Goal: Task Accomplishment & Management: Manage account settings

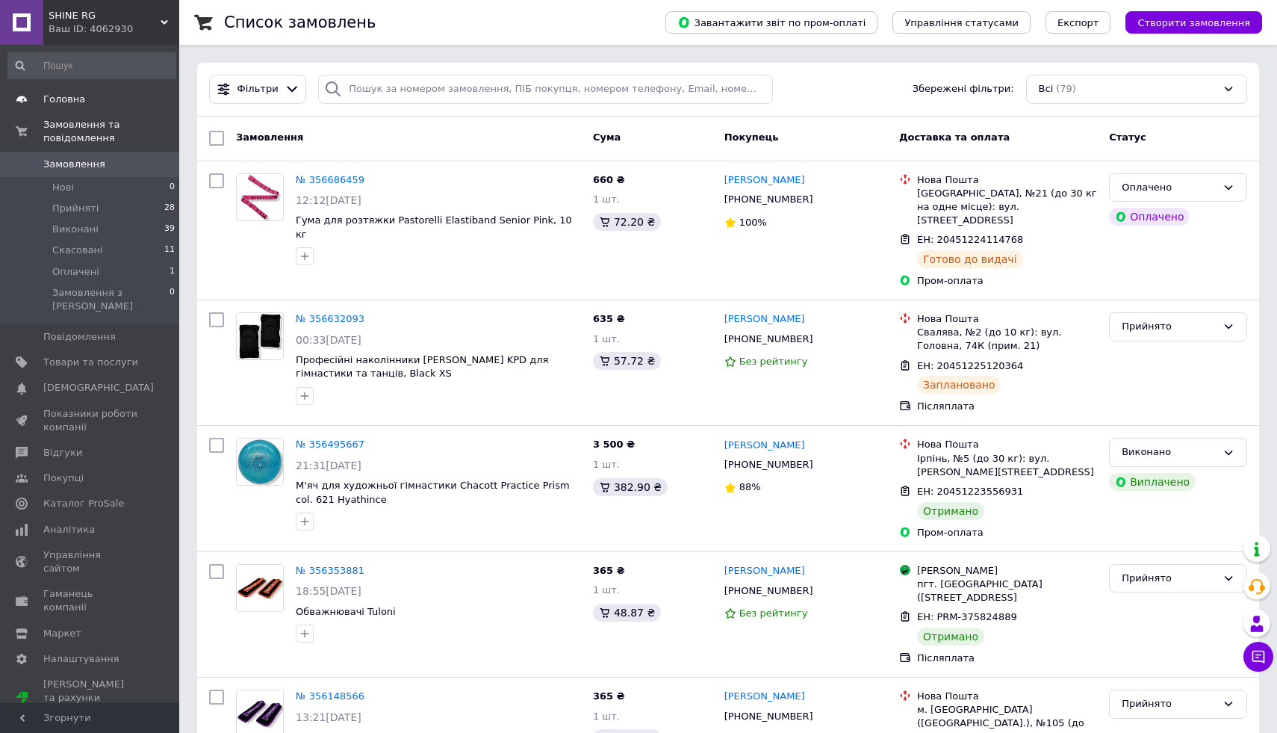
drag, startPoint x: 105, startPoint y: 164, endPoint x: 111, endPoint y: 104, distance: 60.1
click at [105, 164] on span "Замовлення" at bounding box center [90, 164] width 95 height 13
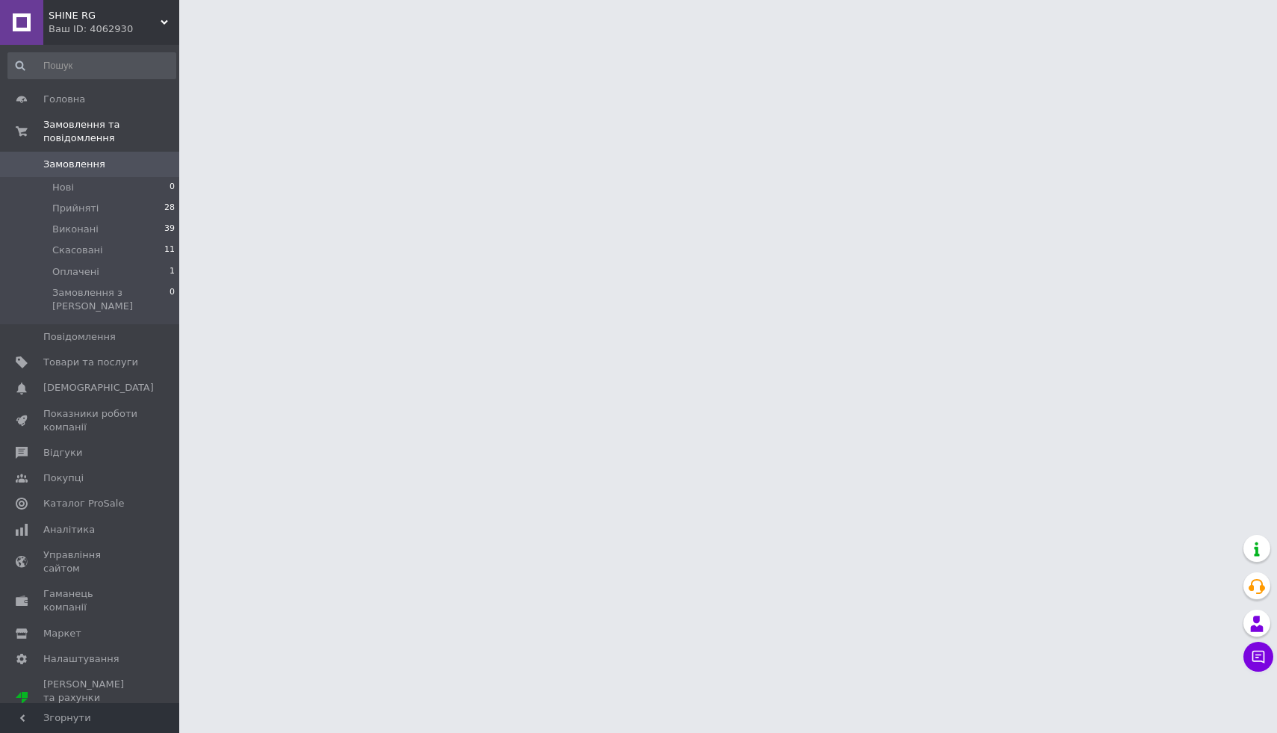
click at [90, 25] on div "Ваш ID: 4062930" at bounding box center [114, 28] width 131 height 13
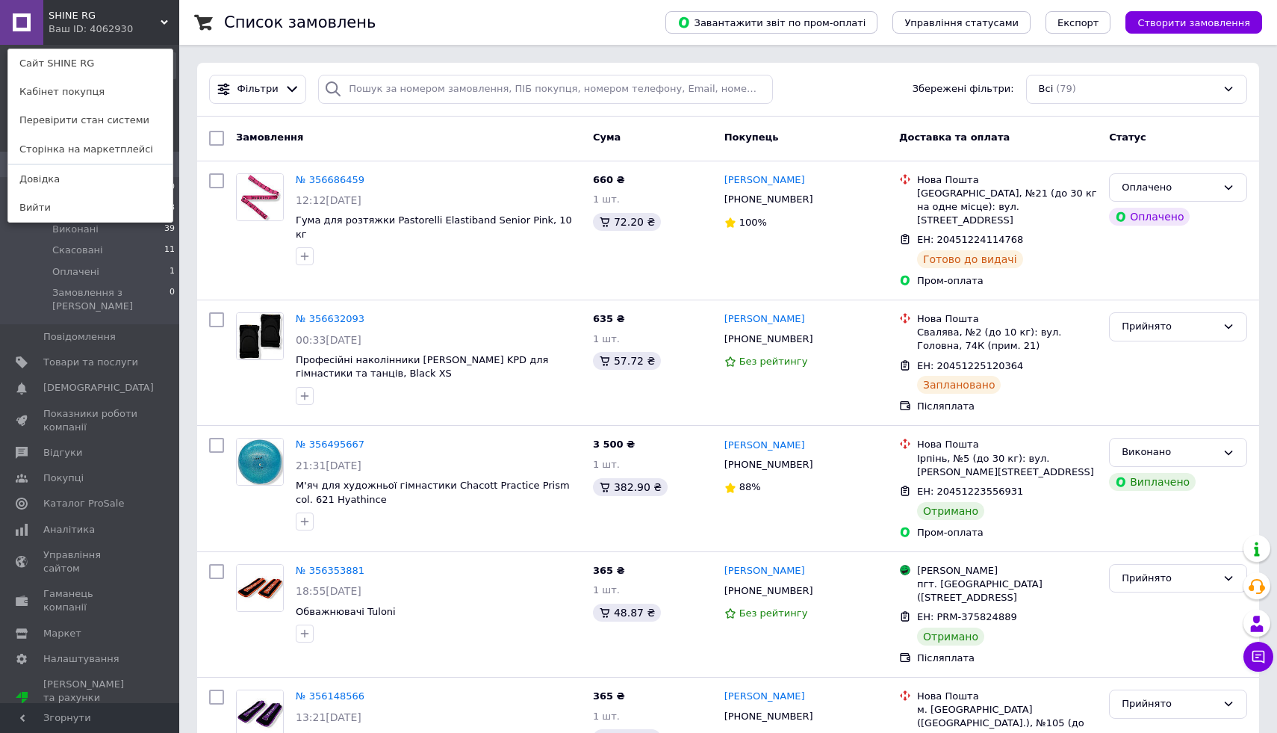
click at [56, 206] on link "Вийти" at bounding box center [90, 207] width 164 height 28
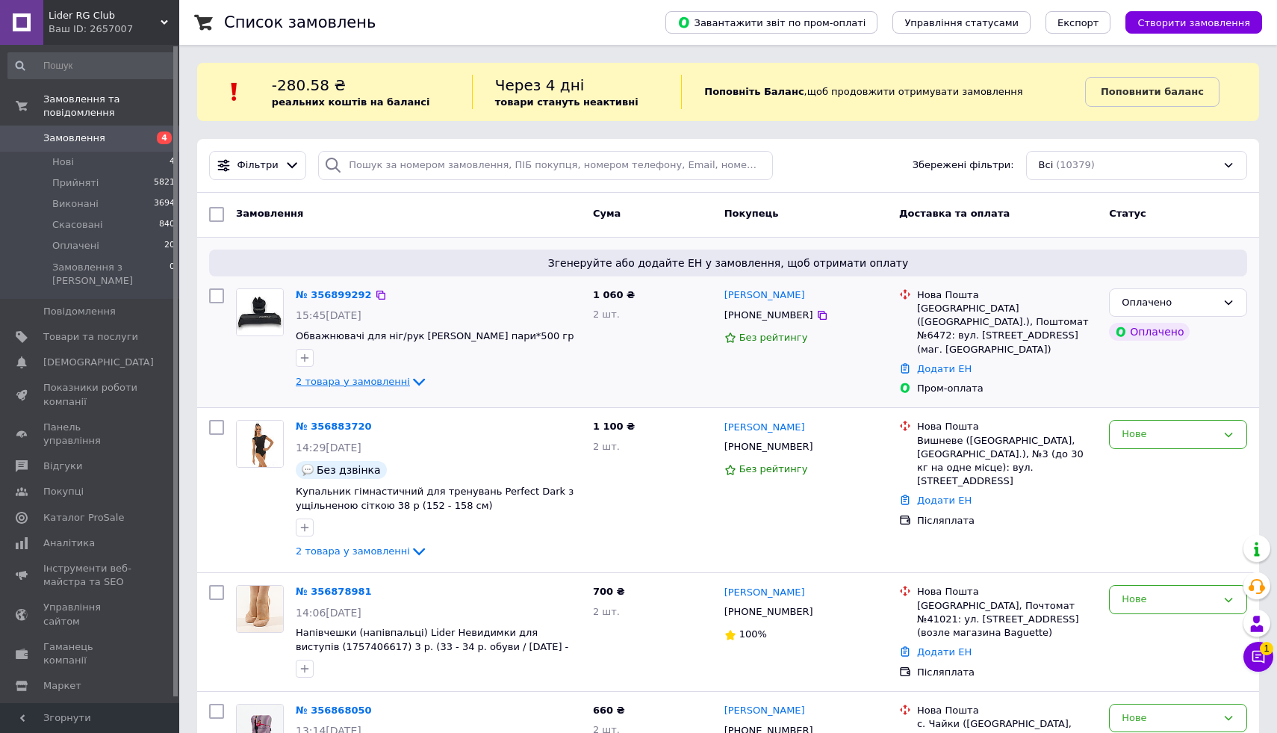
click at [362, 384] on span "2 товара у замовленні" at bounding box center [353, 381] width 114 height 11
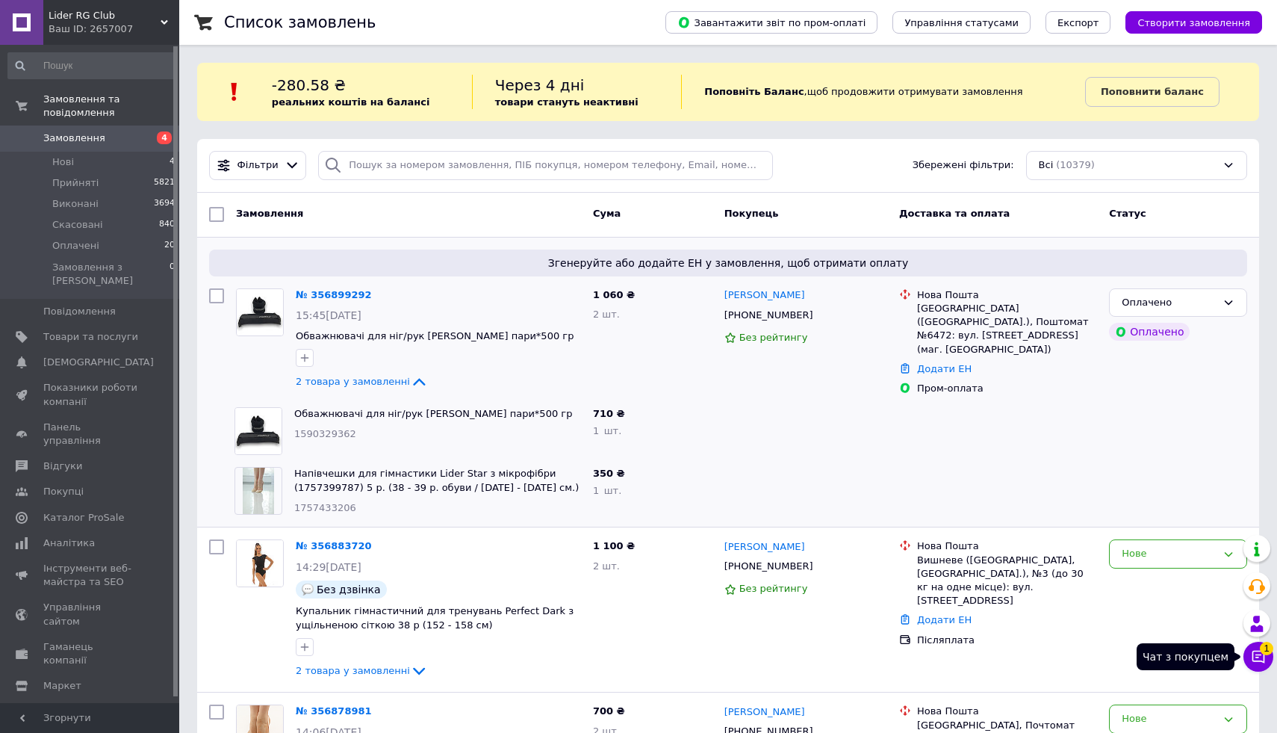
click at [1261, 654] on icon at bounding box center [1259, 657] width 13 height 13
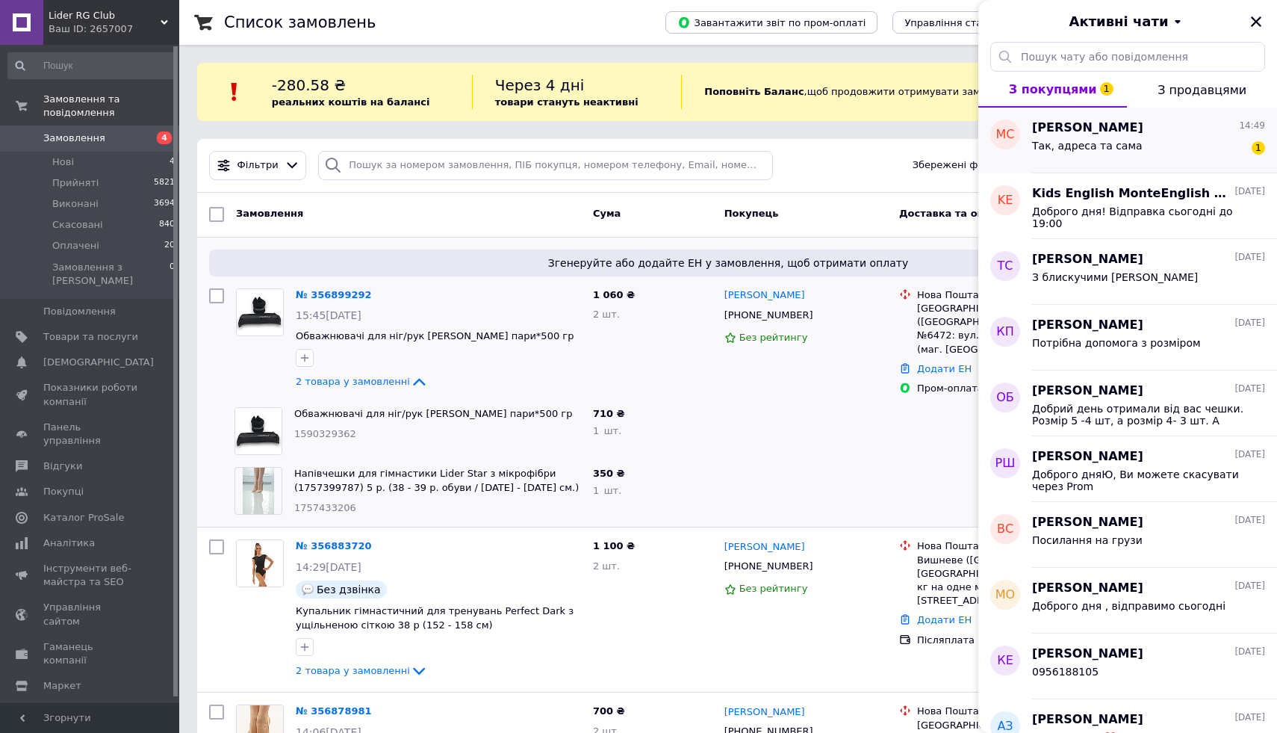
click at [1100, 130] on span "[PERSON_NAME]" at bounding box center [1087, 128] width 111 height 17
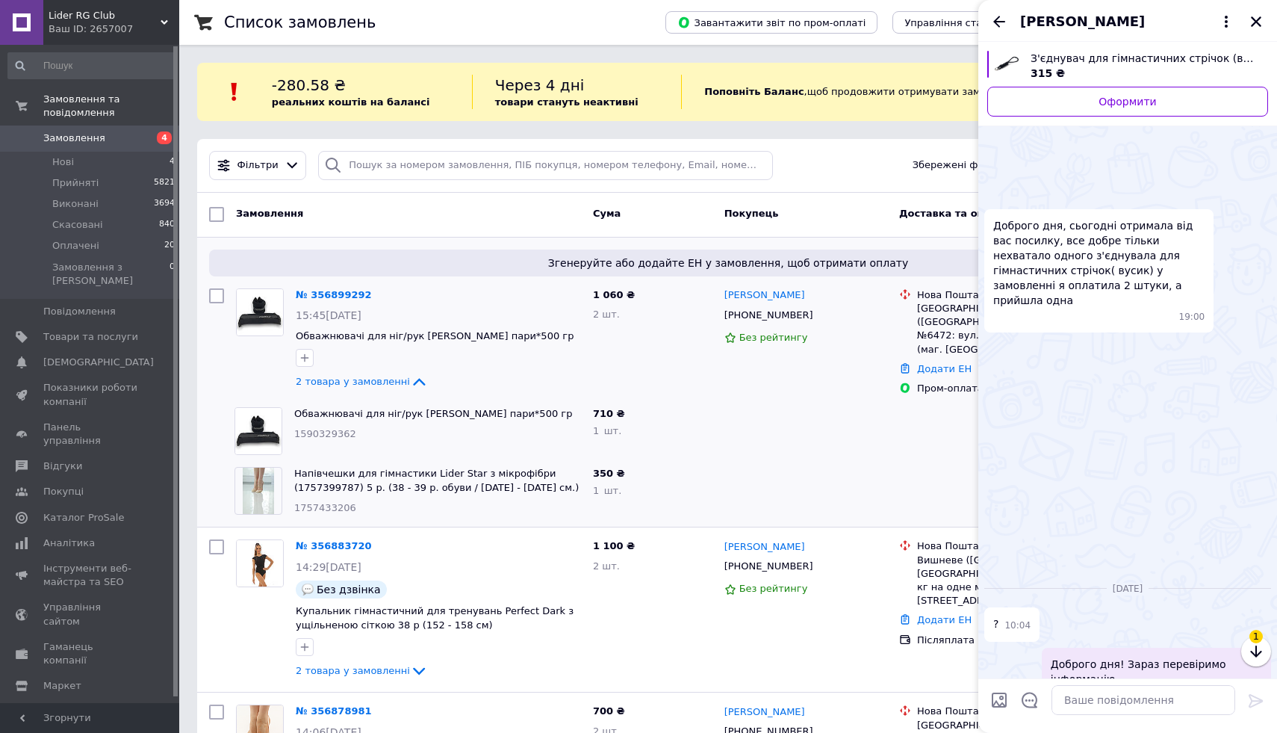
scroll to position [471, 0]
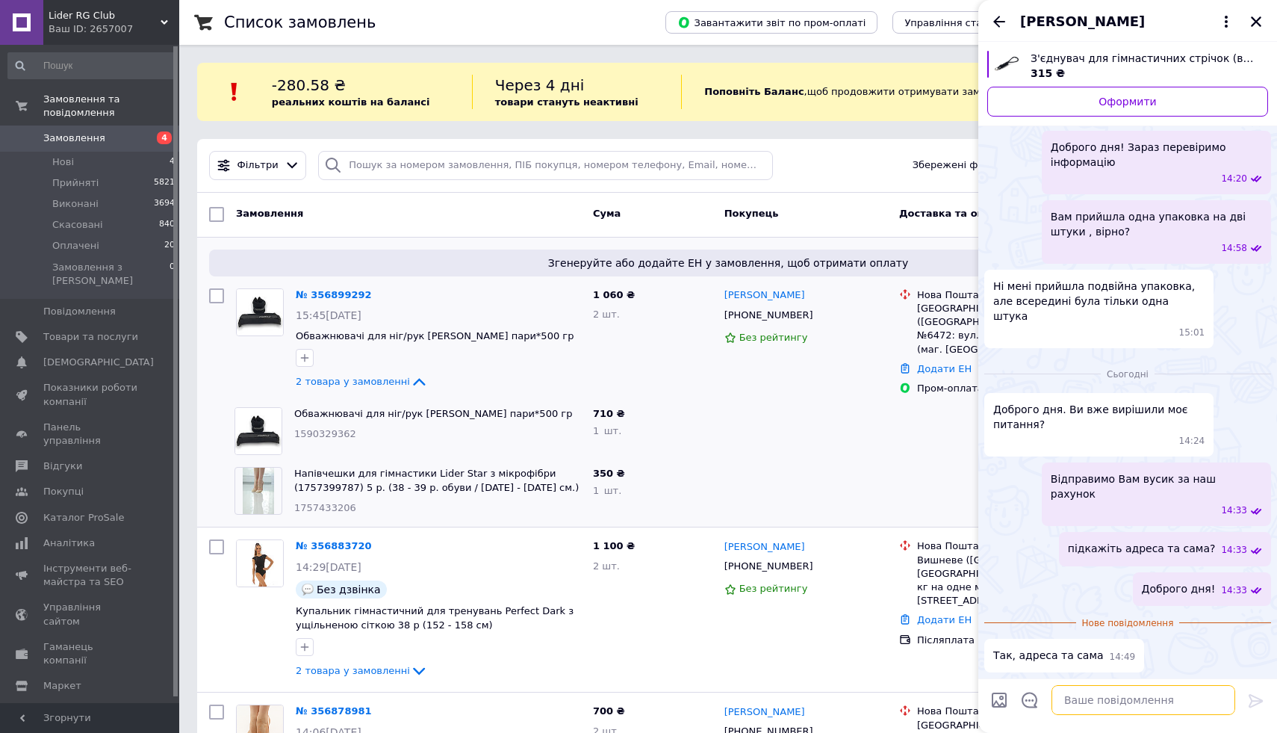
click at [1095, 710] on textarea at bounding box center [1144, 700] width 184 height 30
type textarea "l"
type textarea "Добре , сьогодні відправимо"
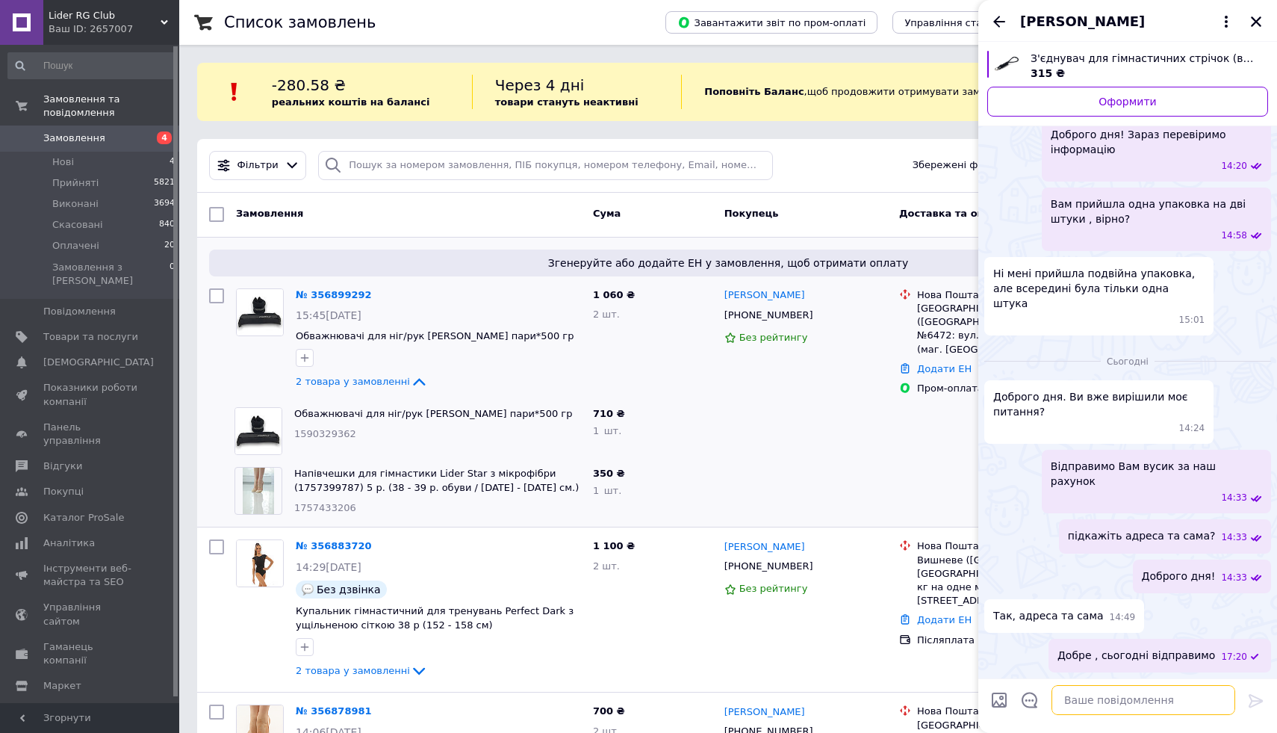
scroll to position [447, 0]
click at [1251, 20] on icon "Закрити" at bounding box center [1256, 21] width 13 height 13
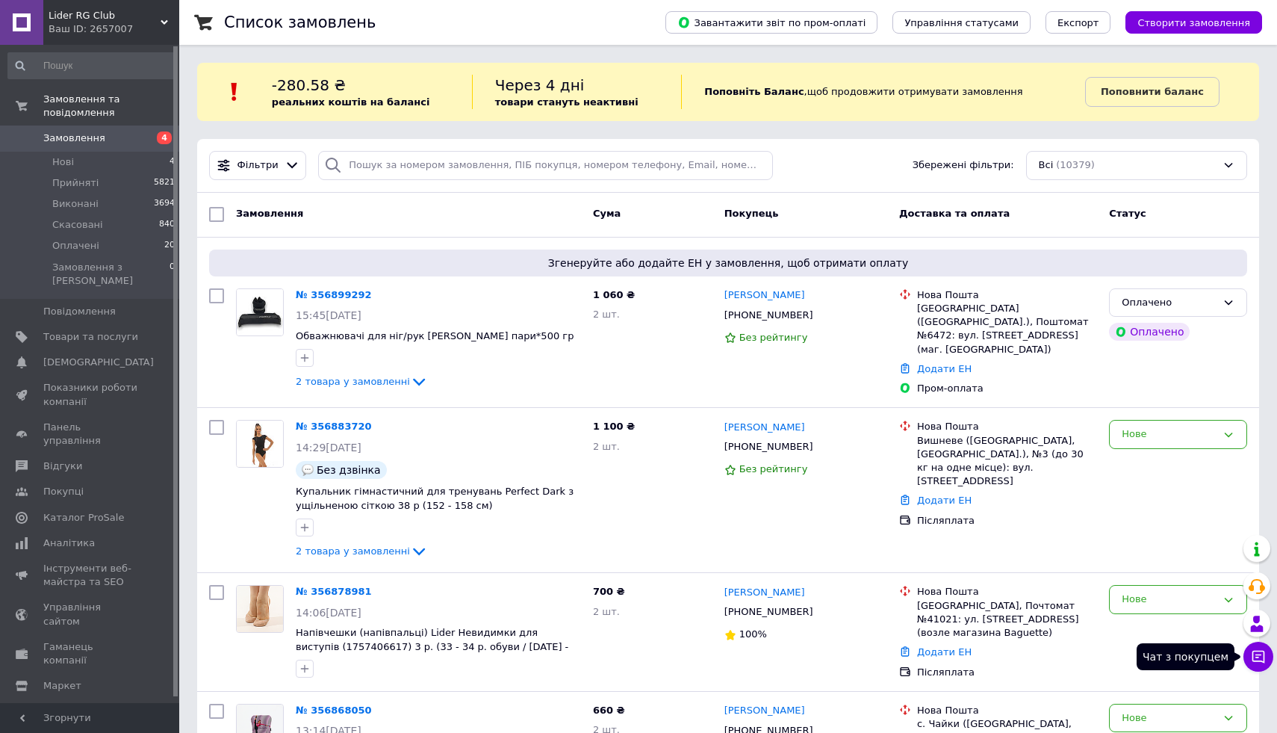
click at [1258, 652] on icon at bounding box center [1258, 656] width 15 height 15
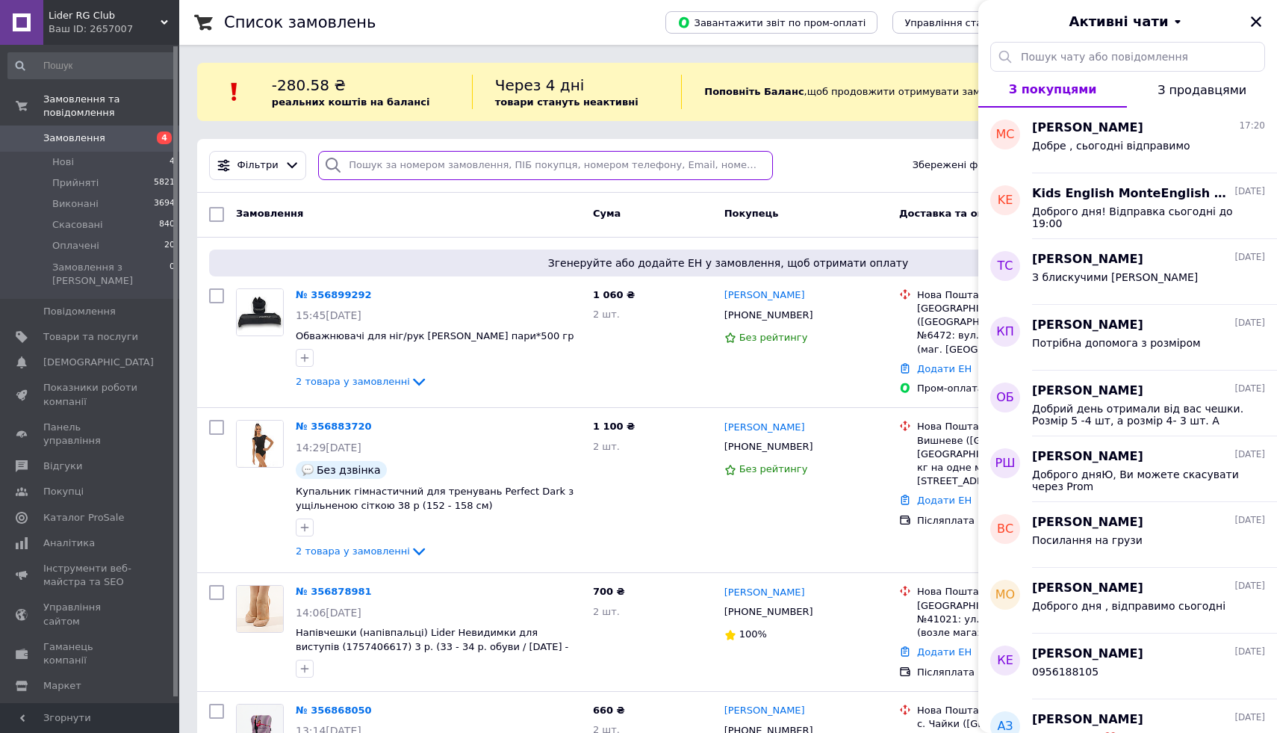
click at [384, 158] on input "search" at bounding box center [545, 165] width 455 height 29
type input "свищо"
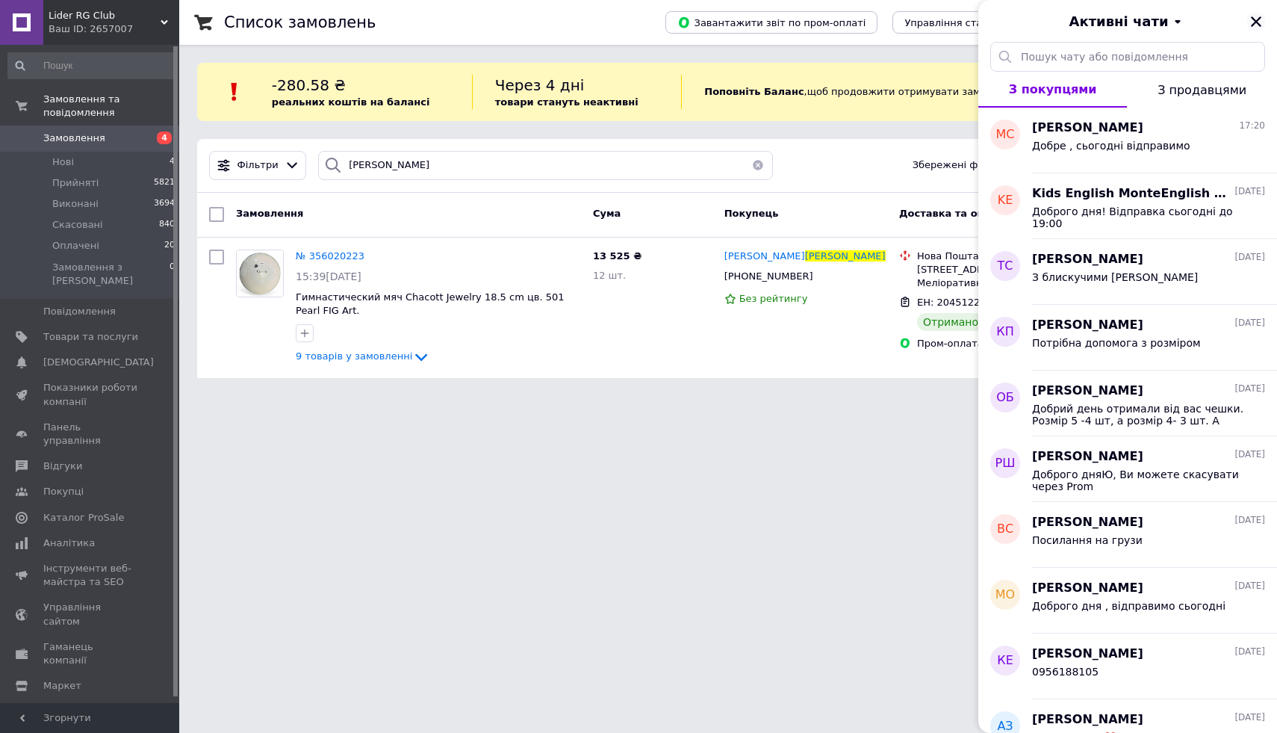
click at [1255, 15] on icon "Закрити" at bounding box center [1256, 21] width 13 height 13
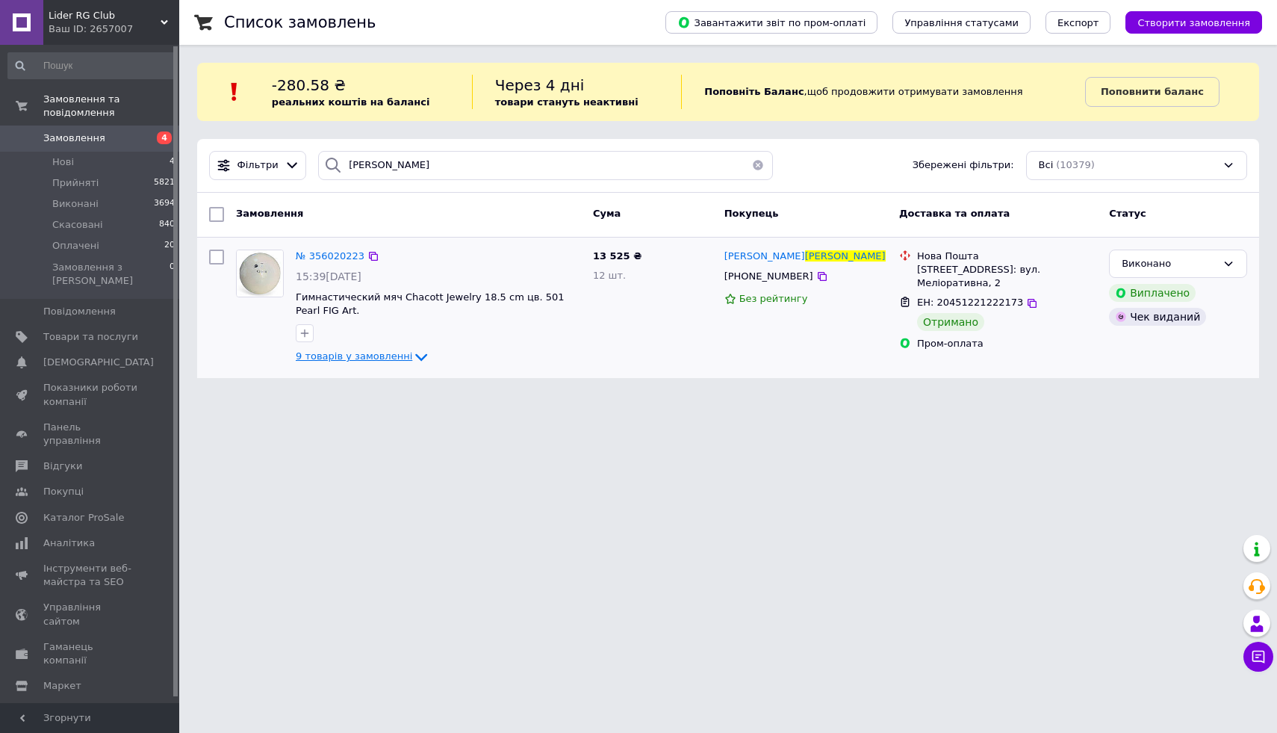
click at [373, 358] on span "9 товарів у замовленні" at bounding box center [354, 355] width 117 height 11
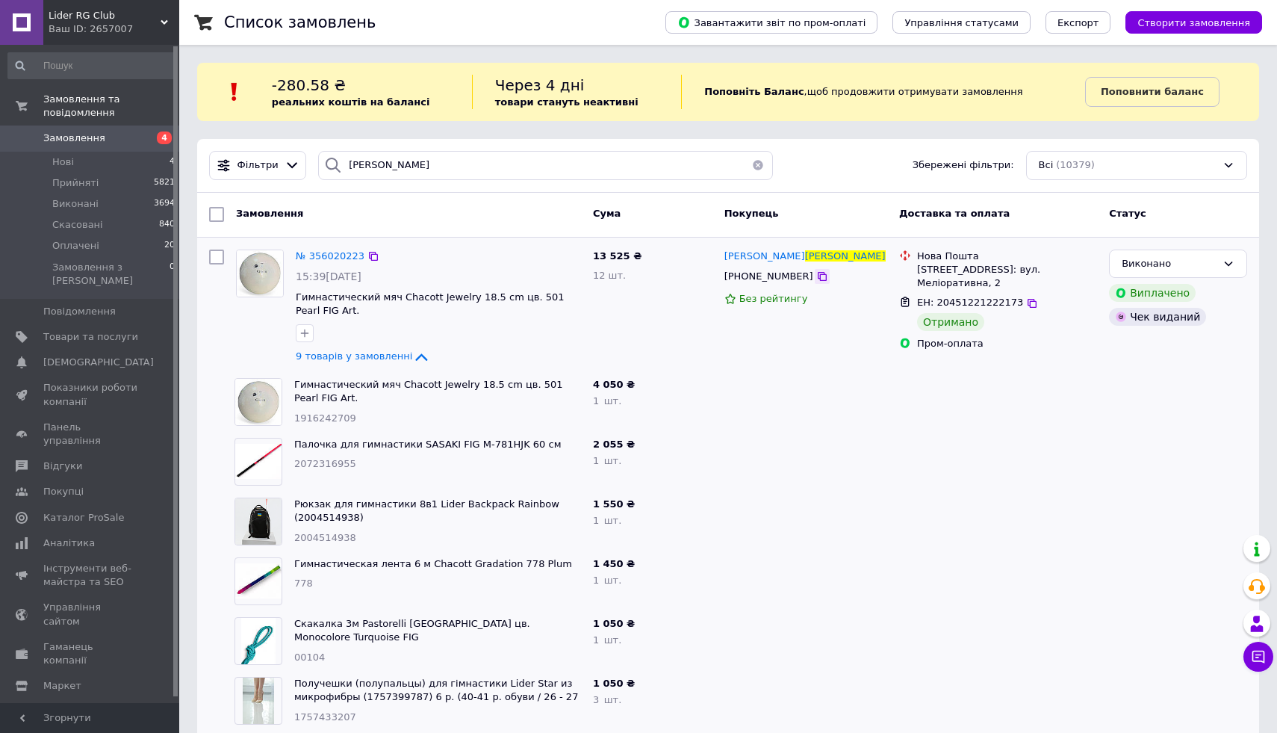
click at [816, 276] on icon at bounding box center [822, 276] width 12 height 12
click at [105, 137] on span "Замовлення" at bounding box center [90, 137] width 95 height 13
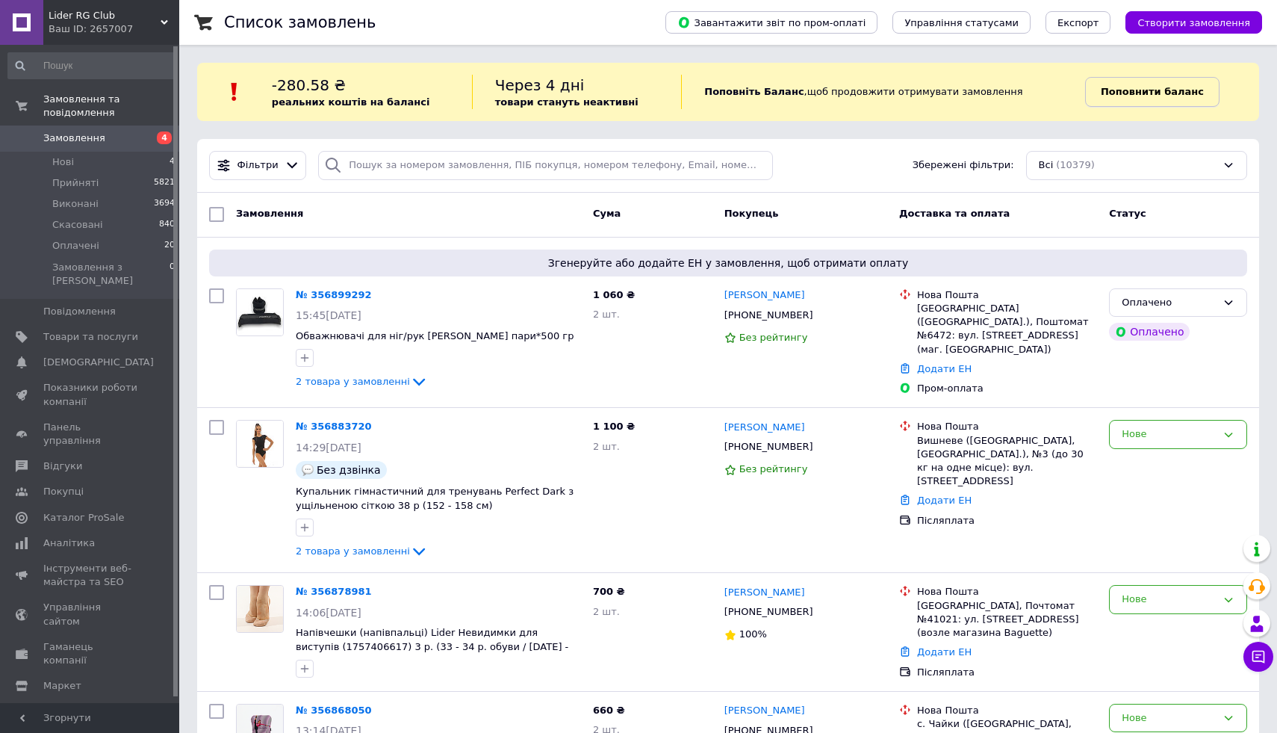
click at [1143, 90] on b "Поповнити баланс" at bounding box center [1152, 91] width 103 height 11
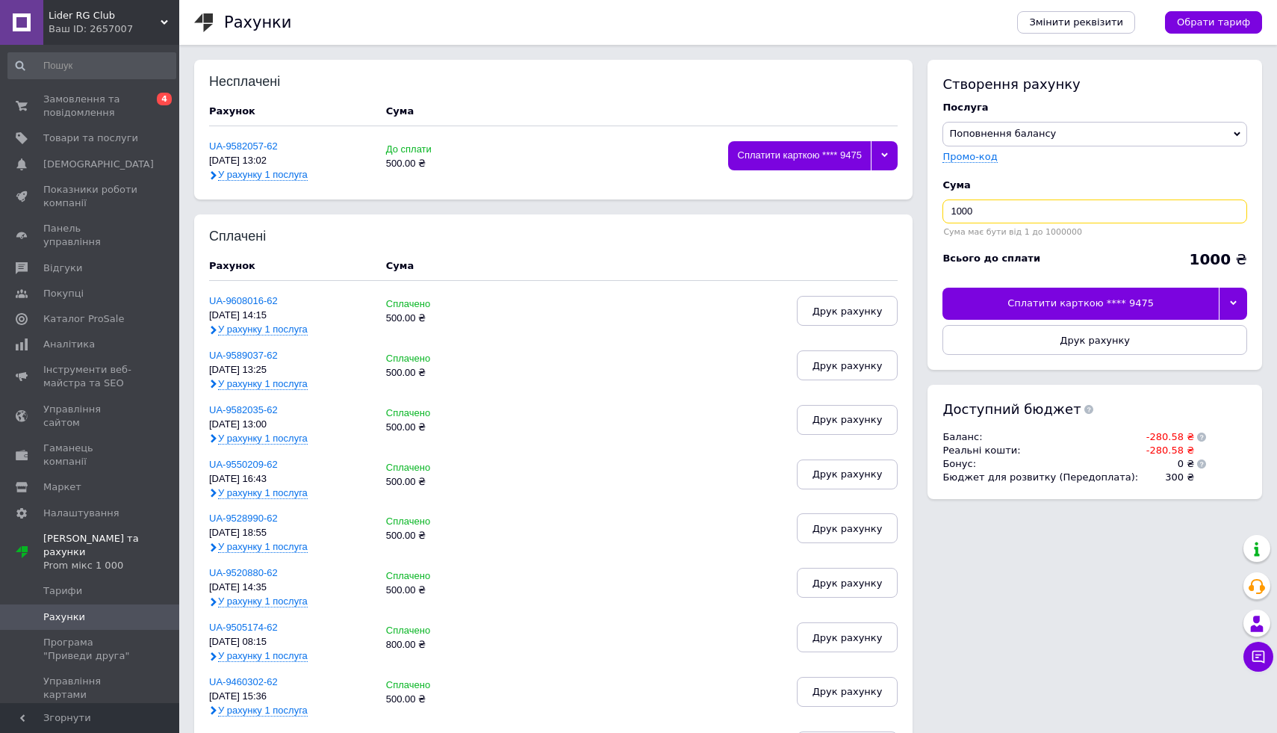
click at [985, 202] on input "1000" at bounding box center [1095, 211] width 305 height 24
click at [982, 214] on input "1000" at bounding box center [1095, 211] width 305 height 24
type input "1"
type input "500"
click at [1128, 294] on div "Сплатити карткою **** 9475" at bounding box center [1081, 303] width 276 height 31
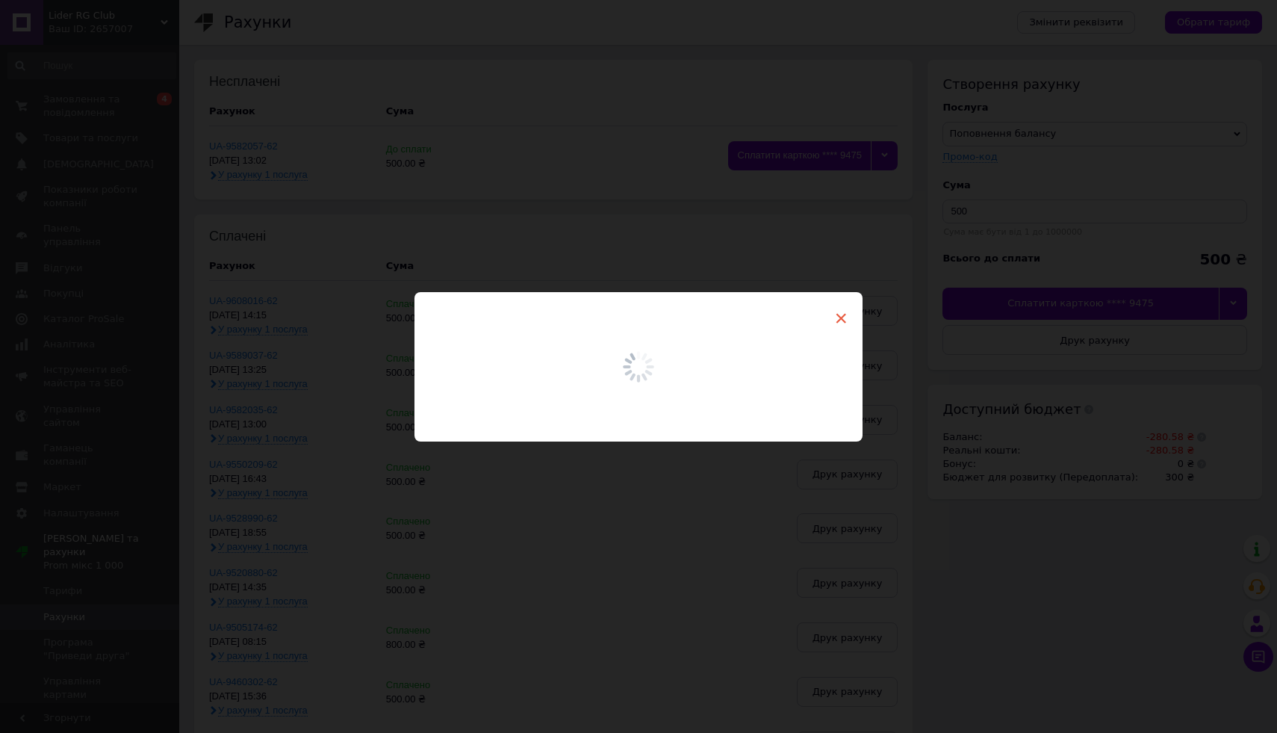
click at [838, 317] on span "×" at bounding box center [840, 318] width 13 height 25
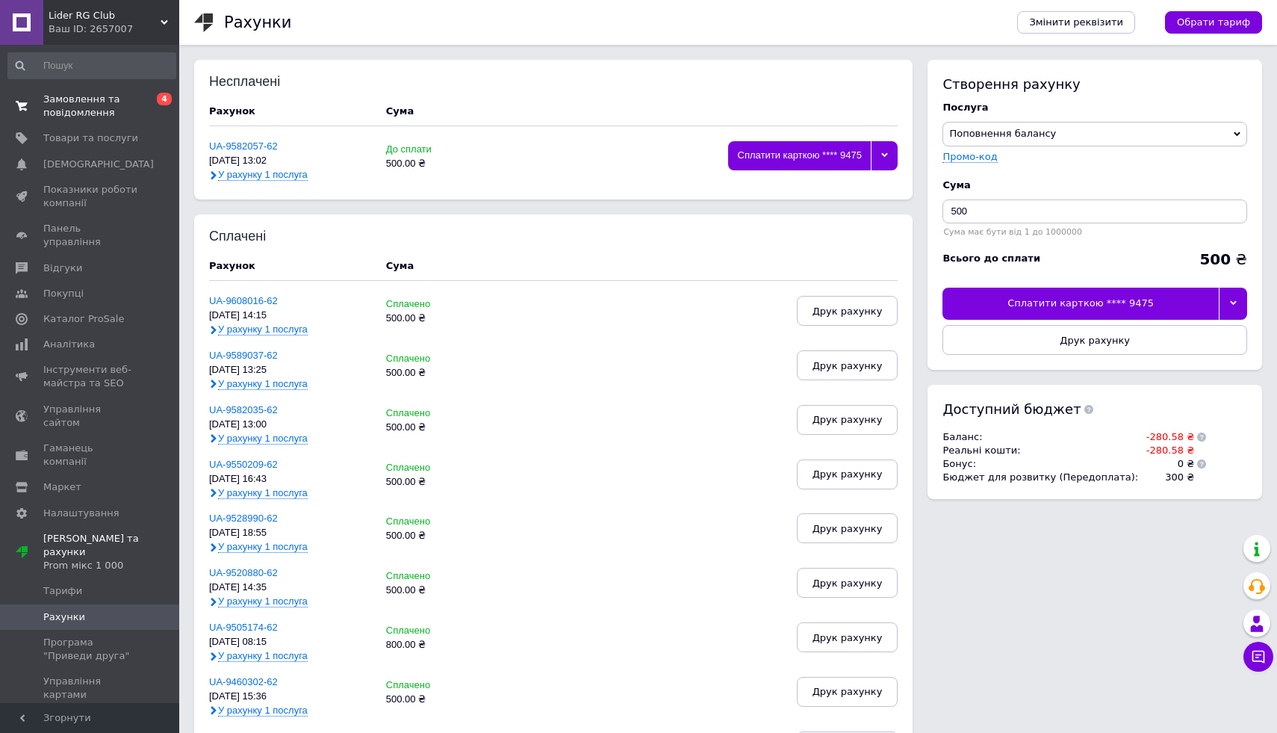
click at [96, 103] on span "Замовлення та повідомлення" at bounding box center [90, 106] width 95 height 27
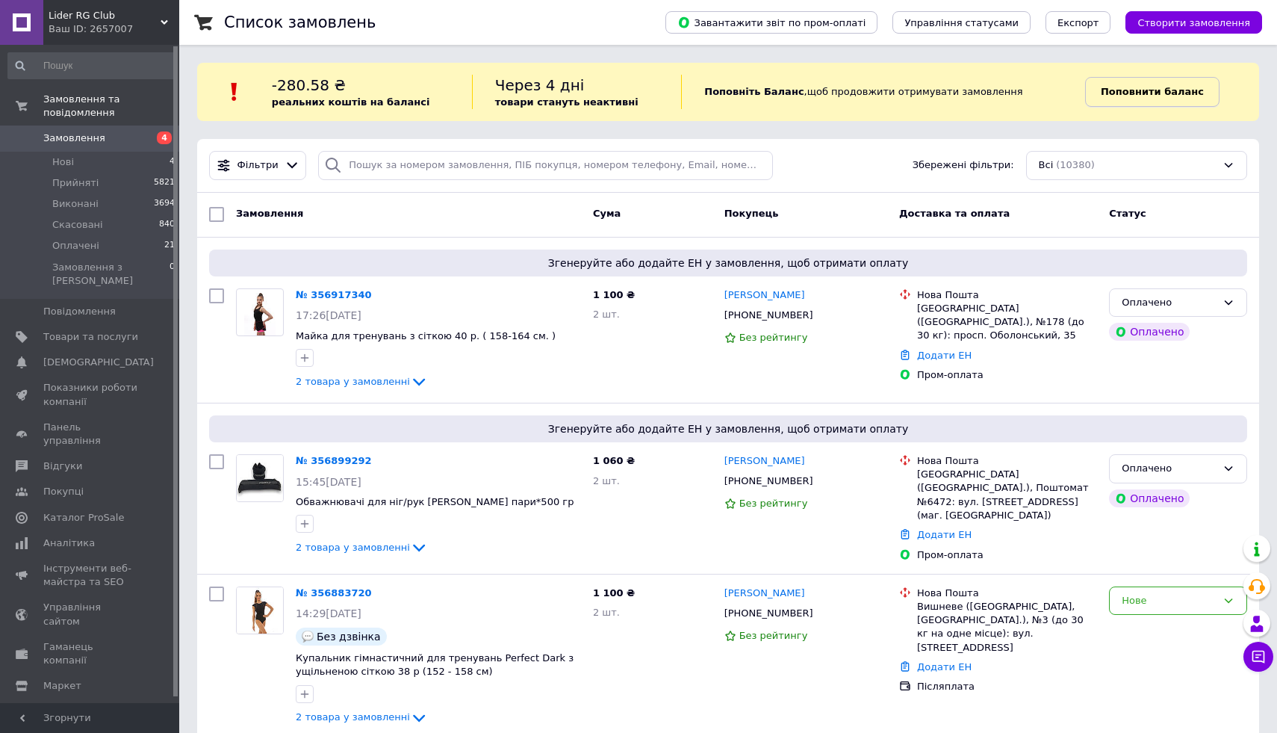
click at [1132, 96] on b "Поповнити баланс" at bounding box center [1152, 91] width 103 height 11
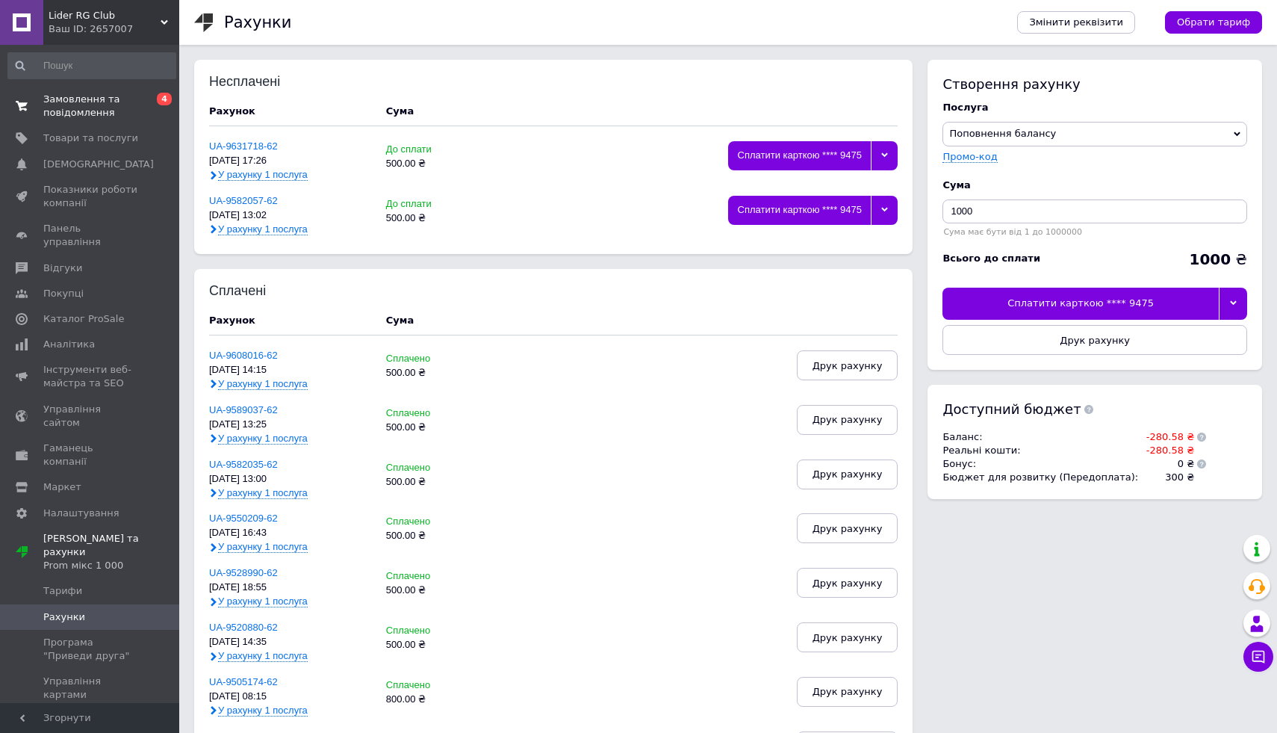
click at [117, 111] on span "Замовлення та повідомлення" at bounding box center [90, 106] width 95 height 27
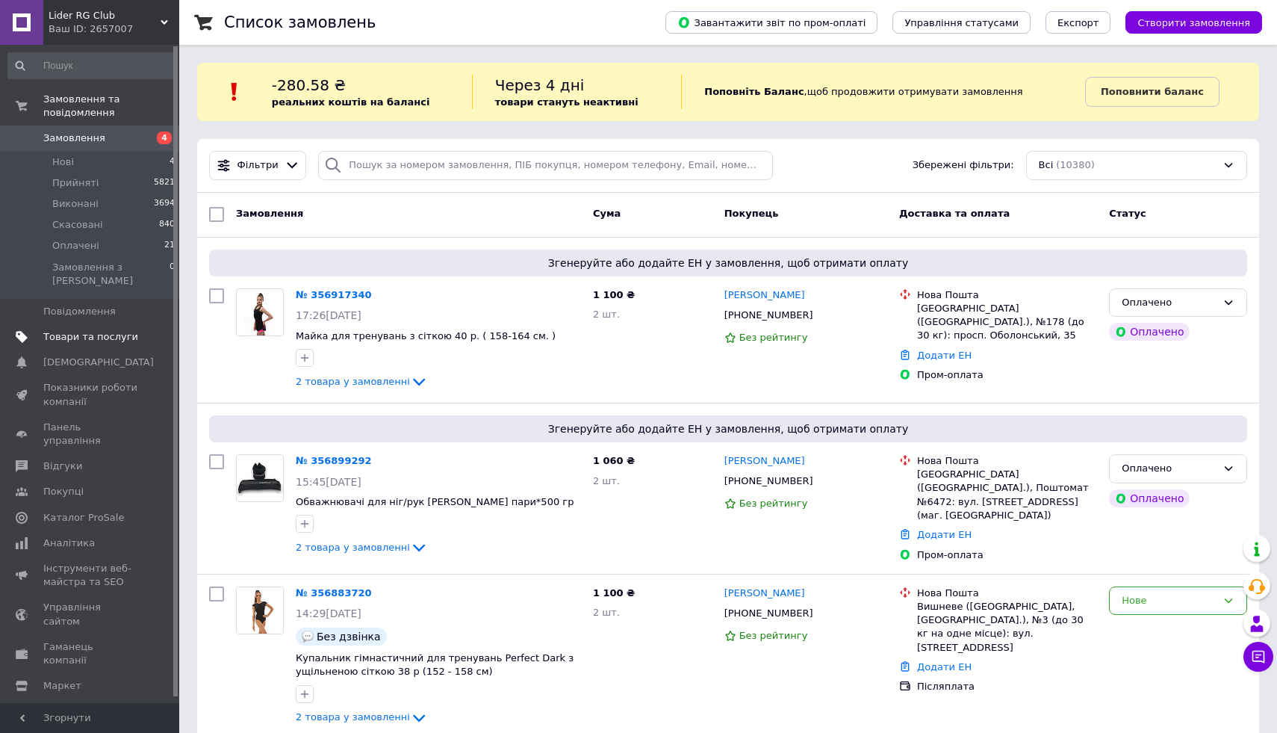
click at [82, 330] on span "Товари та послуги" at bounding box center [90, 336] width 95 height 13
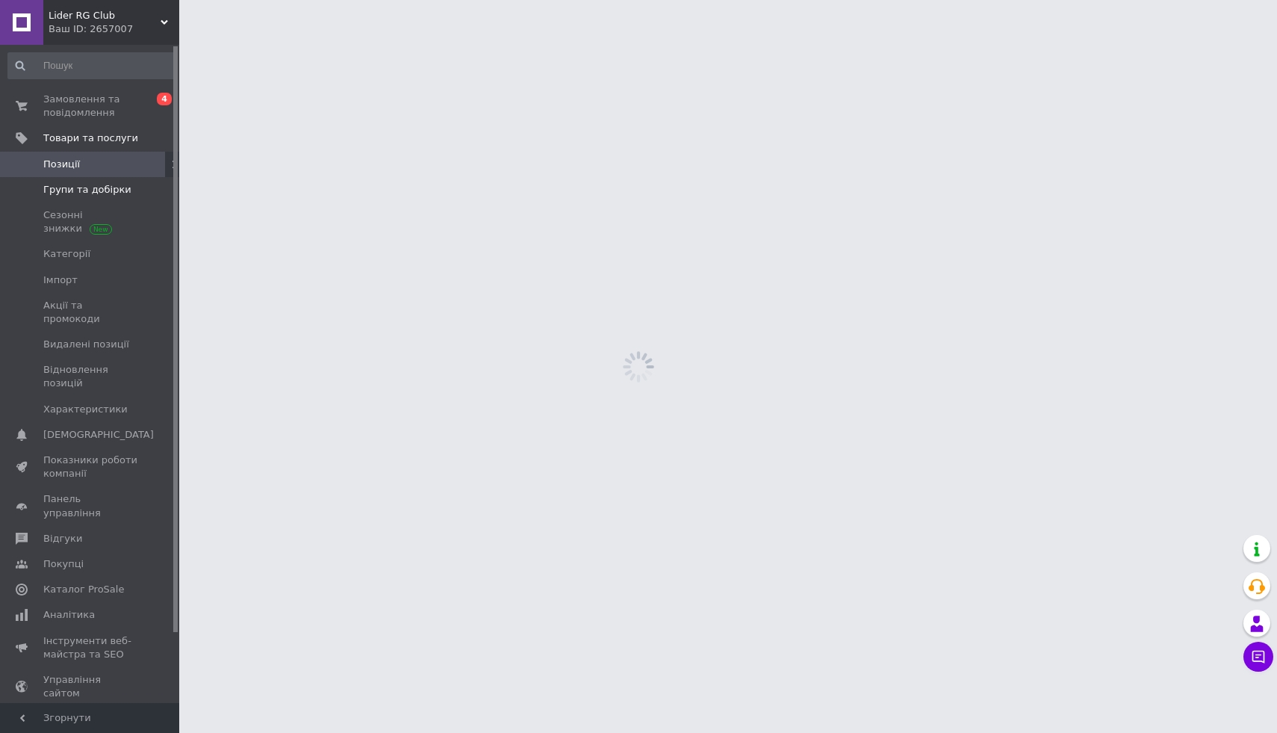
click at [72, 190] on span "Групи та добірки" at bounding box center [87, 189] width 88 height 13
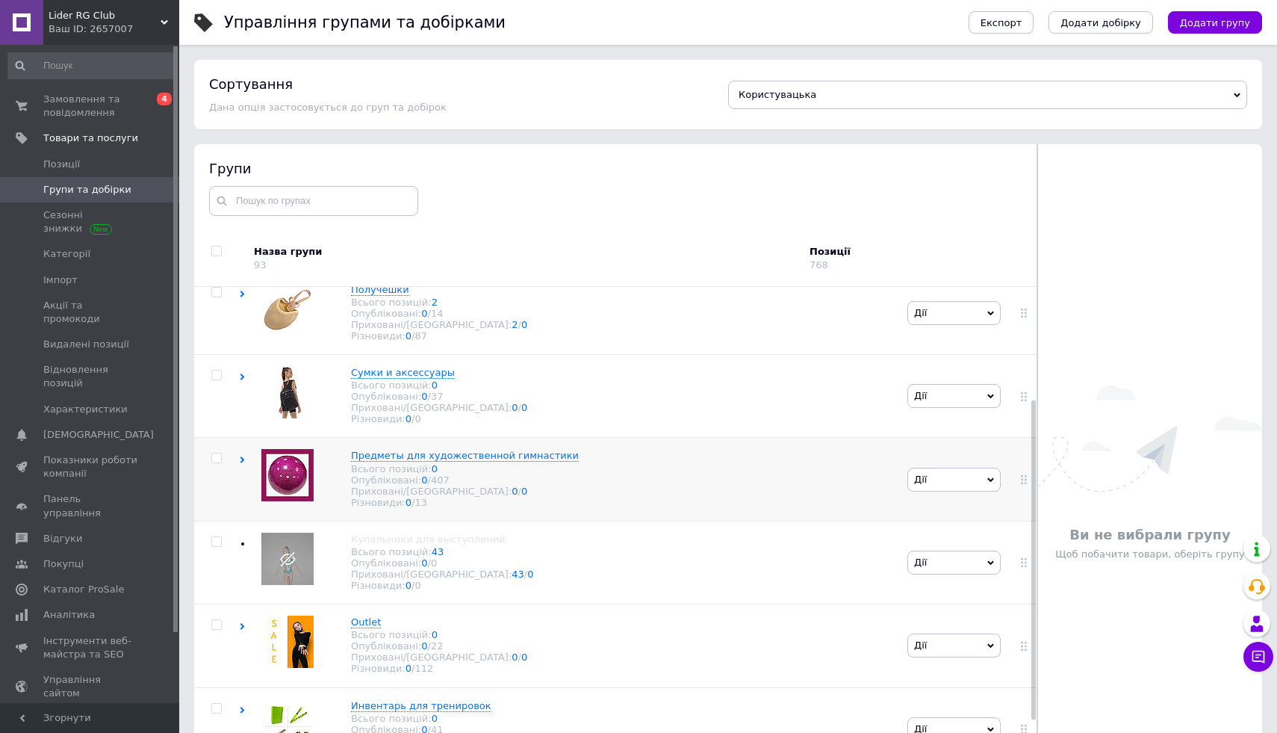
click at [274, 474] on img at bounding box center [287, 475] width 52 height 52
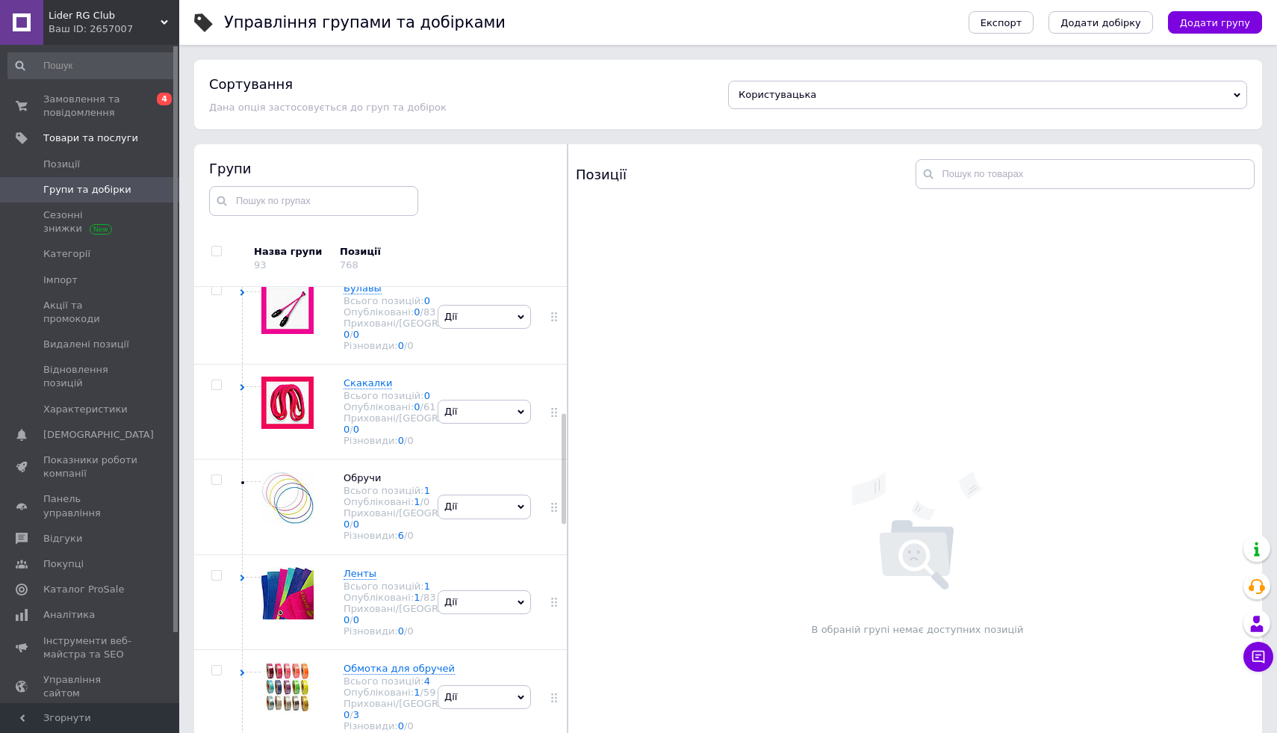
scroll to position [668, 0]
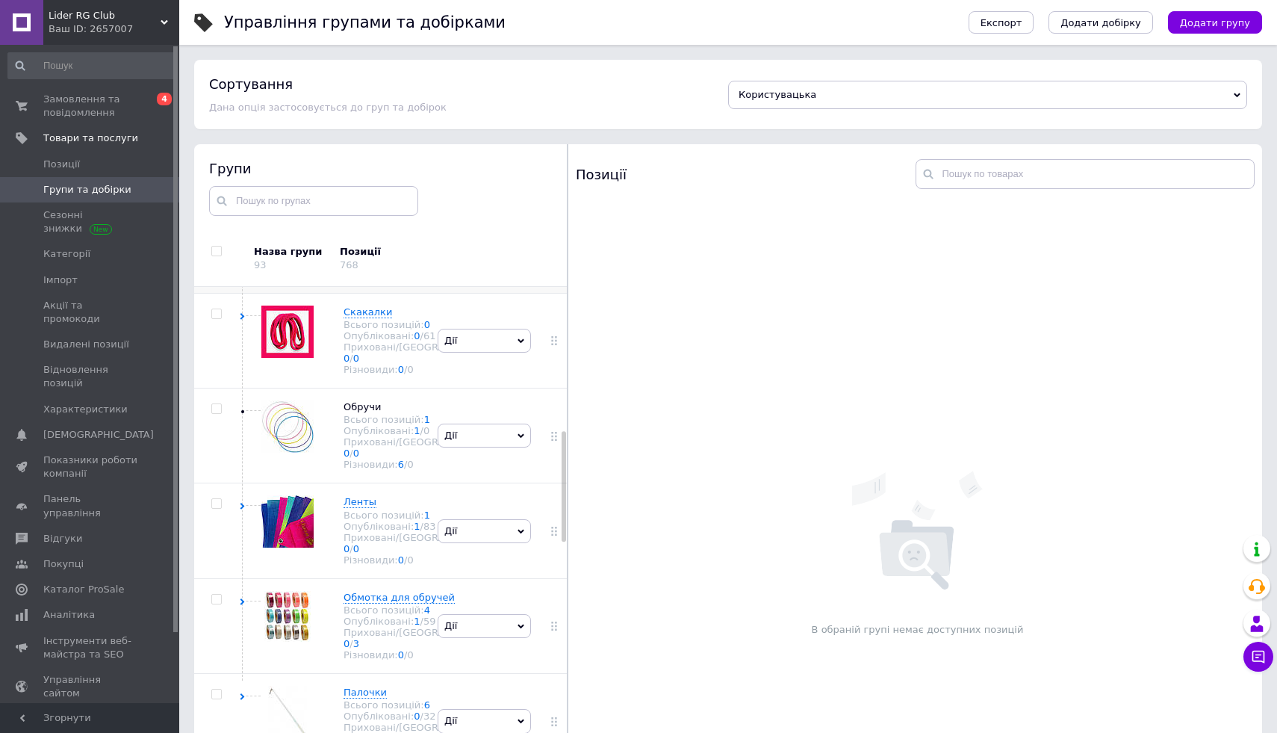
click at [274, 262] on img at bounding box center [287, 236] width 52 height 52
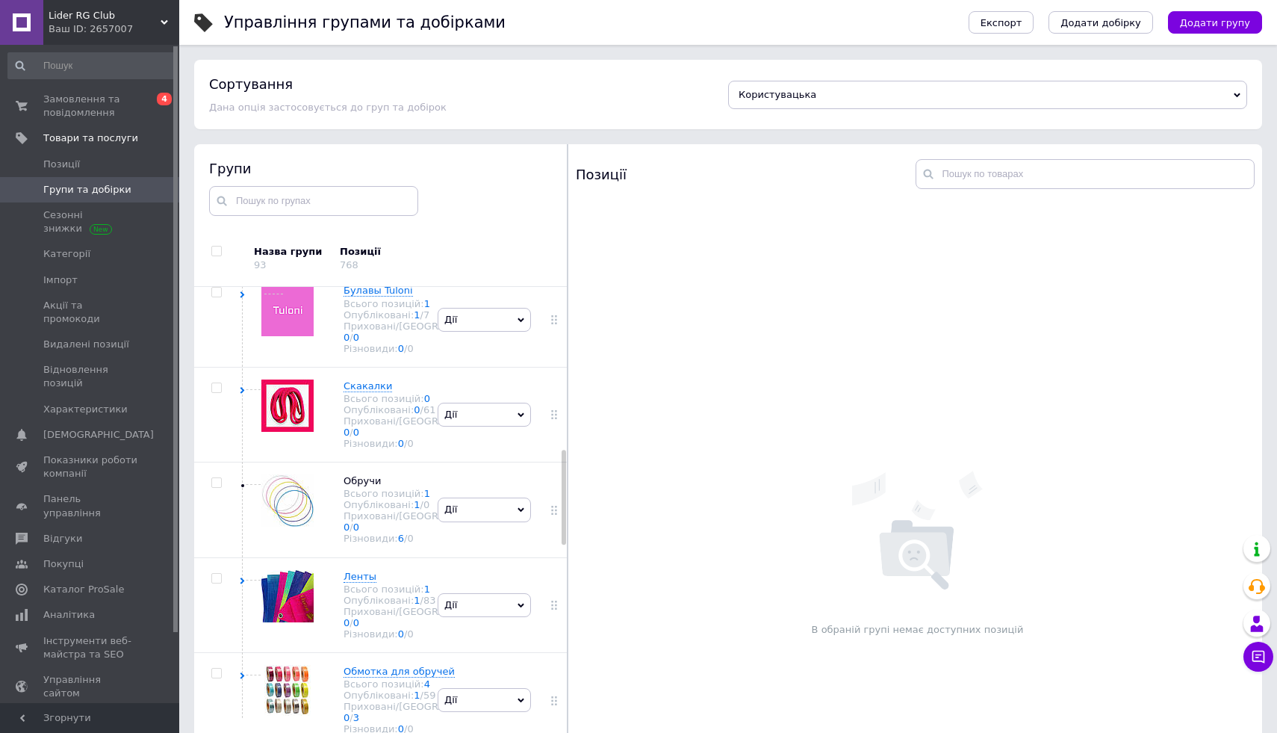
scroll to position [882, 0]
click at [286, 238] on img at bounding box center [287, 212] width 52 height 52
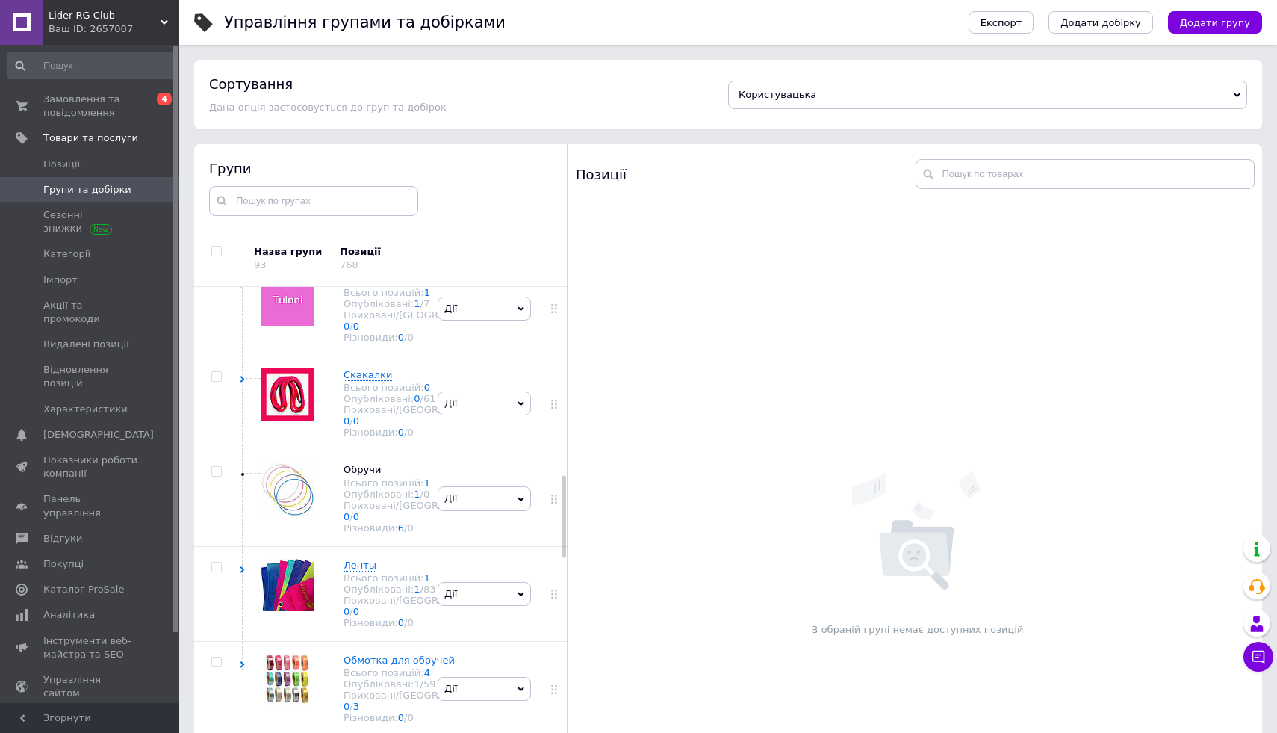
scroll to position [1179, 0]
click at [273, 227] on img at bounding box center [287, 201] width 52 height 52
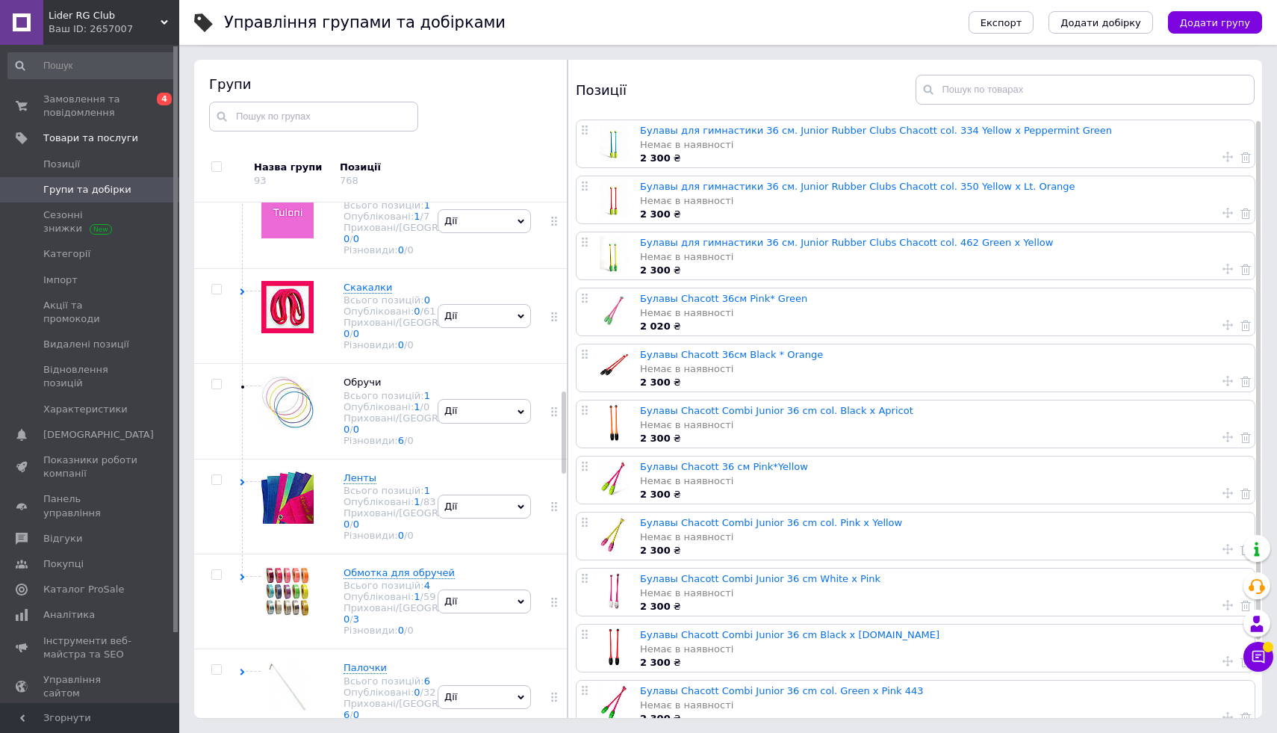
scroll to position [0, 0]
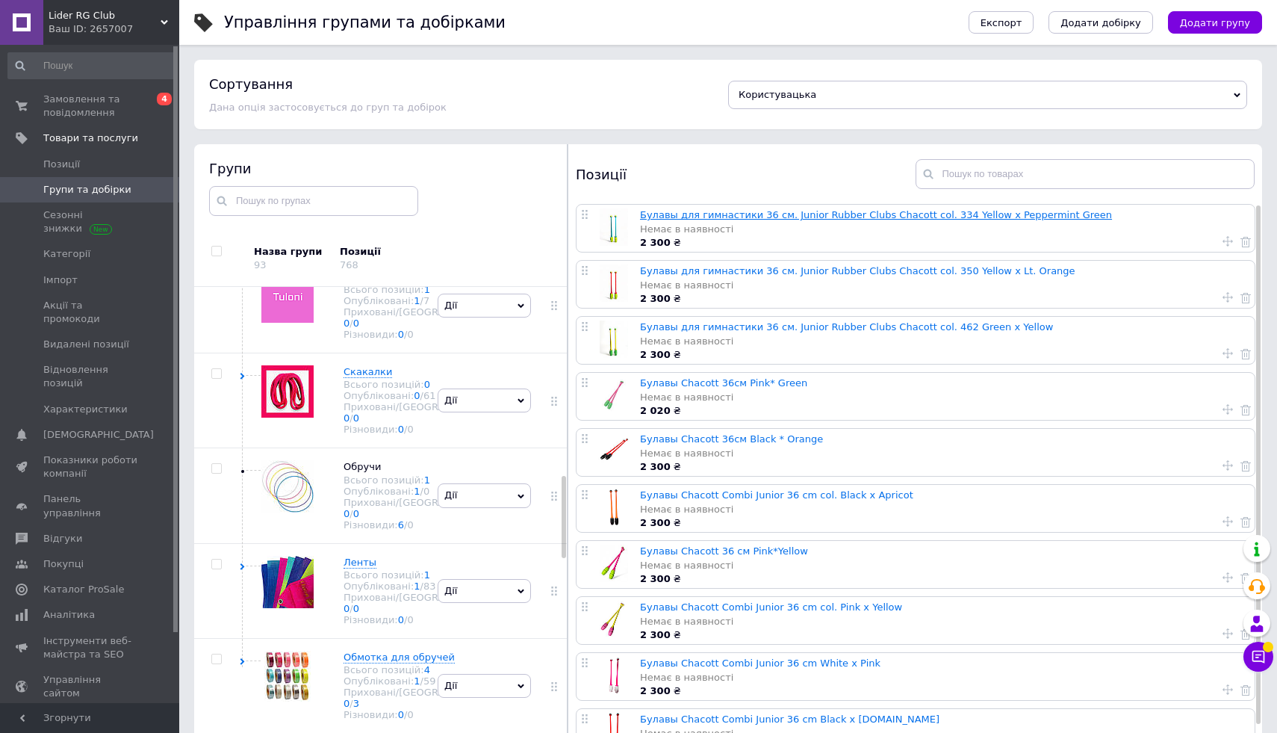
click at [702, 214] on link "Булавы для гимнастики 36 см. Junior Rubber Clubs Chacott col. 334 Yellow x Pepp…" at bounding box center [876, 214] width 472 height 11
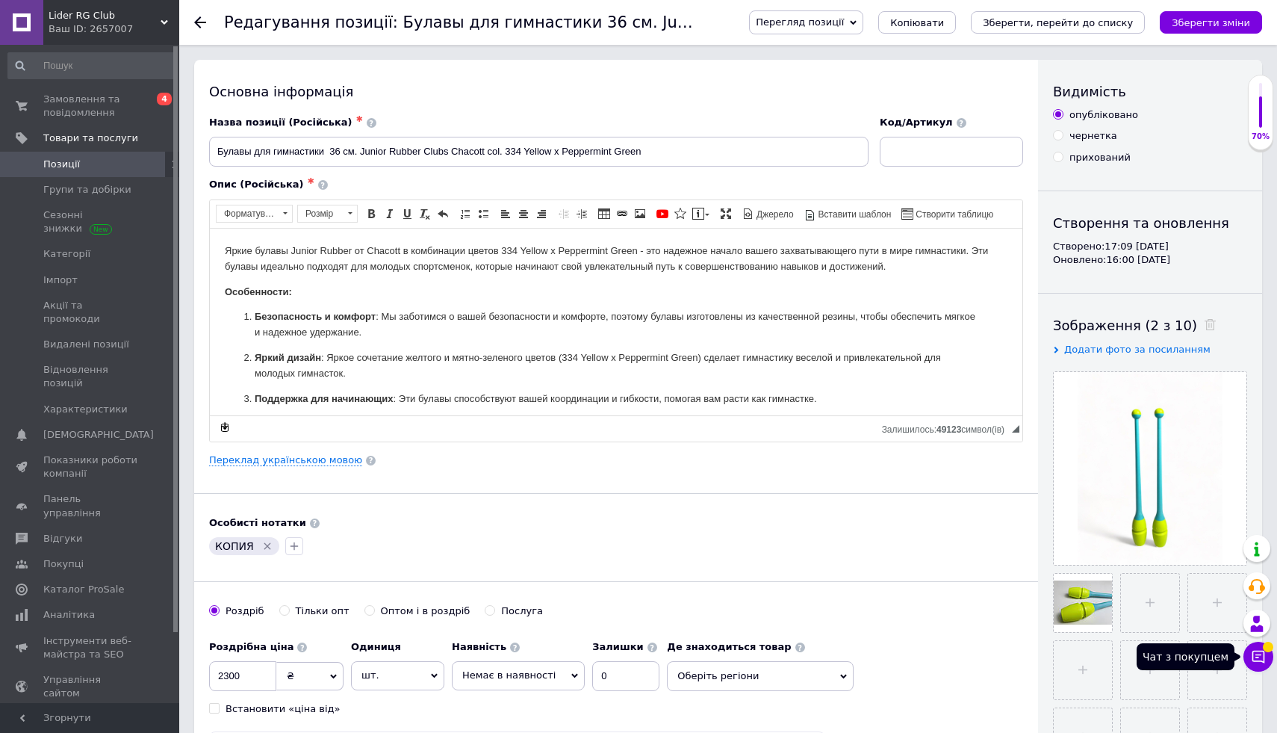
click at [1259, 661] on icon at bounding box center [1259, 657] width 13 height 13
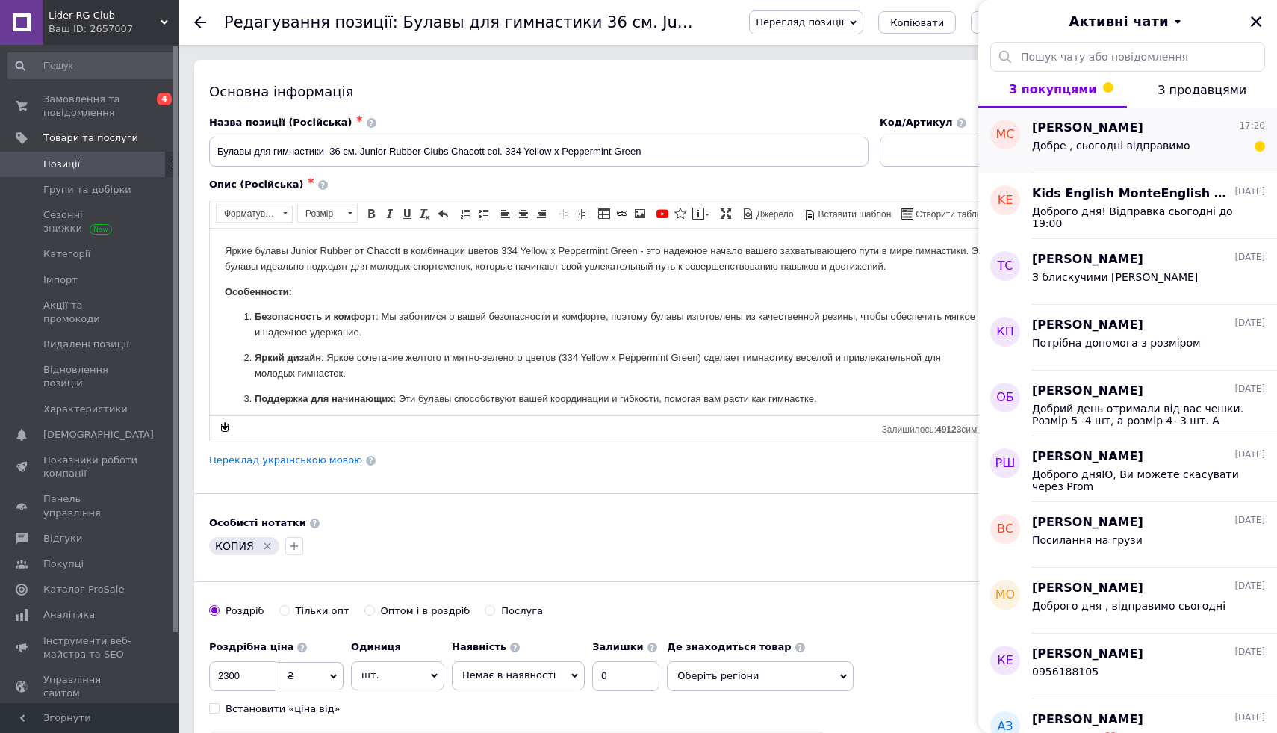
click at [1114, 144] on span "Добре , сьогодні відправимо" at bounding box center [1111, 146] width 158 height 12
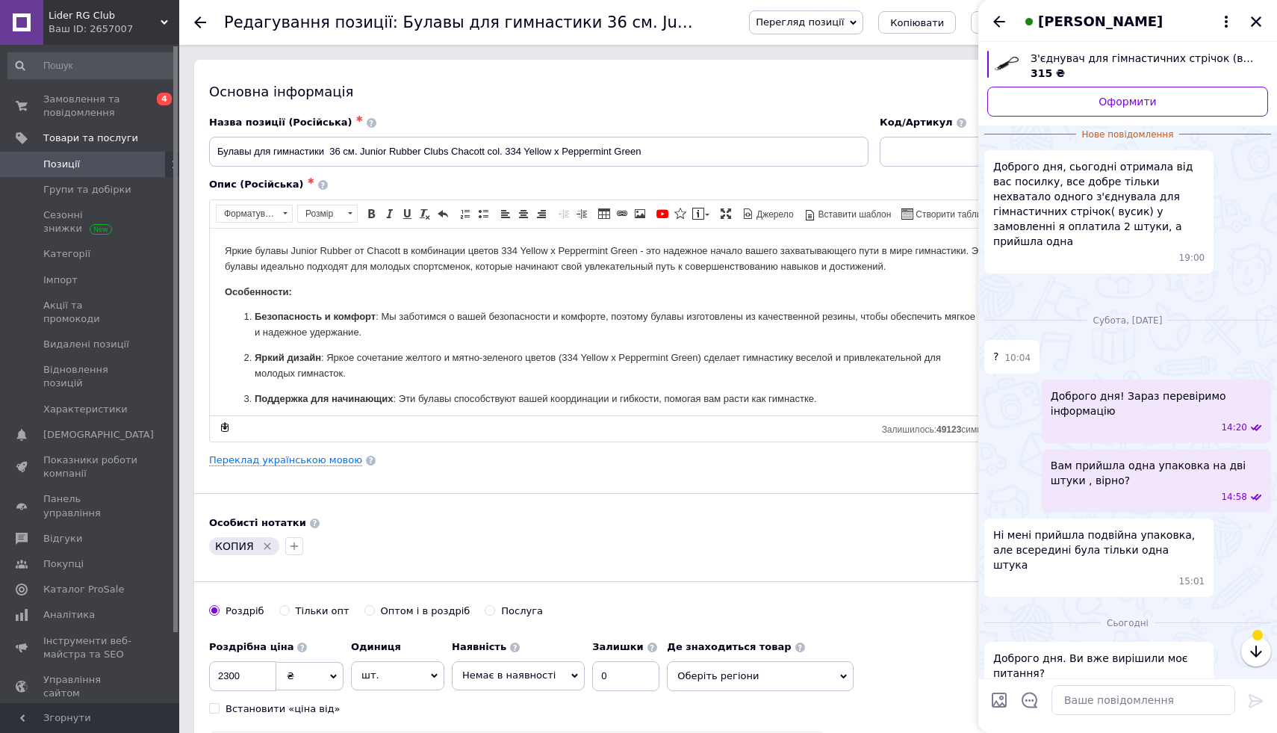
scroll to position [474, 0]
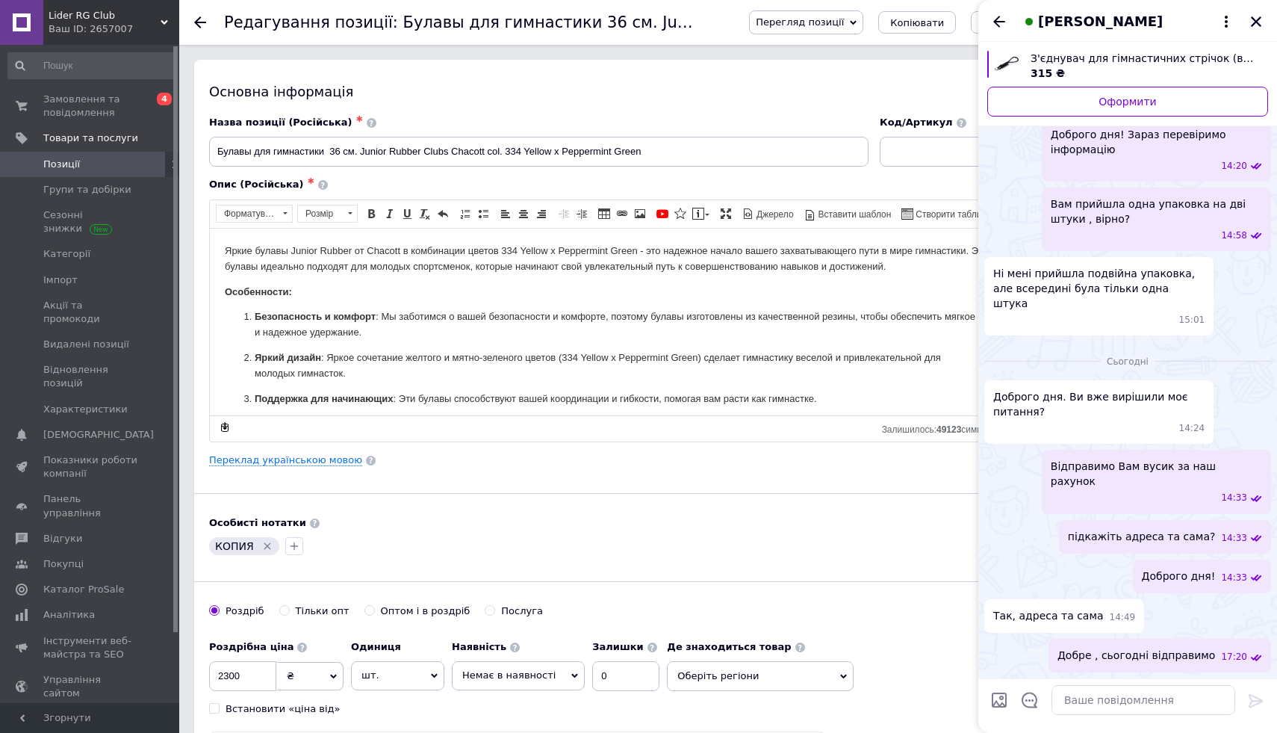
click at [1124, 655] on span "Добре , сьогодні відправимо" at bounding box center [1137, 656] width 158 height 16
click at [1074, 703] on textarea at bounding box center [1144, 700] width 184 height 30
click at [999, 14] on icon "Назад" at bounding box center [999, 22] width 18 height 18
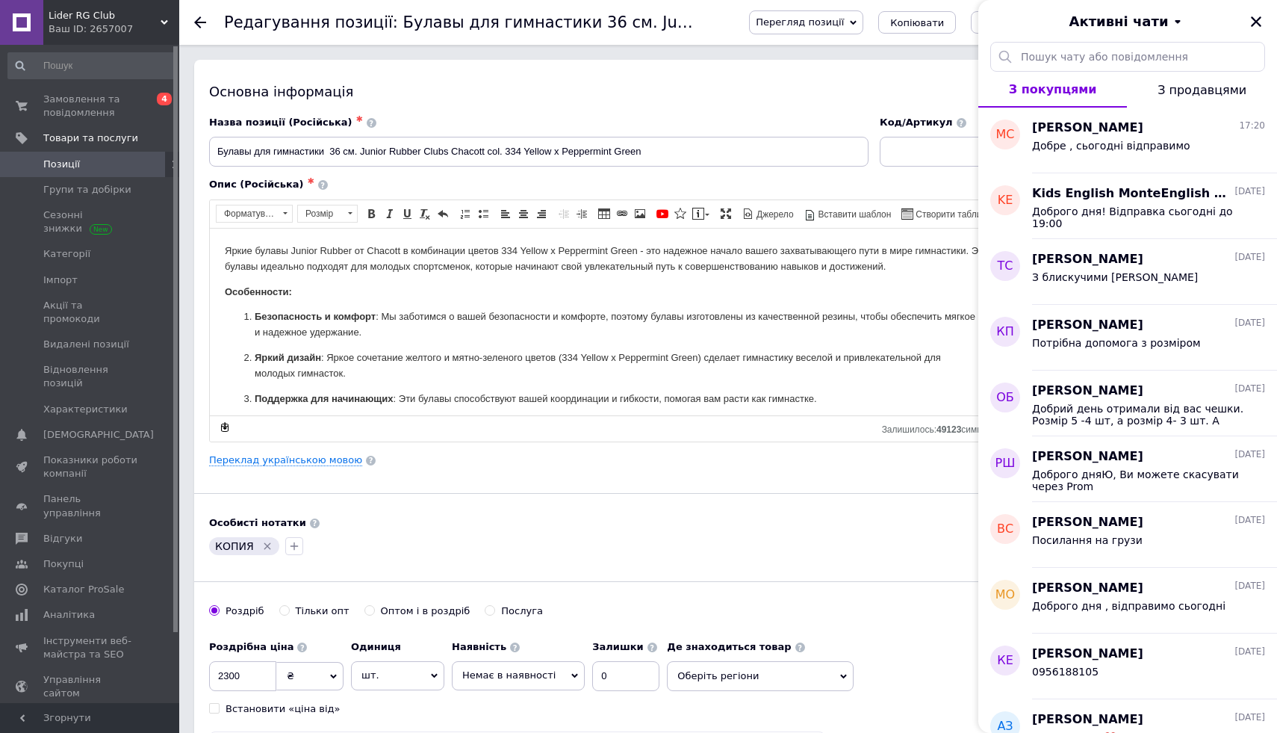
click at [834, 87] on div "Основна інформація" at bounding box center [616, 91] width 814 height 19
click at [497, 488] on div "Основна інформація Назва позиції (Російська) ✱ Булавы для гимнастики 36 см. Jun…" at bounding box center [616, 477] width 844 height 834
click at [1253, 24] on icon "Закрити" at bounding box center [1256, 21] width 10 height 10
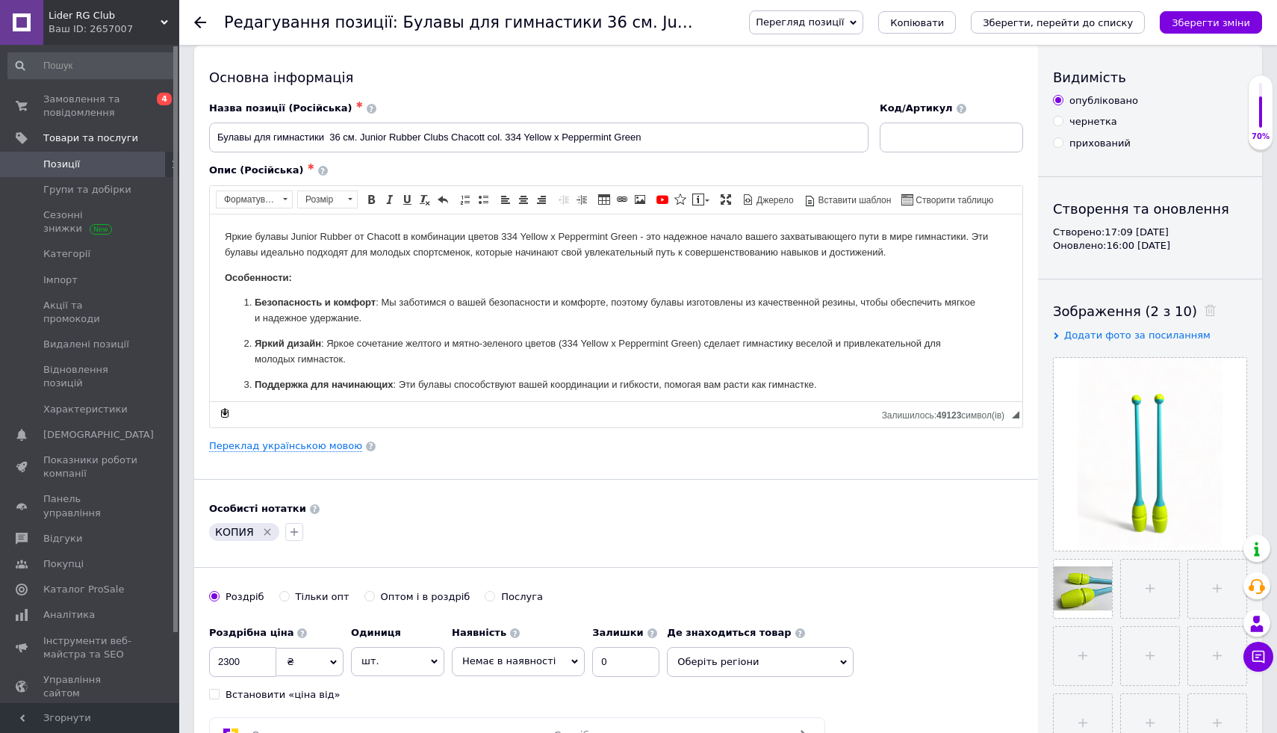
scroll to position [0, 0]
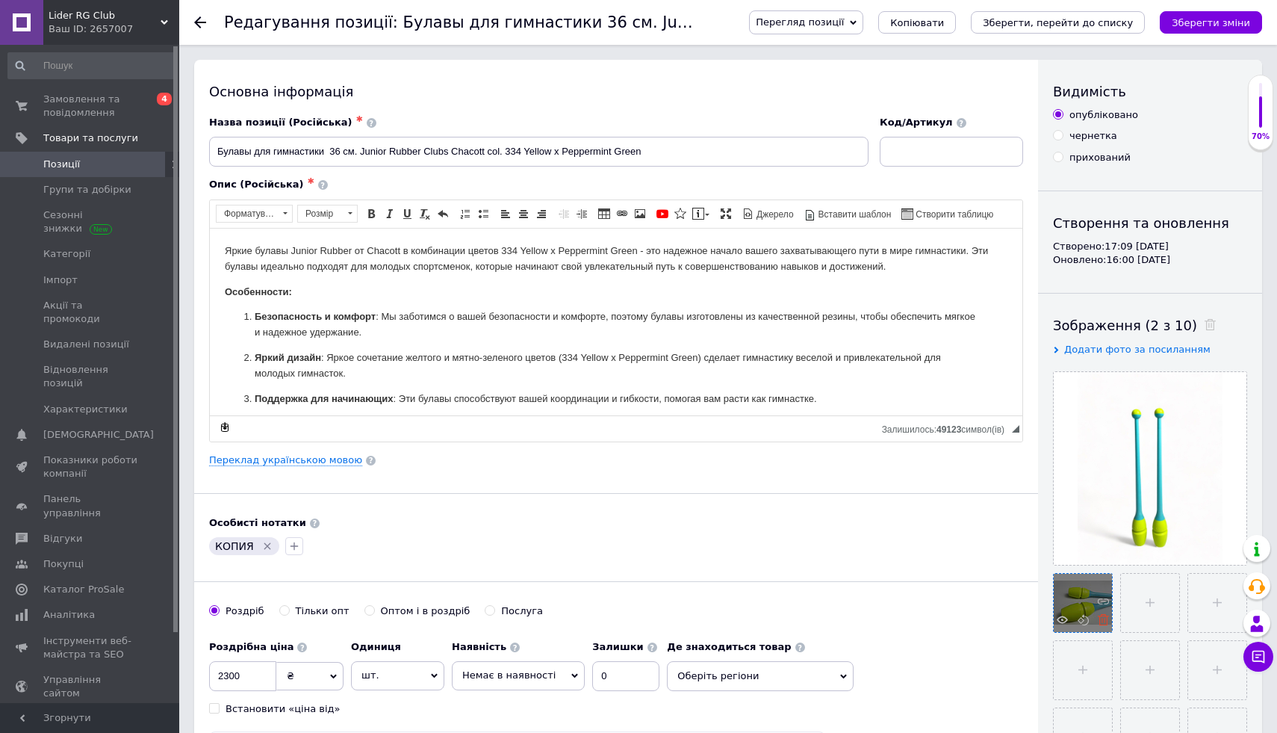
click at [1101, 618] on icon at bounding box center [1103, 619] width 11 height 11
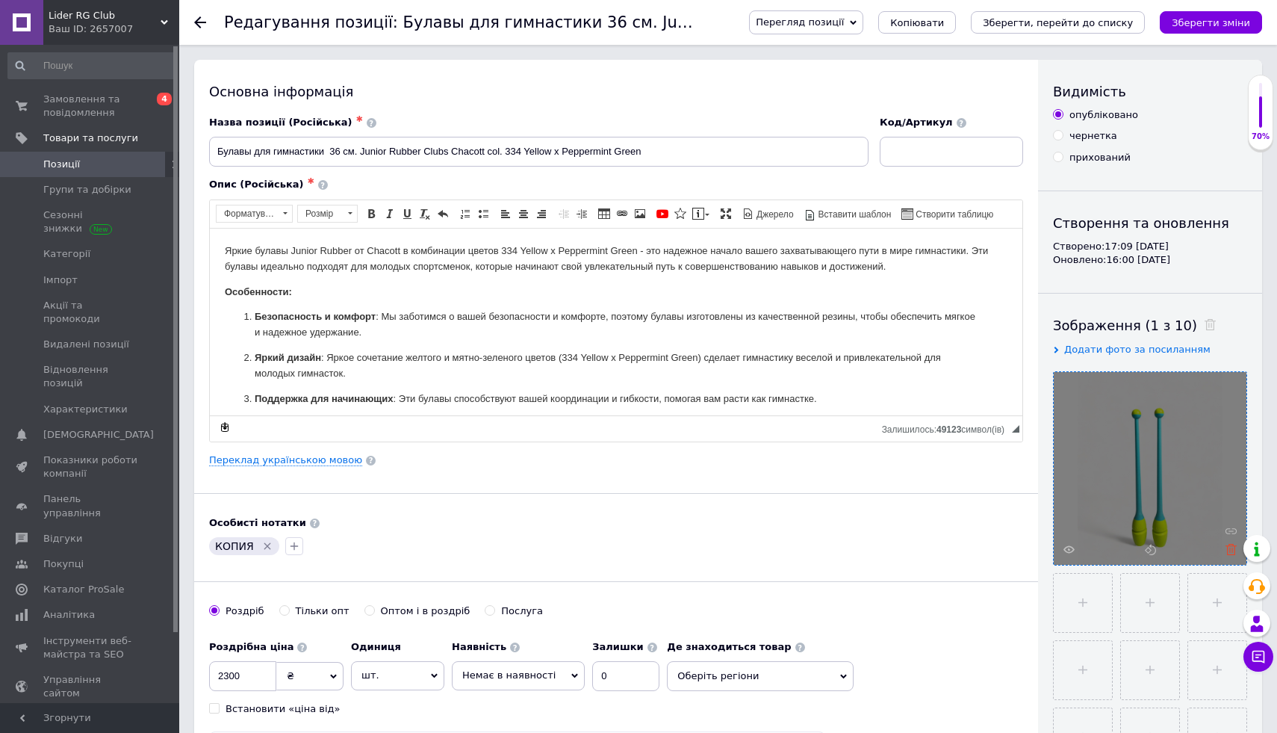
click at [1230, 548] on icon at bounding box center [1231, 549] width 11 height 11
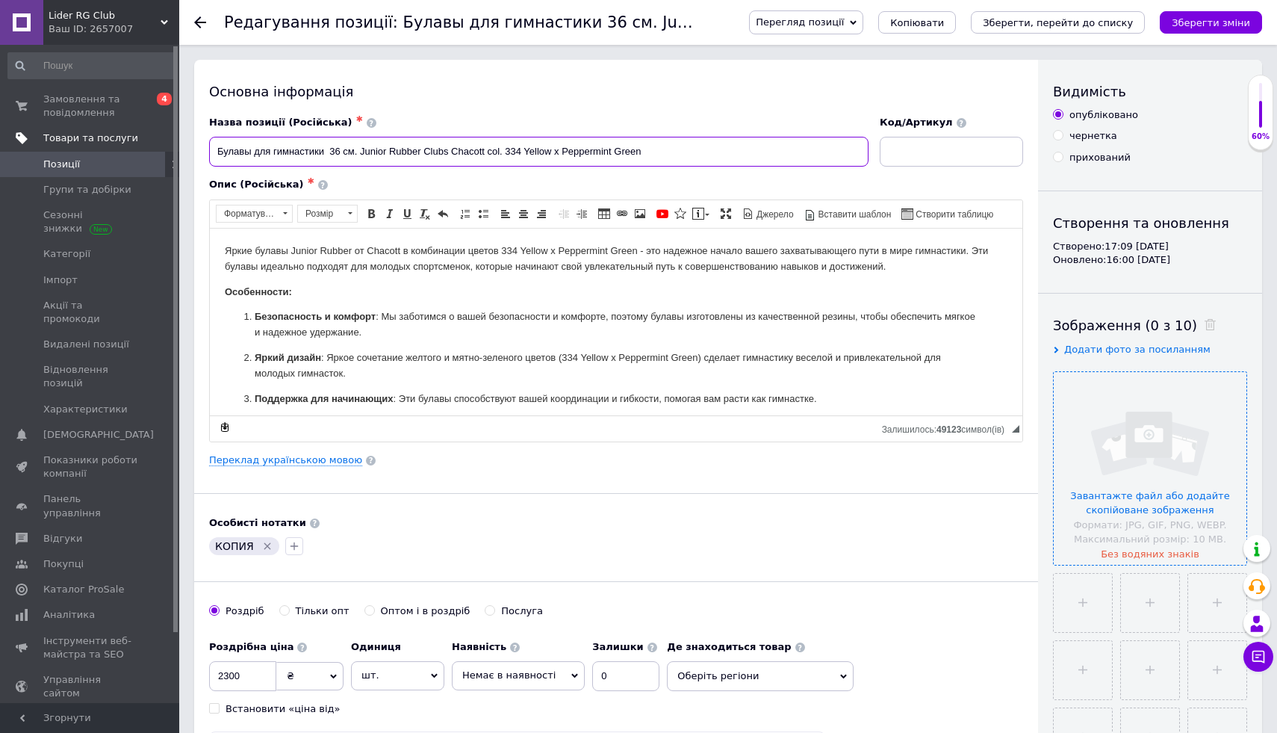
drag, startPoint x: 681, startPoint y: 154, endPoint x: 99, endPoint y: 147, distance: 582.7
paste input "Булавы Chacott Combi Junior 36 см Pink x Peppermint (04-98234)"
type input "Булавы Chacott Combi Junior 36 см Pink x Peppermint (04-98234)"
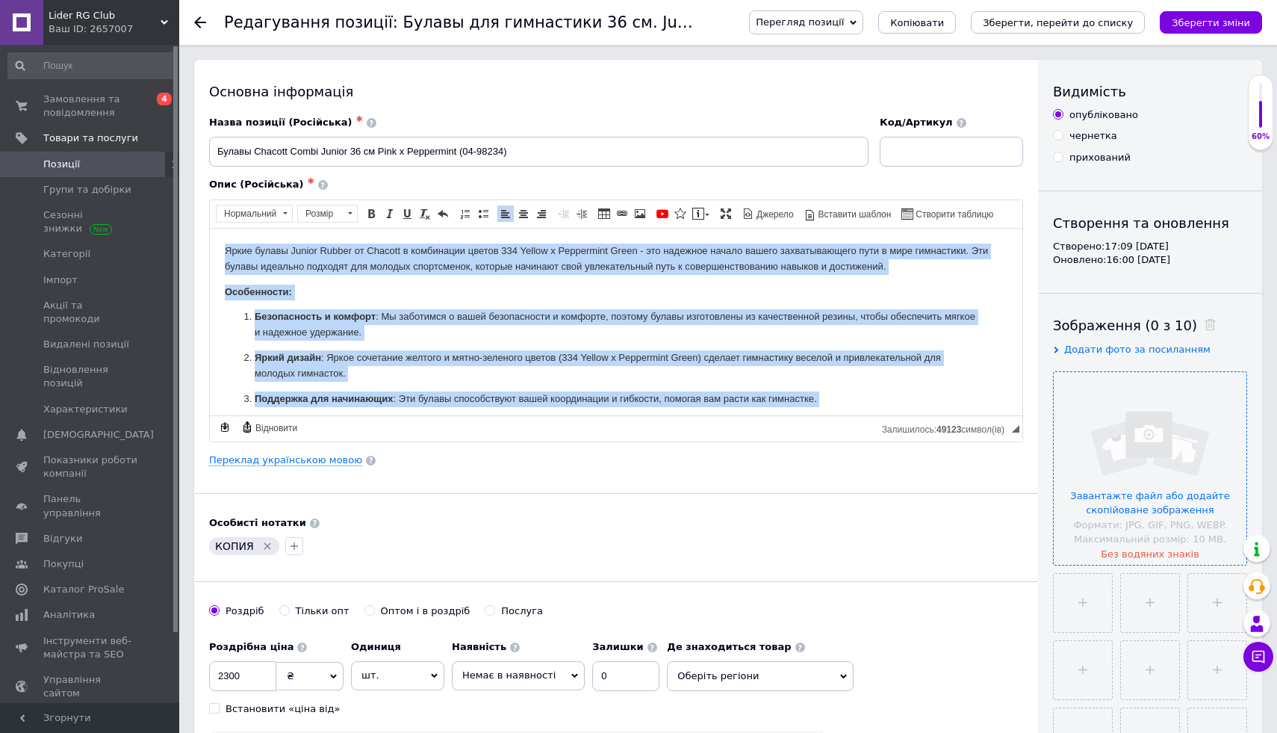
scroll to position [31, 0]
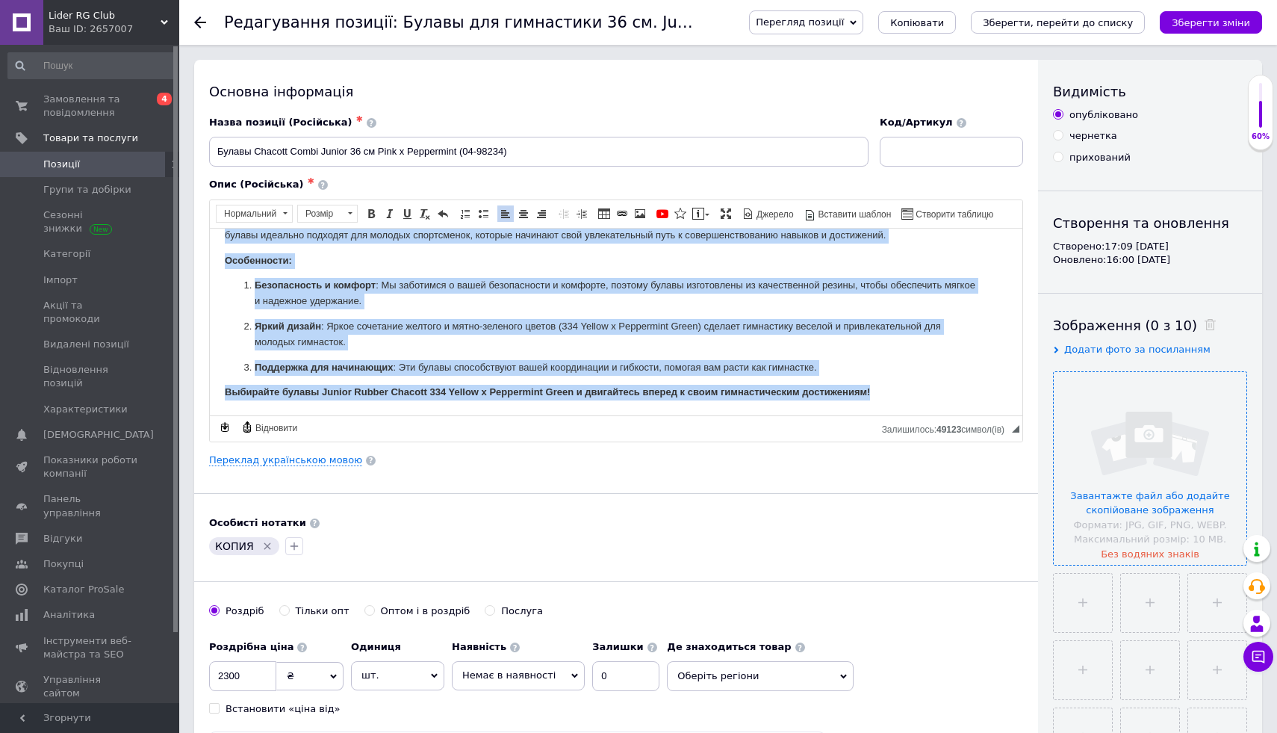
drag, startPoint x: 221, startPoint y: 241, endPoint x: 454, endPoint y: 562, distance: 397.4
click at [454, 415] on html "Яркие булавы Junior Rubber от Chacott в комбинации цветов 334 Yellow x Peppermi…" at bounding box center [616, 305] width 813 height 218
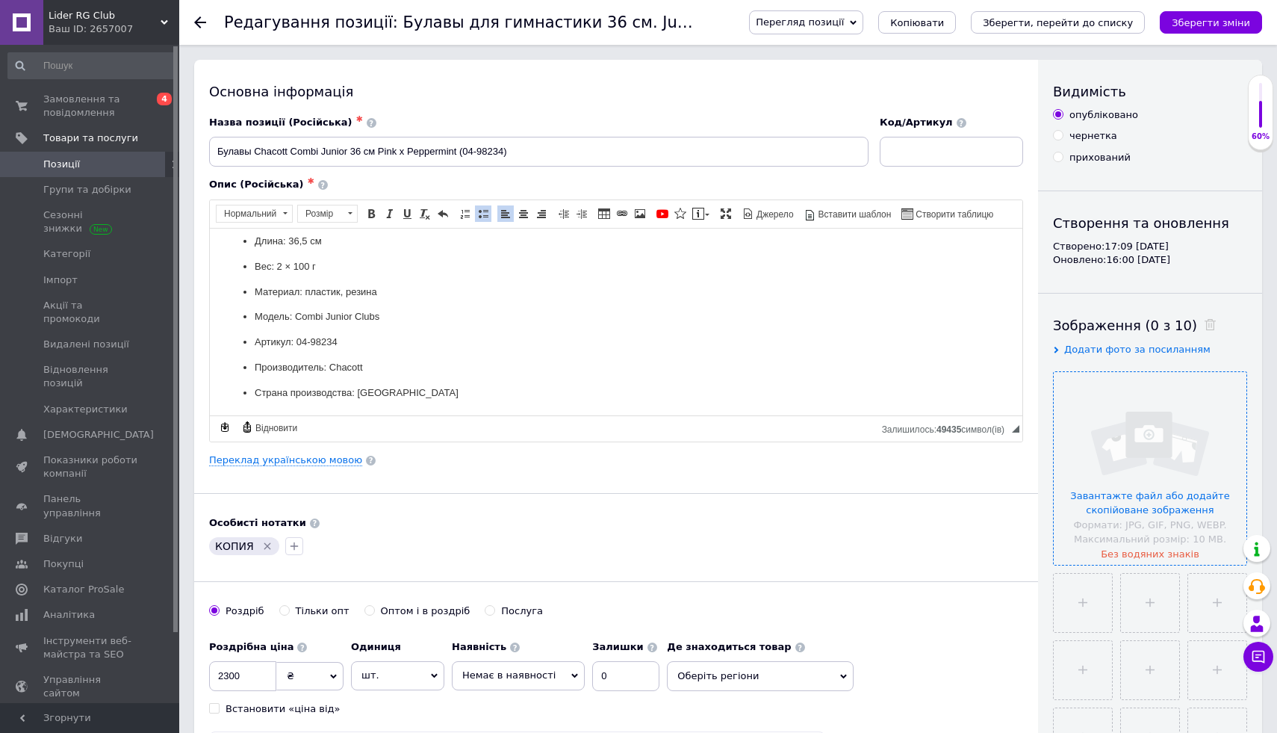
scroll to position [0, 0]
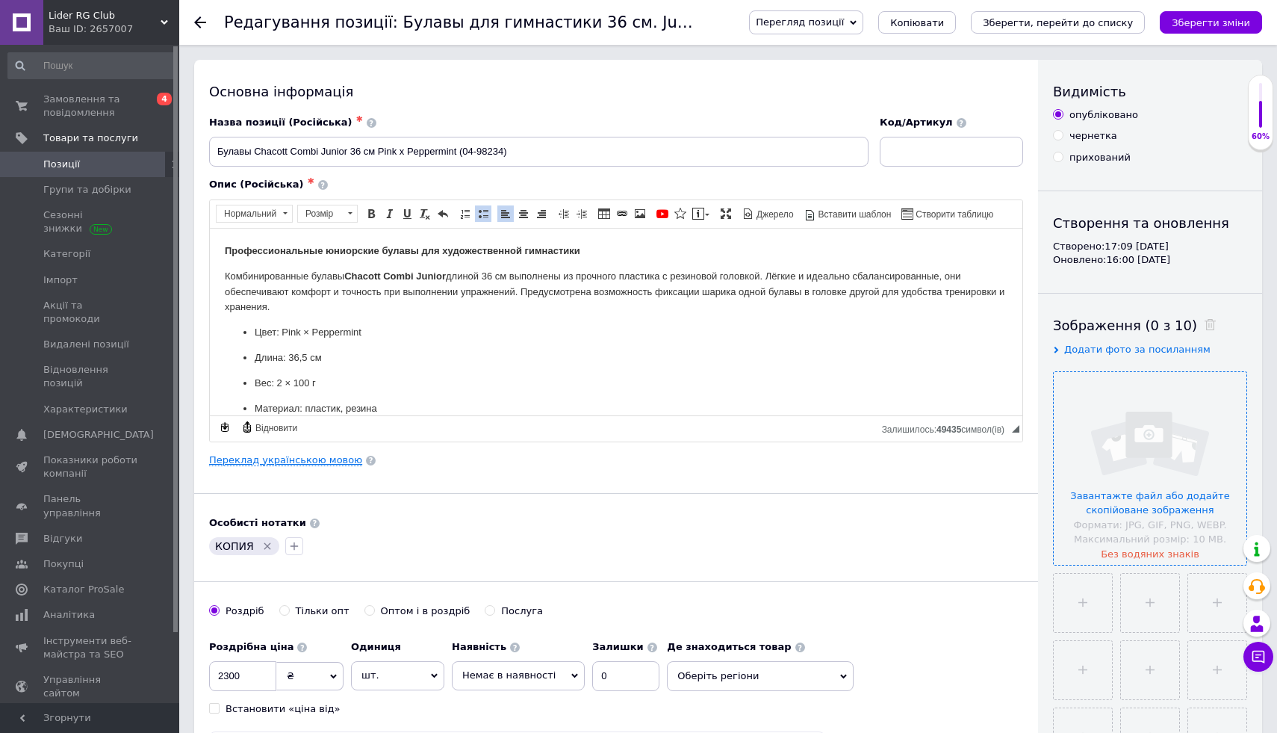
click at [270, 461] on link "Переклад українською мовою" at bounding box center [285, 460] width 153 height 12
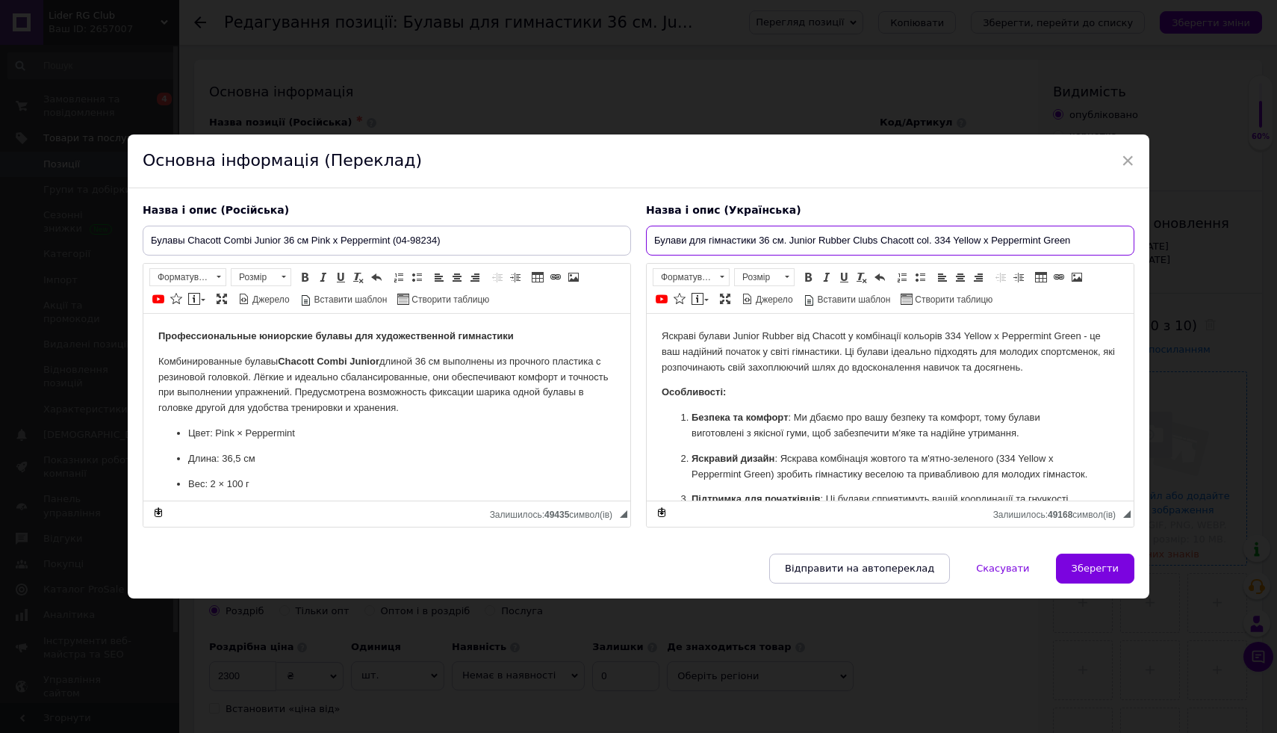
drag, startPoint x: 652, startPoint y: 243, endPoint x: 993, endPoint y: 244, distance: 341.4
click at [992, 244] on input "Булави для гімнастики 36 см. Junior Rubber Clubs Chacott col. 334 Yellow x Pepp…" at bounding box center [890, 241] width 489 height 30
type input "eppermint Green"
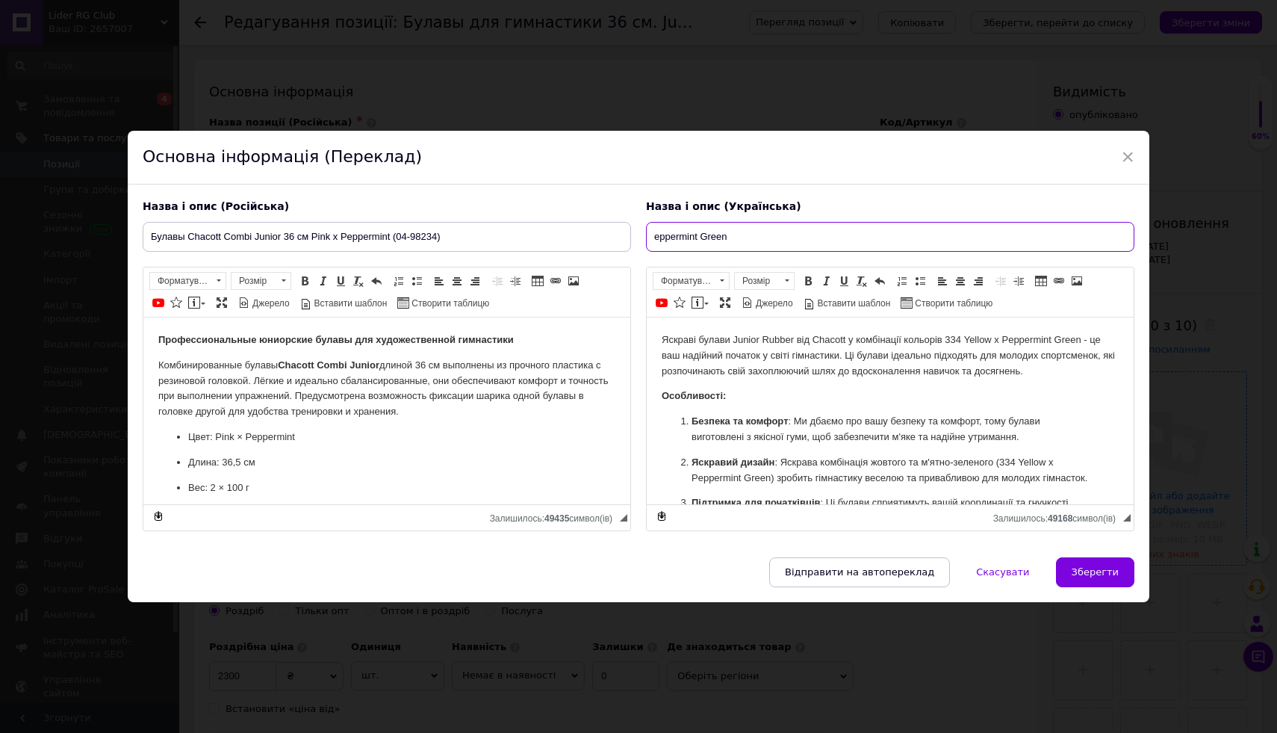
drag, startPoint x: 742, startPoint y: 239, endPoint x: 562, endPoint y: 226, distance: 181.2
click at [568, 227] on div "Назва і опис (Російська) Булавы Chacott Combi Junior 36 см Pink x Peppermint (0…" at bounding box center [638, 365] width 1007 height 347
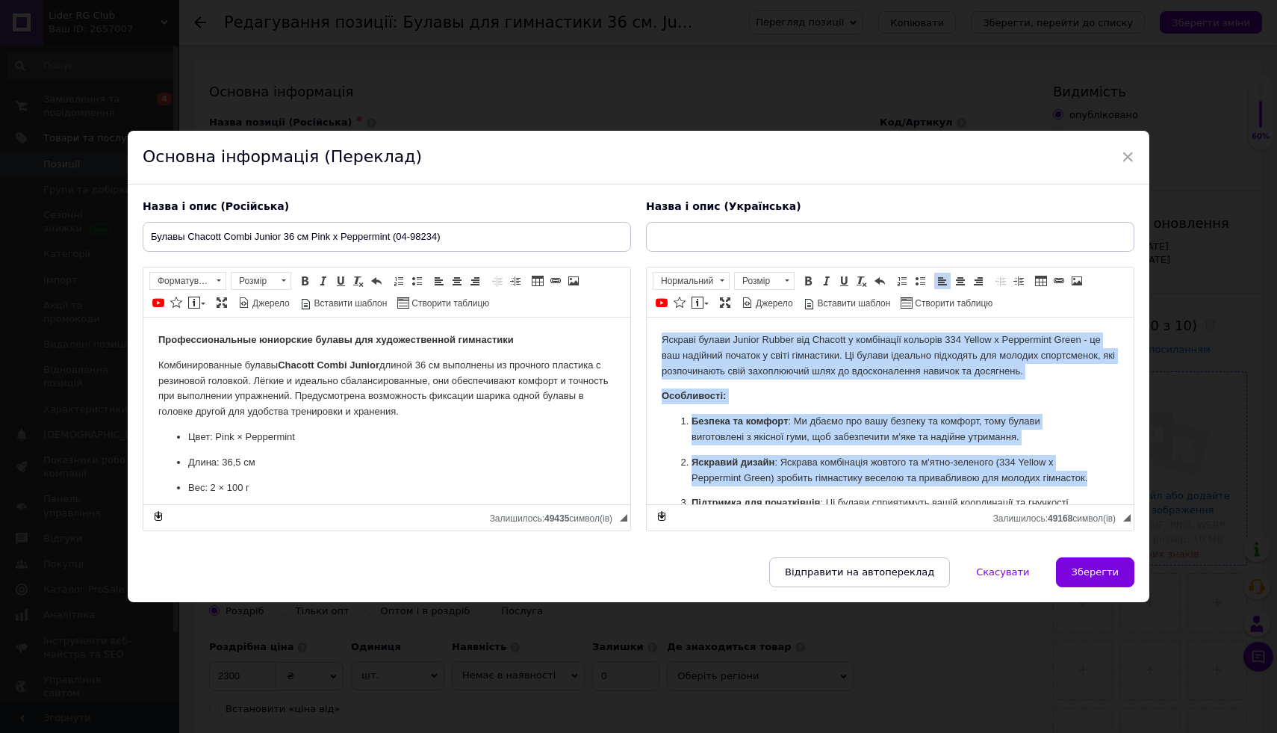
drag, startPoint x: 656, startPoint y: 338, endPoint x: 825, endPoint y: 493, distance: 228.9
click at [823, 495] on html "Яскраві булави Junior Rubber від Chacott у комбінації кольорів 334 Yellow x Pep…" at bounding box center [890, 449] width 487 height 265
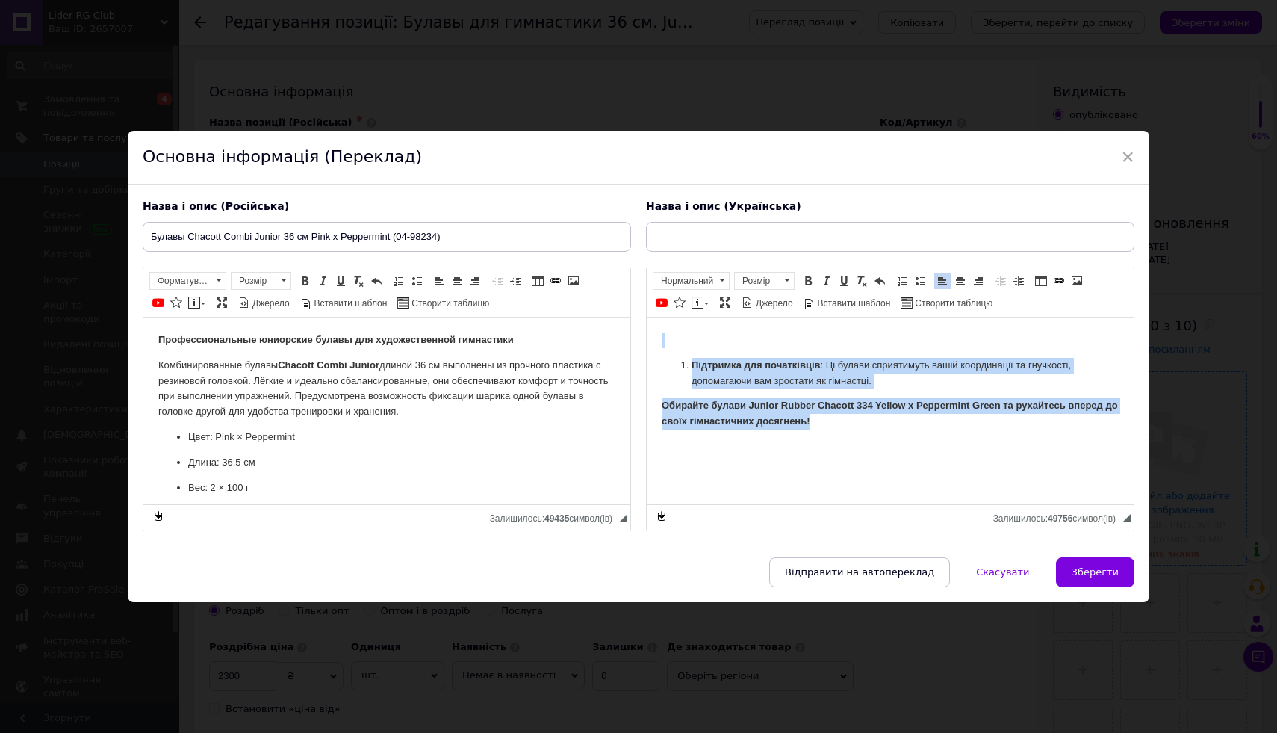
drag, startPoint x: 674, startPoint y: 338, endPoint x: 745, endPoint y: 483, distance: 161.4
click at [745, 444] on html "Підтримка для початківців : Ці булави сприятимуть вашій координації та гнучкост…" at bounding box center [890, 380] width 487 height 127
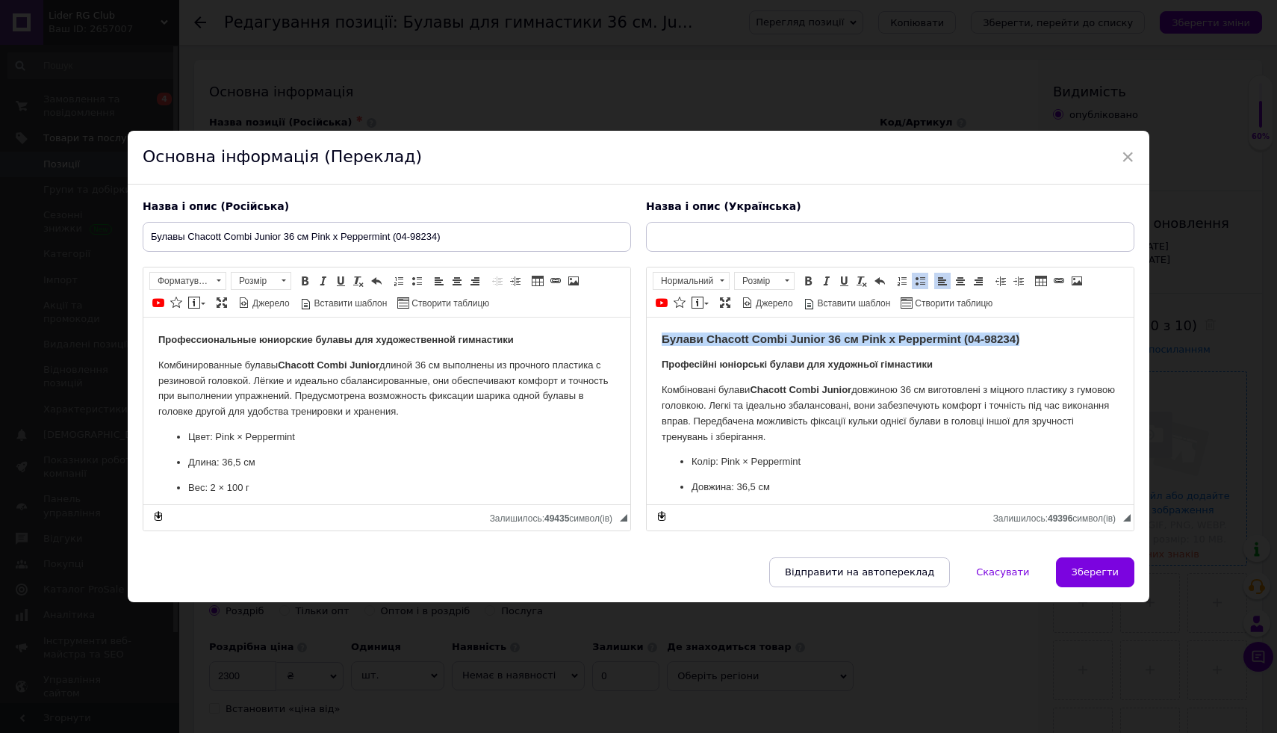
drag, startPoint x: 1027, startPoint y: 338, endPoint x: 562, endPoint y: 336, distance: 464.6
click at [647, 336] on html "Булави Chacott Combi Junior 36 см Pink x Peppermint (04-98234) Професійні юніор…" at bounding box center [890, 489] width 487 height 344
copy strong "Булави Chacott Combi Junior 36 см Pink x Peppermint (04-98234)"
drag, startPoint x: 663, startPoint y: 232, endPoint x: 673, endPoint y: 236, distance: 10.4
click at [663, 232] on input "text" at bounding box center [890, 237] width 489 height 30
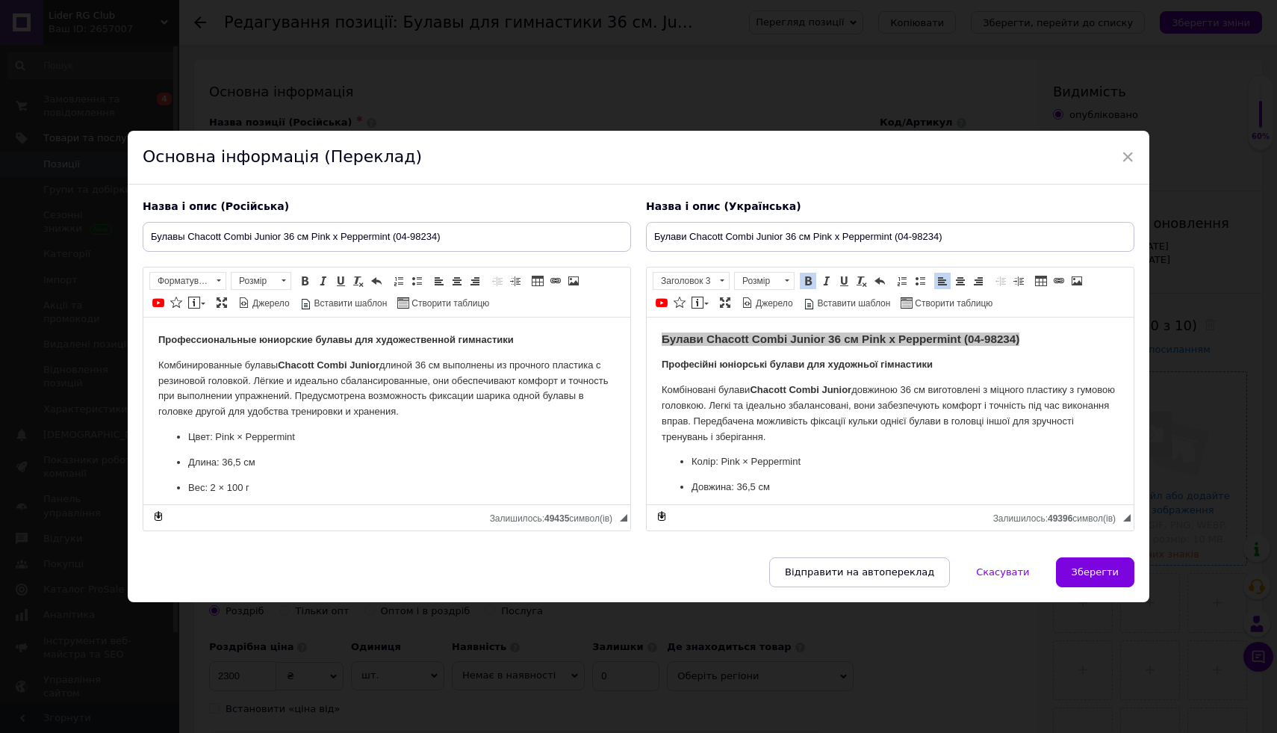
type input "Булави Chacott Combi Junior 36 см Pink x Peppermint (04-98234)"
drag, startPoint x: 1049, startPoint y: 336, endPoint x: 509, endPoint y: 317, distance: 541.1
click at [647, 317] on html "Булави Chacott Combi Junior 36 см Pink x Peppermint (04-98234) Професійні юніор…" at bounding box center [890, 489] width 487 height 344
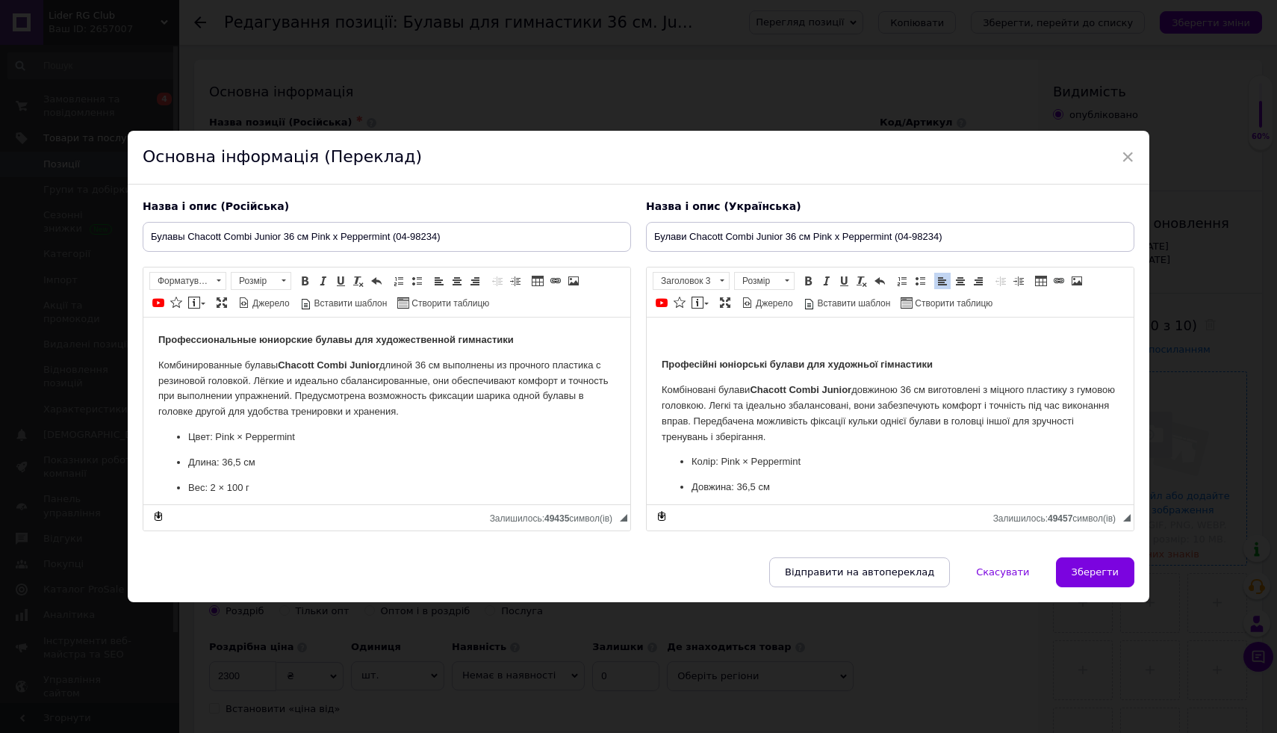
click at [658, 360] on html "Професійні юніорські булави для художньої гімнастики Комбіновані булави Chacott…" at bounding box center [890, 489] width 487 height 344
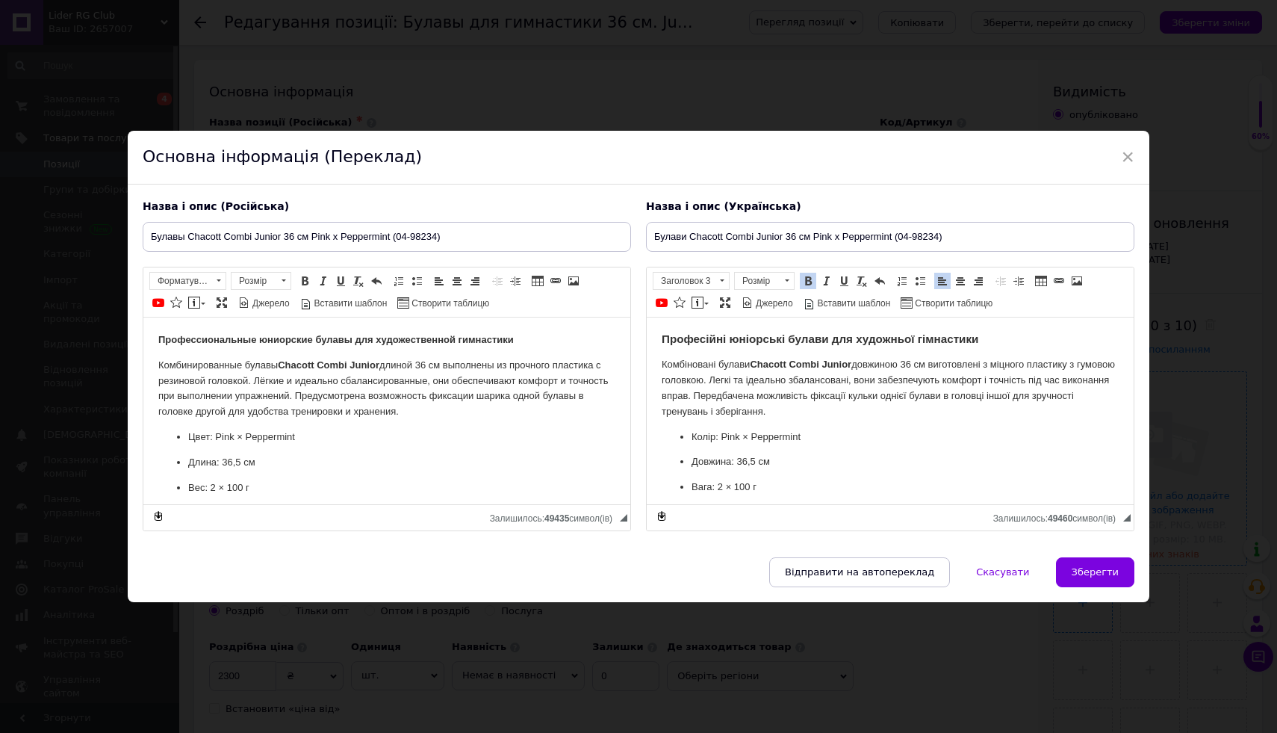
drag, startPoint x: 1107, startPoint y: 577, endPoint x: 1098, endPoint y: 577, distance: 9.0
click at [1106, 577] on button "Зберегти" at bounding box center [1095, 572] width 78 height 30
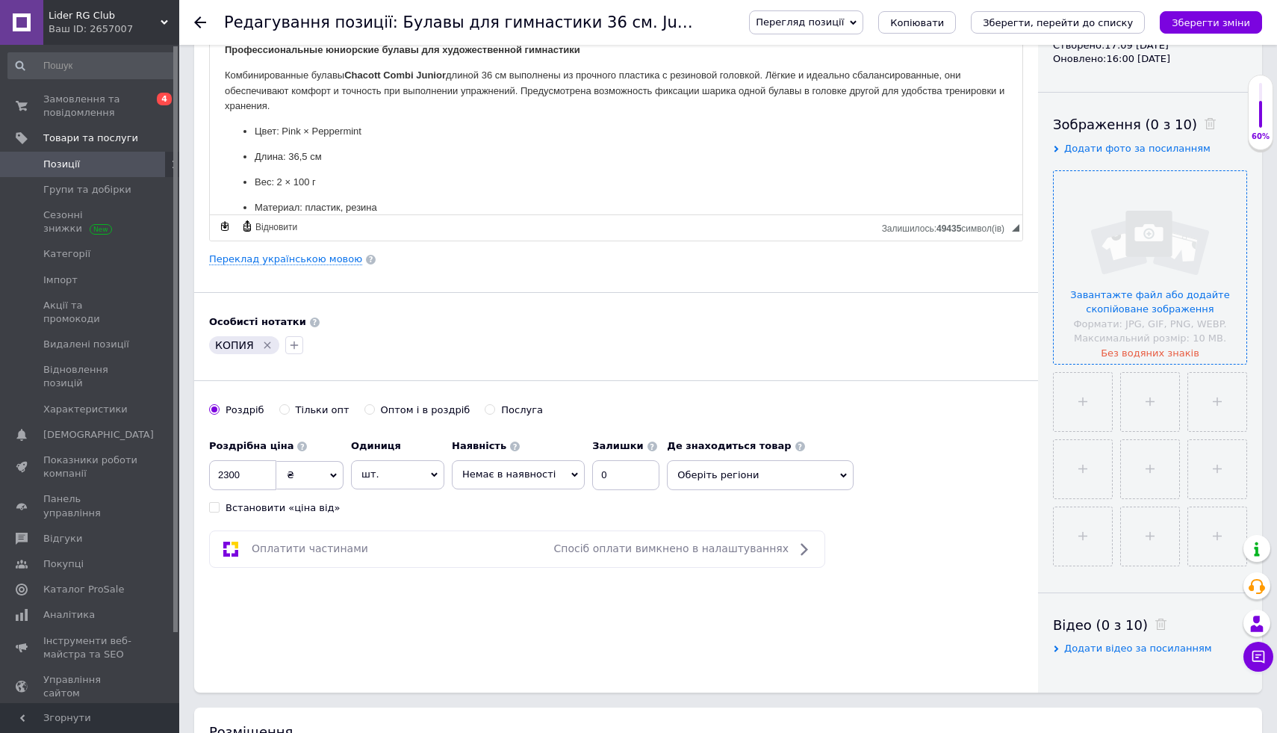
scroll to position [202, 0]
click at [249, 470] on input "2300" at bounding box center [242, 474] width 67 height 30
type input "2350"
click at [382, 396] on div "Основна інформація Назва позиції (Російська) ✱ Булавы Chacott Combi Junior 36 с…" at bounding box center [616, 275] width 844 height 834
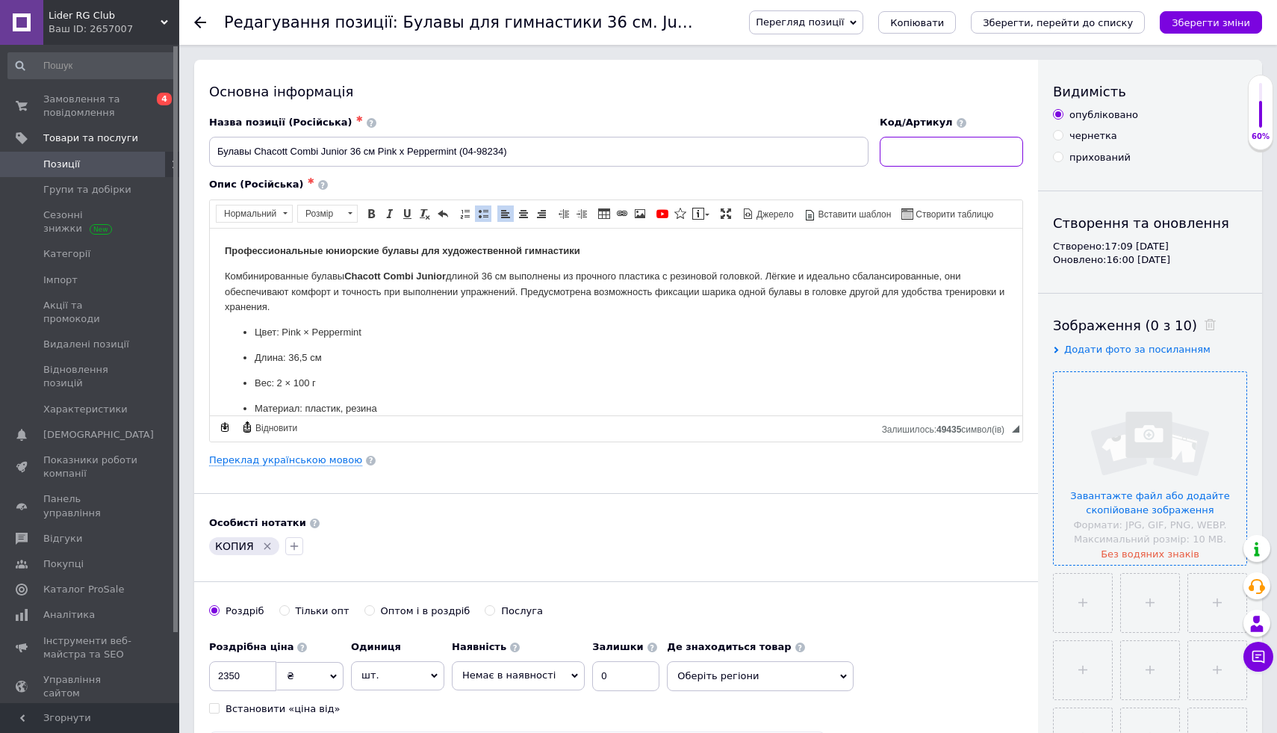
click at [942, 163] on input at bounding box center [951, 152] width 143 height 30
paste input "1989961226"
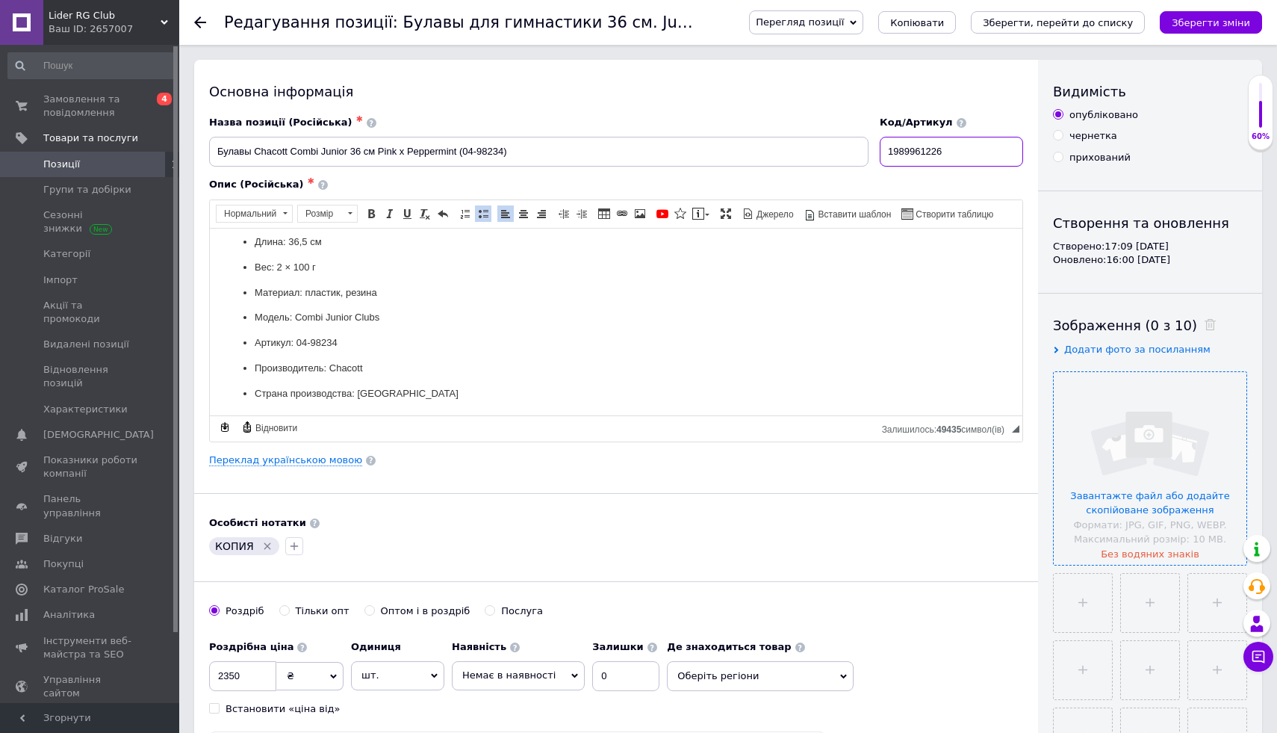
scroll to position [117, 0]
type input "1989961226"
click at [528, 672] on span "Немає в наявності" at bounding box center [508, 674] width 93 height 11
click at [483, 701] on li "В наявності" at bounding box center [518, 706] width 131 height 21
click at [591, 678] on input "0" at bounding box center [597, 676] width 67 height 30
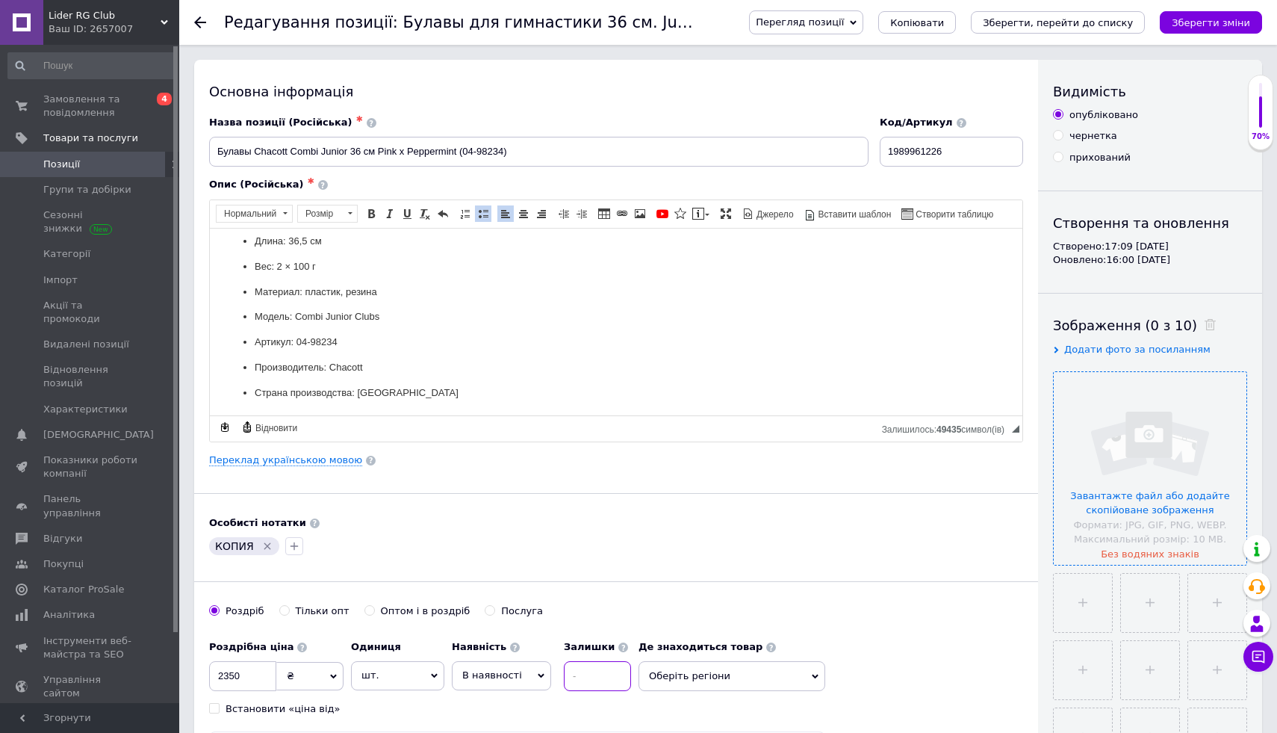
type input "1"
type input "2"
click at [793, 623] on div "[PERSON_NAME] опт Оптом і в роздріб Послуга" at bounding box center [616, 618] width 814 height 28
click at [1132, 409] on input "file" at bounding box center [1150, 468] width 193 height 193
click at [1120, 485] on input "file" at bounding box center [1150, 468] width 193 height 193
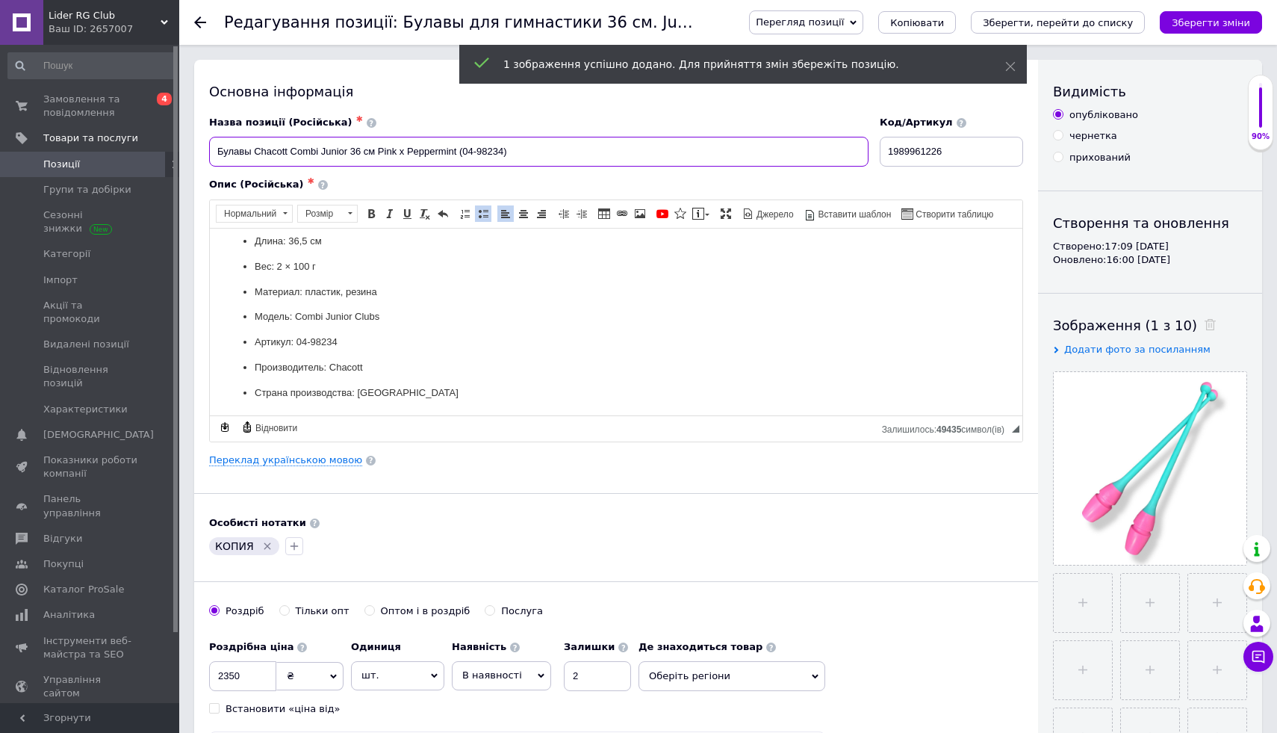
drag, startPoint x: 487, startPoint y: 151, endPoint x: 461, endPoint y: 151, distance: 26.1
click at [461, 151] on input "Булавы Chacott Combi Junior 36 см Pink x Peppermint (04-98234)" at bounding box center [539, 152] width 660 height 30
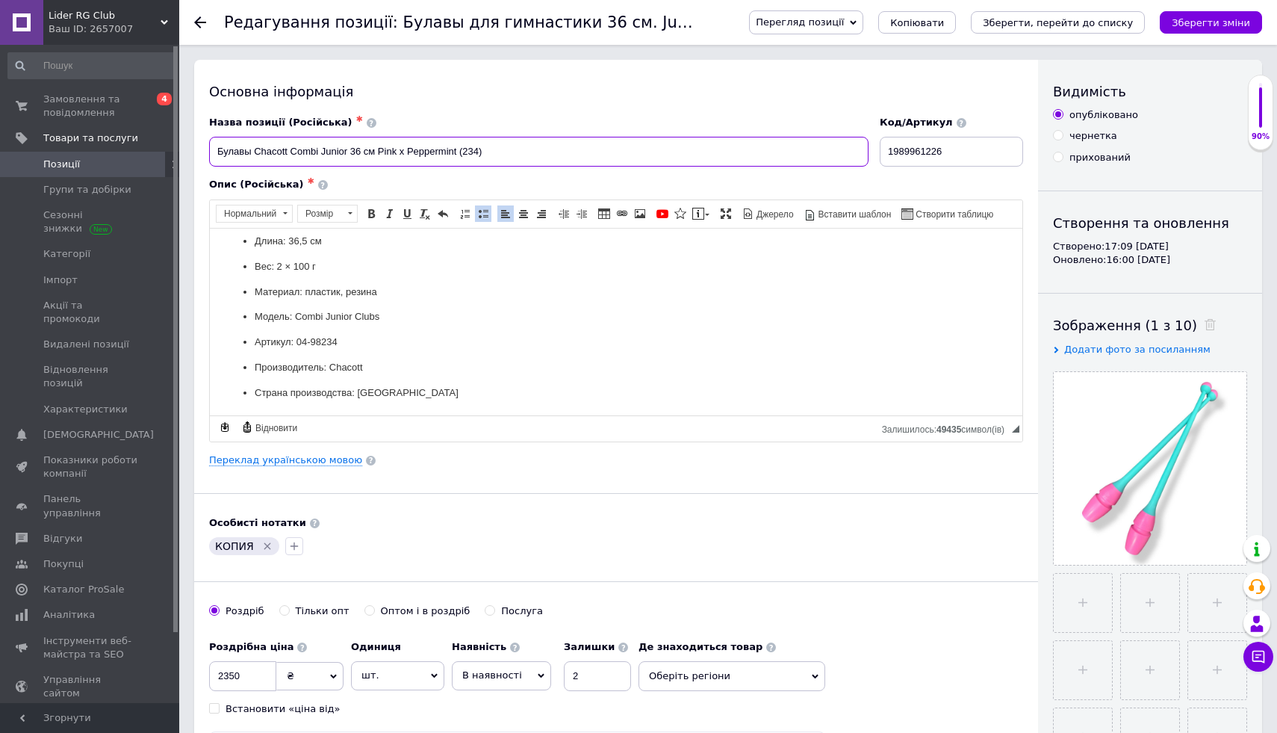
click at [483, 158] on input "Булавы Chacott Combi Junior 36 см Pink x Peppermint (234)" at bounding box center [539, 152] width 660 height 30
click at [461, 151] on input "Булавы Chacott Combi Junior 36 см Pink x Peppermint (234" at bounding box center [539, 152] width 660 height 30
type input "Булавы Chacott Combi Junior 36 см Pink x Peppermint 234"
click at [260, 457] on link "Переклад українською мовою" at bounding box center [285, 460] width 153 height 12
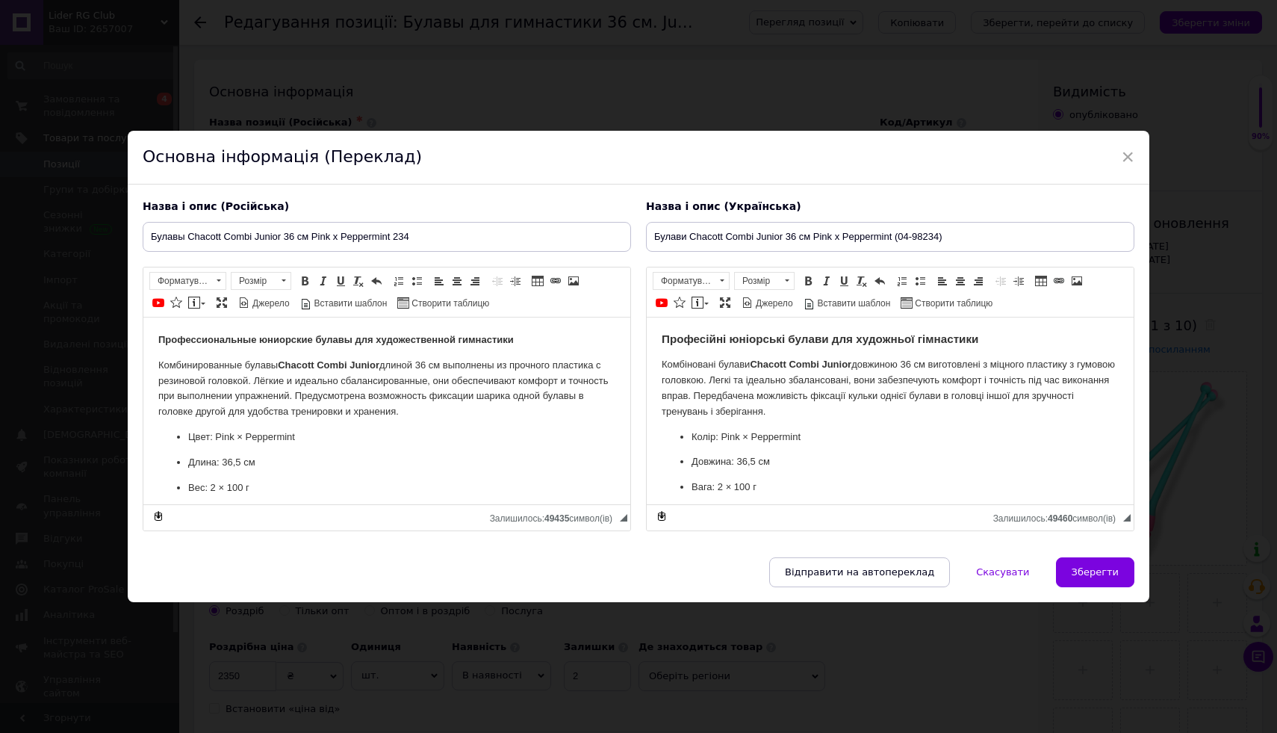
scroll to position [0, 0]
click at [950, 237] on input "Булави Chacott Combi Junior 36 см Pink x Peppermint (04-98234)" at bounding box center [890, 237] width 489 height 30
click at [922, 236] on input "Булави Chacott Combi Junior 36 см Pink x Peppermint (04-98234" at bounding box center [890, 237] width 489 height 30
type input "Булави Chacott Combi Junior 36 см Pink x Peppermint 234"
click at [1082, 589] on div "Відправити на автопереклад   Скасувати   Зберегти" at bounding box center [639, 579] width 1022 height 45
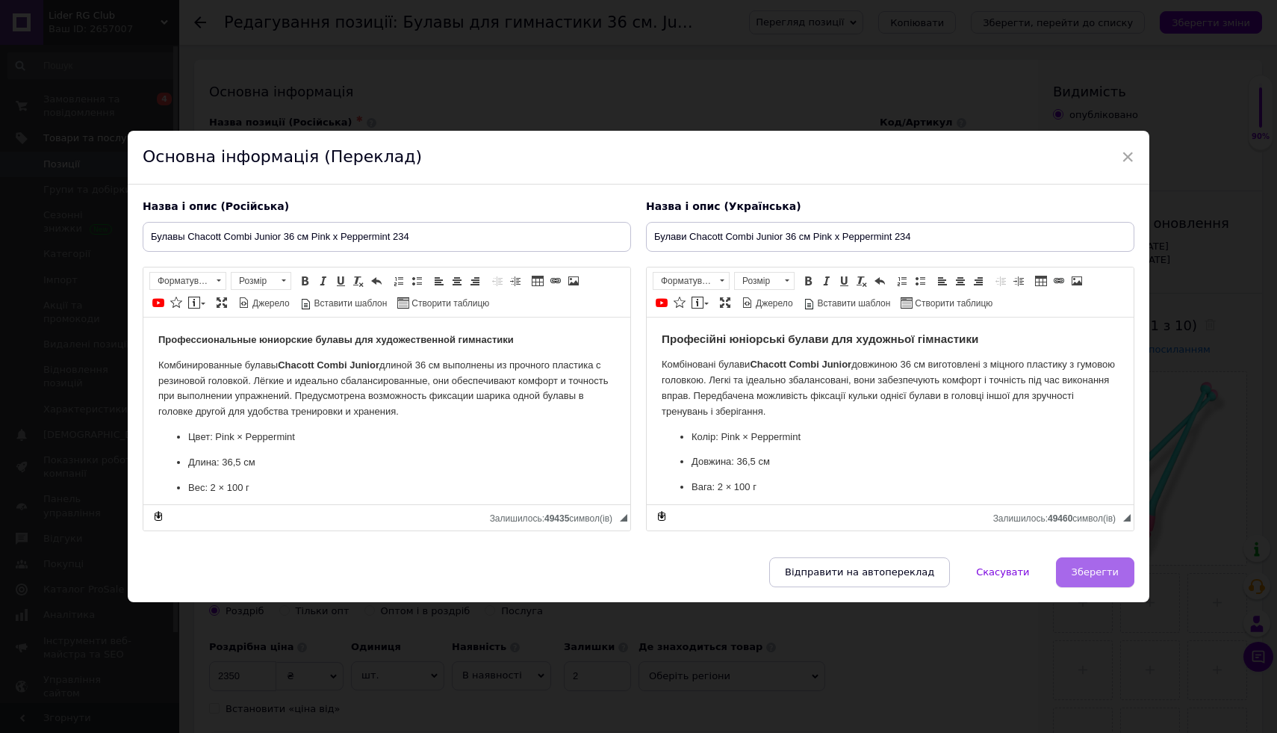
click at [1081, 571] on span "Зберегти" at bounding box center [1095, 571] width 47 height 11
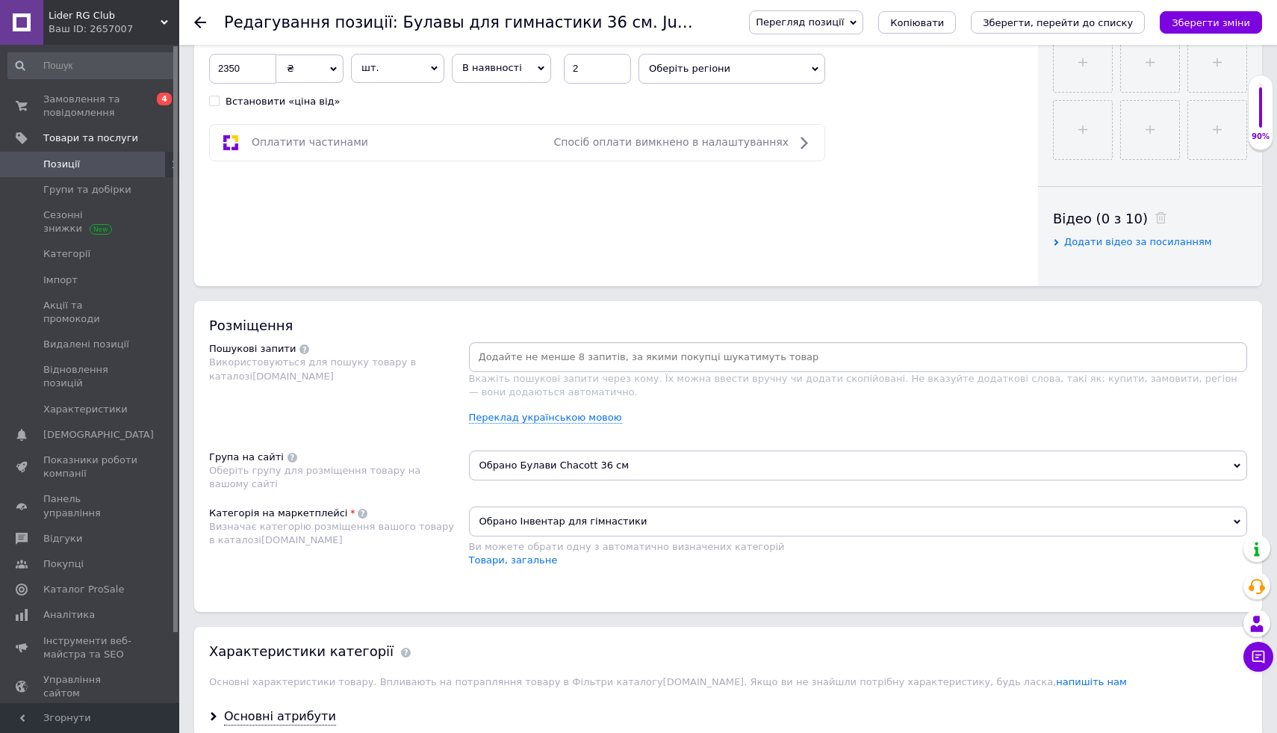
scroll to position [608, 0]
click at [559, 368] on div at bounding box center [858, 356] width 779 height 30
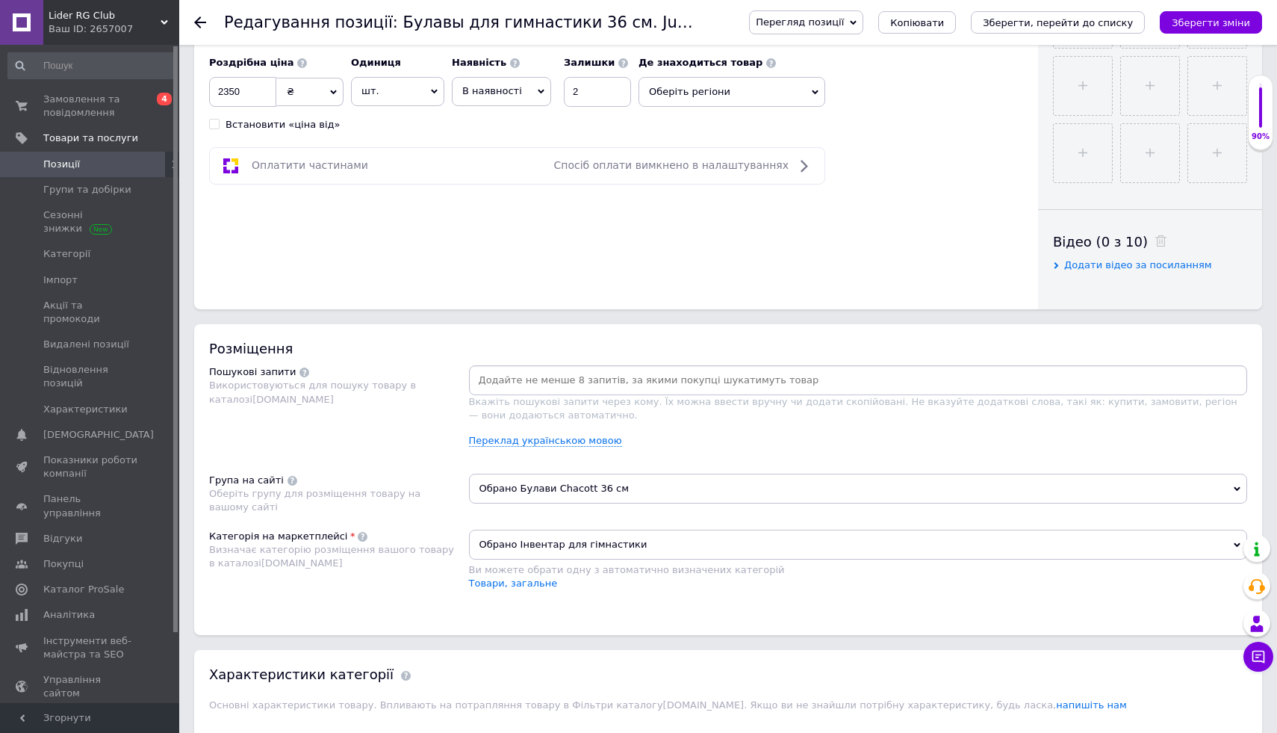
scroll to position [579, 0]
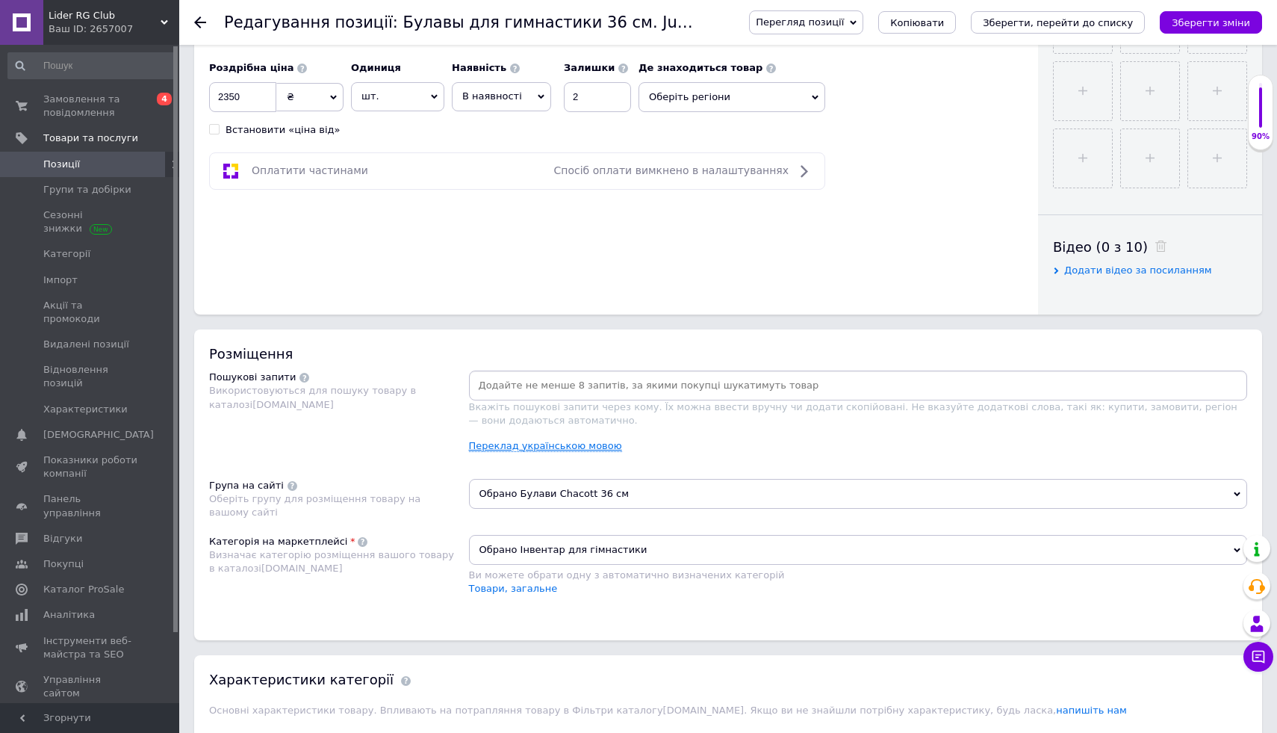
click at [511, 446] on link "Переклад українською мовою" at bounding box center [545, 446] width 153 height 12
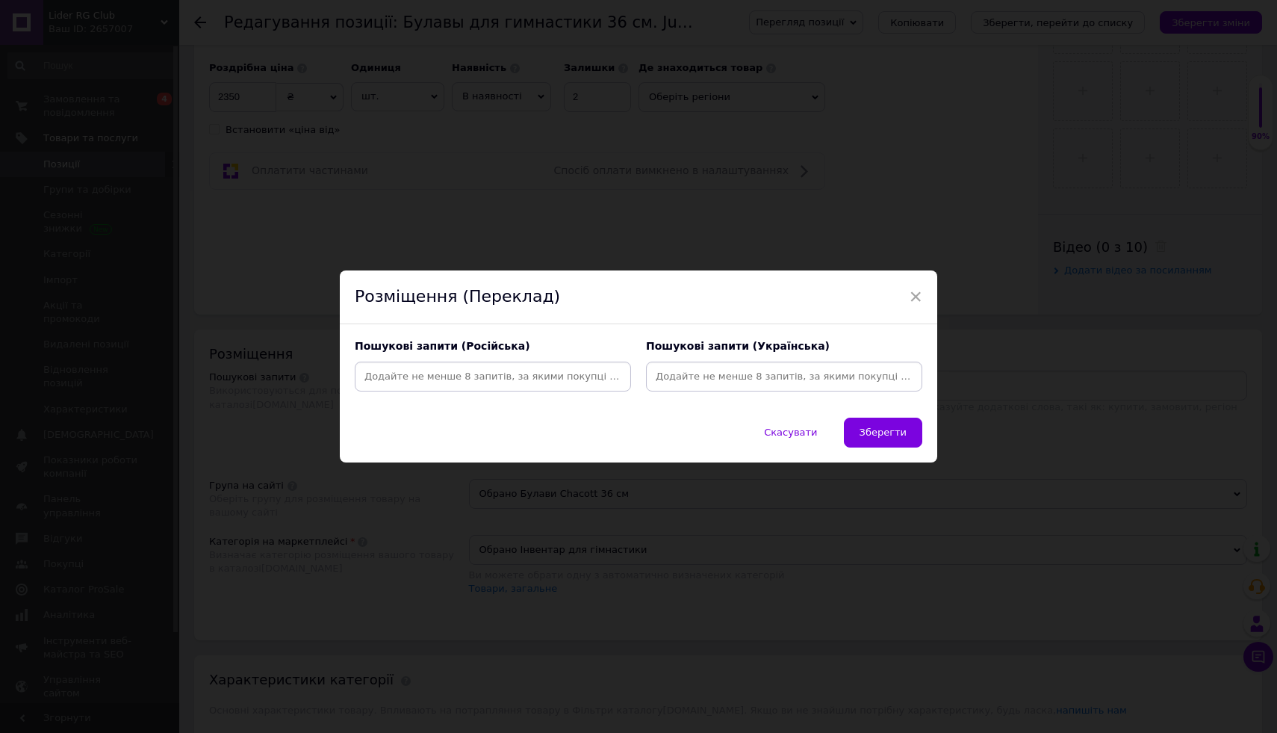
click at [480, 362] on div at bounding box center [493, 377] width 276 height 30
click at [473, 368] on input at bounding box center [493, 376] width 270 height 22
paste input "1989961226"
type input "198996122"
drag, startPoint x: 447, startPoint y: 368, endPoint x: 322, endPoint y: 368, distance: 125.5
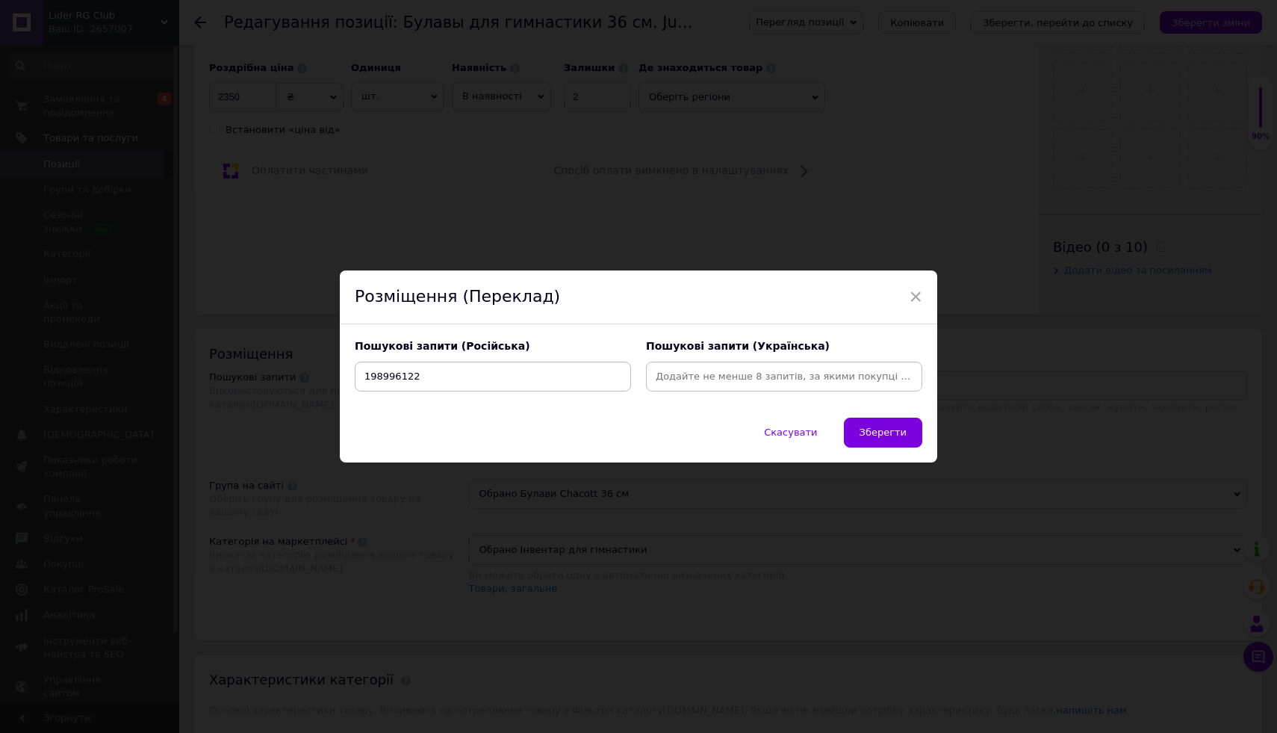
click at [323, 368] on div "× Розміщення (Переклад) Пошукові запити (Російська) 198996122 Пошукові запити (…" at bounding box center [638, 366] width 1277 height 733
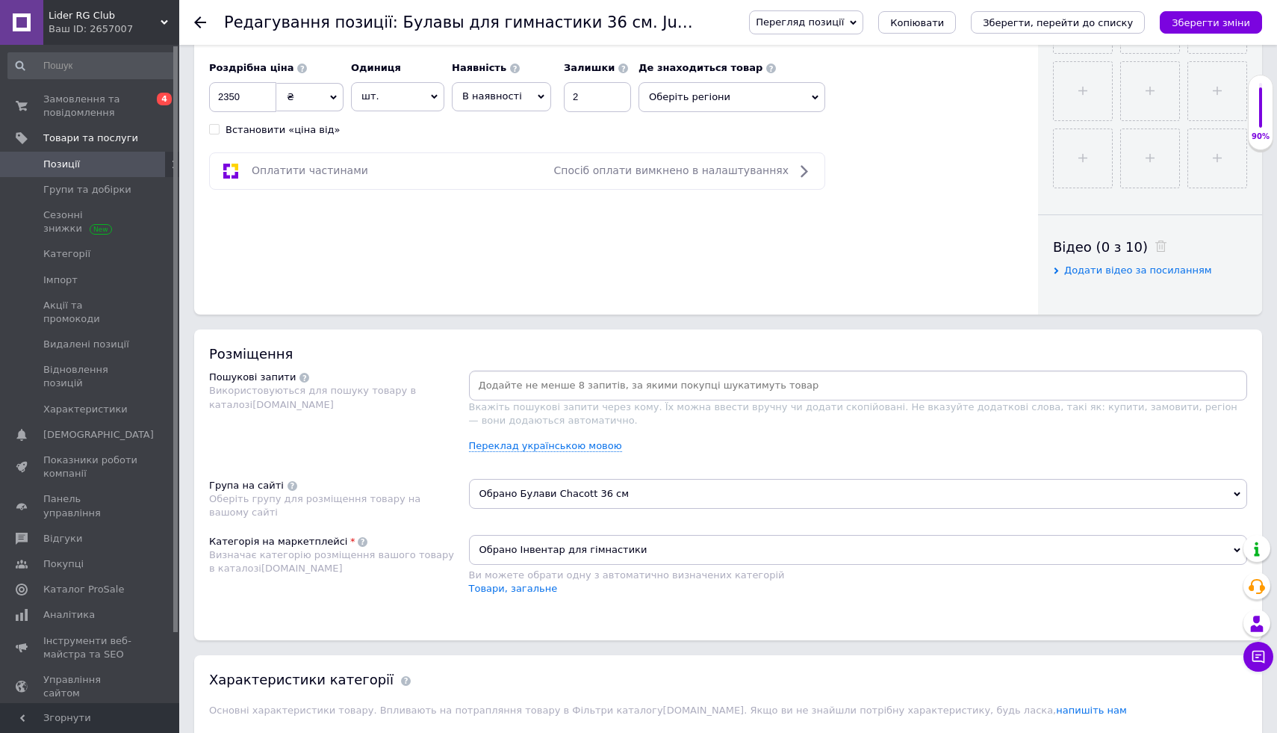
click at [593, 396] on input at bounding box center [858, 385] width 773 height 22
paste input "1989961226"
type input "1989961226"
drag, startPoint x: 551, startPoint y: 385, endPoint x: 424, endPoint y: 381, distance: 127.8
click at [424, 382] on div "Пошукові запити Використовуються для пошуку товару в каталозі [DOMAIN_NAME] 198…" at bounding box center [728, 416] width 1038 height 93
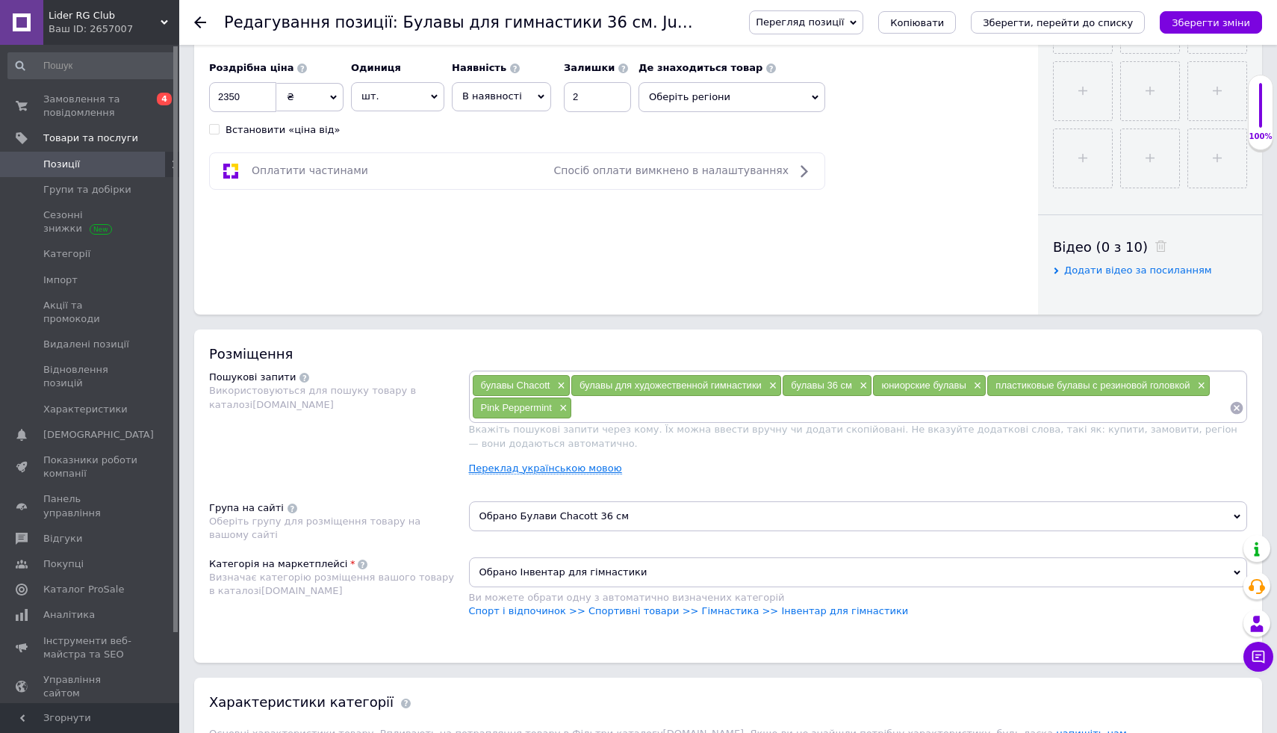
click at [498, 469] on link "Переклад українською мовою" at bounding box center [545, 468] width 153 height 12
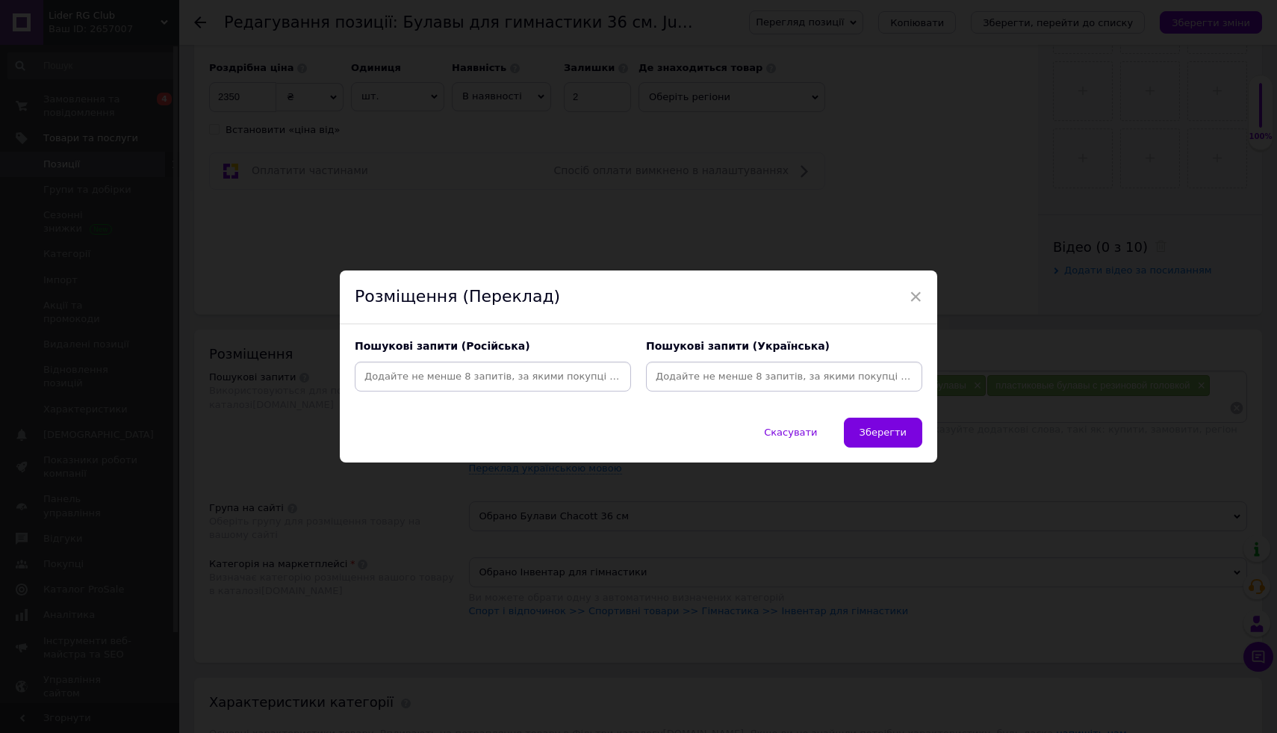
click at [530, 382] on input at bounding box center [493, 376] width 270 height 22
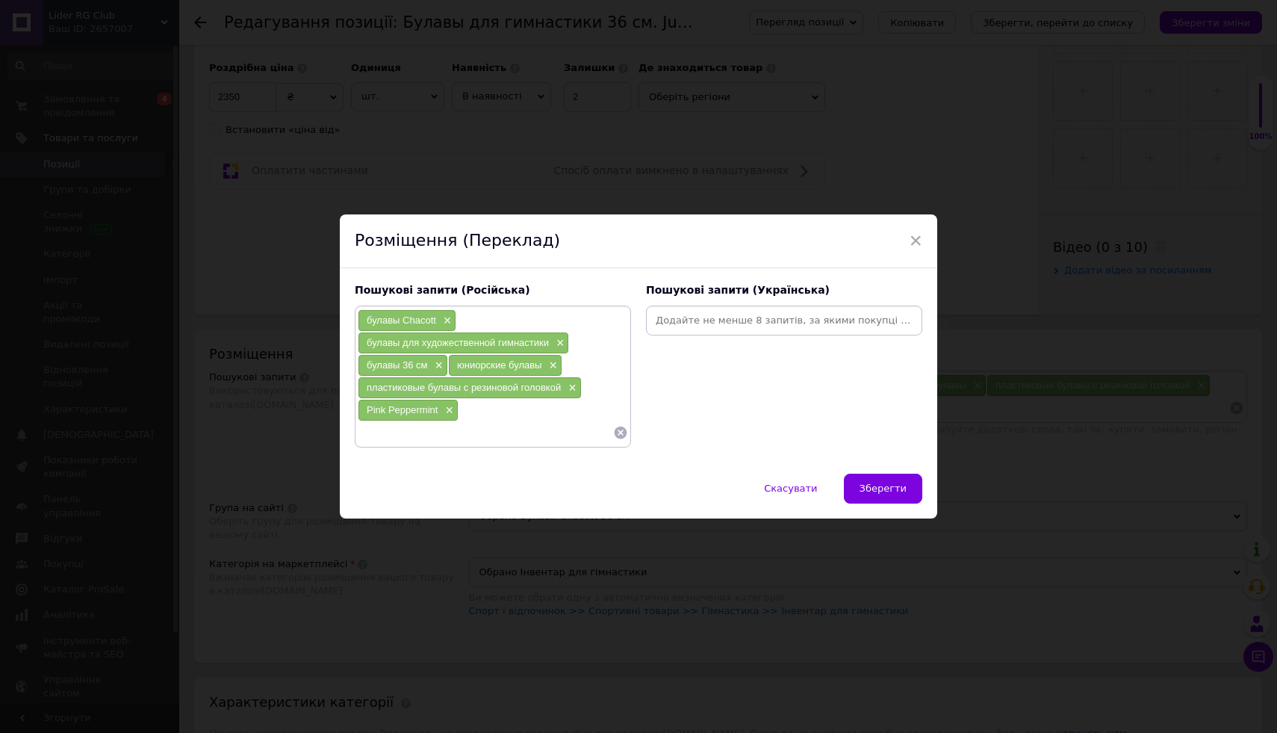
click at [692, 309] on input at bounding box center [784, 320] width 270 height 22
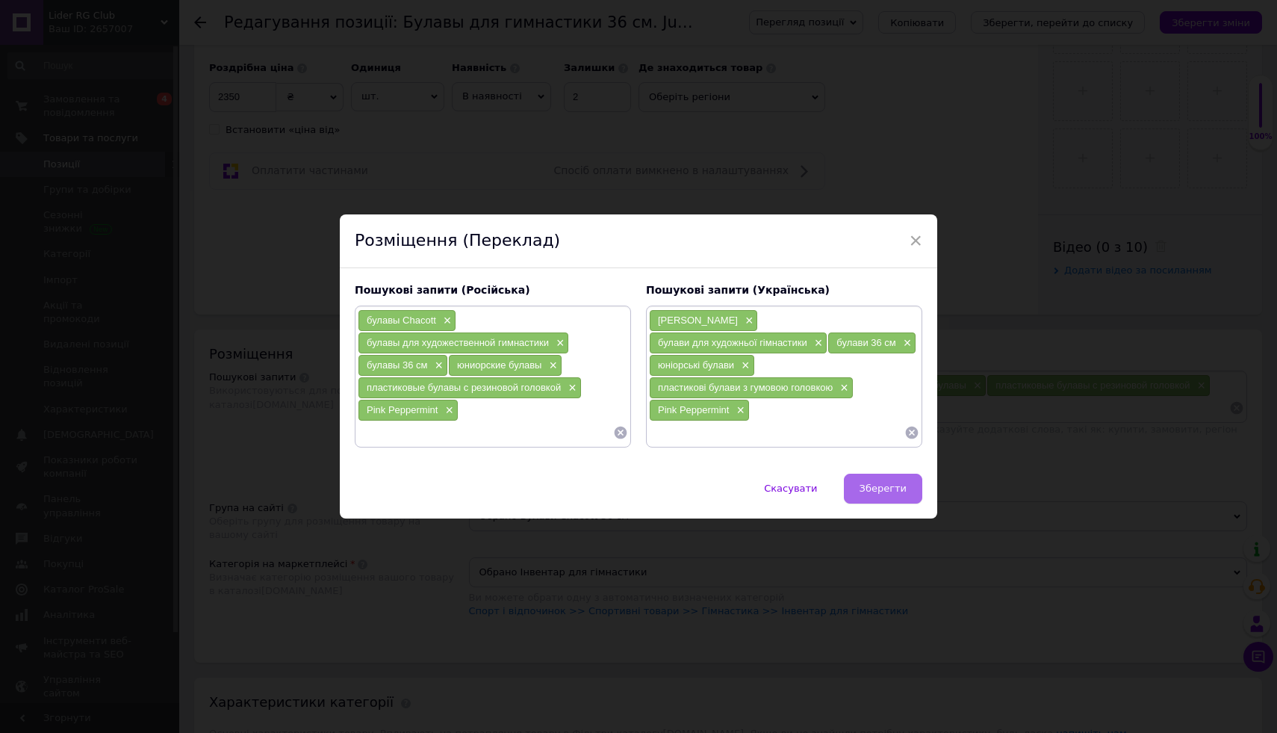
click at [891, 489] on span "Зберегти" at bounding box center [883, 488] width 47 height 11
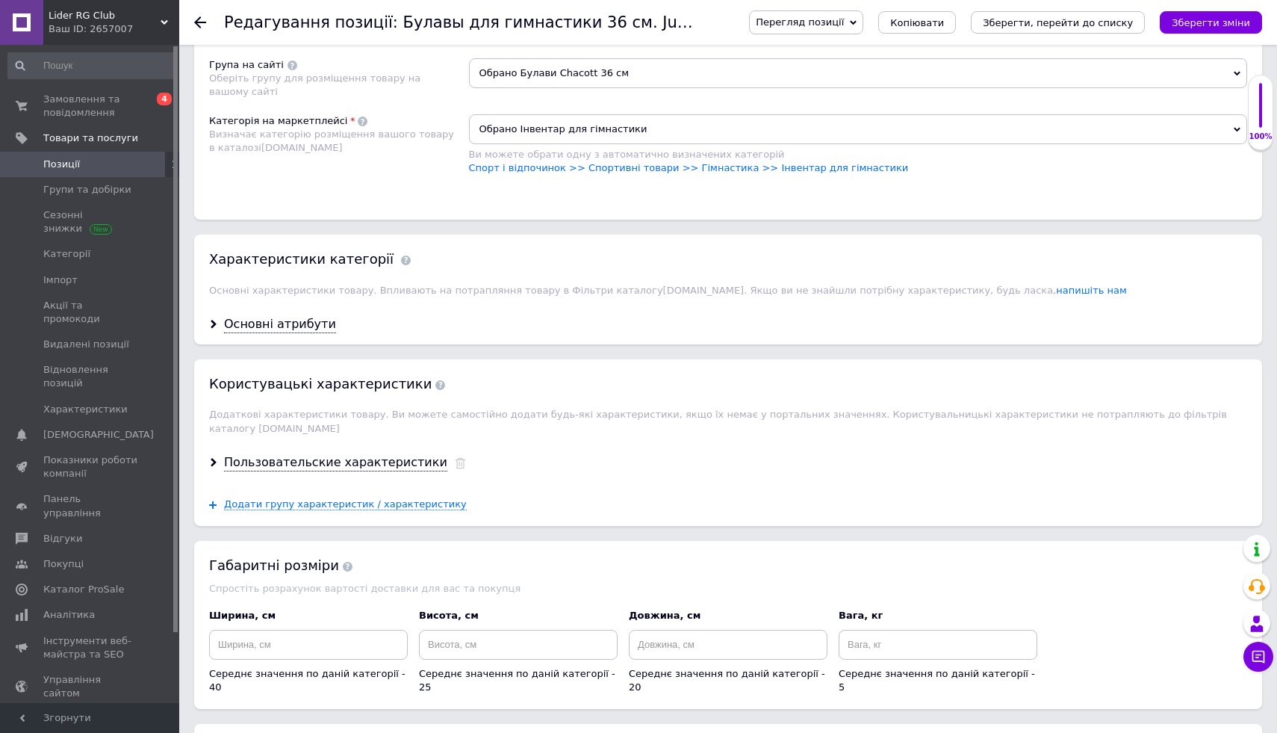
scroll to position [1042, 0]
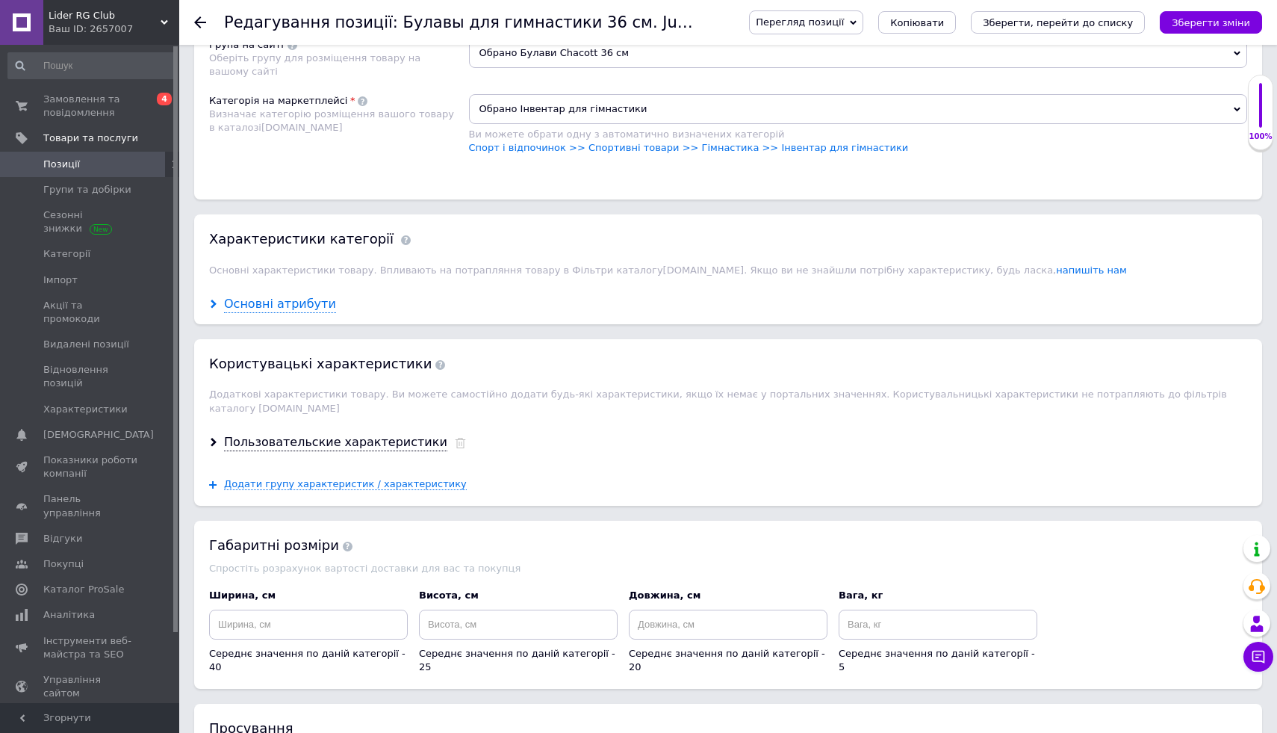
click at [211, 301] on use at bounding box center [214, 304] width 6 height 9
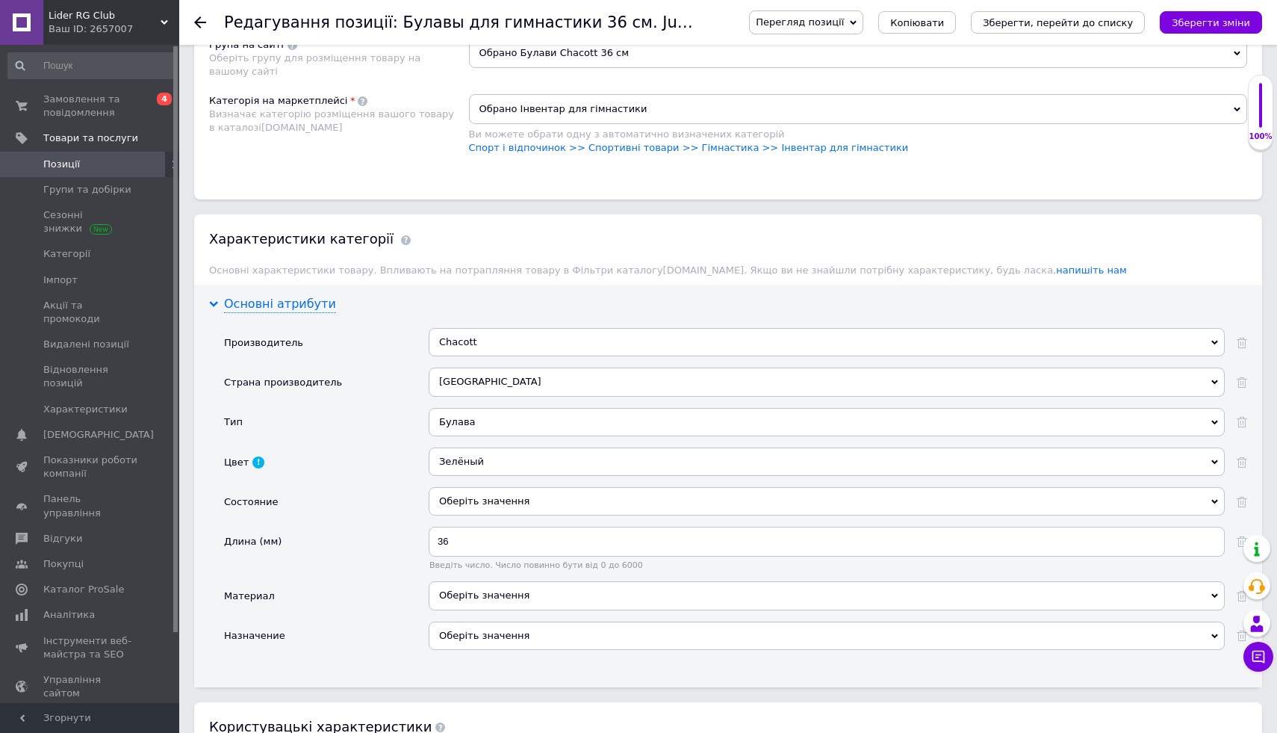
click at [211, 301] on icon at bounding box center [213, 304] width 9 height 9
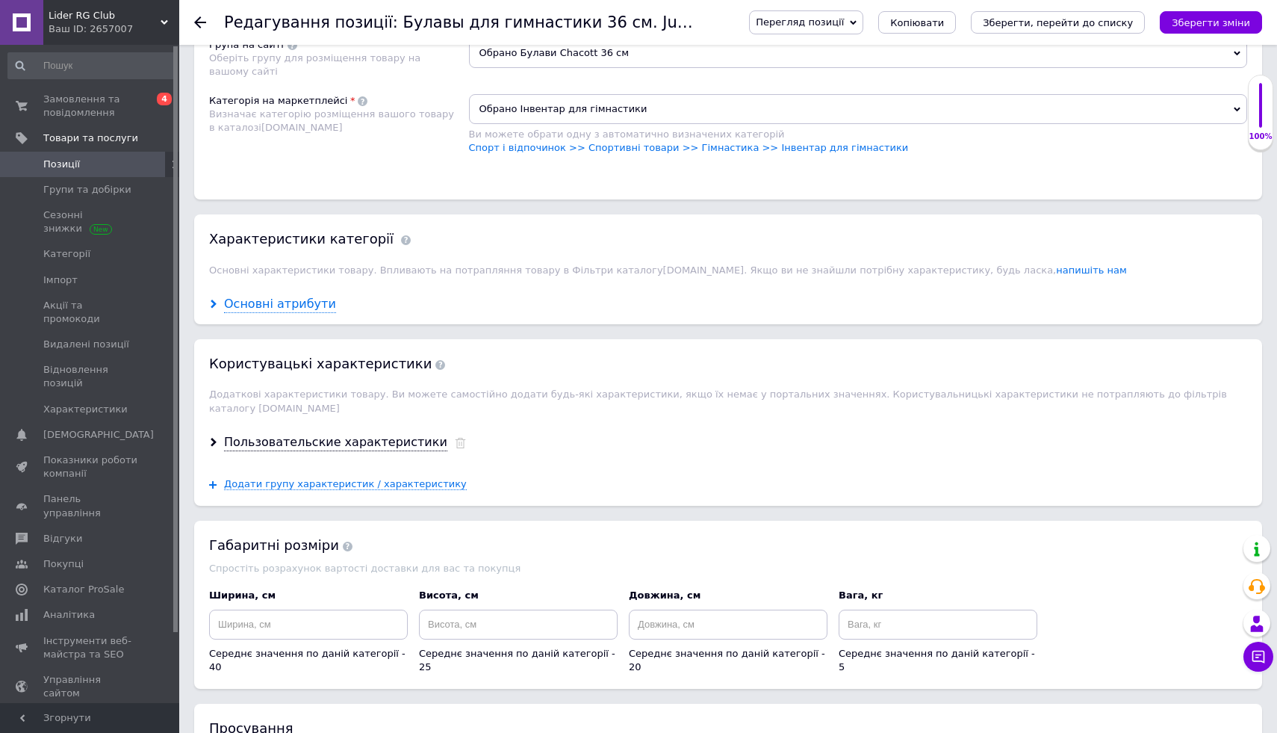
click at [211, 301] on use at bounding box center [214, 304] width 6 height 9
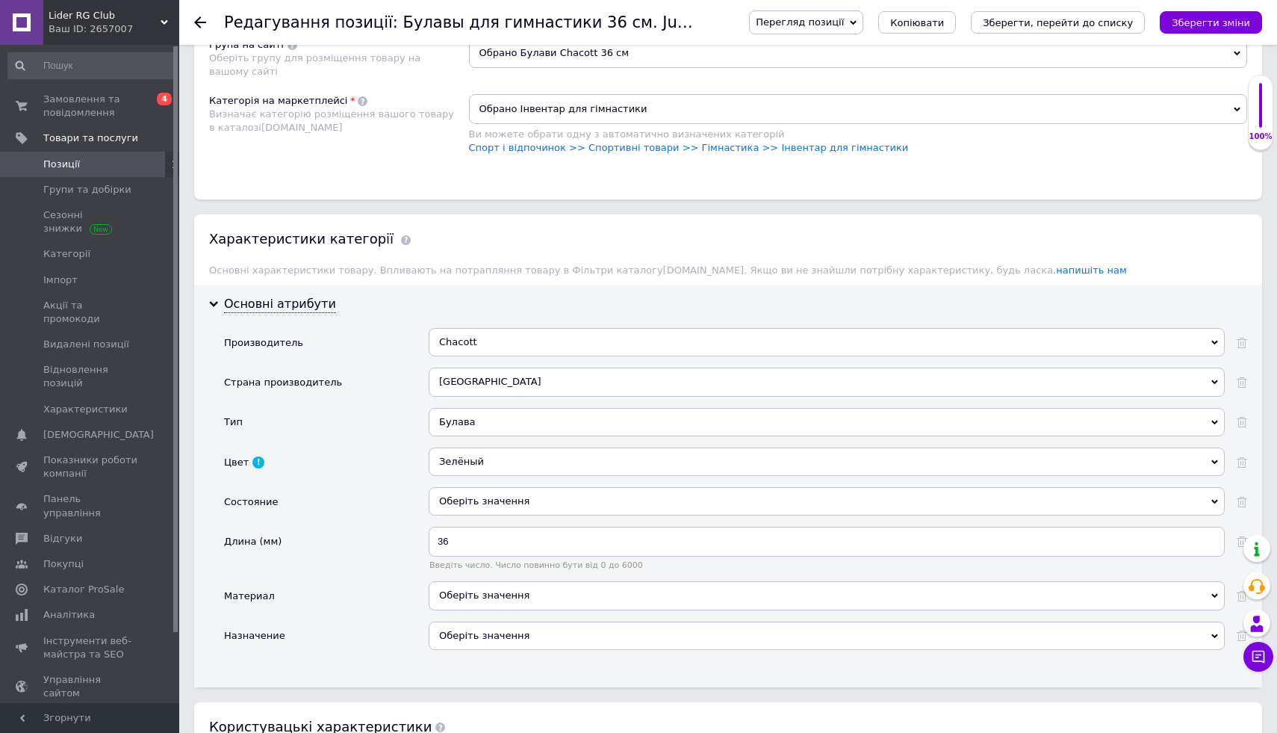
click at [522, 461] on div "Зелёный" at bounding box center [827, 461] width 796 height 28
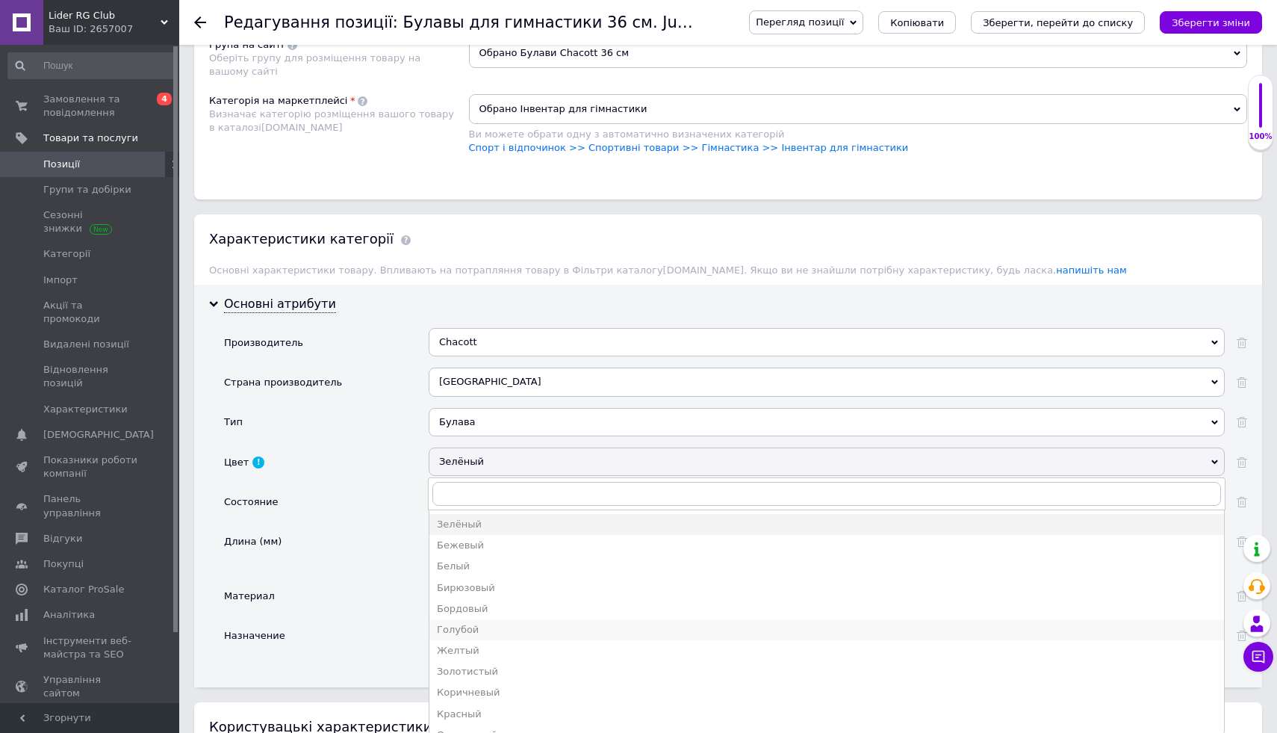
click at [471, 619] on ul "Зелёный Бежевый Белый Бирюзовый Бордовый Голубой Желтый Золотистый Коричневый К…" at bounding box center [827, 621] width 796 height 224
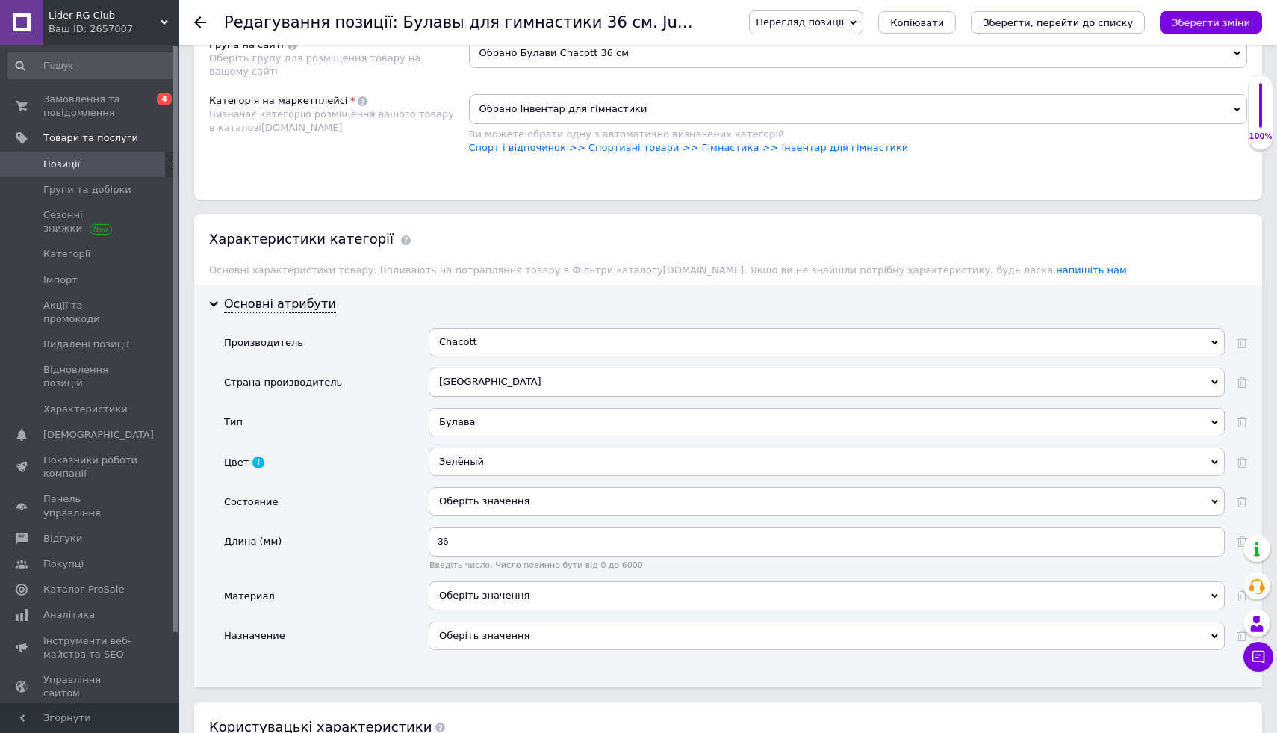
click at [489, 462] on div "Зелёный" at bounding box center [827, 461] width 796 height 28
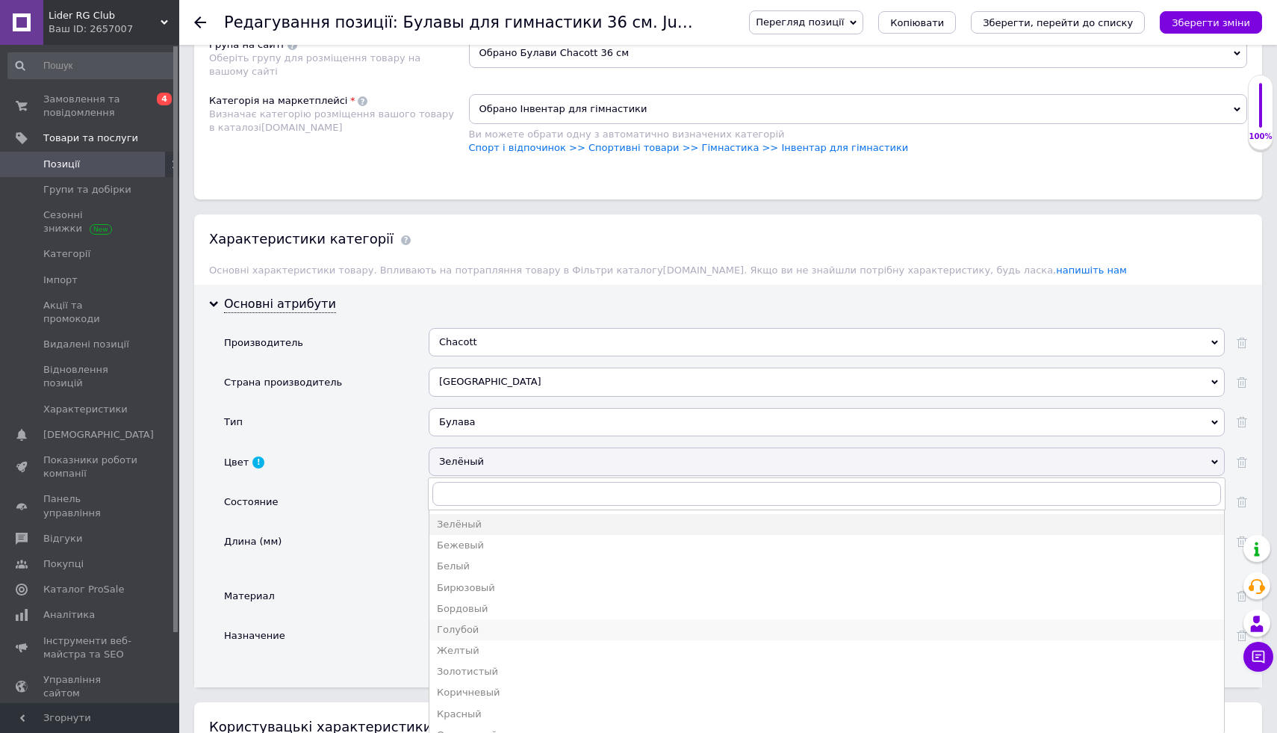
click at [464, 626] on div "Голубой" at bounding box center [827, 629] width 780 height 13
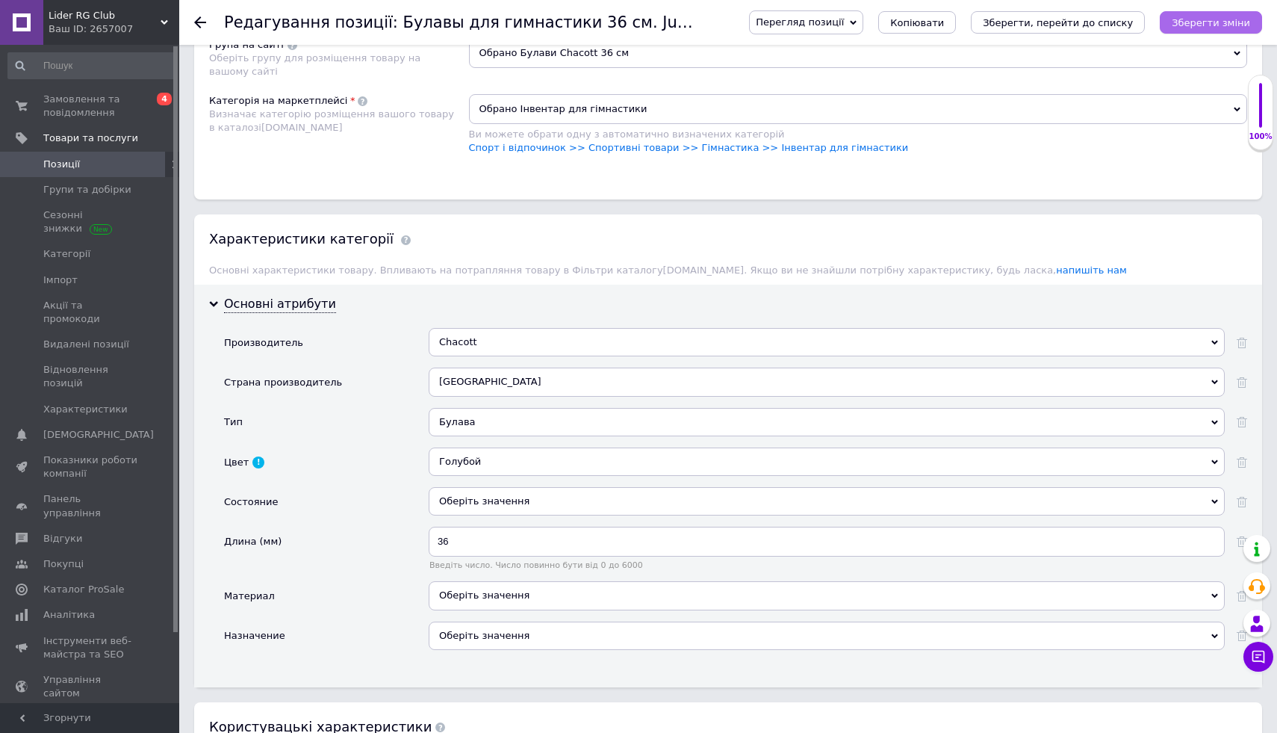
click at [1203, 29] on button "Зберегти зміни" at bounding box center [1211, 22] width 102 height 22
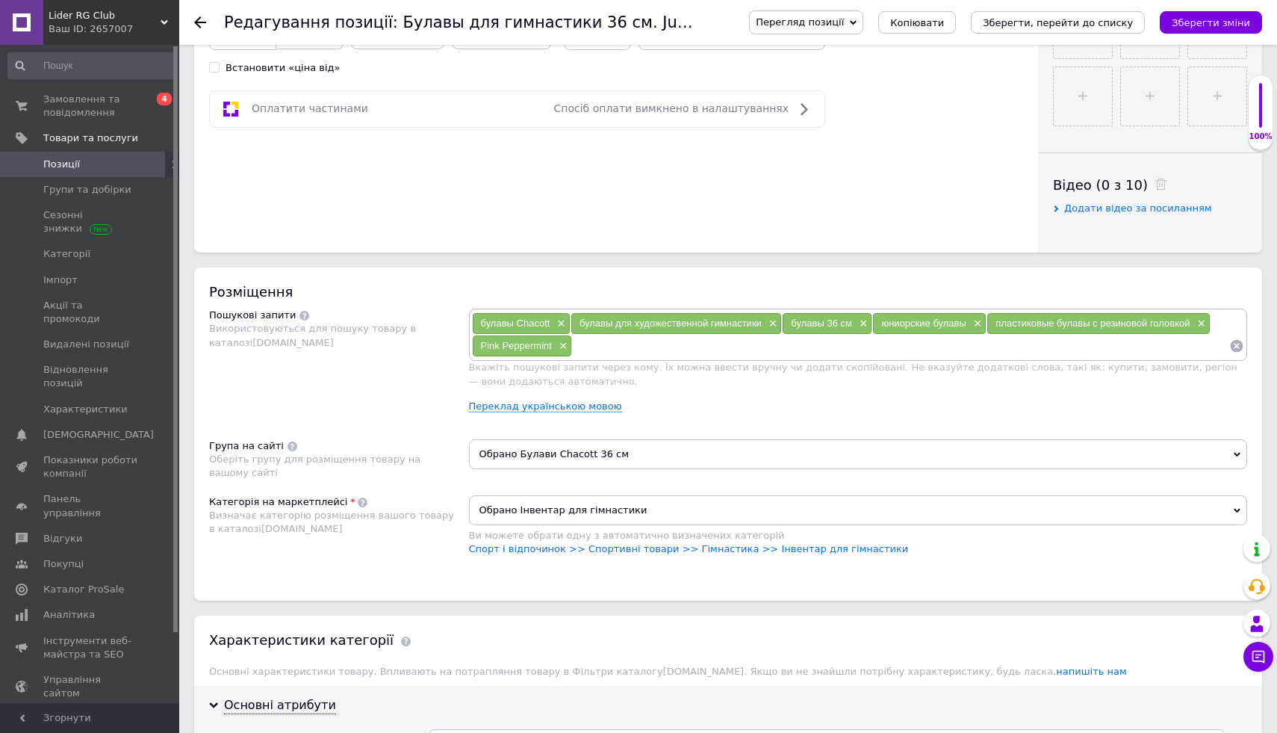
scroll to position [0, 0]
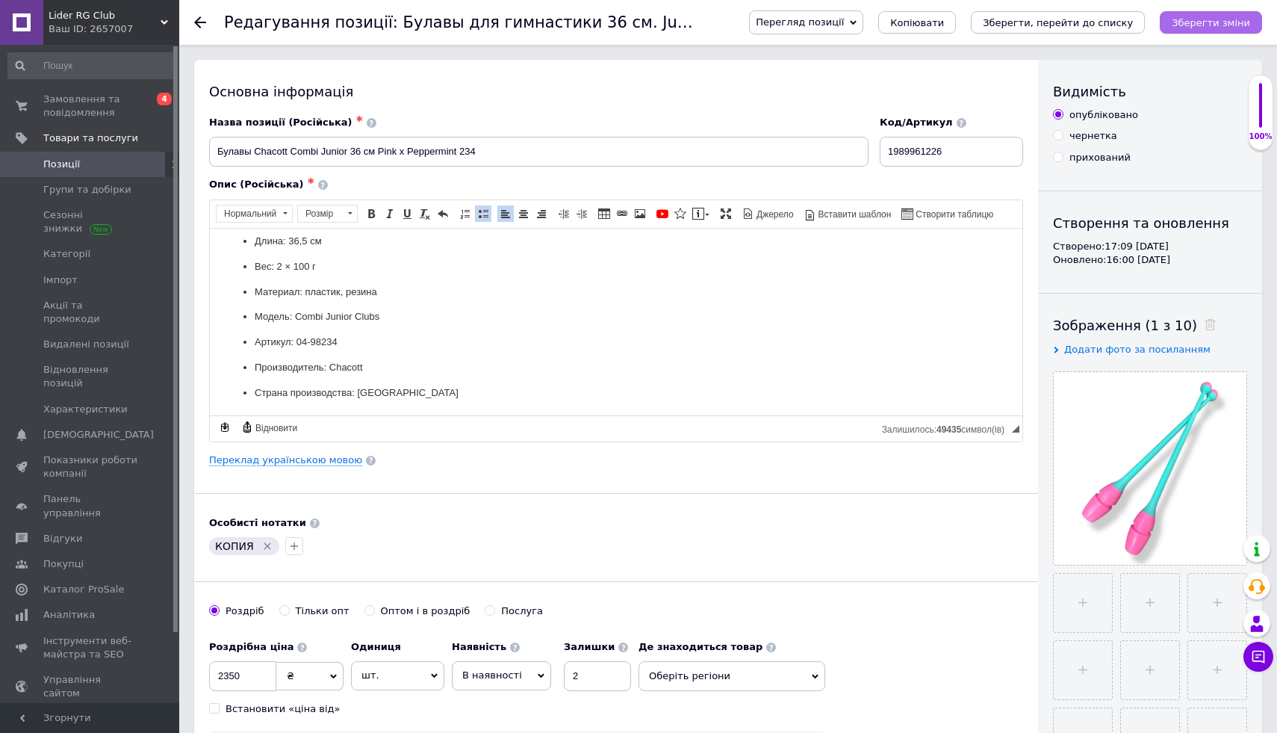
click at [1207, 25] on icon "Зберегти зміни" at bounding box center [1211, 22] width 78 height 11
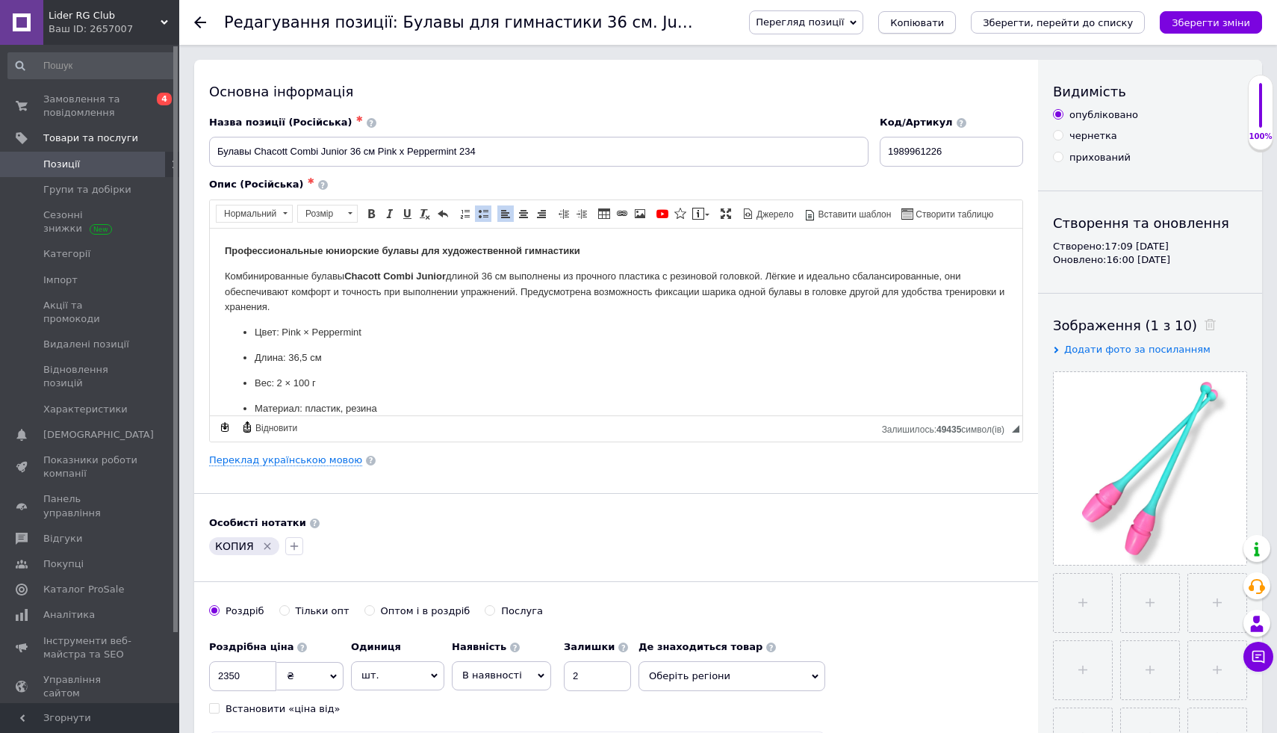
click at [922, 25] on span "Копіювати" at bounding box center [917, 22] width 54 height 11
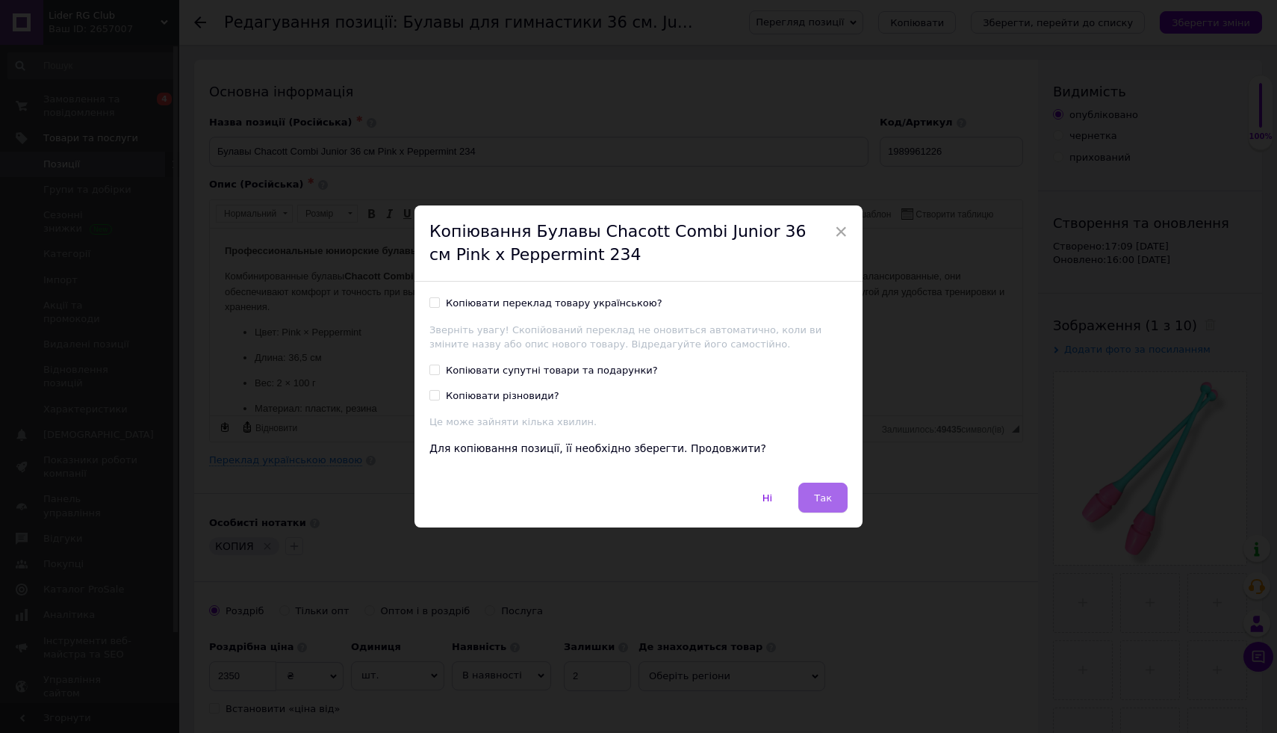
click at [801, 489] on button "Так" at bounding box center [823, 498] width 49 height 30
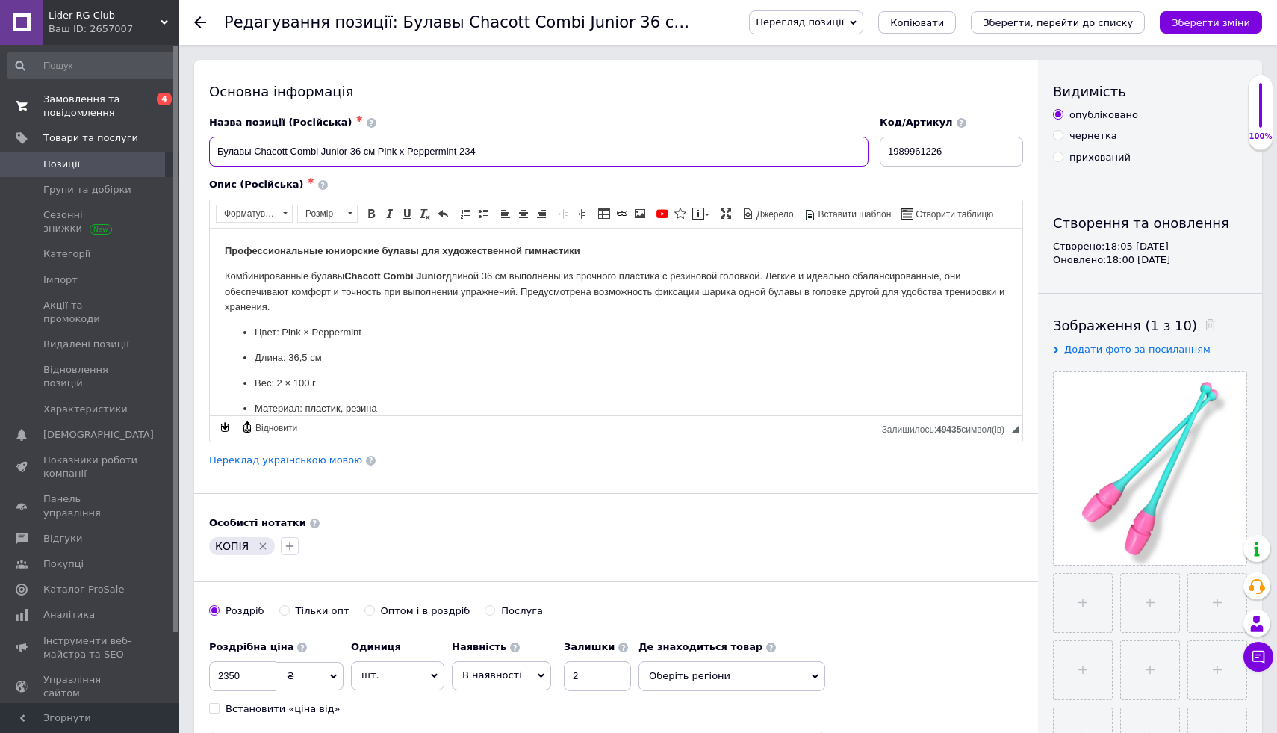
drag, startPoint x: 501, startPoint y: 152, endPoint x: 109, endPoint y: 116, distance: 393.8
type input "м"
paste input "RU: Булавы Chacott Combi Junior 36 см Black × [DOMAIN_NAME] (04-98150)"
drag, startPoint x: 238, startPoint y: 151, endPoint x: 155, endPoint y: 143, distance: 83.2
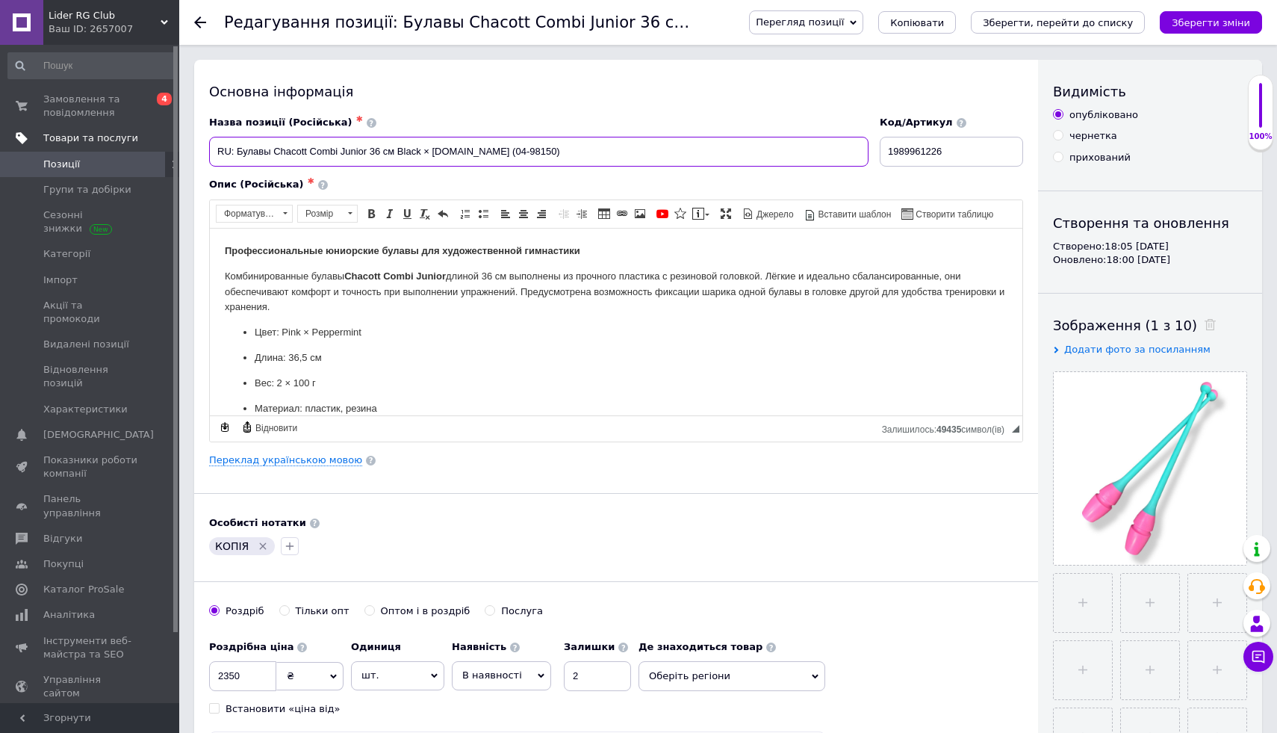
type input "Булавы Chacott Combi Junior 36 см Black × [DOMAIN_NAME] (04-98150)"
click at [239, 462] on link "Переклад українською мовою" at bounding box center [285, 460] width 153 height 12
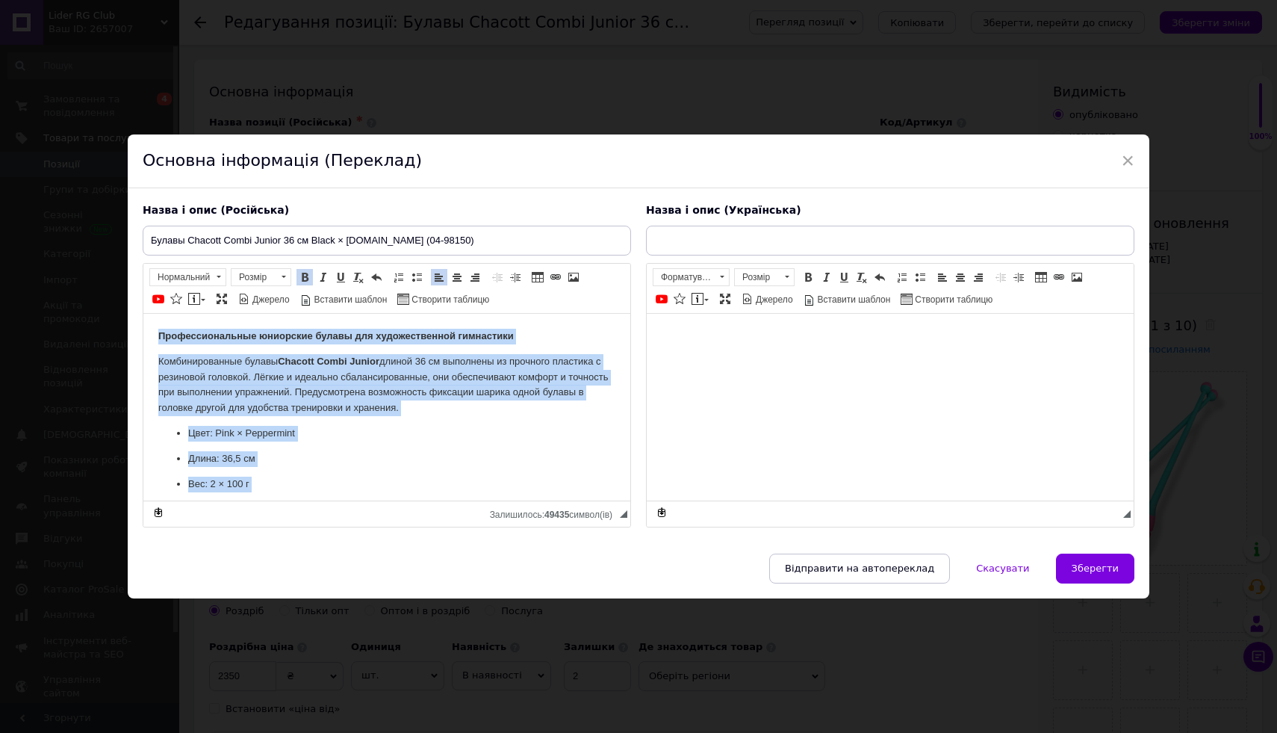
scroll to position [132, 0]
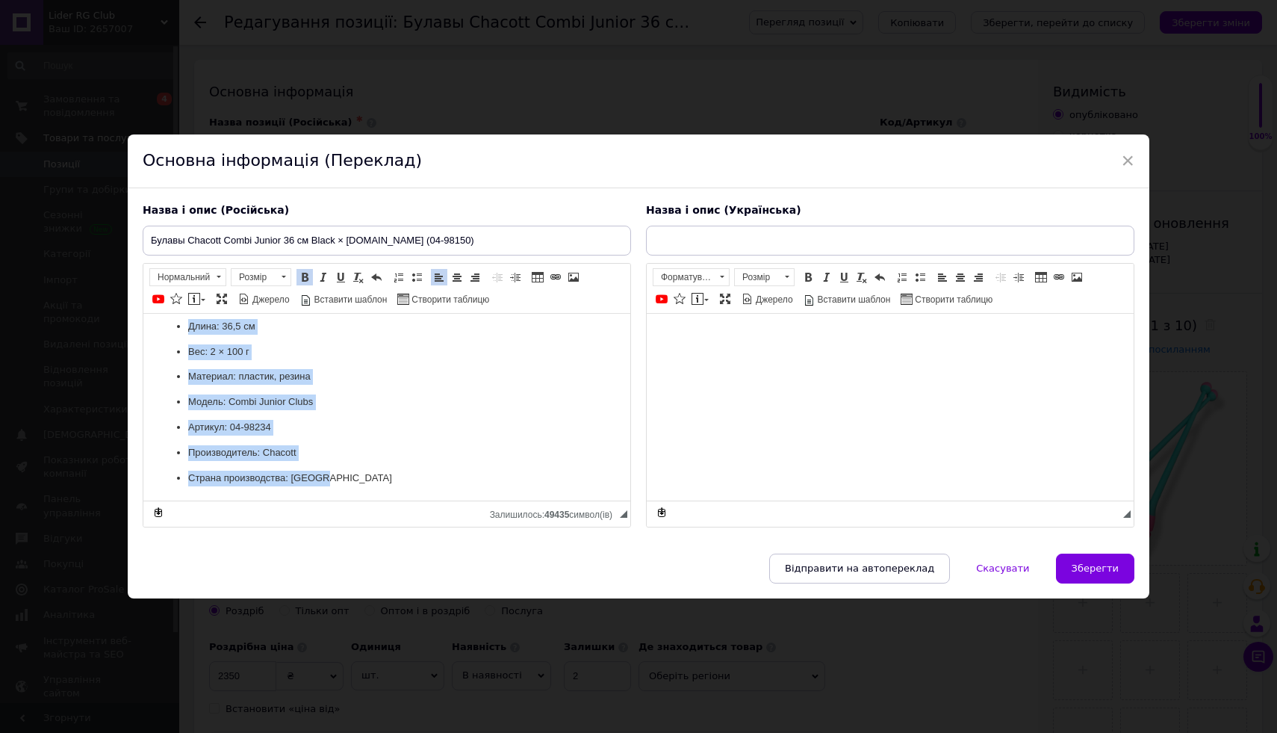
drag, startPoint x: 159, startPoint y: 326, endPoint x: 216, endPoint y: 623, distance: 301.9
click at [216, 500] on html "Профессиональные юниорские булавы для художественной гимнастики Комбинированные…" at bounding box center [386, 340] width 487 height 319
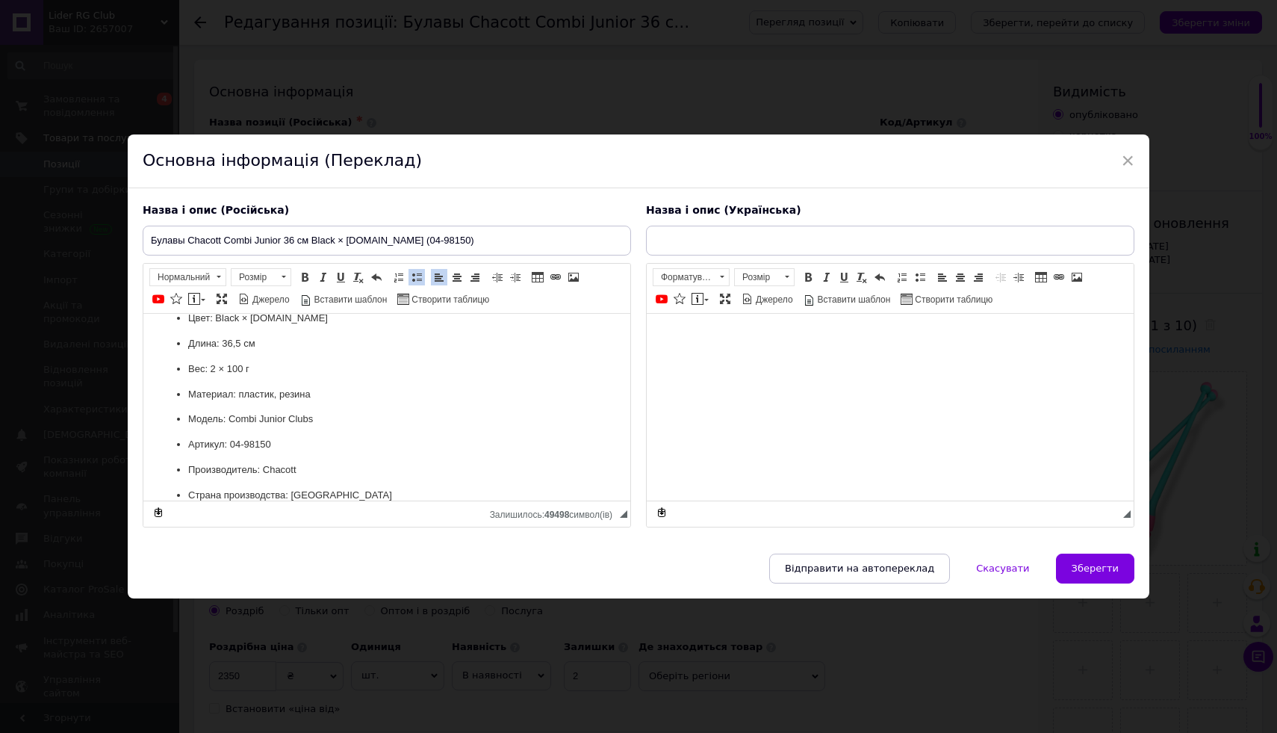
scroll to position [0, 0]
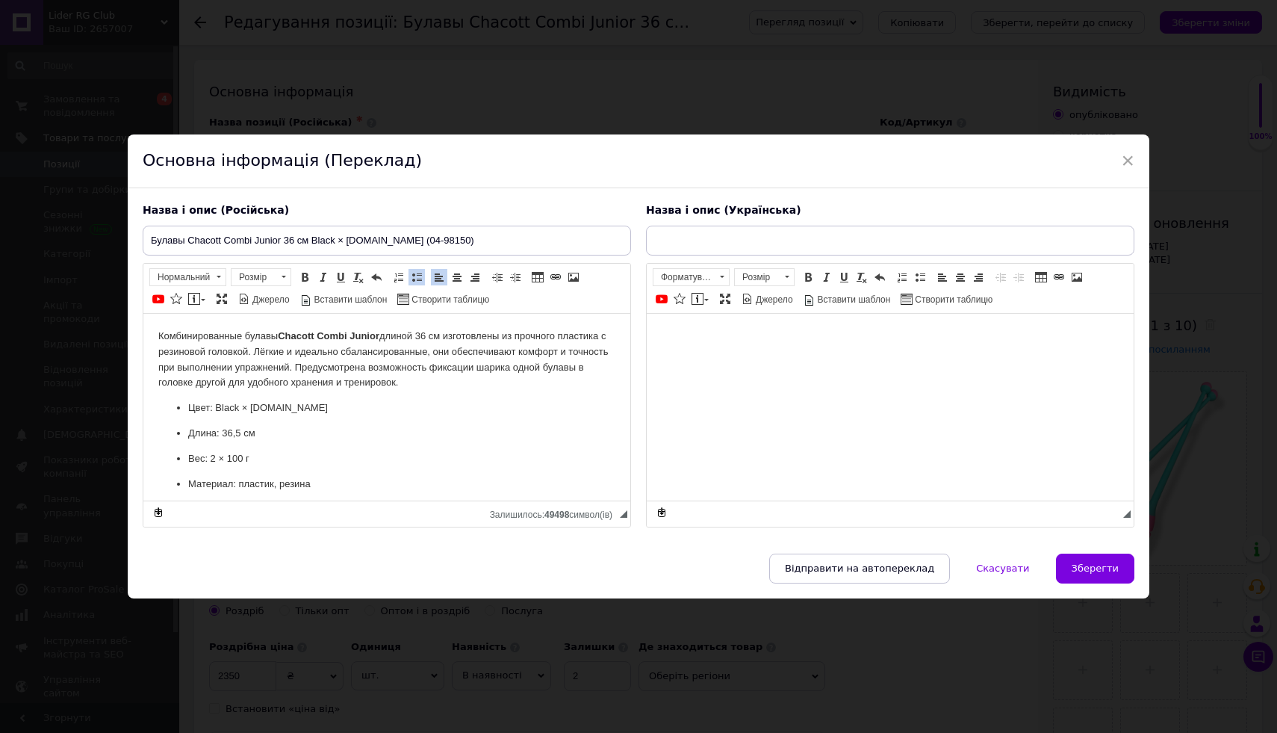
click at [698, 359] on html at bounding box center [890, 336] width 487 height 46
click at [667, 242] on input "text" at bounding box center [890, 241] width 489 height 30
paste input "Комбинированные булавы Chacott Combi Junior длиной 36 см изготовлены из прочног…"
type input "Комбинированные булавы Chacott Combi Junior длиной 36 см изготовлены из прочног…"
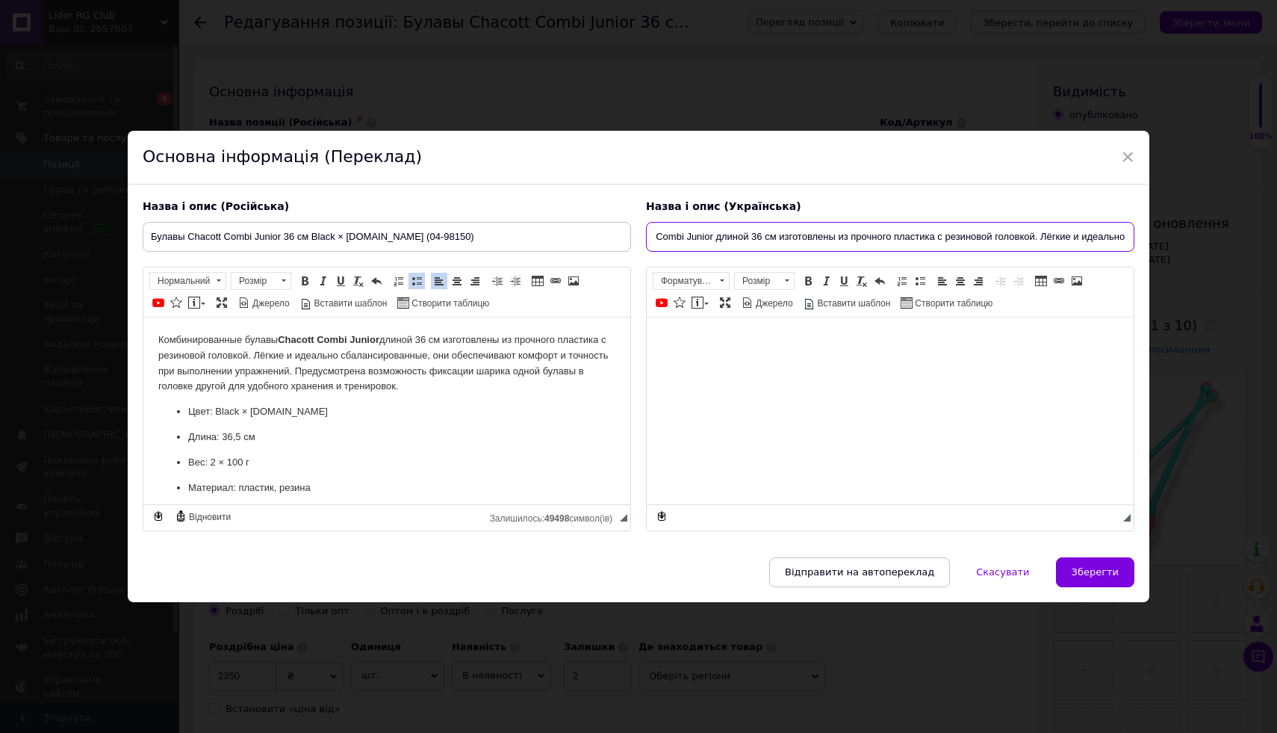
scroll to position [0, 102]
drag, startPoint x: 1120, startPoint y: 238, endPoint x: 344, endPoint y: 191, distance: 777.5
click at [345, 192] on div "Назва і опис (Російська) Булавы Chacott Combi Junior 36 см Black × [DOMAIN_NAME…" at bounding box center [638, 365] width 1007 height 347
paste input "Булави Chacott Combi Junior 36 см Black × [DOMAIN_NAME] (04-98150)"
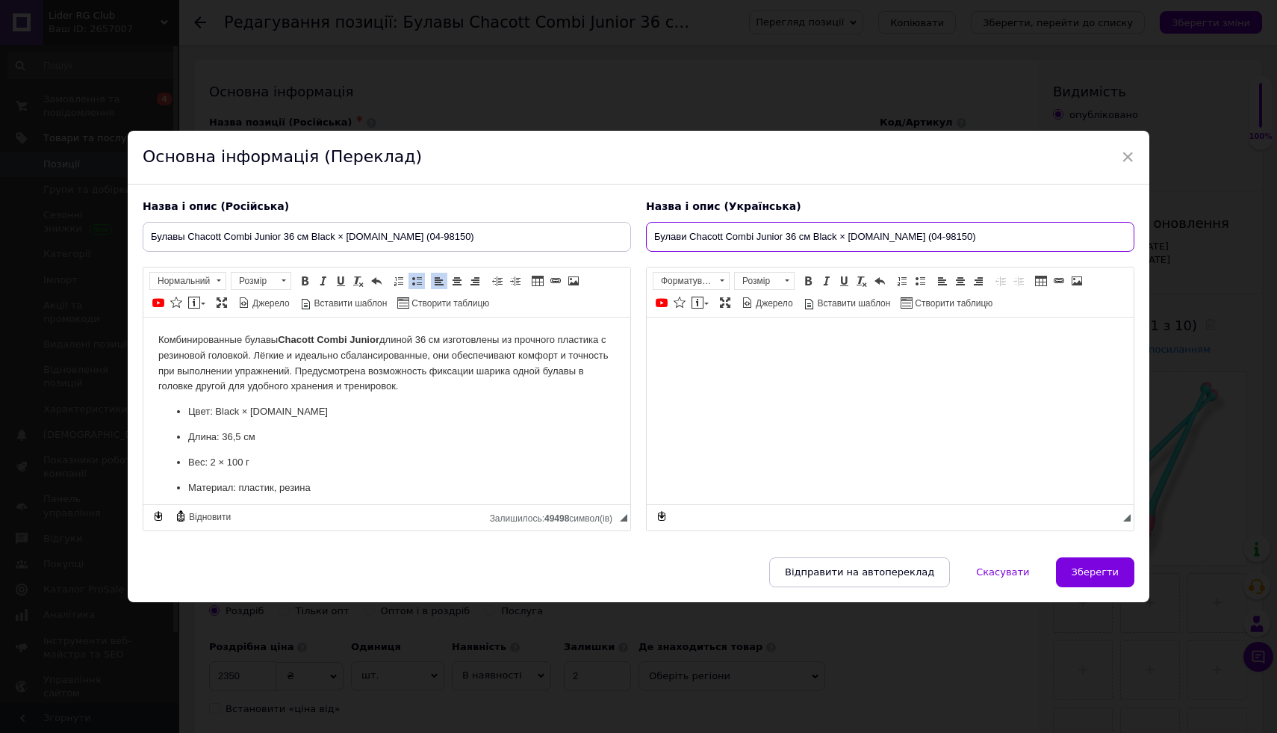
type input "Булави Chacott Combi Junior 36 см Black × [DOMAIN_NAME] (04-98150)"
click at [751, 362] on html at bounding box center [890, 340] width 487 height 46
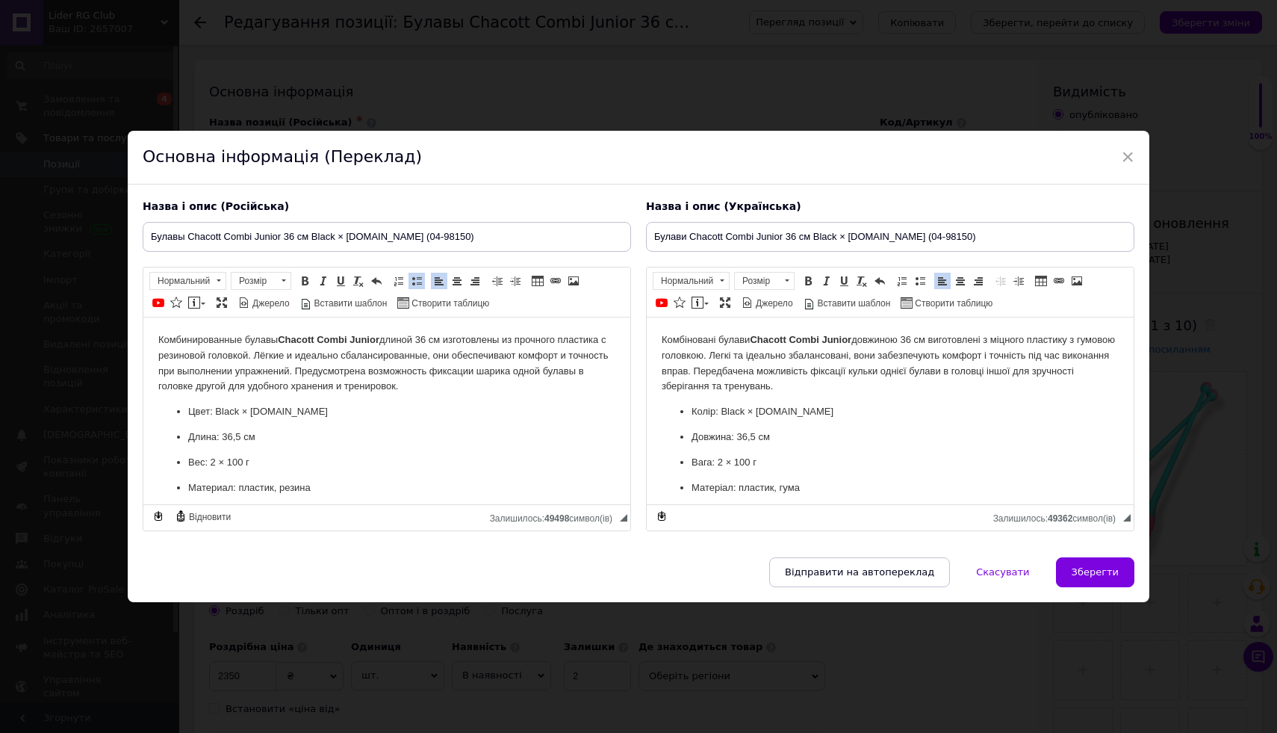
scroll to position [148, 0]
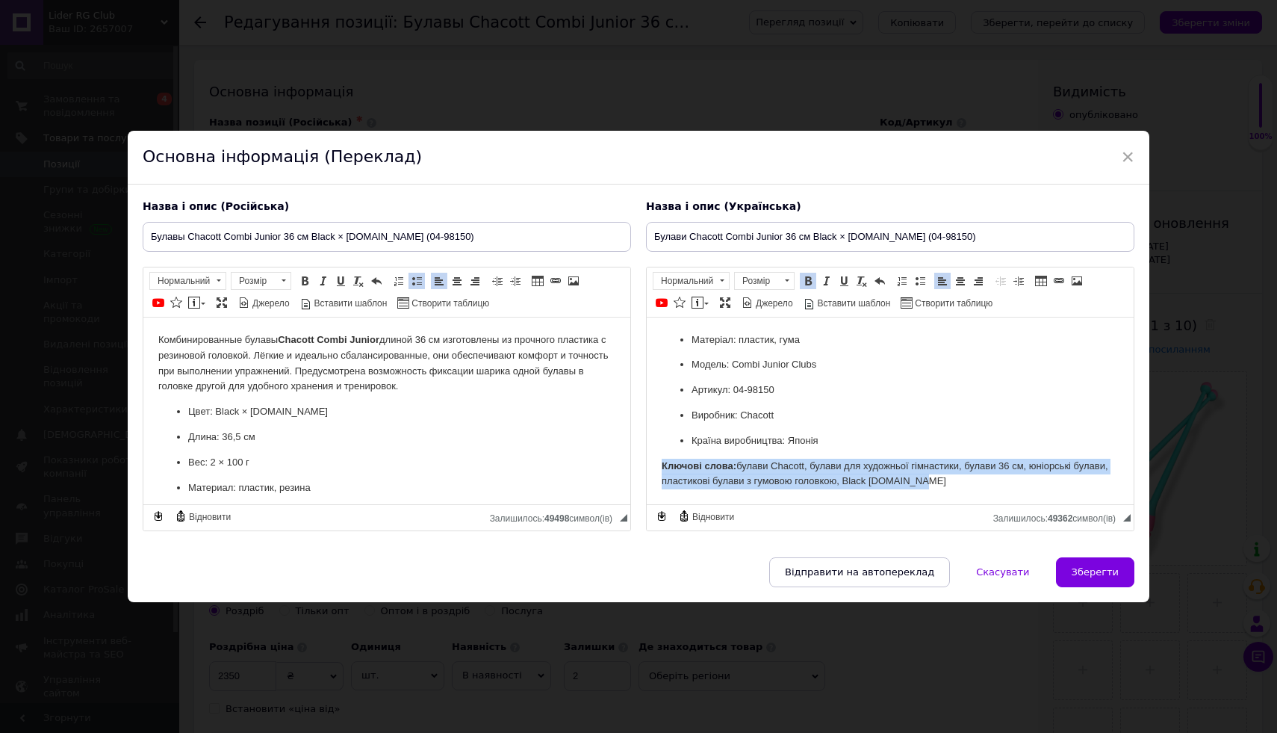
drag, startPoint x: 653, startPoint y: 460, endPoint x: 787, endPoint y: 642, distance: 225.4
click at [787, 503] on html "Комбіновані булави Chacott Combi Junior довжиною 36 см виготовлені з міцного пл…" at bounding box center [890, 336] width 487 height 335
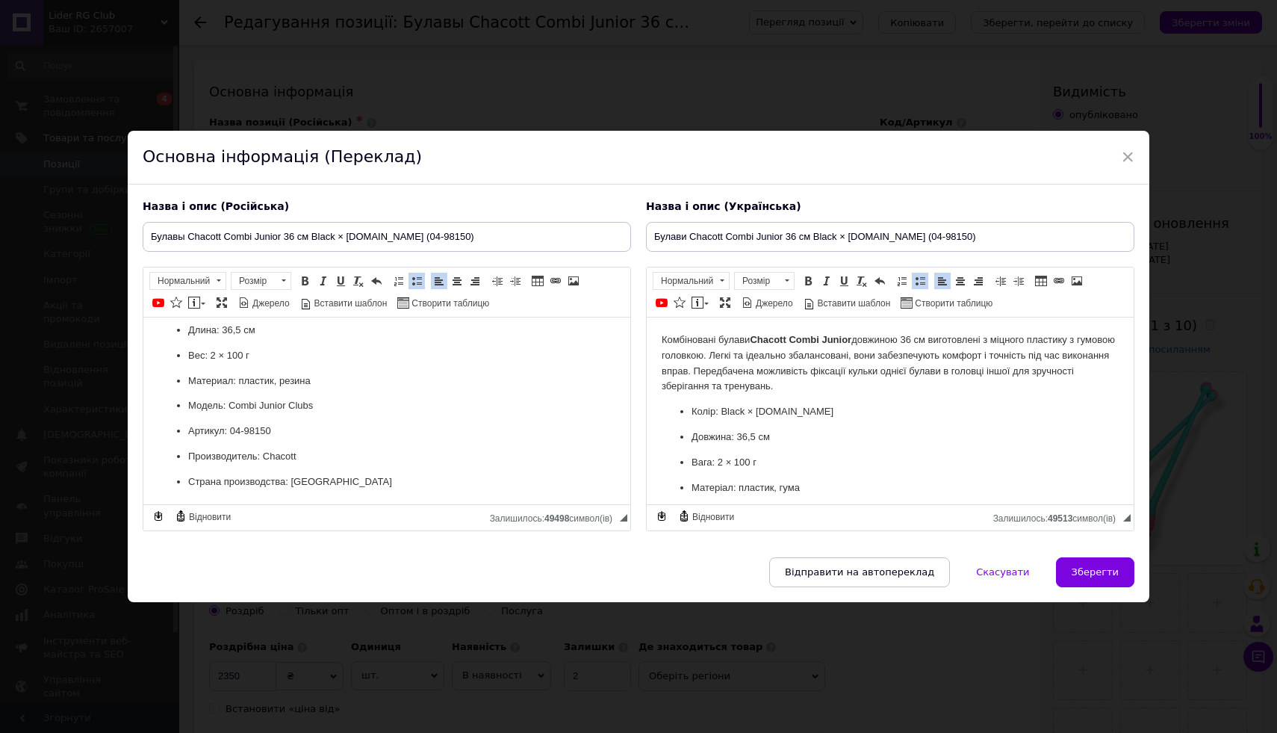
scroll to position [0, 0]
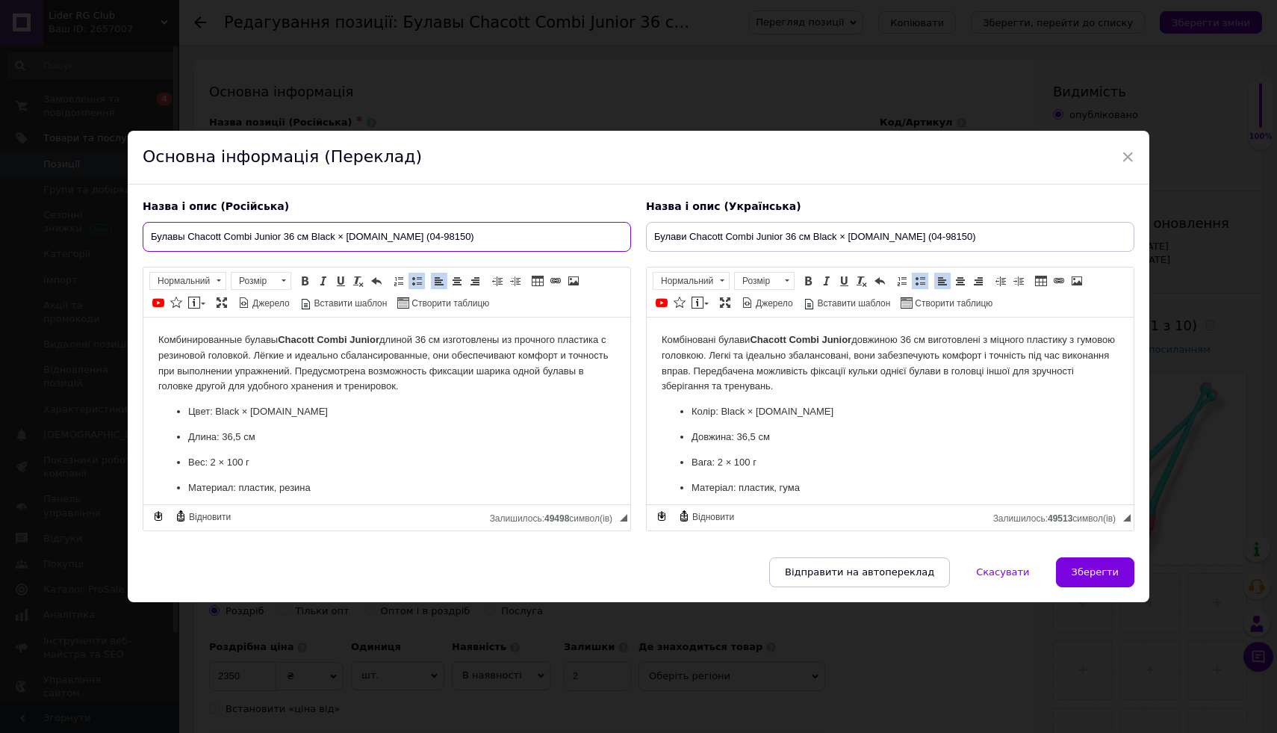
drag, startPoint x: 419, startPoint y: 234, endPoint x: 391, endPoint y: 232, distance: 28.5
click at [391, 232] on input "Булавы Chacott Combi Junior 36 см Black × [DOMAIN_NAME] (04-98150)" at bounding box center [387, 237] width 489 height 30
click at [435, 238] on input "Булавы Chacott Combi Junior 36 см Black × [DOMAIN_NAME] 150)" at bounding box center [387, 237] width 489 height 30
type input "Булавы Chacott Combi Junior 36 см Black × [DOMAIN_NAME] 150"
click at [952, 235] on input "Булави Chacott Combi Junior 36 см Black × [DOMAIN_NAME] (04-98150)" at bounding box center [890, 237] width 489 height 30
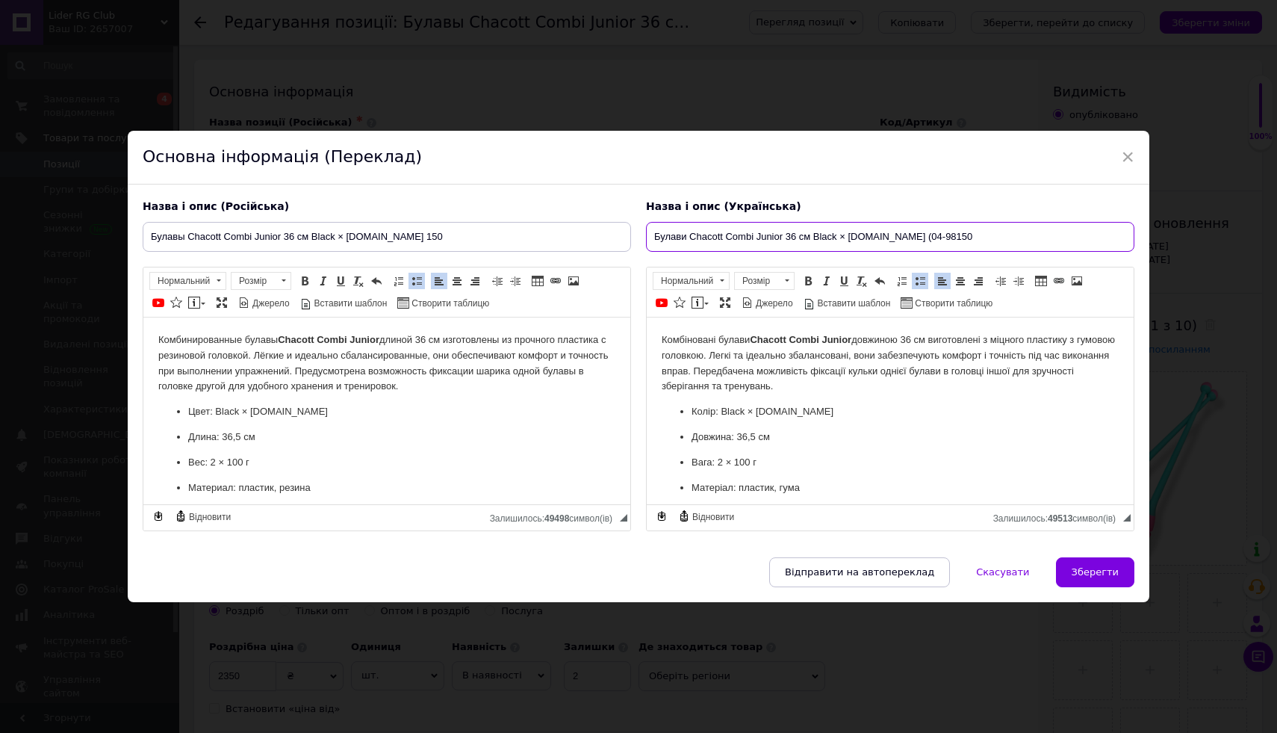
click at [924, 236] on input "Булави Chacott Combi Junior 36 см Black × [DOMAIN_NAME] (04-98150" at bounding box center [890, 237] width 489 height 30
type input "Булави Chacott Combi Junior 36 см Black × [DOMAIN_NAME] 150"
click at [1089, 568] on span "Зберегти" at bounding box center [1095, 571] width 47 height 11
type input "Булавы Chacott Combi Junior 36 см Black × [DOMAIN_NAME] 150"
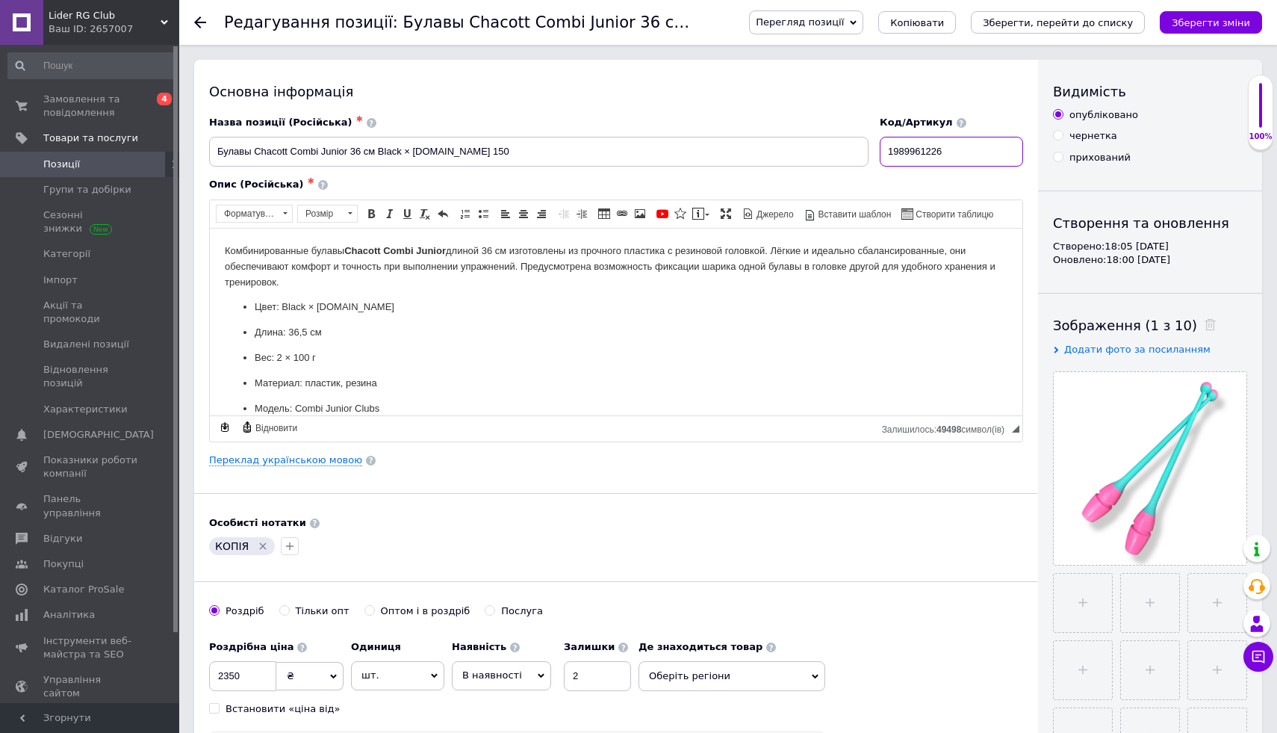
drag, startPoint x: 976, startPoint y: 147, endPoint x: 816, endPoint y: 140, distance: 160.8
click at [816, 140] on div "Назва позиції (Російська) ✱ Булавы Chacott Combi Junior 36 см Black × [DOMAIN_N…" at bounding box center [616, 142] width 825 height 62
paste input "2710493085"
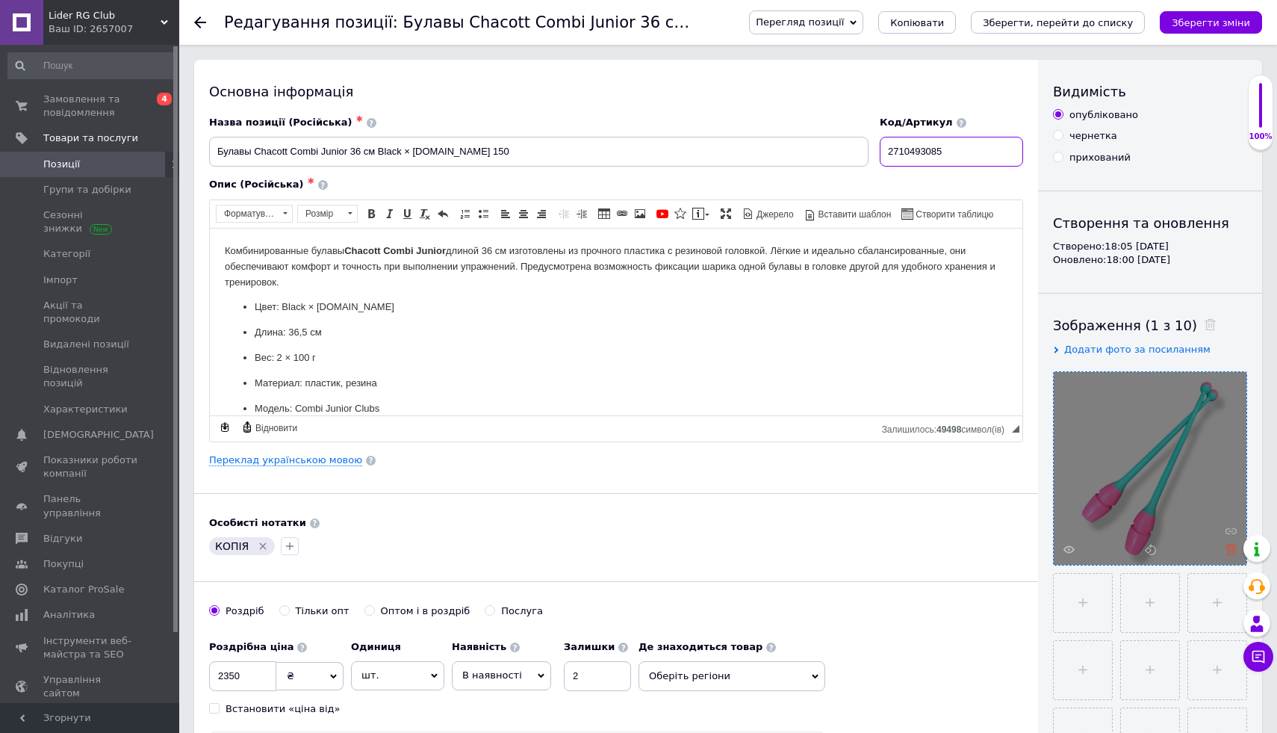
type input "2710493085"
click at [1227, 554] on icon at bounding box center [1231, 549] width 11 height 11
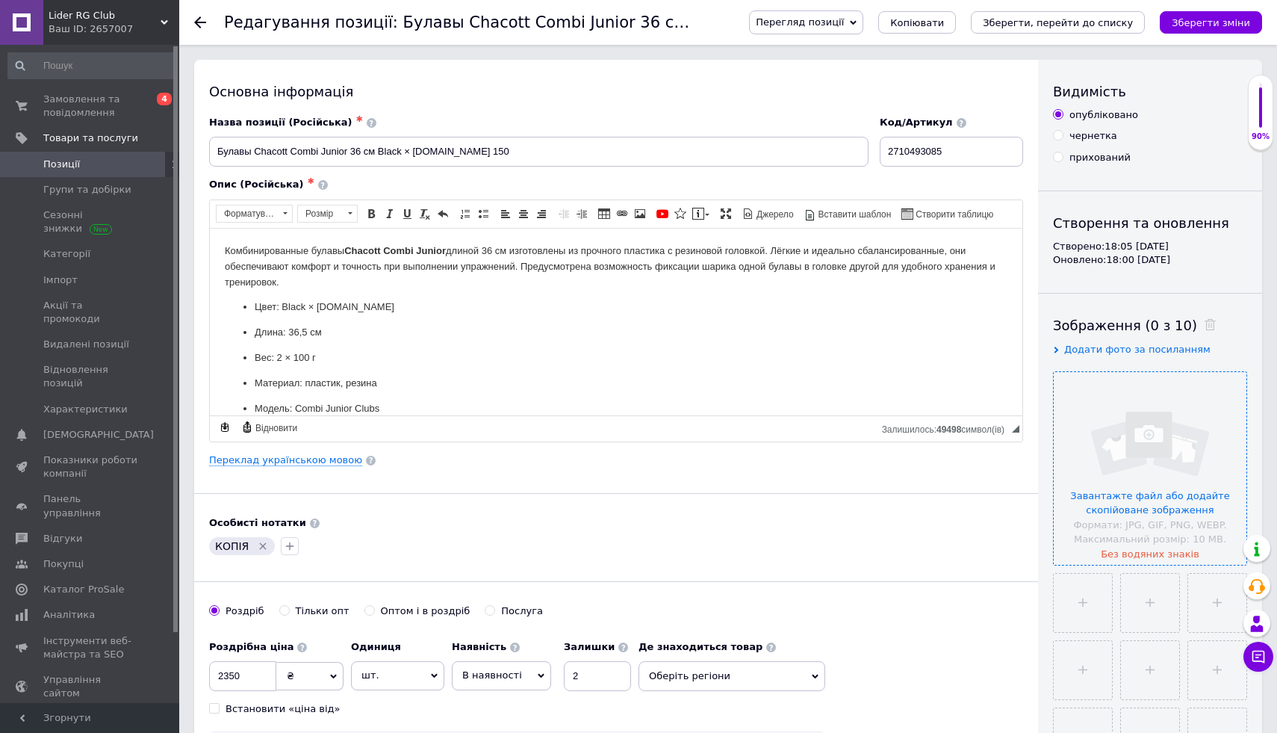
click at [1079, 455] on input "file" at bounding box center [1150, 468] width 193 height 193
click at [1156, 438] on input "file" at bounding box center [1150, 468] width 193 height 193
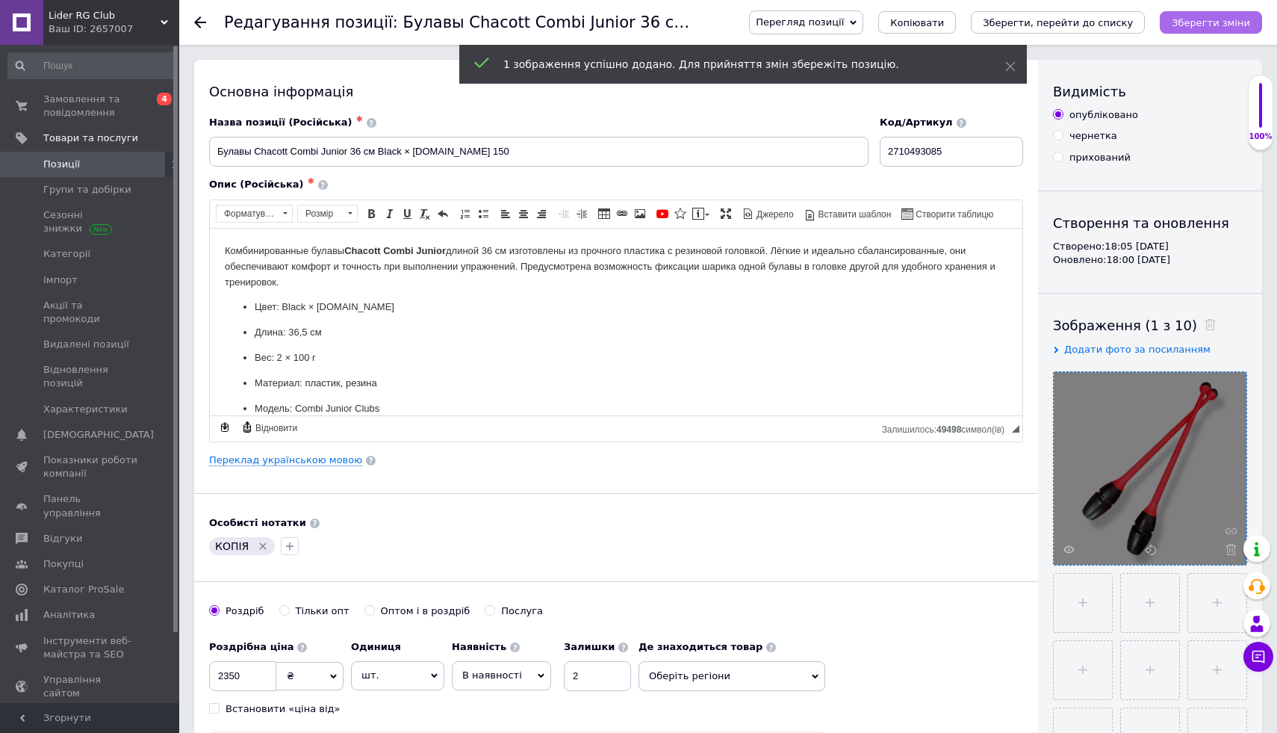
click at [1215, 23] on icon "Зберегти зміни" at bounding box center [1211, 22] width 78 height 11
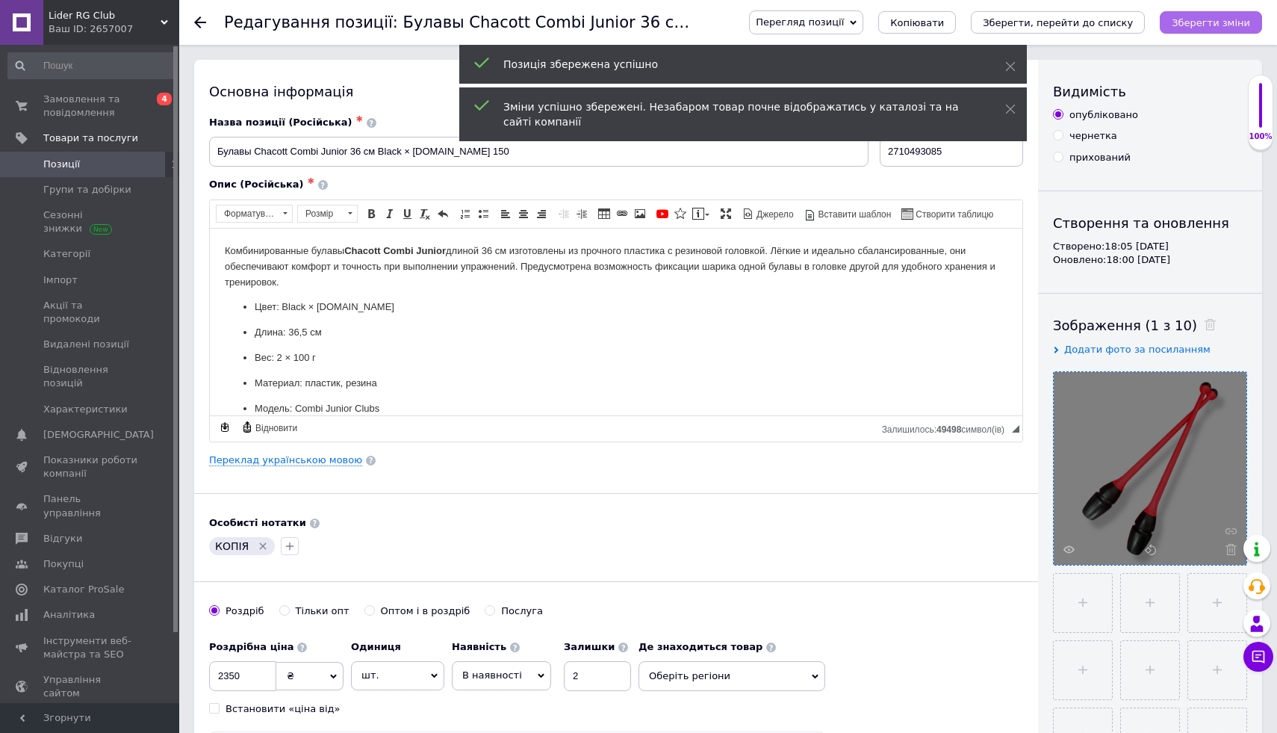
click at [1198, 30] on button "Зберегти зміни" at bounding box center [1211, 22] width 102 height 22
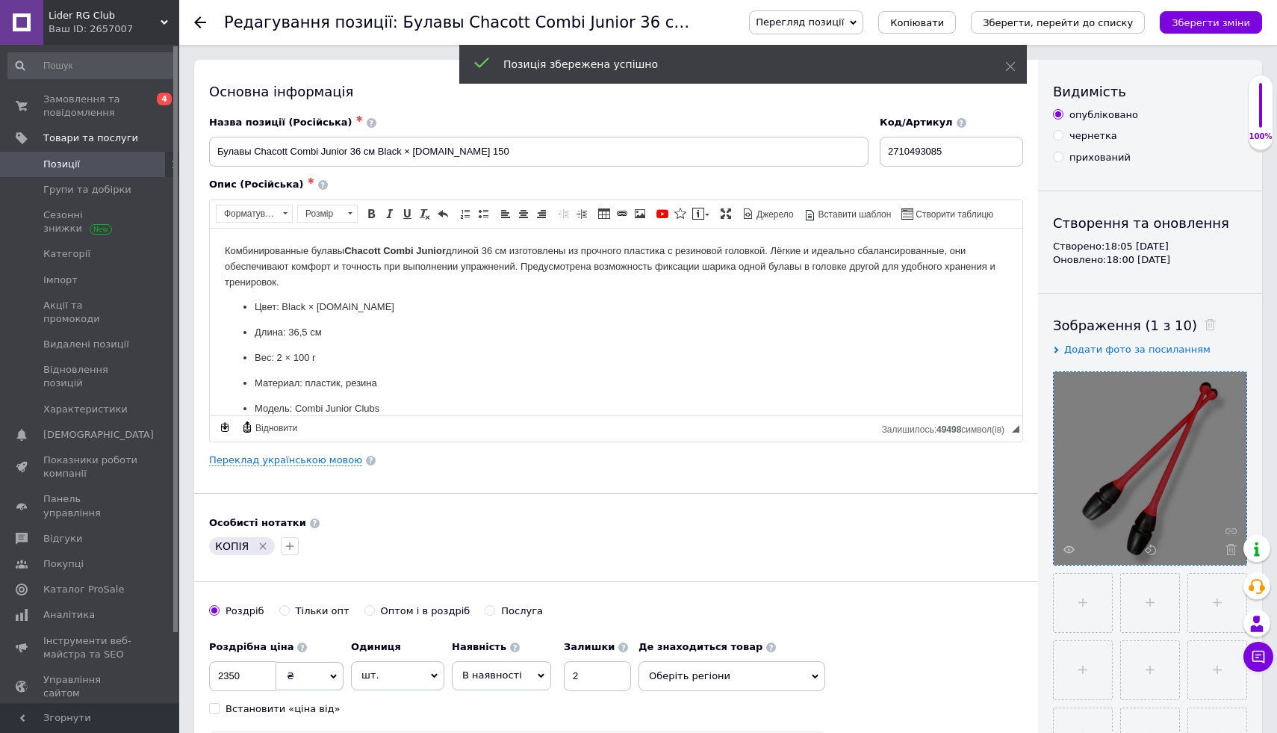
click at [202, 22] on use at bounding box center [200, 22] width 12 height 12
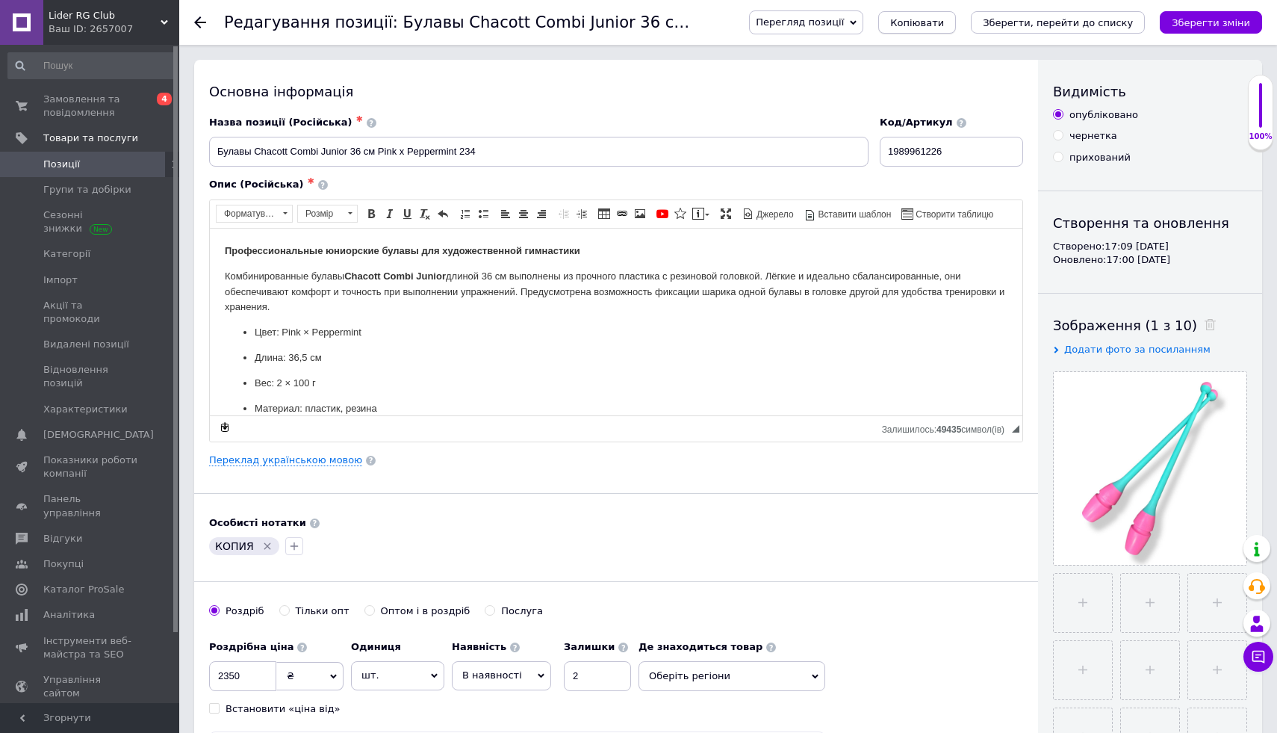
click at [944, 22] on span "Копіювати" at bounding box center [917, 22] width 54 height 11
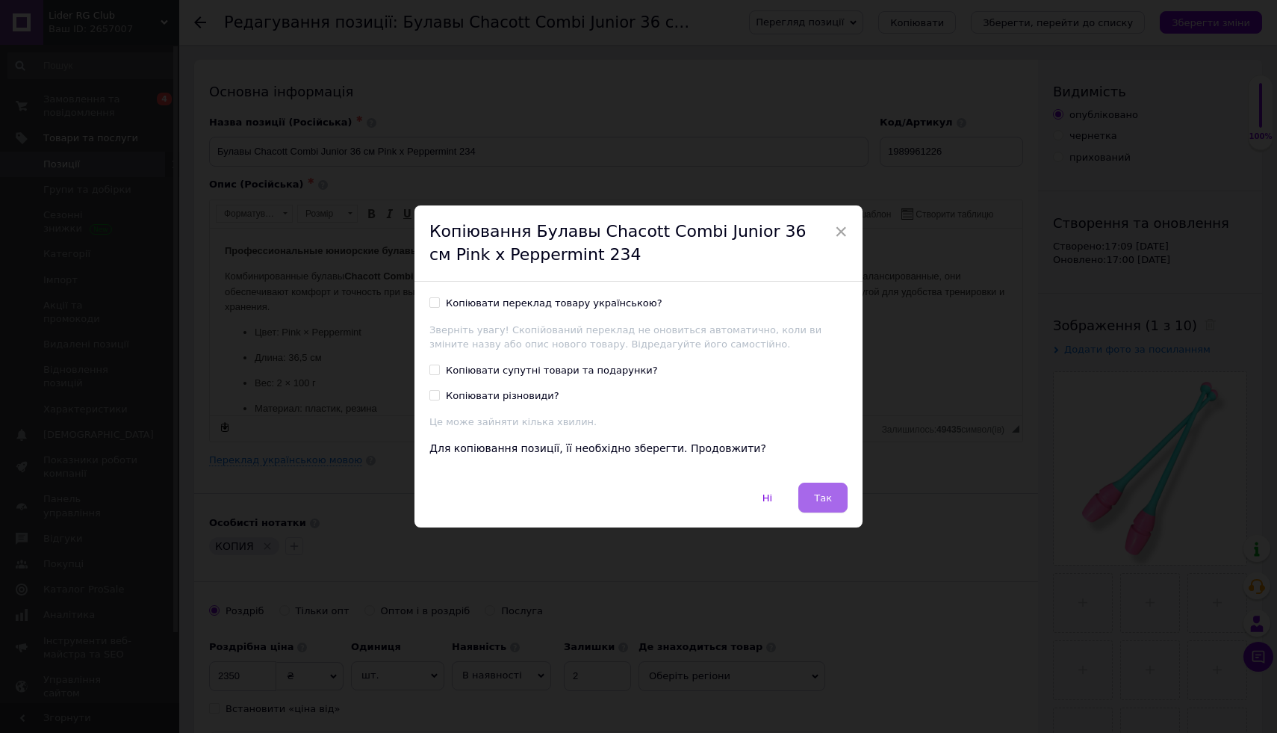
click at [811, 495] on button "Так" at bounding box center [823, 498] width 49 height 30
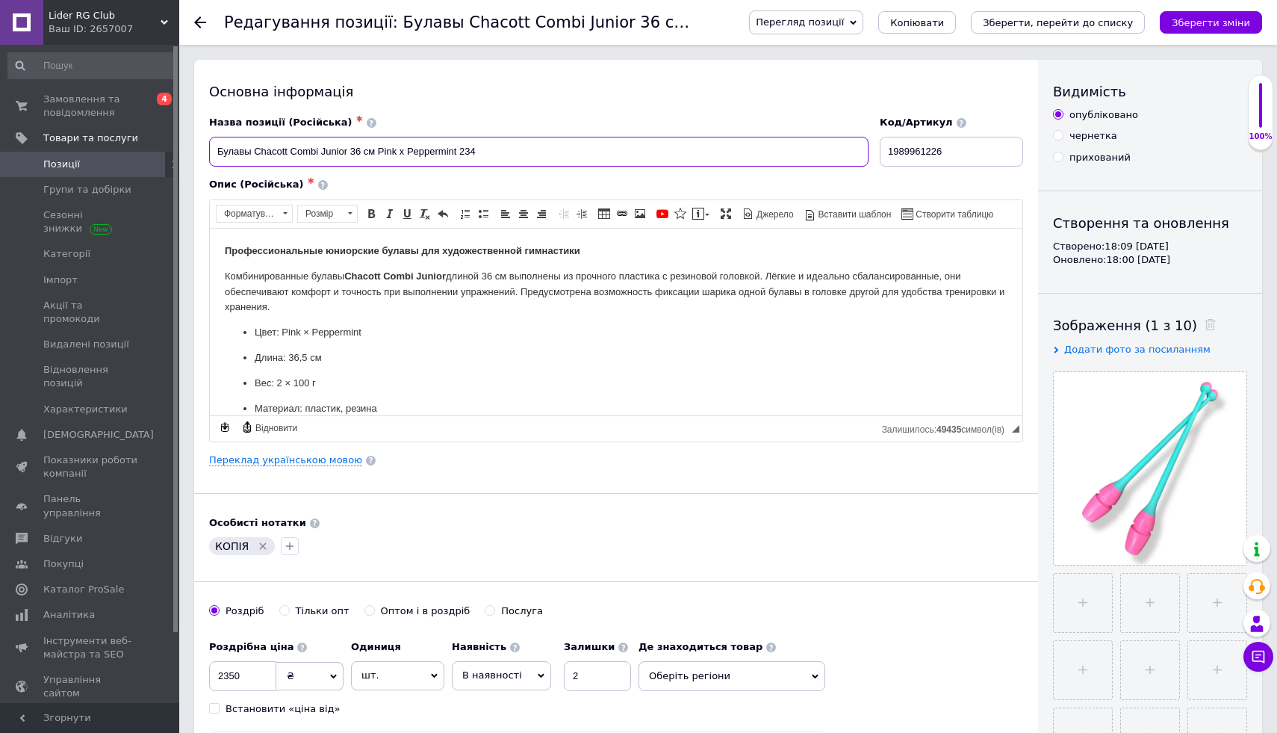
drag, startPoint x: 524, startPoint y: 157, endPoint x: 235, endPoint y: 137, distance: 290.5
click at [235, 137] on input "Булавы Chacott Combi Junior 36 см Pink x Peppermint 234" at bounding box center [539, 152] width 660 height 30
paste input "Булавы Chacott Combi Junior 36 cm col. Green x Yellow 00438462"
type input "Булавы Chacott Combi Junior 36 cm col. Green x Yellow 00438462"
drag, startPoint x: 516, startPoint y: 153, endPoint x: 102, endPoint y: 155, distance: 413.8
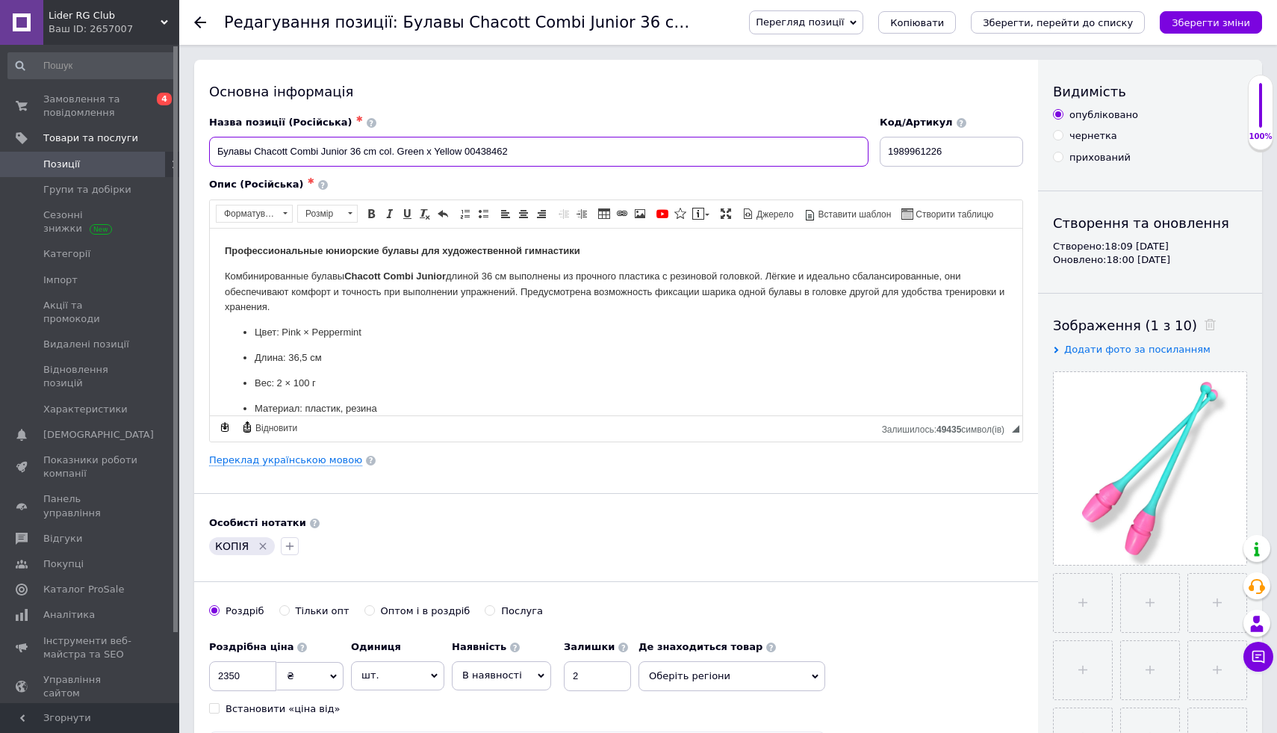
paste input "Булавы Chacott Combi Junior 36 см Green × Yellow (00438462)"
type input "Булавы Chacott Combi Junior 36 см Green × Yellow (00438462)"
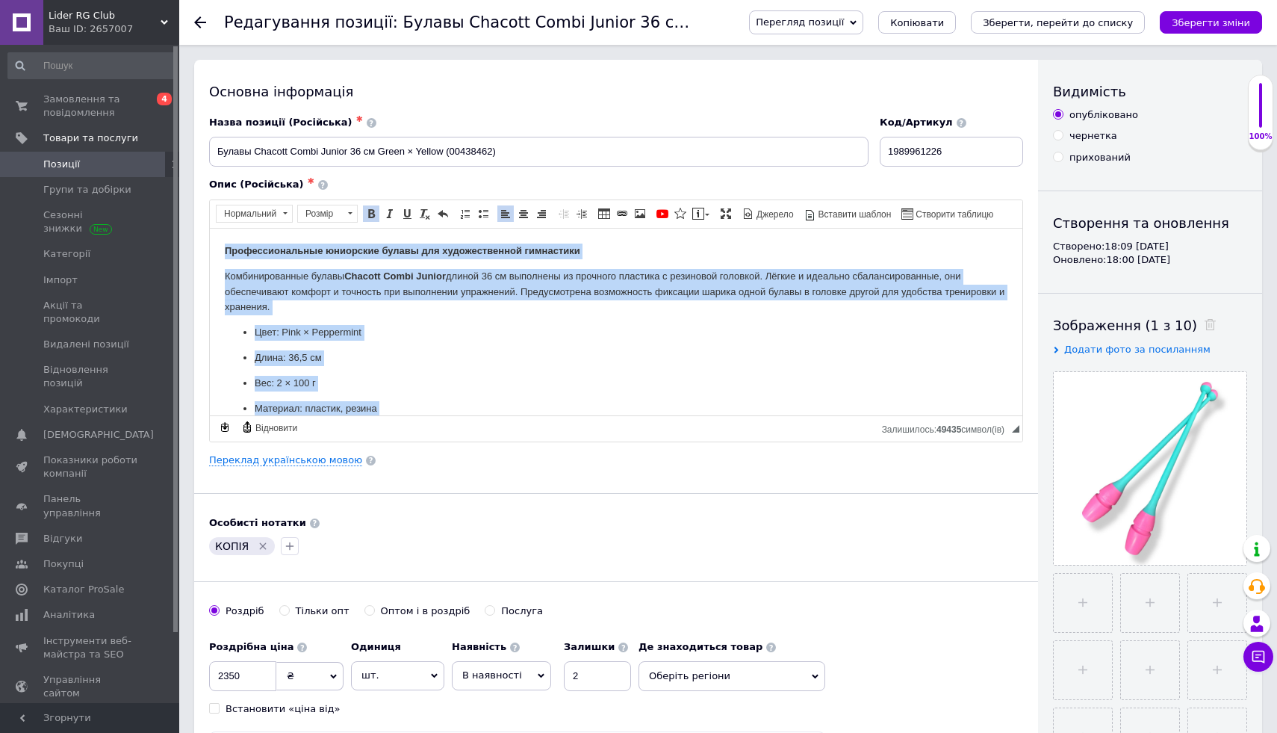
scroll to position [117, 0]
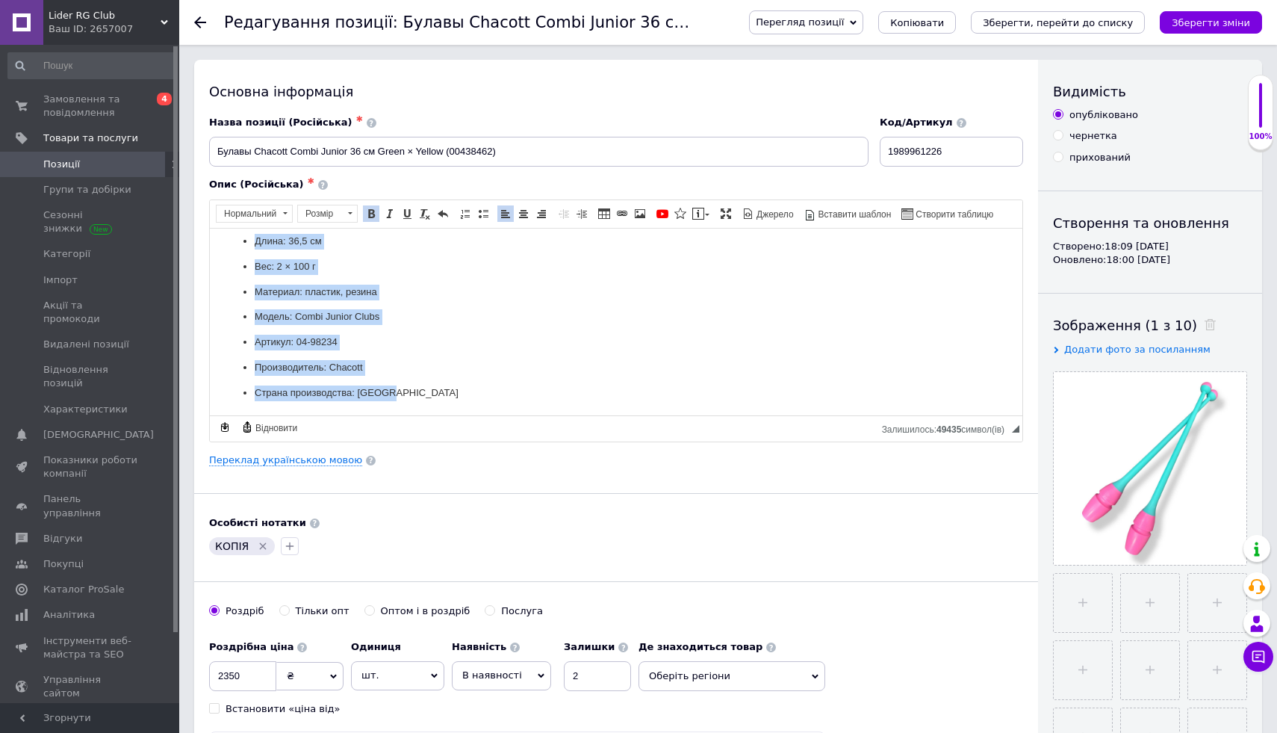
drag, startPoint x: 222, startPoint y: 239, endPoint x: 311, endPoint y: 555, distance: 328.2
click at [311, 415] on html "Профессиональные юниорские булавы для художественной гимнастики Комбинированные…" at bounding box center [616, 263] width 813 height 304
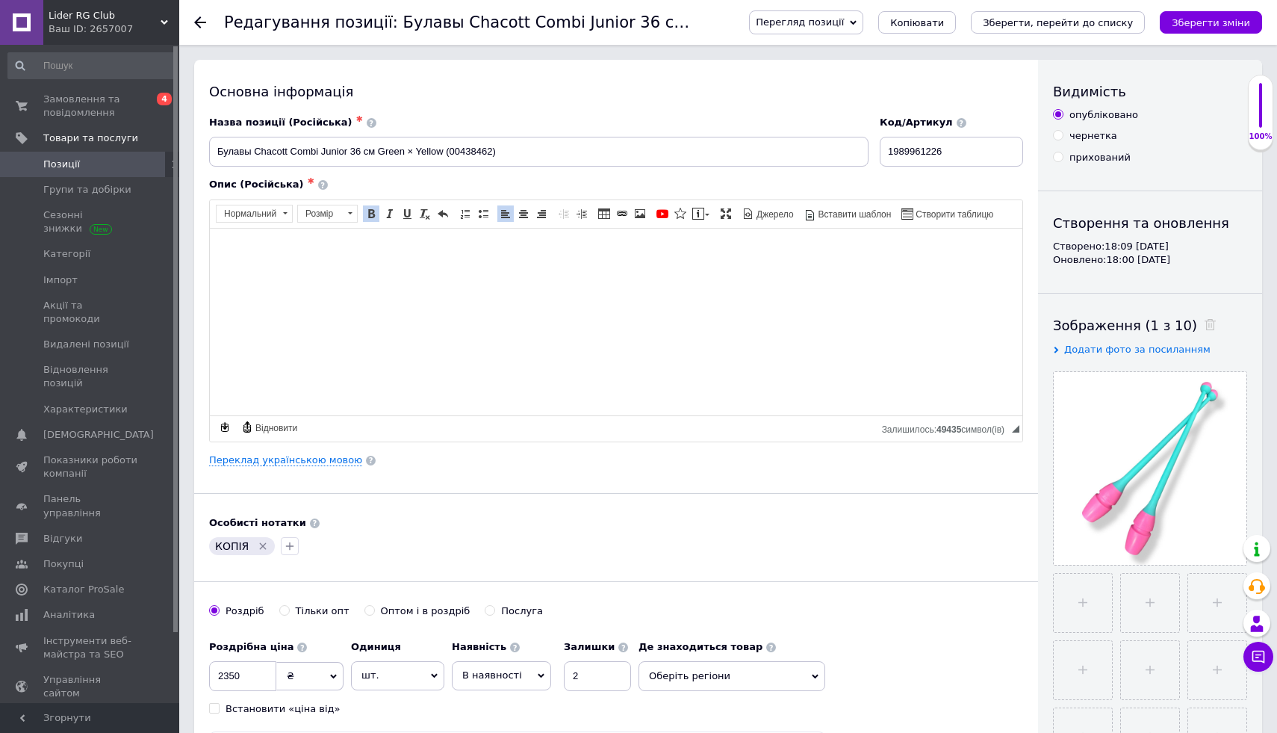
scroll to position [0, 0]
click at [509, 154] on input "Булавы Chacott Combi Junior 36 см Green × Yellow (00438462)" at bounding box center [539, 152] width 660 height 30
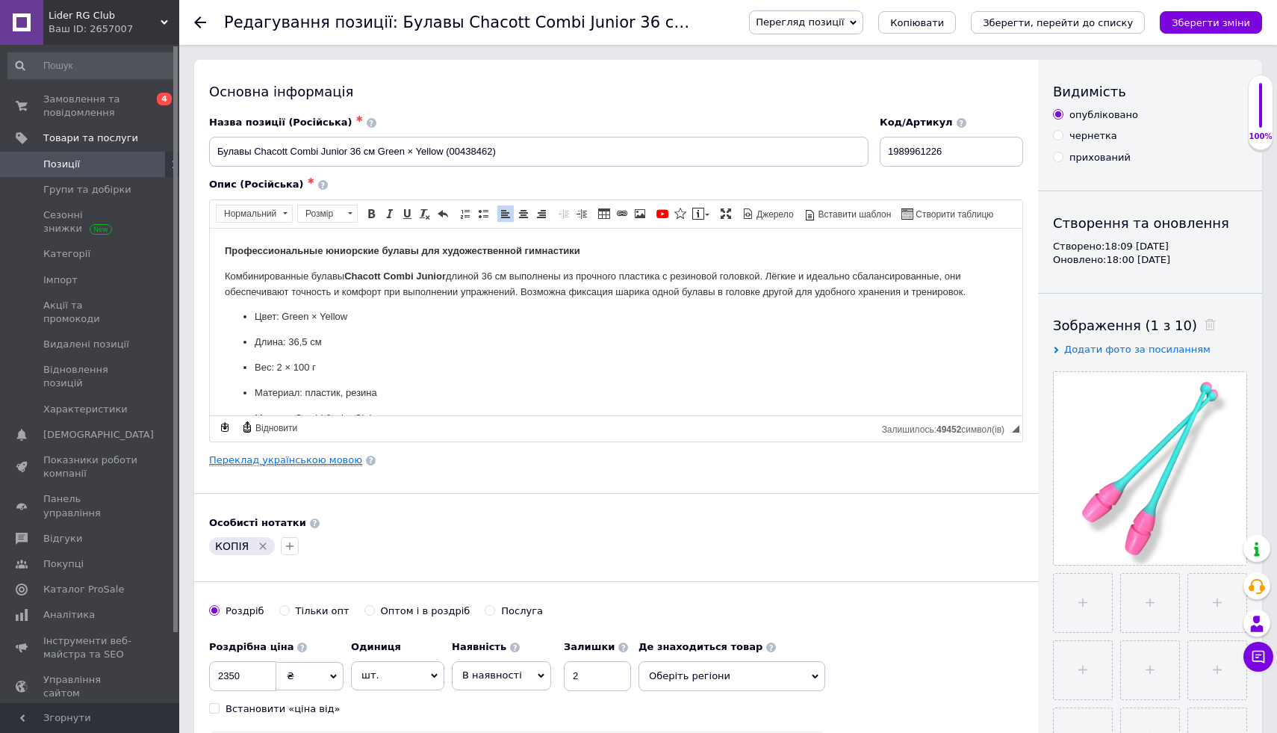
click at [287, 459] on link "Переклад українською мовою" at bounding box center [285, 460] width 153 height 12
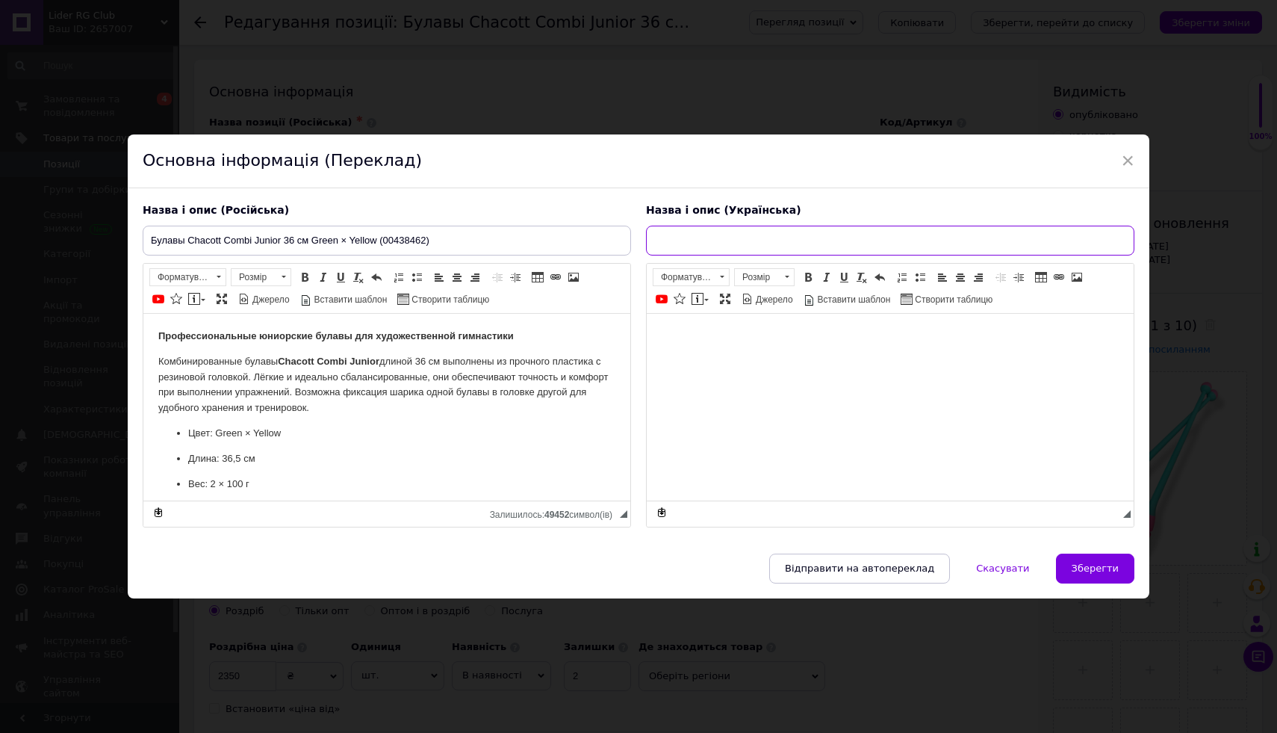
click at [677, 238] on input "text" at bounding box center [890, 241] width 489 height 30
paste input "Булави Chacott Combi Junior 36 см Green × Yellow (00438462)"
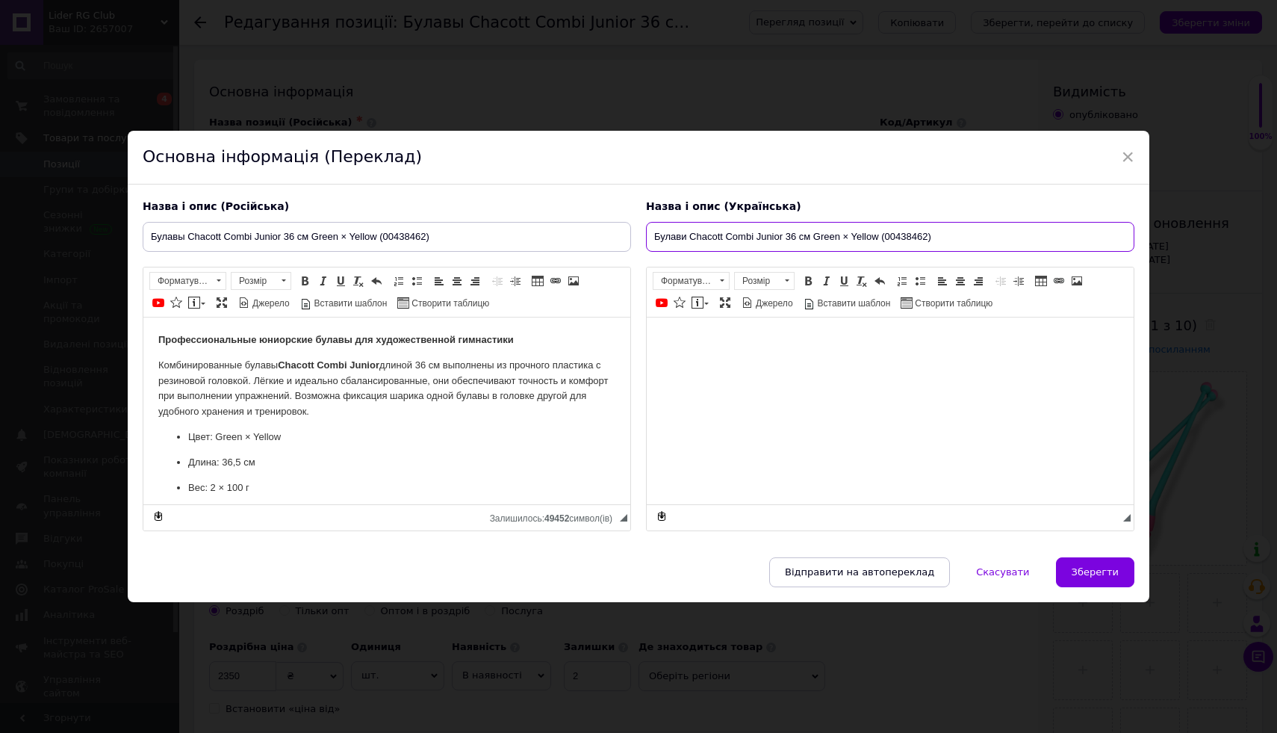
type input "Булави Chacott Combi Junior 36 см Green × Yellow (00438462)"
click at [669, 344] on body "Редактор, CDE34D33-D060-46A5-A4E3-C7C18F909E7A" at bounding box center [890, 340] width 457 height 16
paste body "Редактор, CDE34D33-D060-46A5-A4E3-C7C18F909E7A"
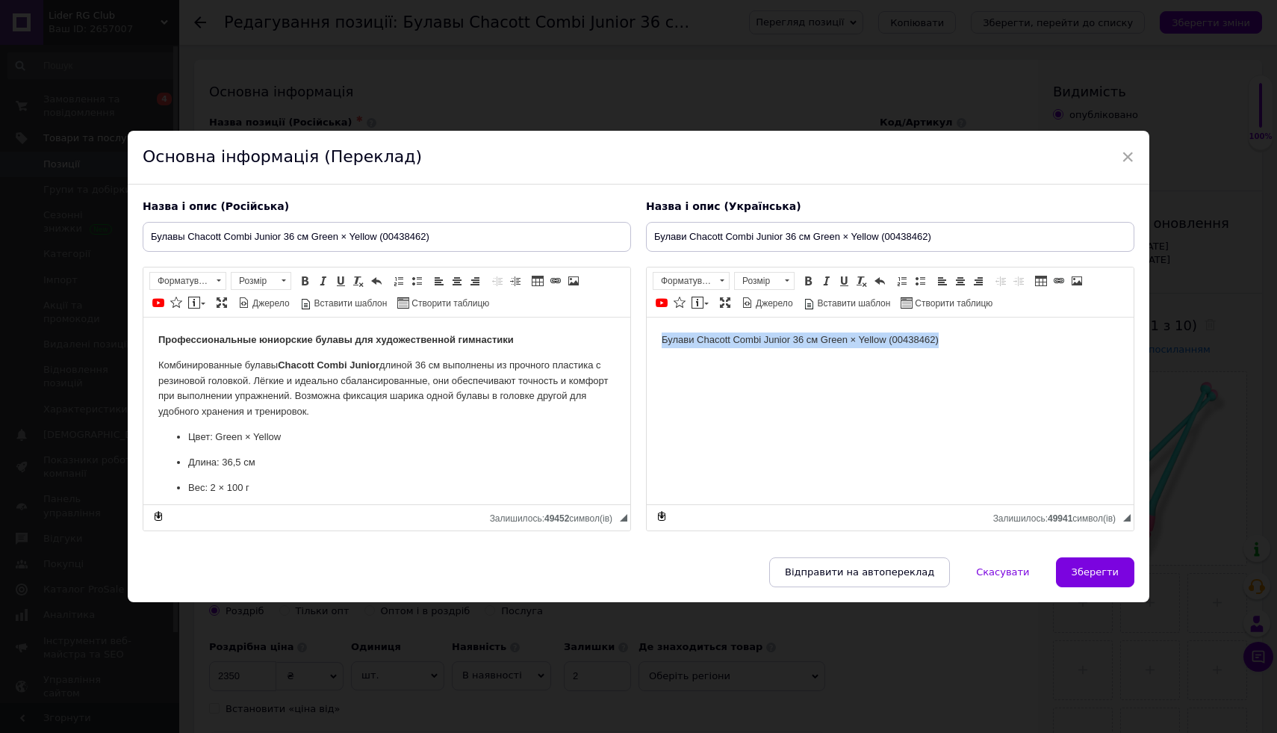
drag, startPoint x: 968, startPoint y: 347, endPoint x: 613, endPoint y: 289, distance: 360.2
click at [647, 317] on html "Булави Chacott Combi Junior 36 см Green × Yellow (00438462)" at bounding box center [890, 340] width 487 height 46
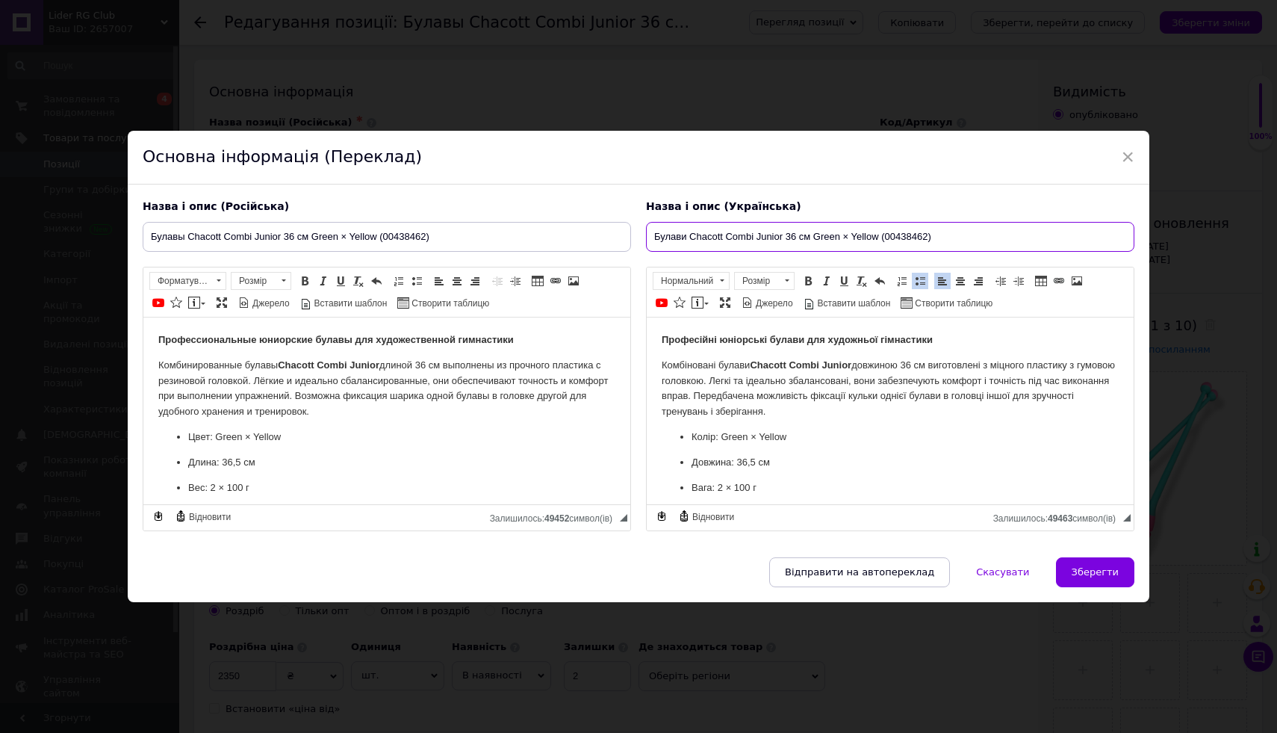
click at [940, 234] on input "Булави Chacott Combi Junior 36 см Green × Yellow (00438462)" at bounding box center [890, 237] width 489 height 30
drag, startPoint x: 913, startPoint y: 234, endPoint x: 877, endPoint y: 231, distance: 36.0
click at [877, 231] on input "Булави Chacott Combi Junior 36 см Green × Yellow (00438462" at bounding box center [890, 237] width 489 height 30
type input "Булави Chacott Combi Junior 36 см Green × Yellow 462"
click at [450, 238] on input "Булавы Chacott Combi Junior 36 см Green × Yellow (00438462)" at bounding box center [387, 237] width 489 height 30
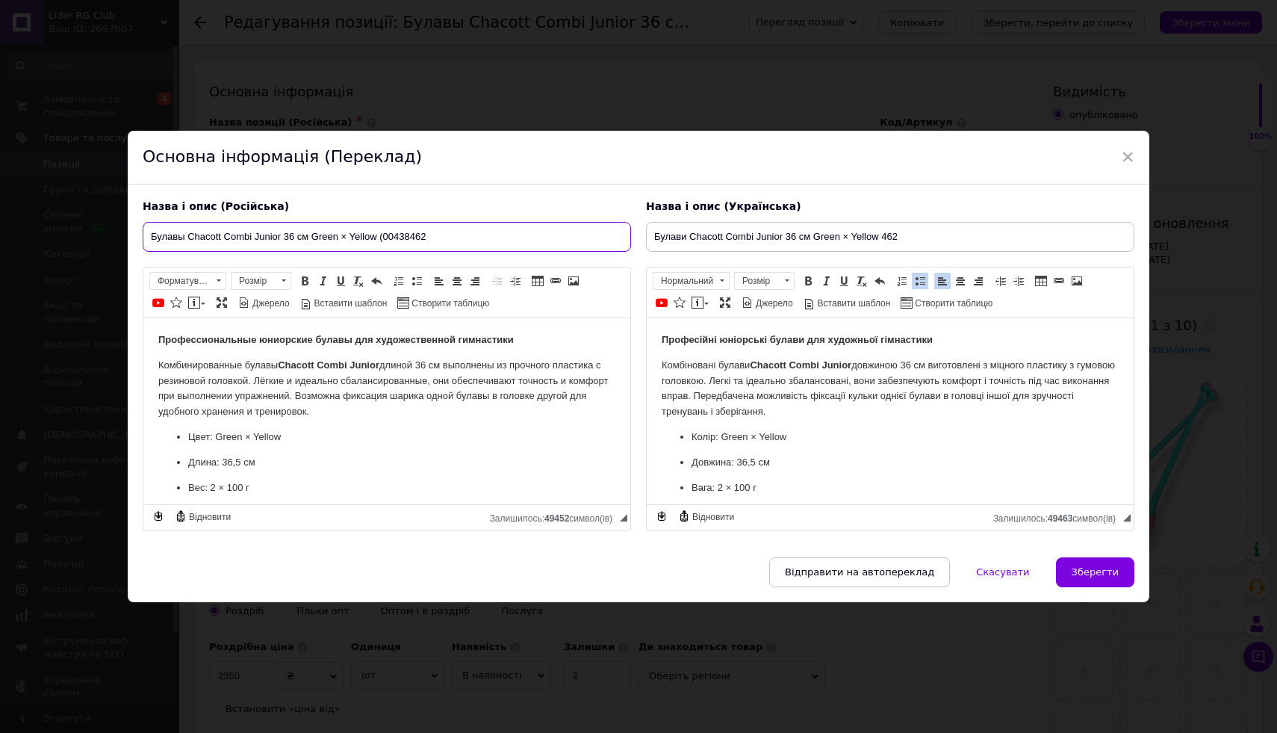
drag, startPoint x: 415, startPoint y: 233, endPoint x: 382, endPoint y: 233, distance: 32.1
click at [382, 233] on input "Булавы Chacott Combi Junior 36 см Green × Yellow (00438462" at bounding box center [387, 237] width 489 height 30
type input "Булавы Chacott Combi Junior 36 см Green × Yellow 462"
click at [1076, 559] on button "Зберегти" at bounding box center [1095, 572] width 78 height 30
type input "Булавы Chacott Combi Junior 36 см Green × Yellow 462"
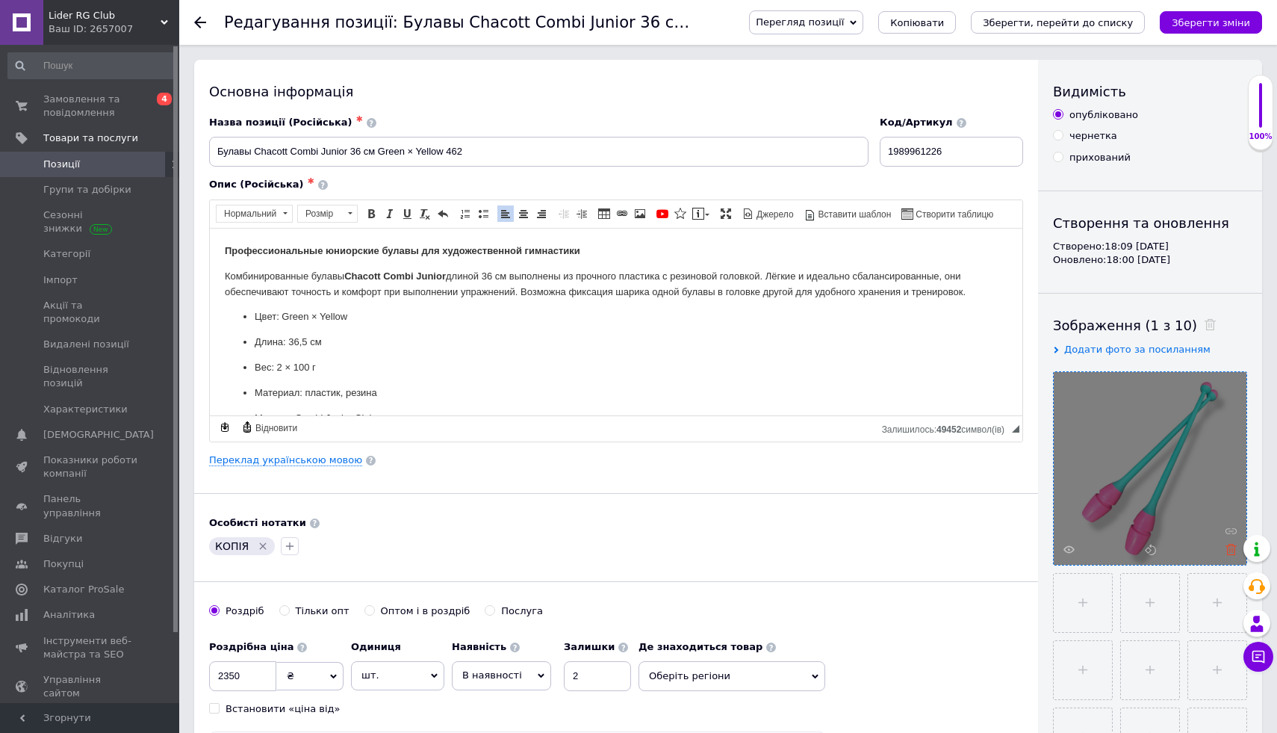
click at [1231, 548] on icon at bounding box center [1231, 549] width 11 height 11
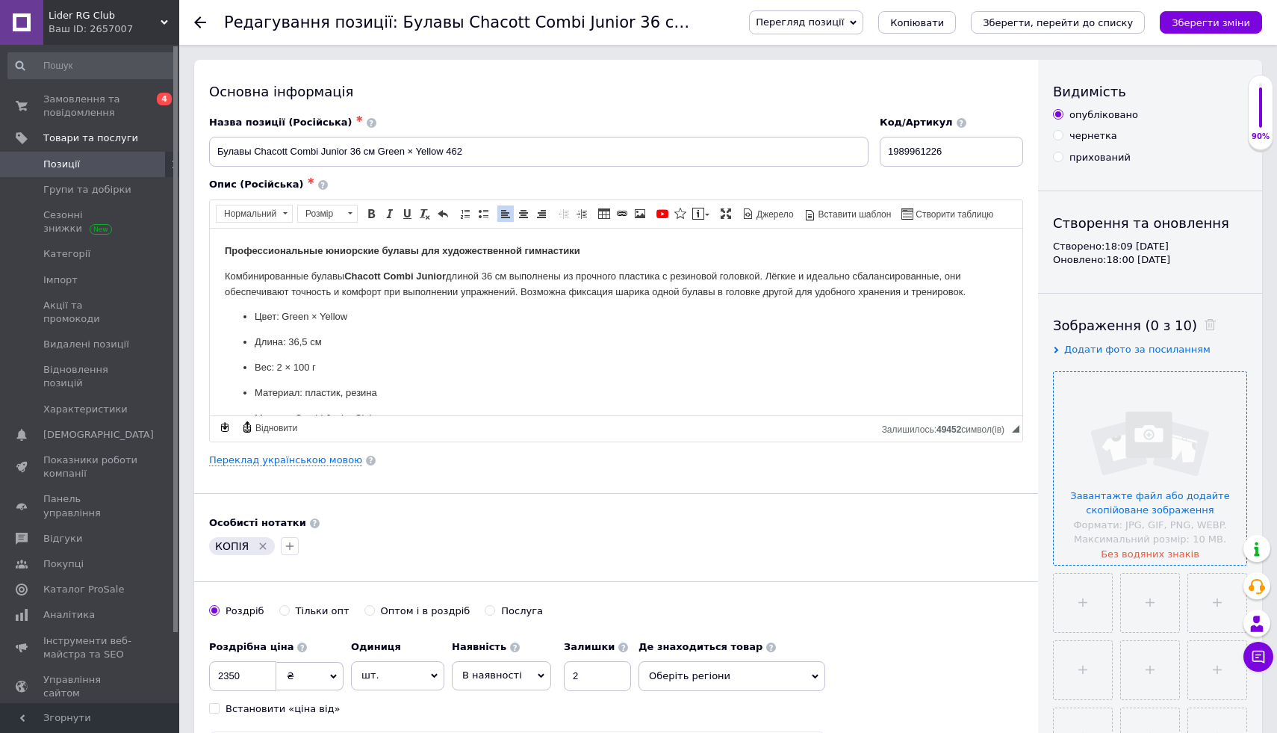
click at [1107, 476] on input "file" at bounding box center [1150, 468] width 193 height 193
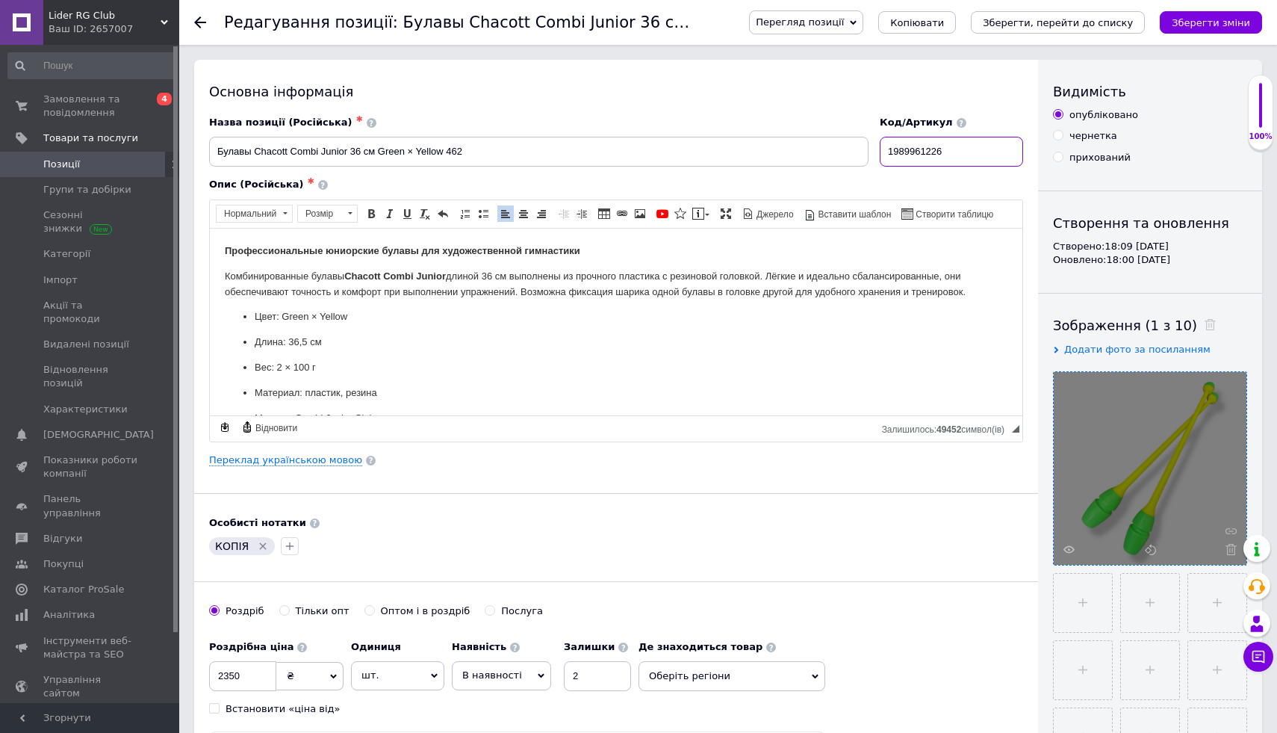
drag, startPoint x: 985, startPoint y: 151, endPoint x: 837, endPoint y: 151, distance: 148.6
click at [837, 151] on div "Назва позиції (Російська) ✱ Булавы Chacott Combi Junior 36 см Green × Yellow 46…" at bounding box center [616, 142] width 825 height 62
paste input "2710496519"
type input "2710496519"
click at [270, 456] on link "Переклад українською мовою" at bounding box center [285, 460] width 153 height 12
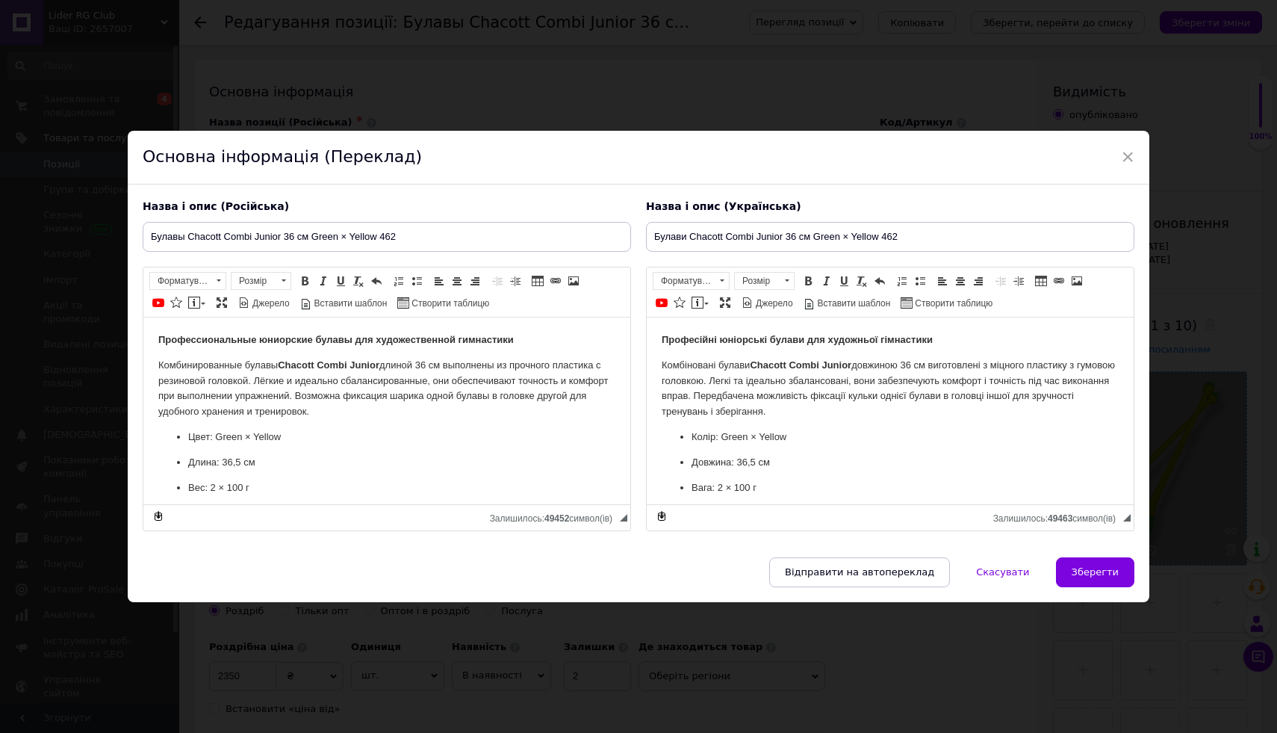
scroll to position [132, 0]
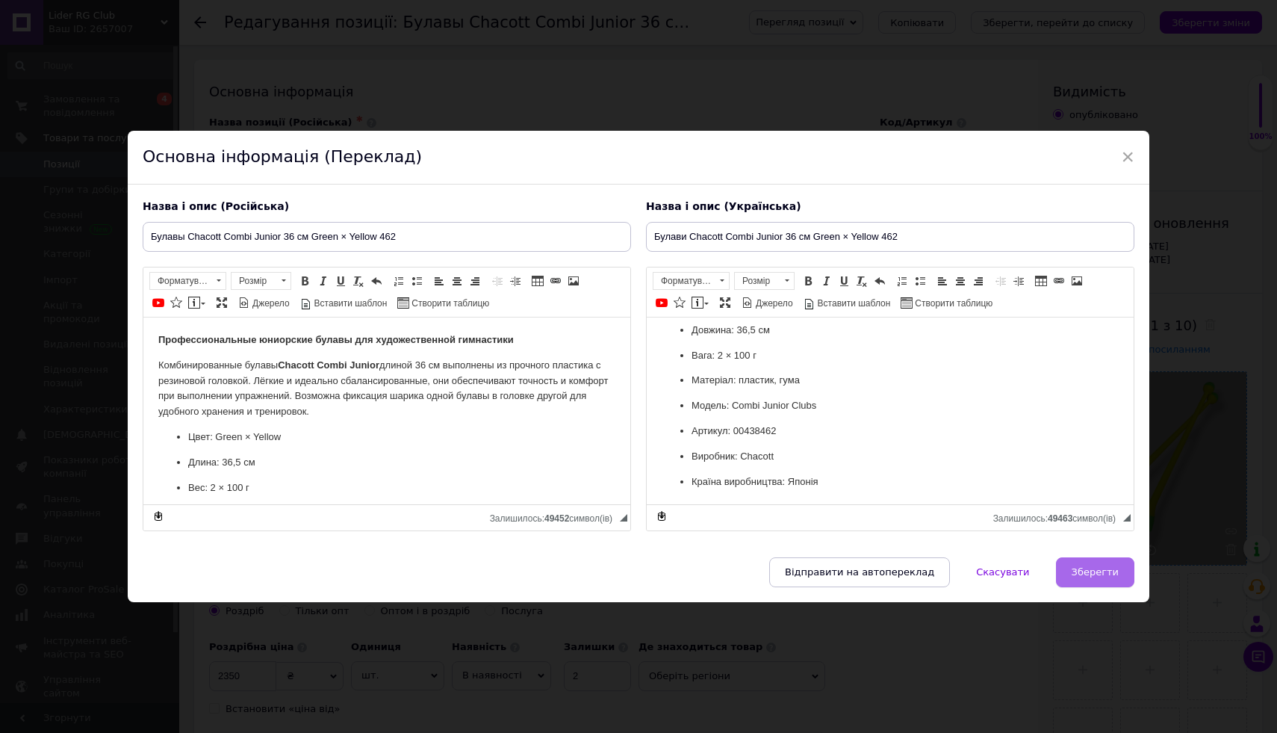
click at [1084, 575] on span "Зберегти" at bounding box center [1095, 571] width 47 height 11
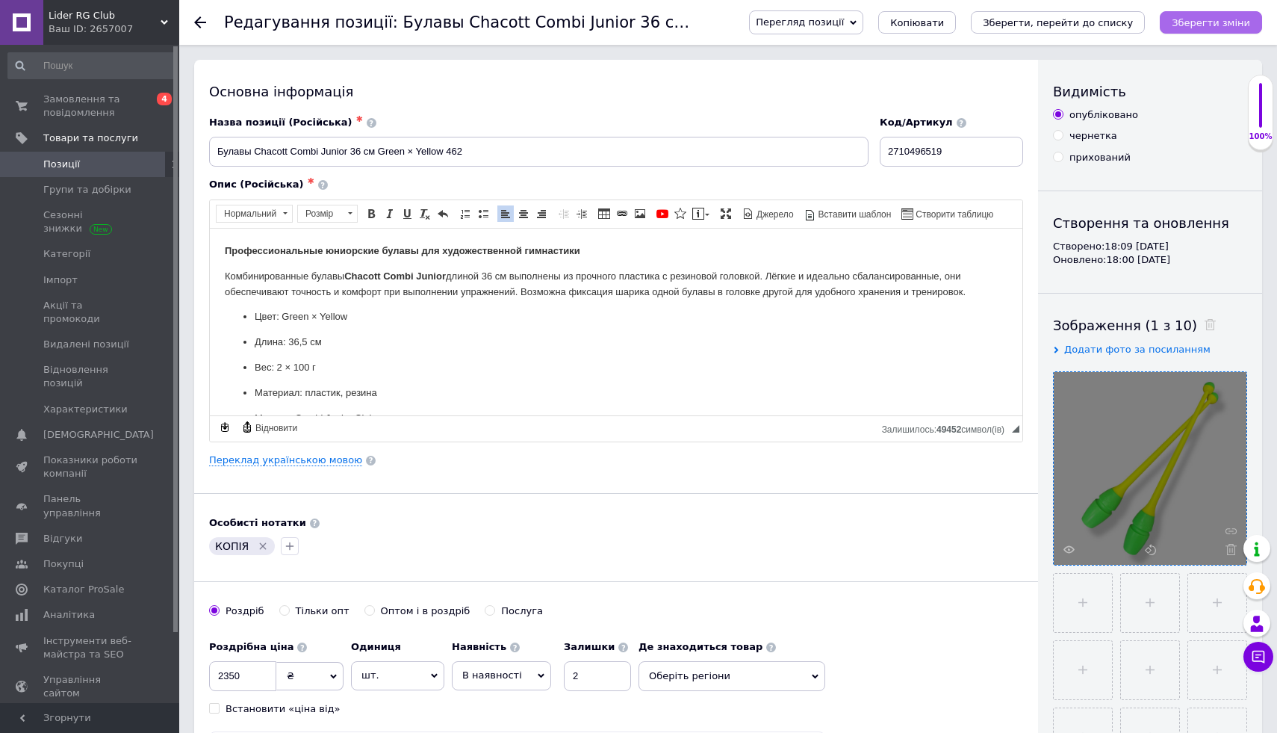
click at [1218, 19] on icon "Зберегти зміни" at bounding box center [1211, 22] width 78 height 11
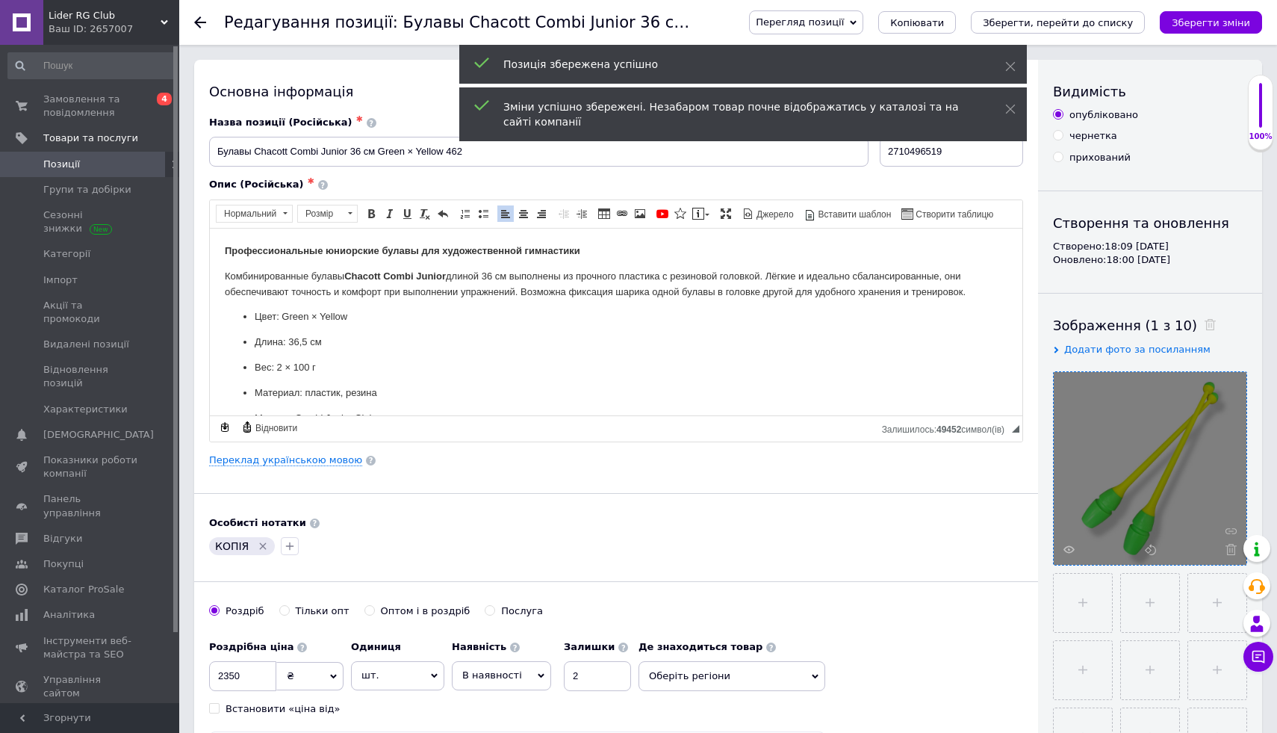
click at [198, 28] on icon at bounding box center [200, 22] width 12 height 12
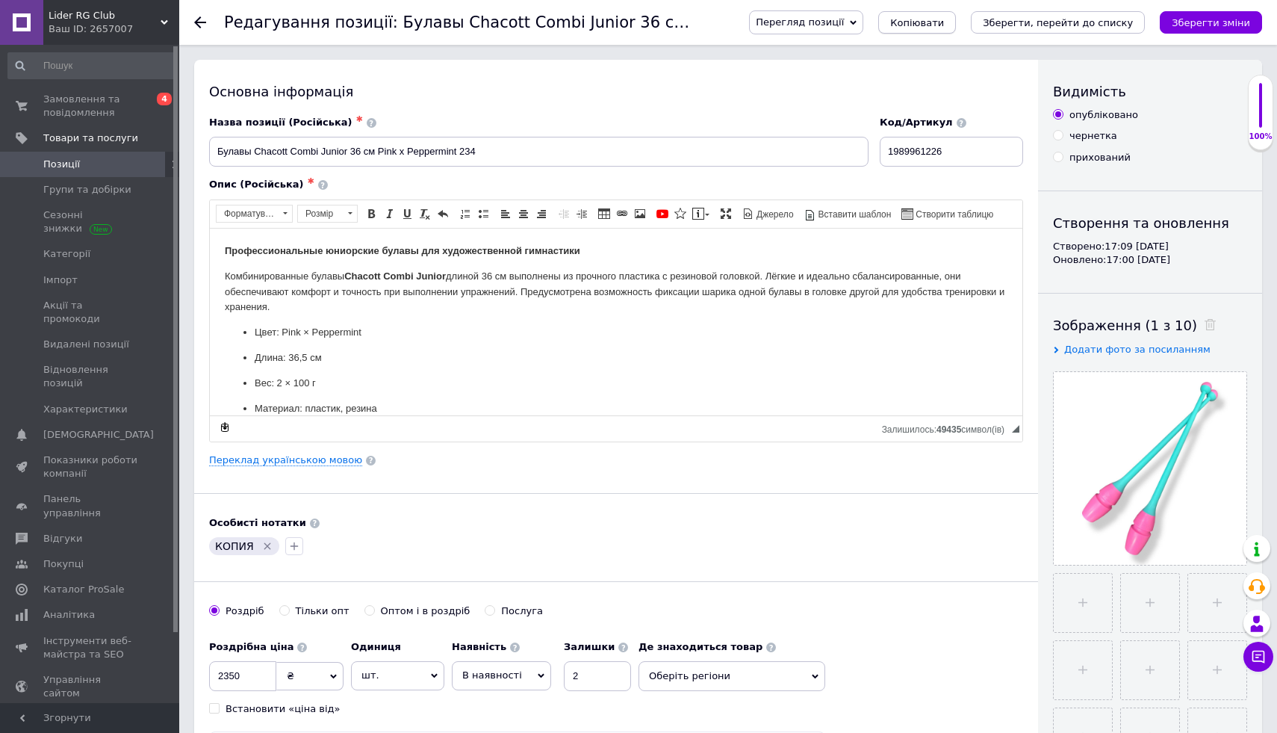
click at [937, 19] on span "Копіювати" at bounding box center [917, 22] width 54 height 11
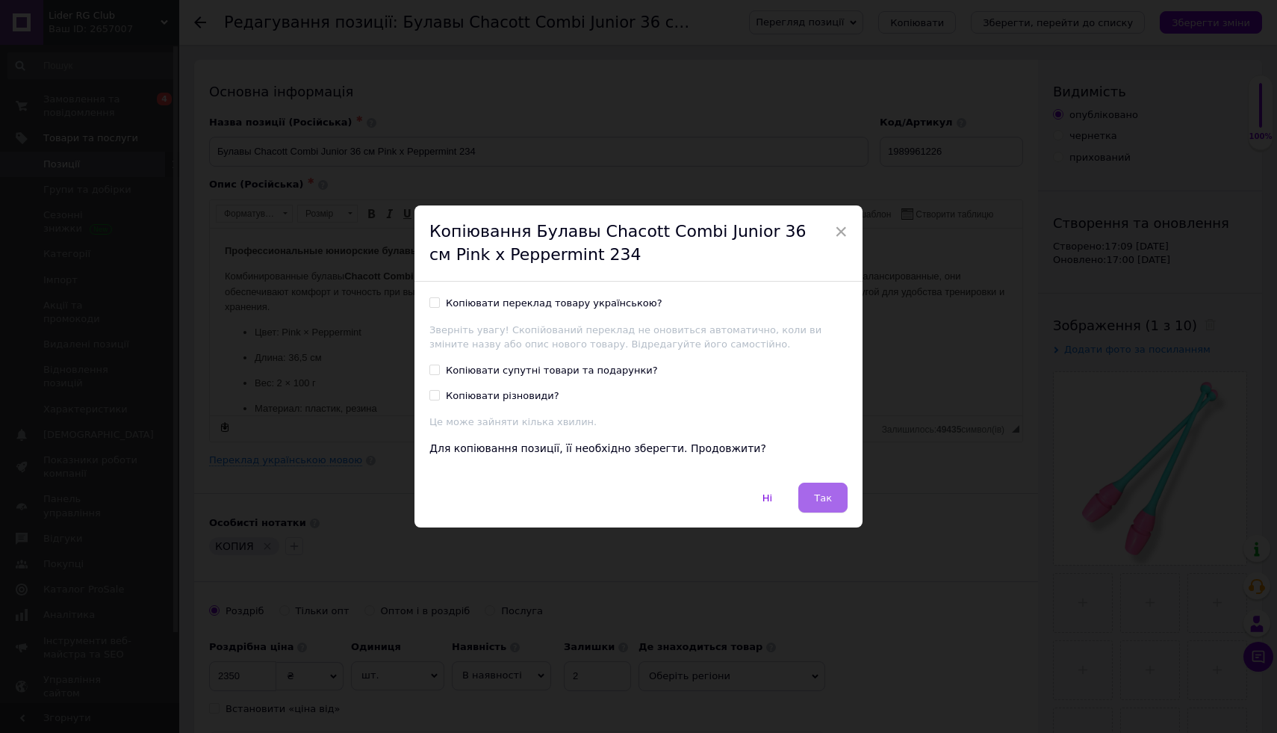
click at [816, 492] on span "Так" at bounding box center [823, 497] width 18 height 11
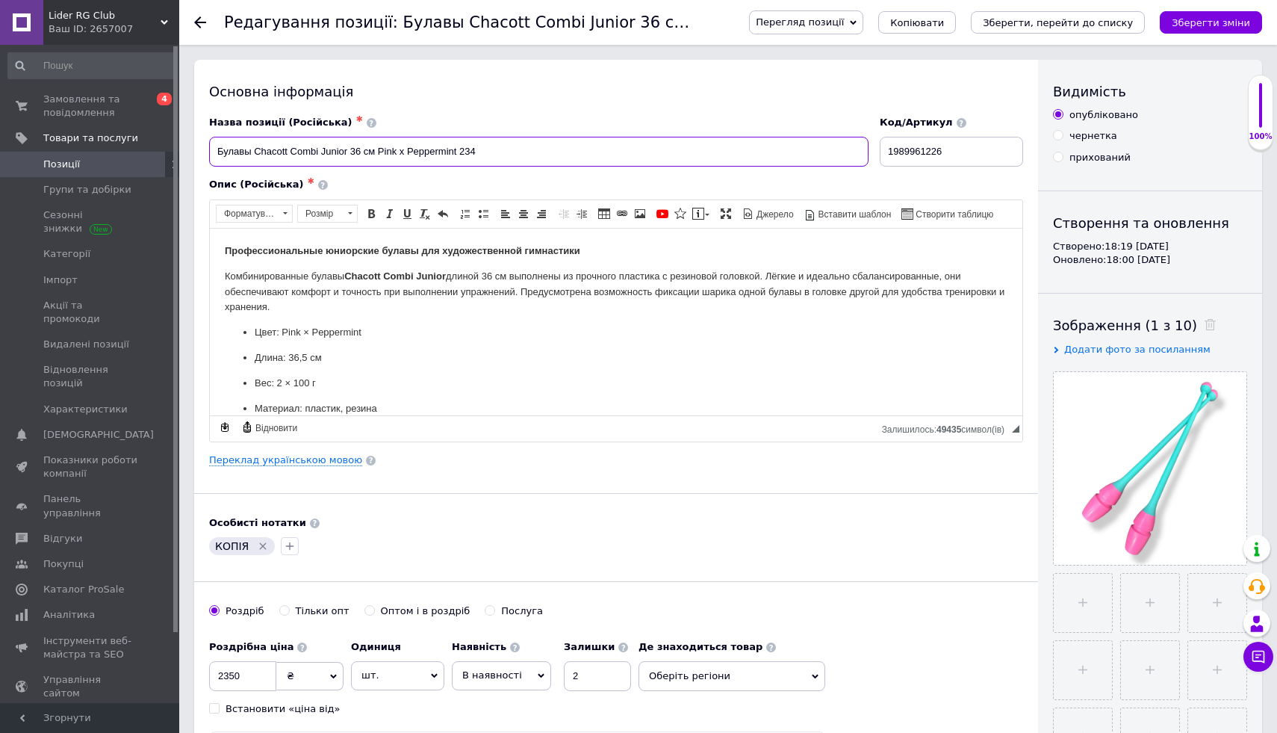
drag, startPoint x: 492, startPoint y: 151, endPoint x: 50, endPoint y: 158, distance: 442.3
paste input "Булавы Chacott Combi Junior 36 см Yellow × Peppermint (04-98334)"
type input "Булавы Chacott Combi Junior 36 см Yellow × Peppermint (04-98334)"
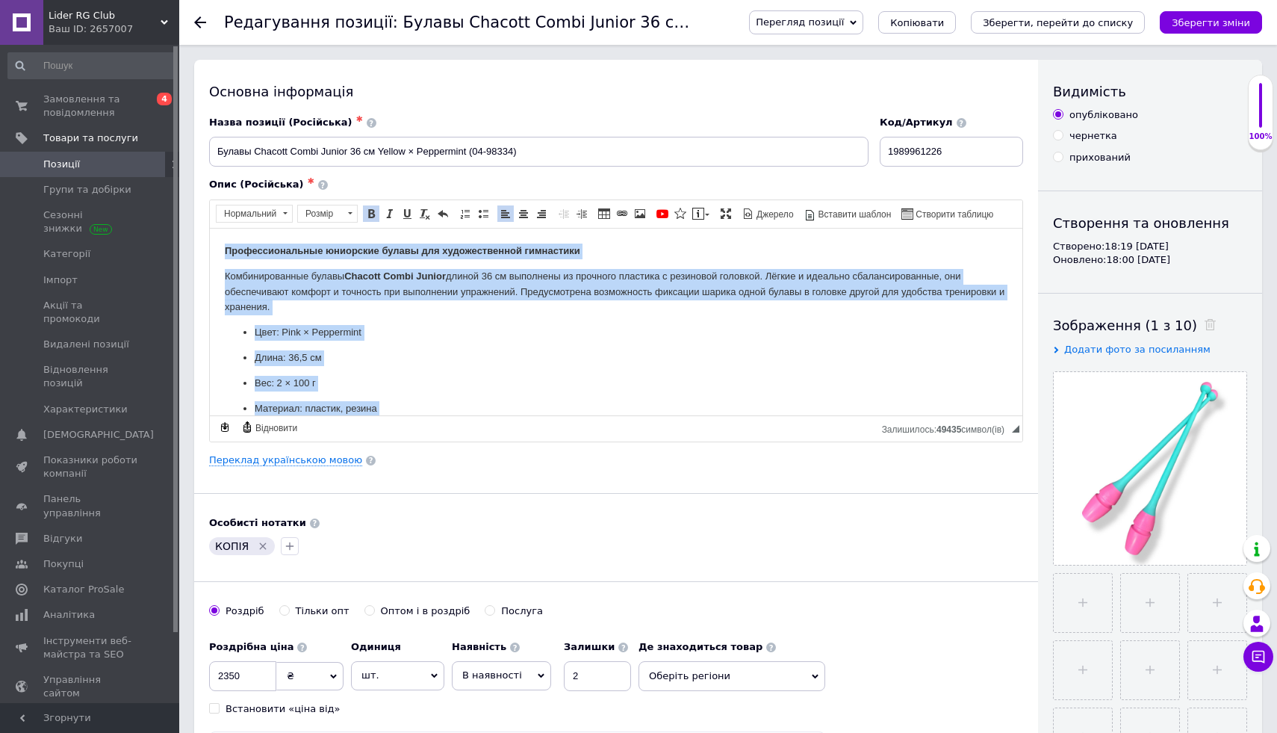
scroll to position [117, 0]
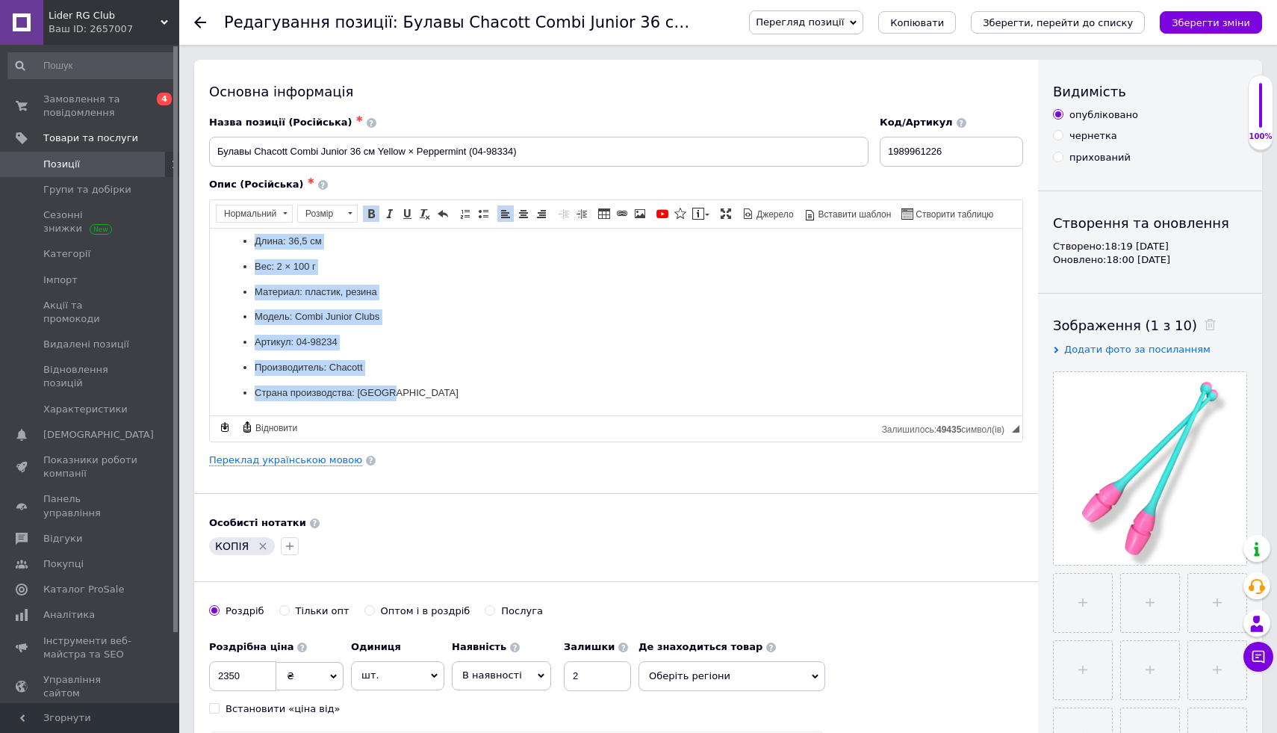
drag, startPoint x: 261, startPoint y: 308, endPoint x: 297, endPoint y: 654, distance: 348.4
click at [297, 415] on html "Профессиональные юниорские булавы для художественной гимнастики Комбинированные…" at bounding box center [616, 263] width 813 height 304
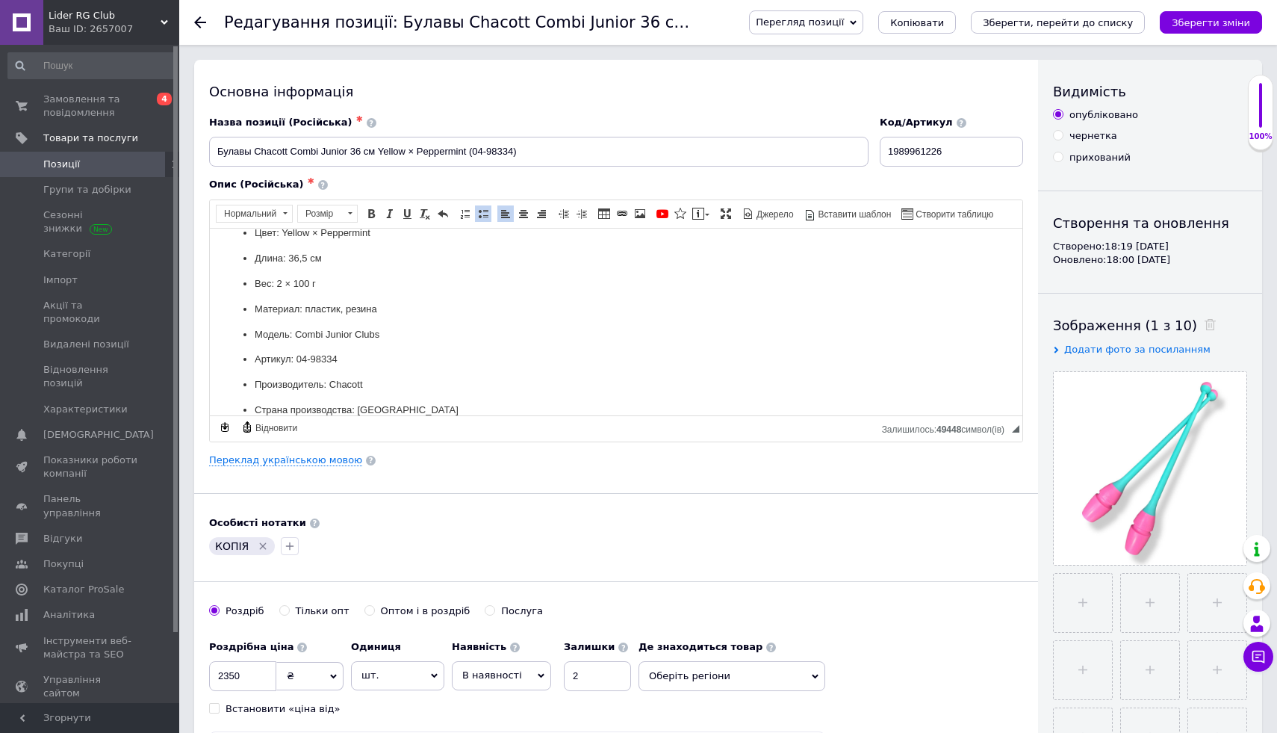
scroll to position [102, 0]
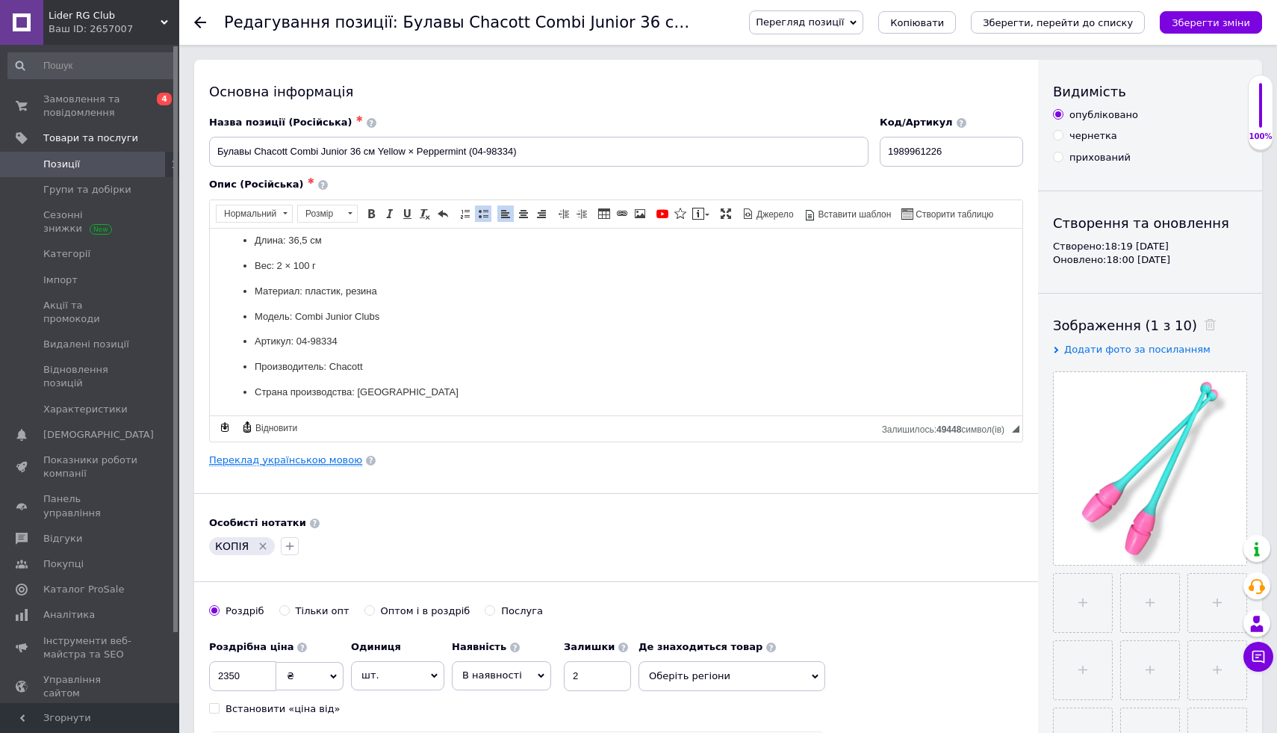
click at [284, 462] on link "Переклад українською мовою" at bounding box center [285, 460] width 153 height 12
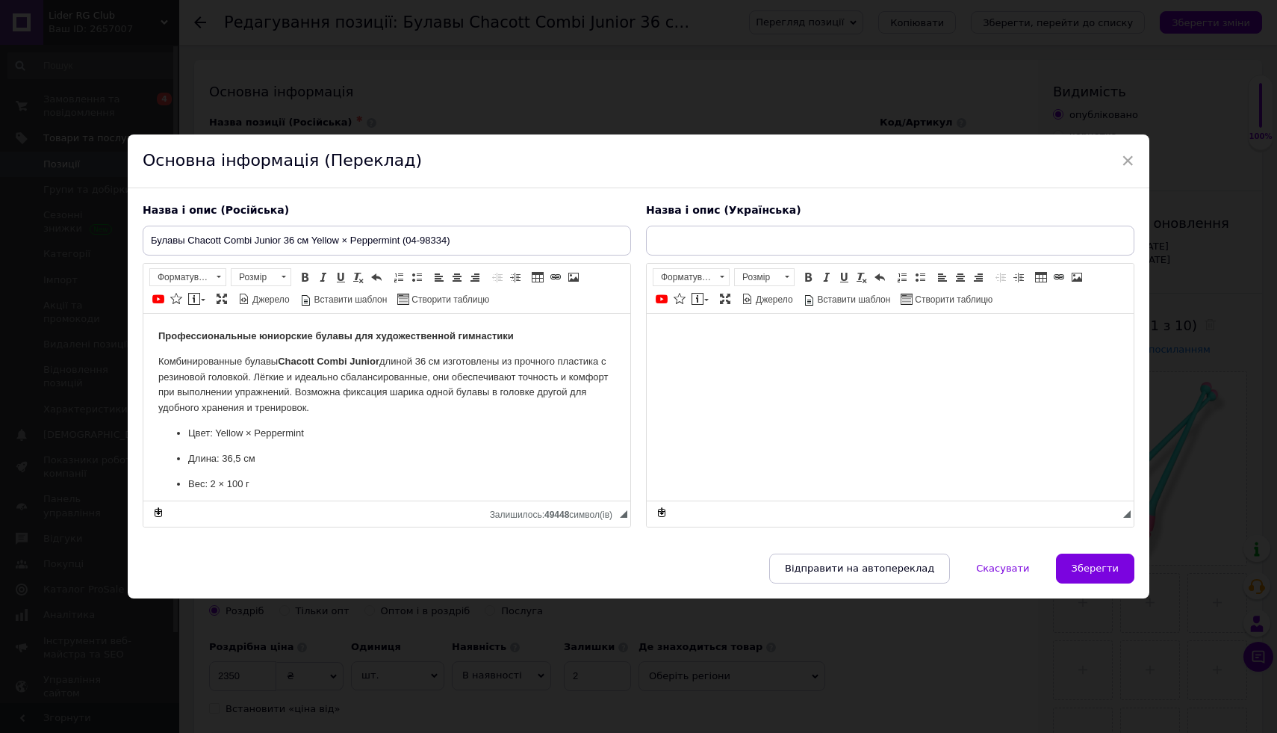
scroll to position [0, 0]
click at [758, 240] on input "text" at bounding box center [890, 241] width 489 height 30
paste input "Булави Chacott Combi Junior 36 см Yellow × Peppermint (04-98334)"
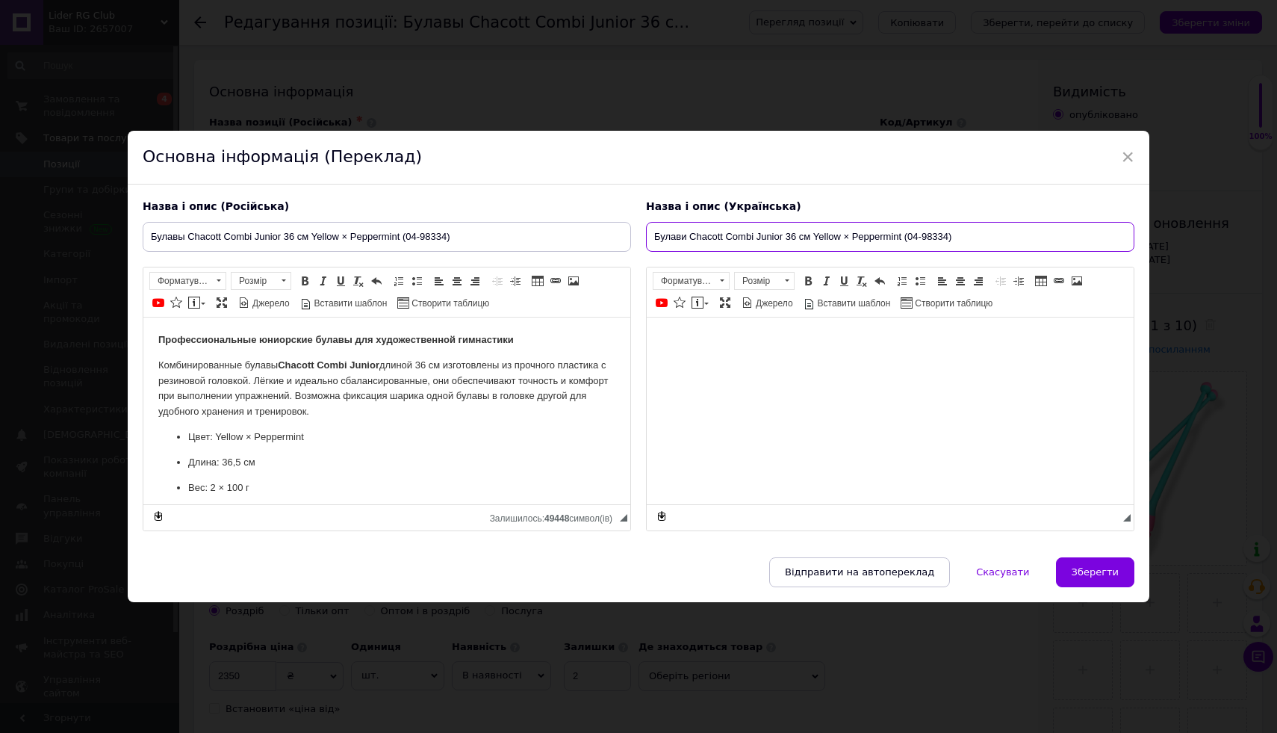
type input "Булави Chacott Combi Junior 36 см Yellow × Peppermint (04-98334)"
click at [681, 348] on html at bounding box center [890, 340] width 487 height 46
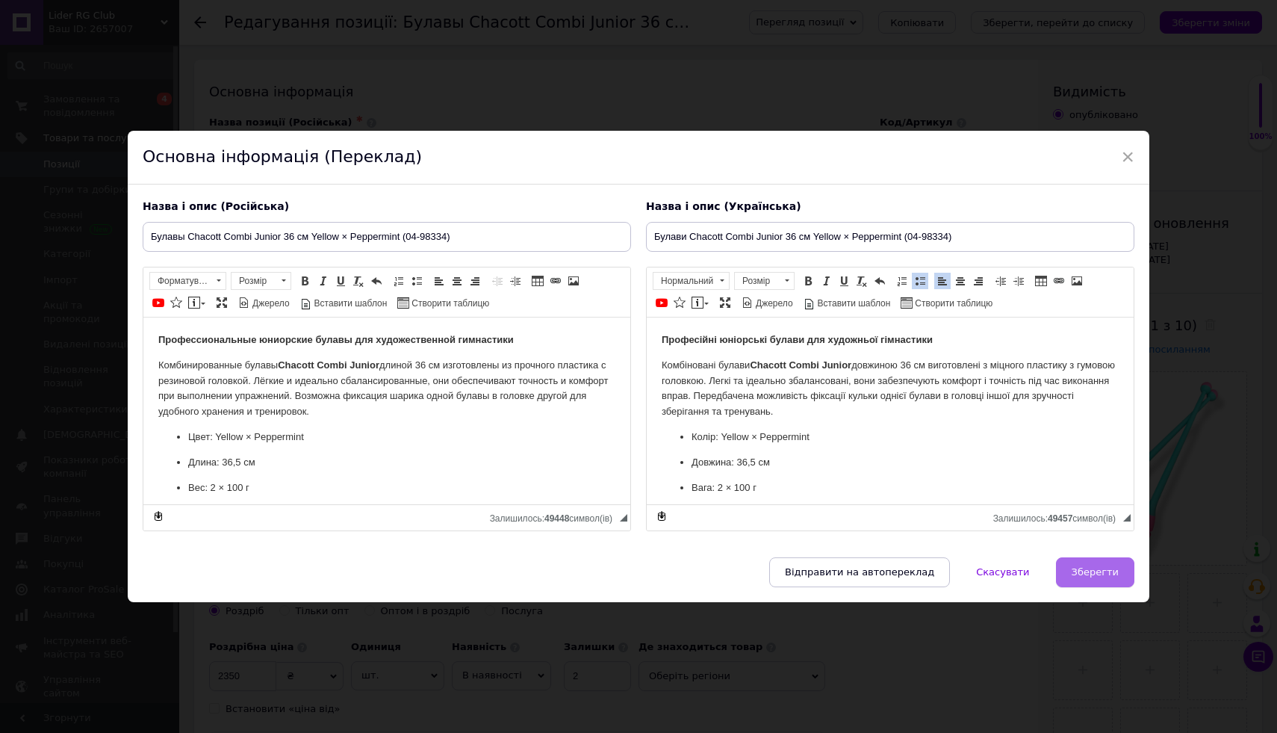
click at [1074, 571] on span "Зберегти" at bounding box center [1095, 571] width 47 height 11
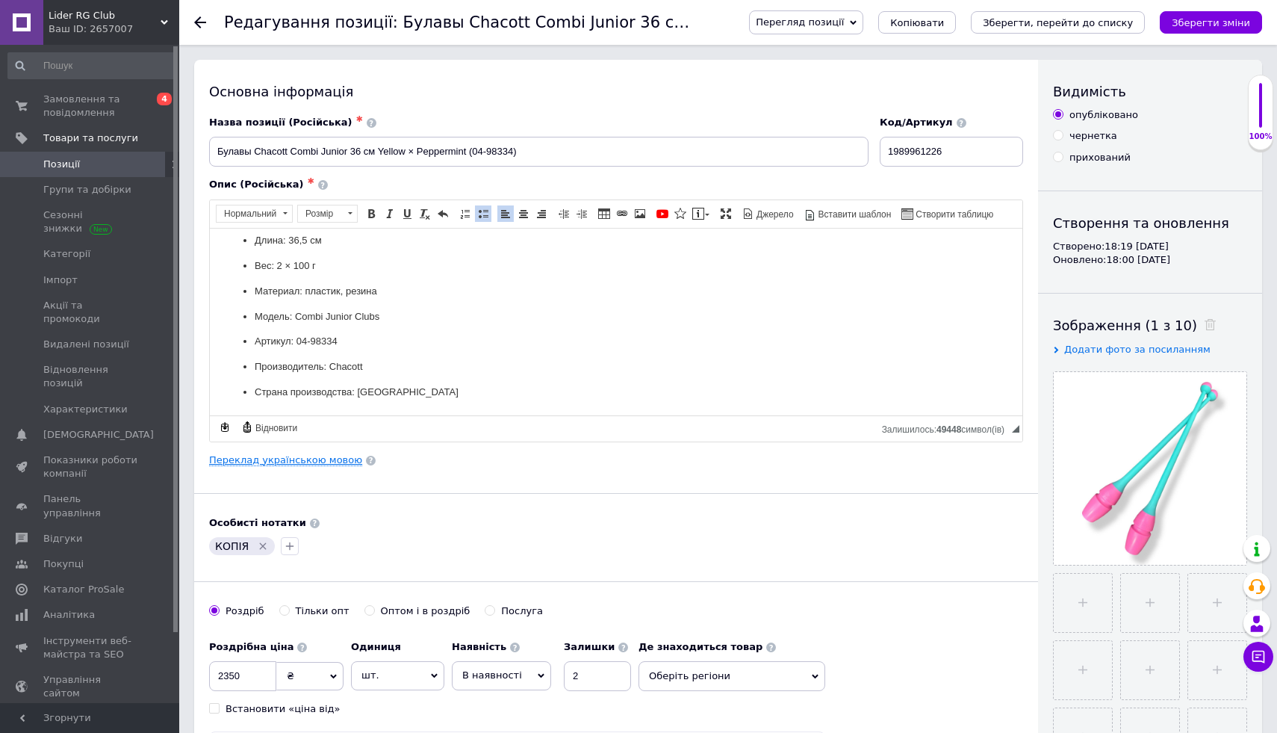
click at [235, 458] on link "Переклад українською мовою" at bounding box center [285, 460] width 153 height 12
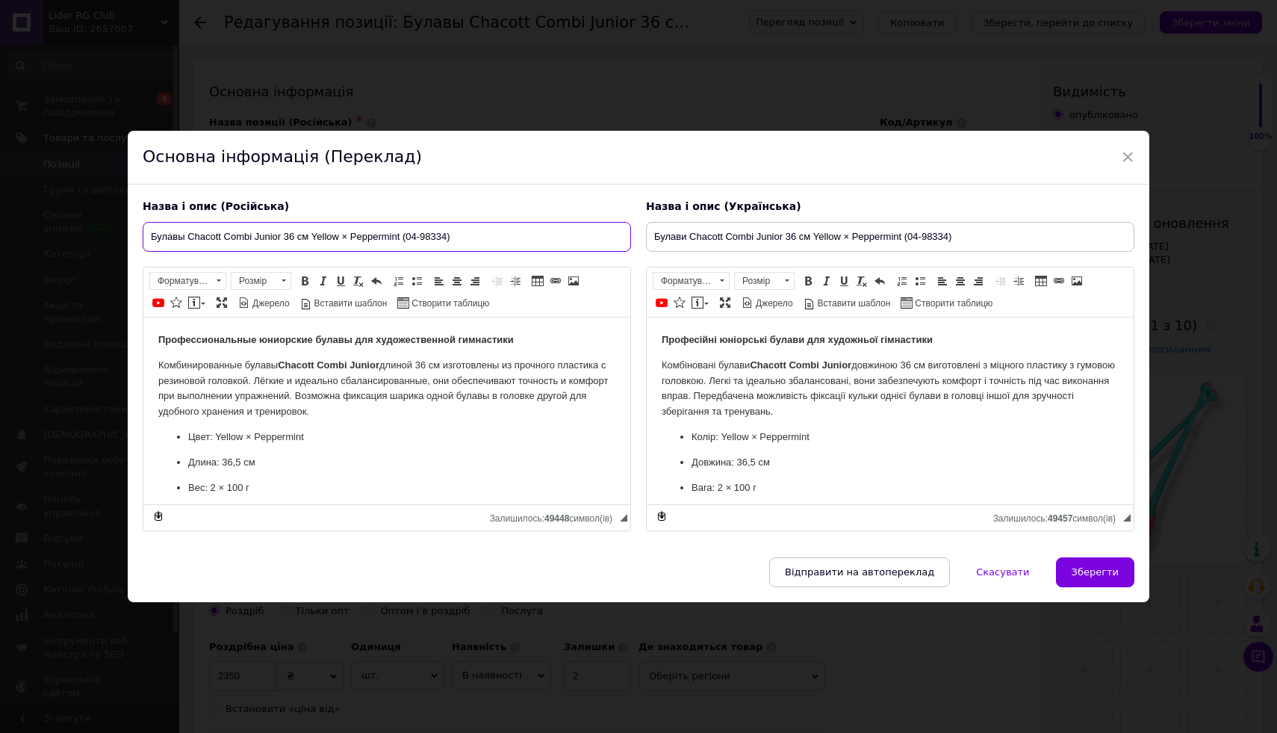
click at [449, 240] on input "Булавы Chacott Combi Junior 36 см Yellow × Peppermint (04-98334)" at bounding box center [387, 237] width 489 height 30
click at [430, 231] on input "Булавы Chacott Combi Junior 36 см Yellow × Peppermint (04-98334" at bounding box center [387, 237] width 489 height 30
type input "Булавы Chacott Combi Junior 36 см Yellow × Peppermint 334"
click at [958, 235] on input "Булави Chacott Combi Junior 36 см Yellow × Peppermint (04-98334)" at bounding box center [890, 237] width 489 height 30
click at [928, 233] on input "Булави Chacott Combi Junior 36 см Yellow × Peppermint (04-98334" at bounding box center [890, 237] width 489 height 30
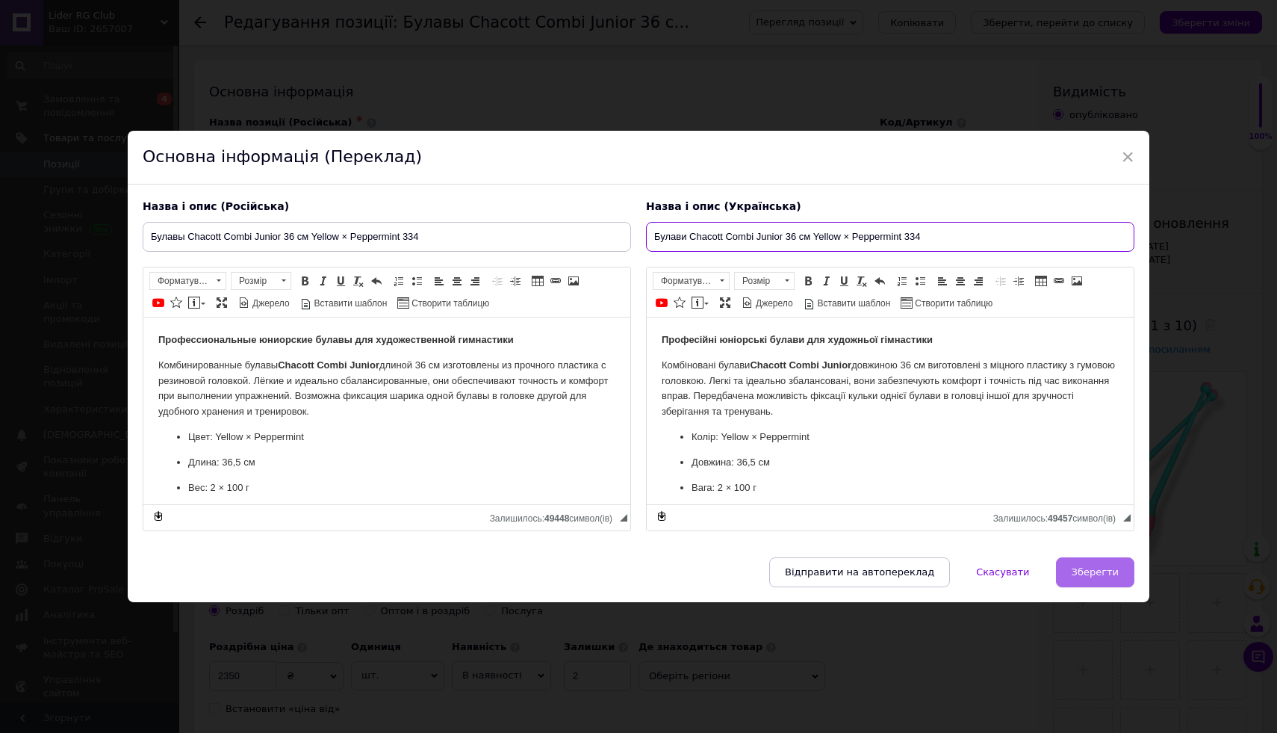
type input "Булави Chacott Combi Junior 36 см Yellow × Peppermint 334"
click at [1101, 575] on span "Зберегти" at bounding box center [1095, 571] width 47 height 11
type input "Булавы Chacott Combi Junior 36 см Yellow × Peppermint 334"
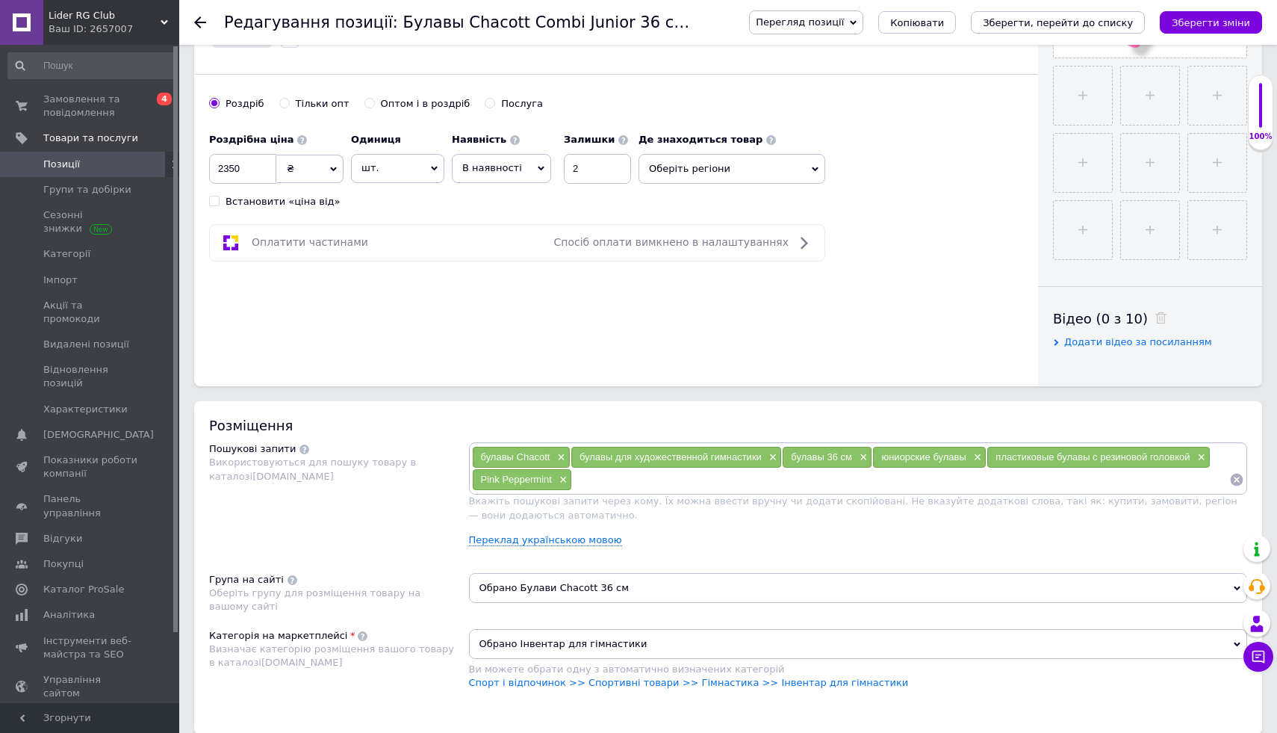
scroll to position [468, 0]
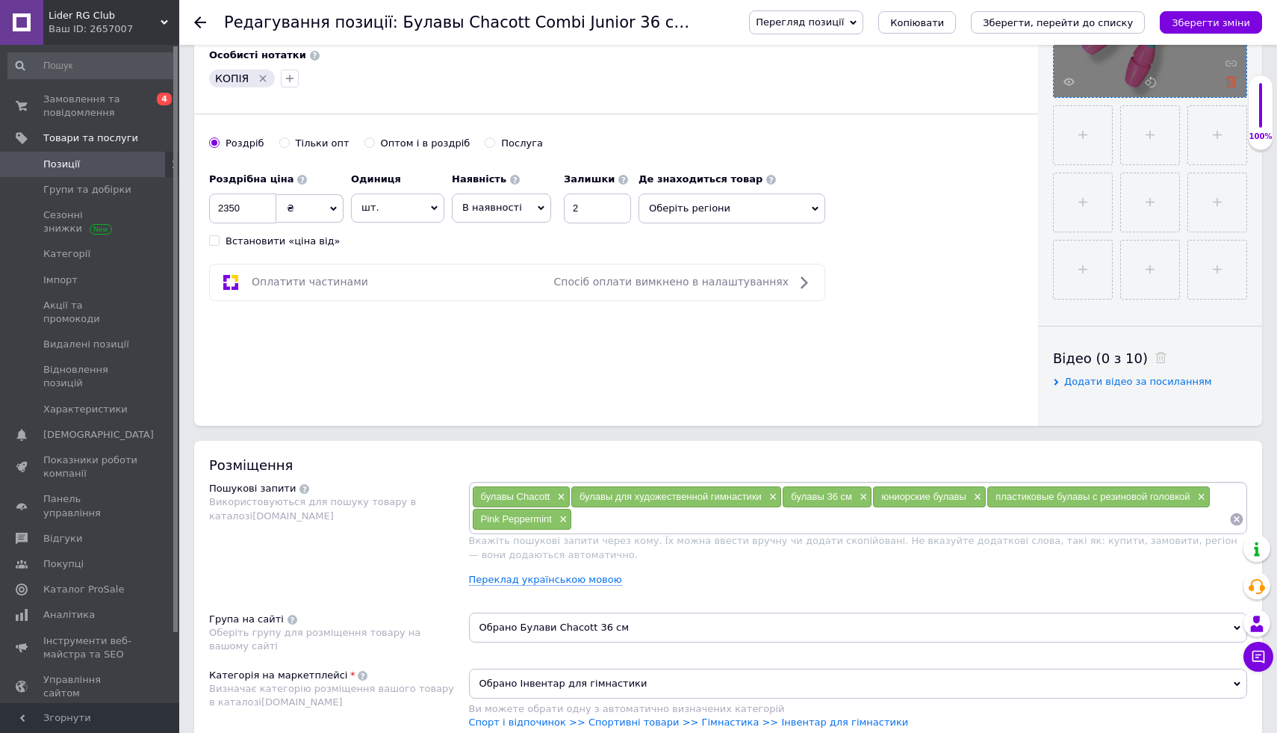
click at [1233, 81] on icon at bounding box center [1231, 81] width 11 height 11
click at [1111, 78] on input "file" at bounding box center [1150, 0] width 193 height 193
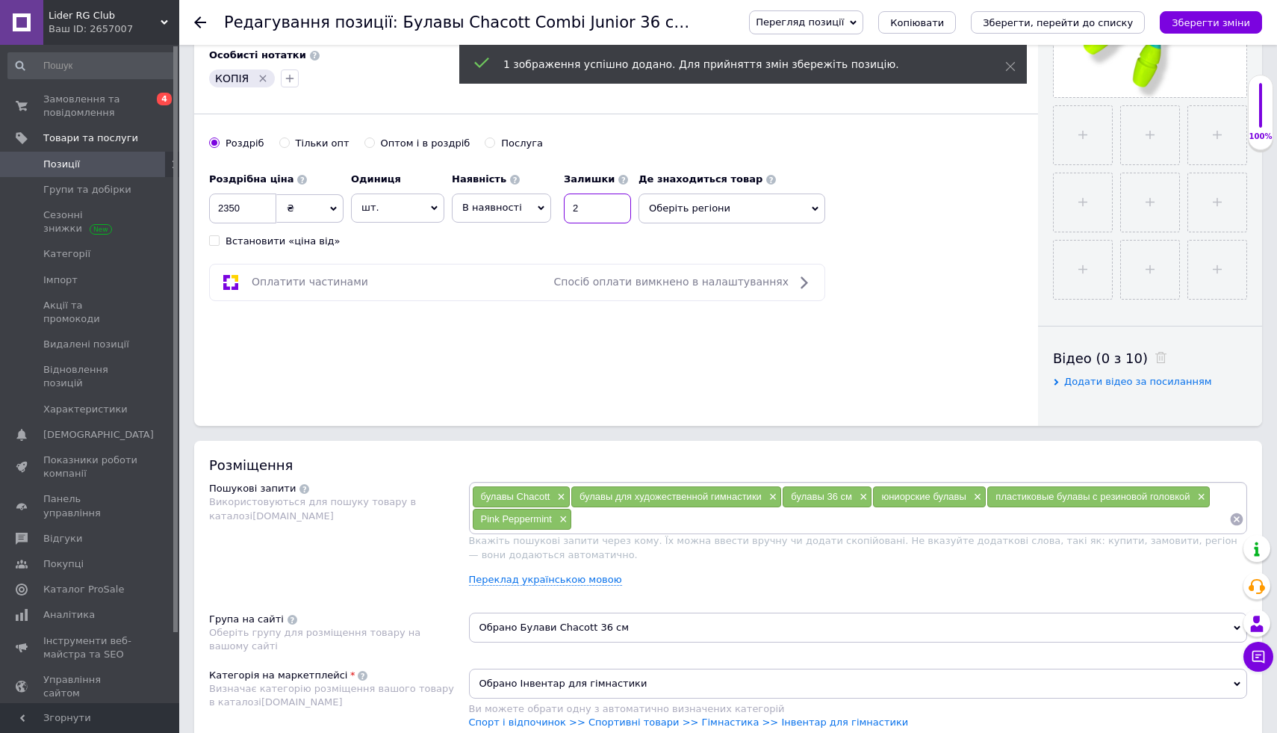
click at [610, 208] on input "2" at bounding box center [597, 208] width 67 height 30
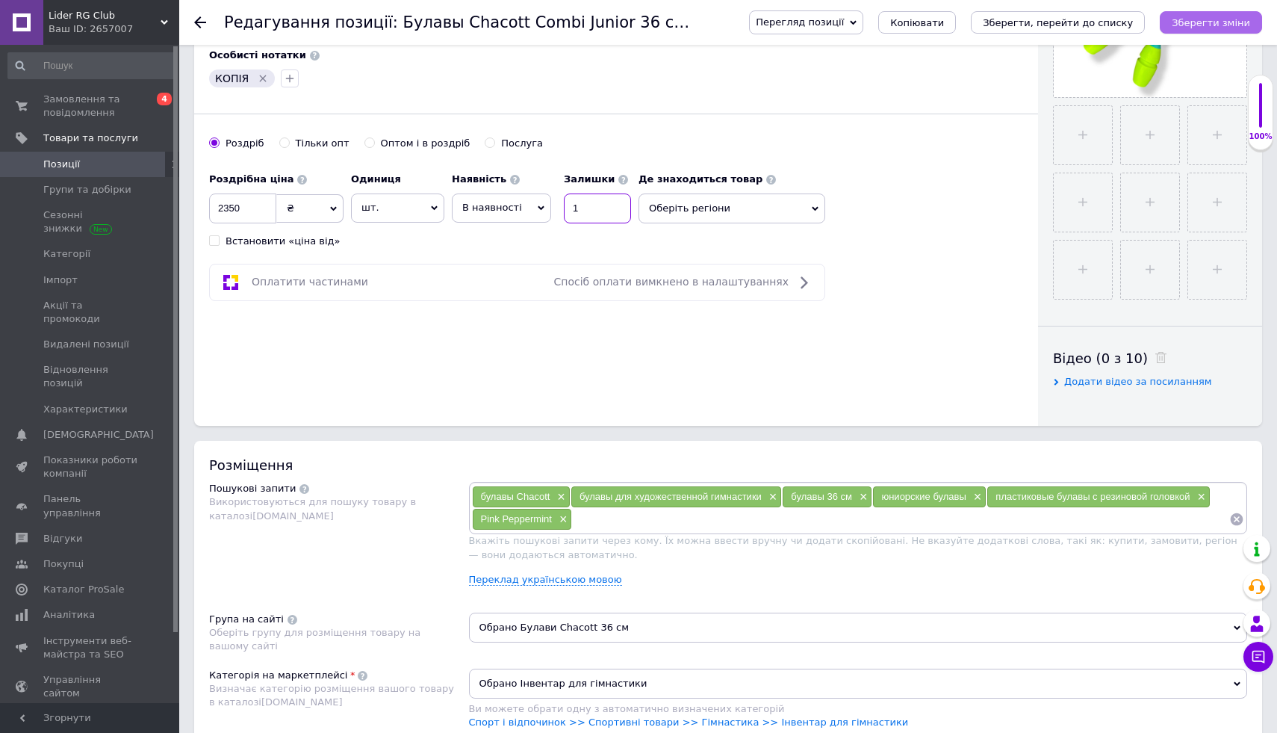
type input "1"
click at [1213, 23] on icon "Зберегти зміни" at bounding box center [1211, 22] width 78 height 11
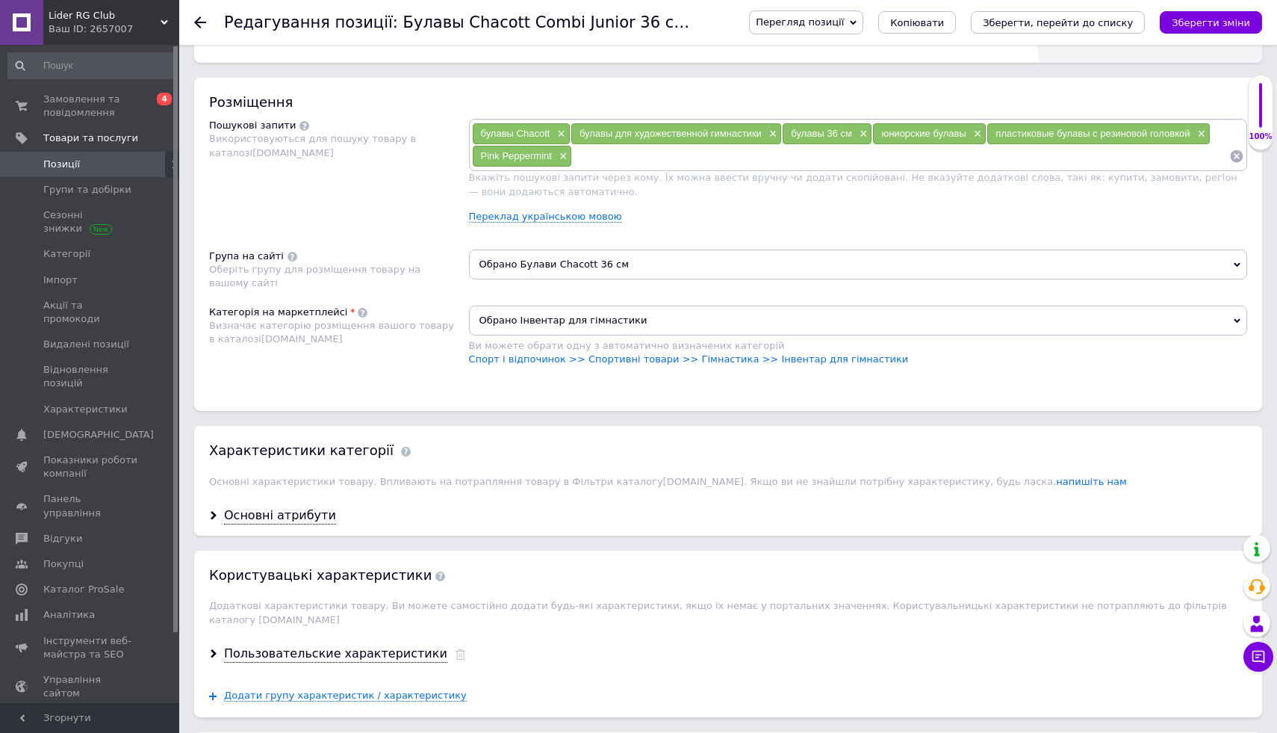
scroll to position [900, 0]
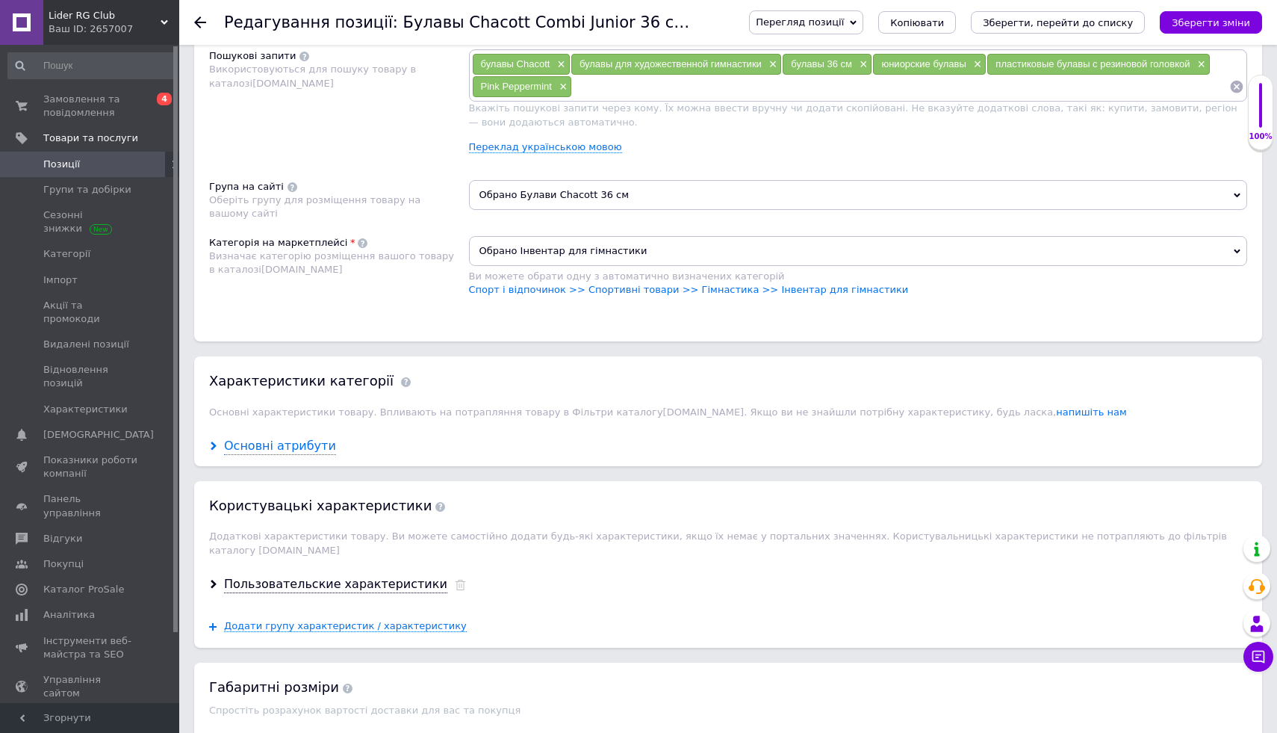
click at [211, 446] on icon at bounding box center [213, 445] width 9 height 9
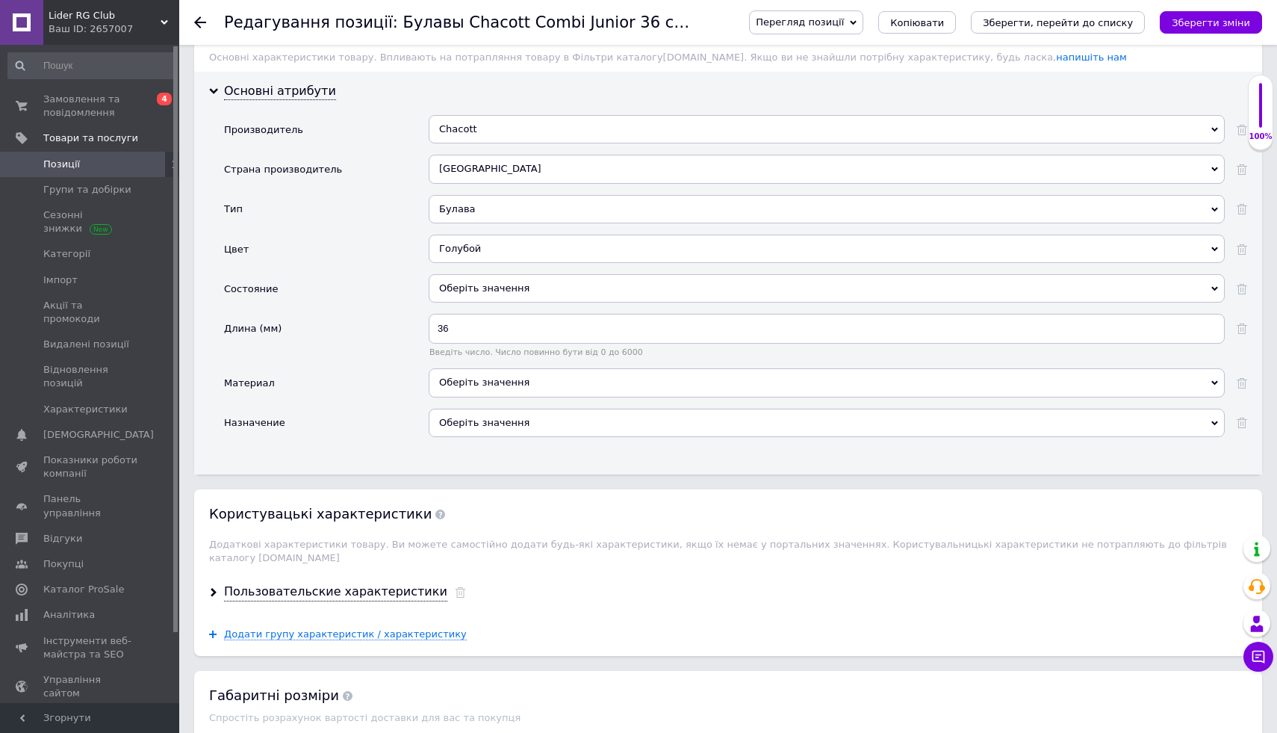
scroll to position [1253, 0]
click at [487, 242] on div "Голубой" at bounding box center [827, 250] width 796 height 28
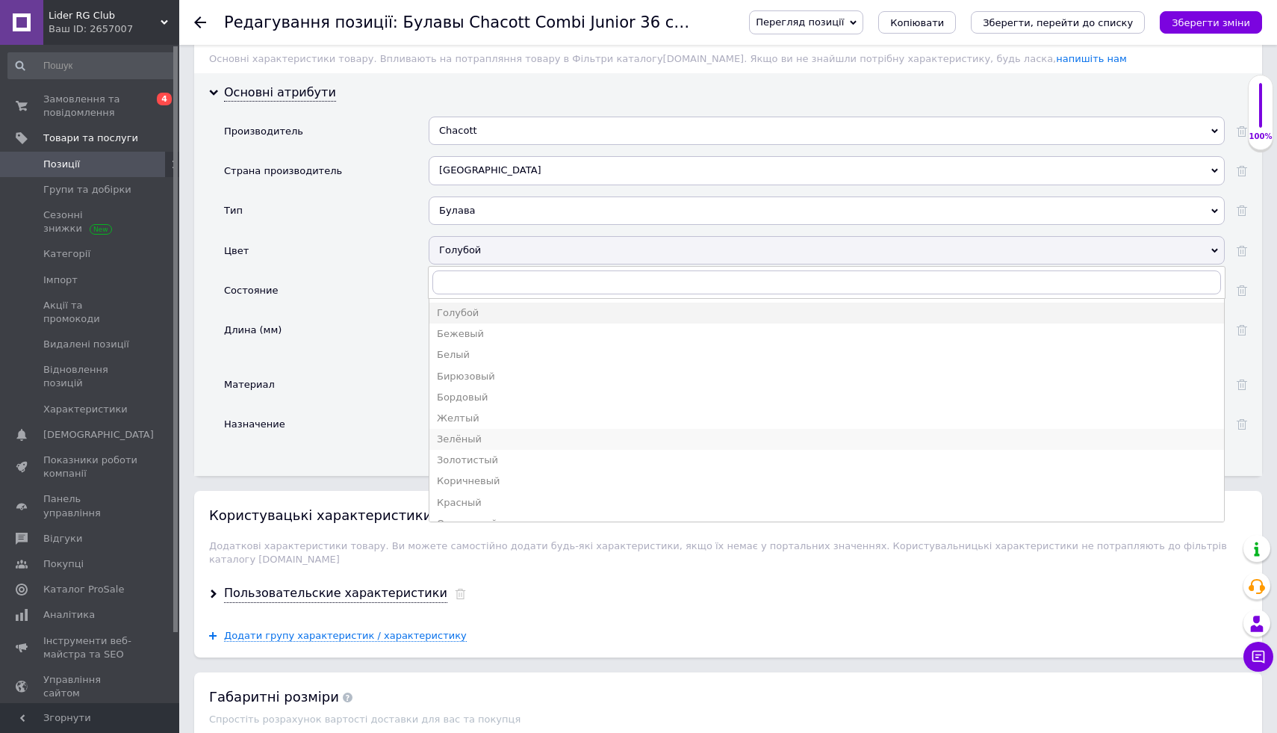
click at [475, 437] on div "Зелёный" at bounding box center [827, 438] width 780 height 13
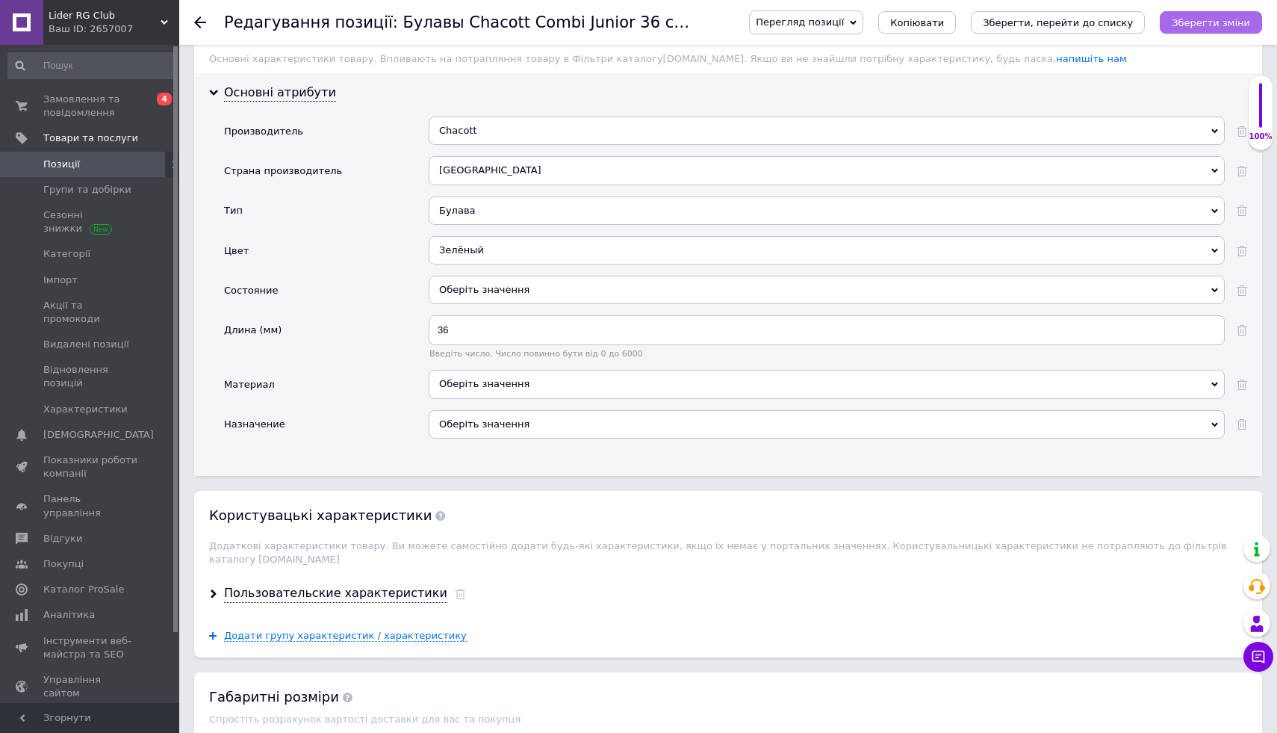
click at [1221, 22] on icon "Зберегти зміни" at bounding box center [1211, 22] width 78 height 11
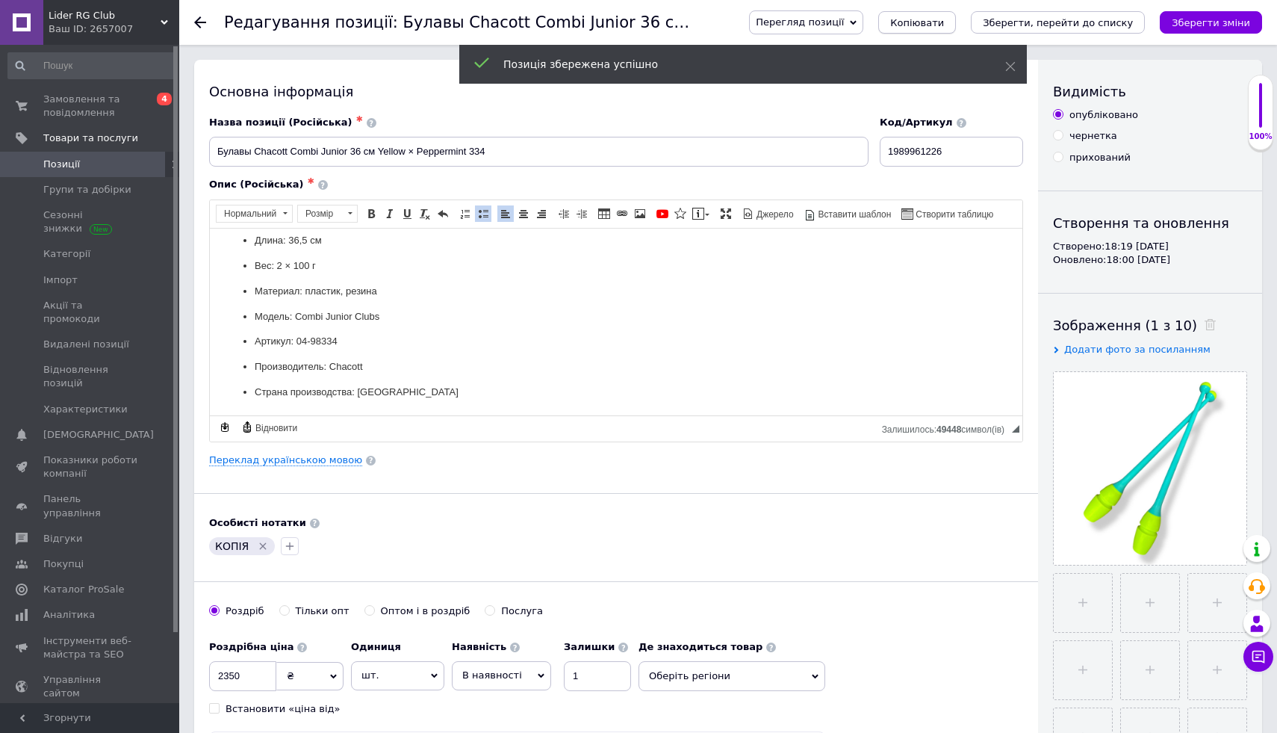
click at [940, 24] on span "Копіювати" at bounding box center [917, 22] width 54 height 11
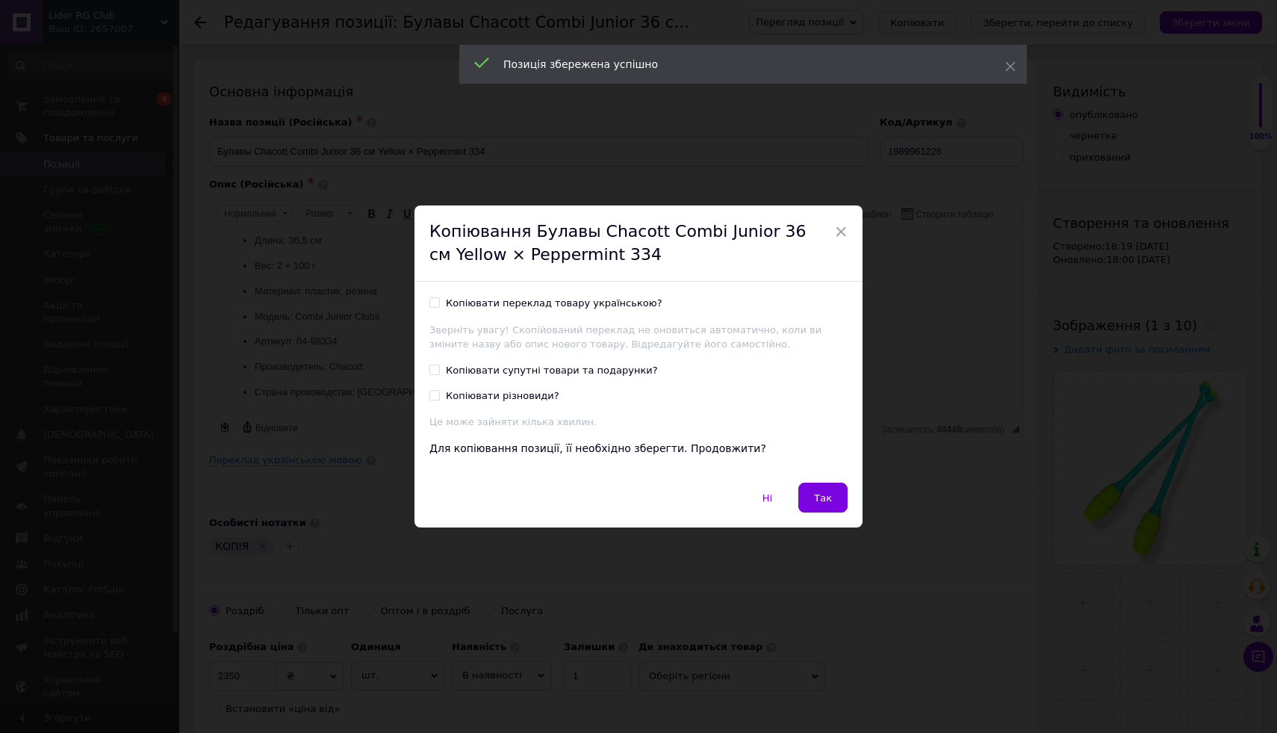
click at [436, 308] on label "Копіювати переклад товару українською?" at bounding box center [546, 303] width 233 height 13
click at [436, 307] on input "Копіювати переклад товару українською?" at bounding box center [435, 302] width 10 height 10
click at [436, 308] on label "Копіювати переклад товару українською?" at bounding box center [546, 303] width 233 height 13
click at [436, 307] on input "Копіювати переклад товару українською?" at bounding box center [435, 302] width 10 height 10
checkbox input "false"
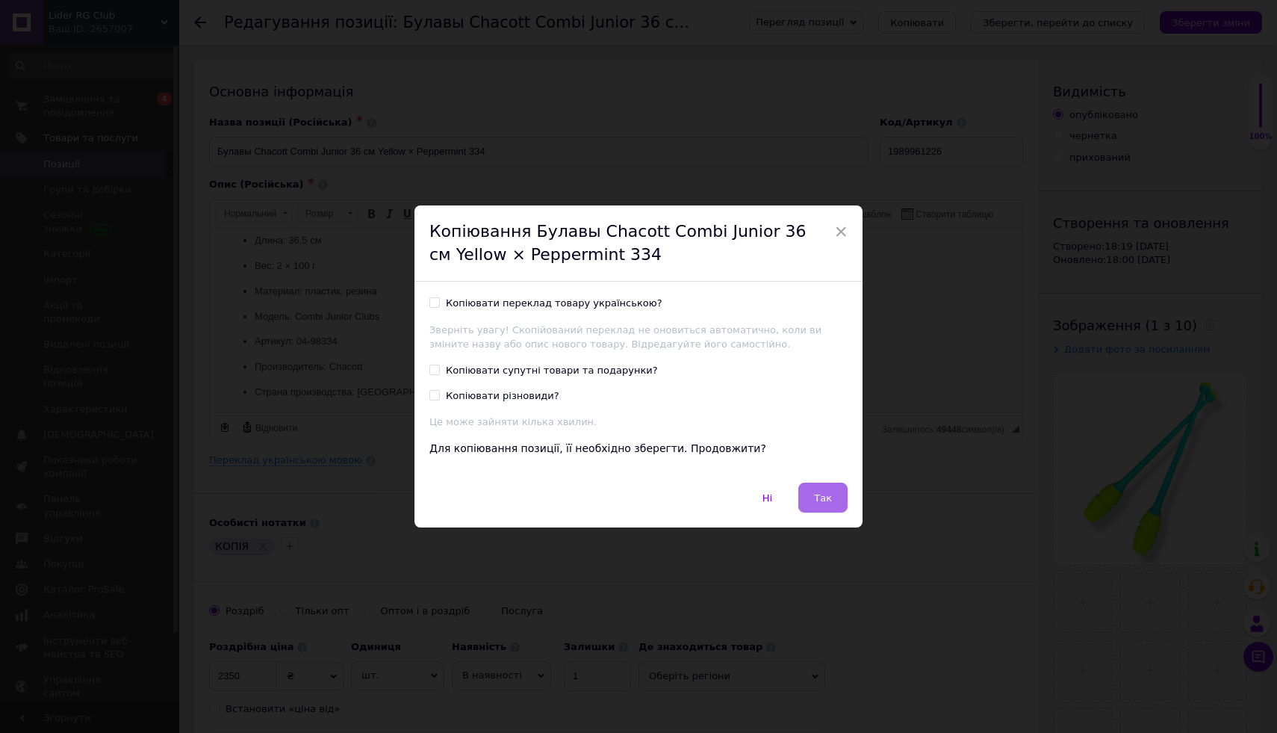
click at [824, 499] on span "Так" at bounding box center [823, 497] width 18 height 11
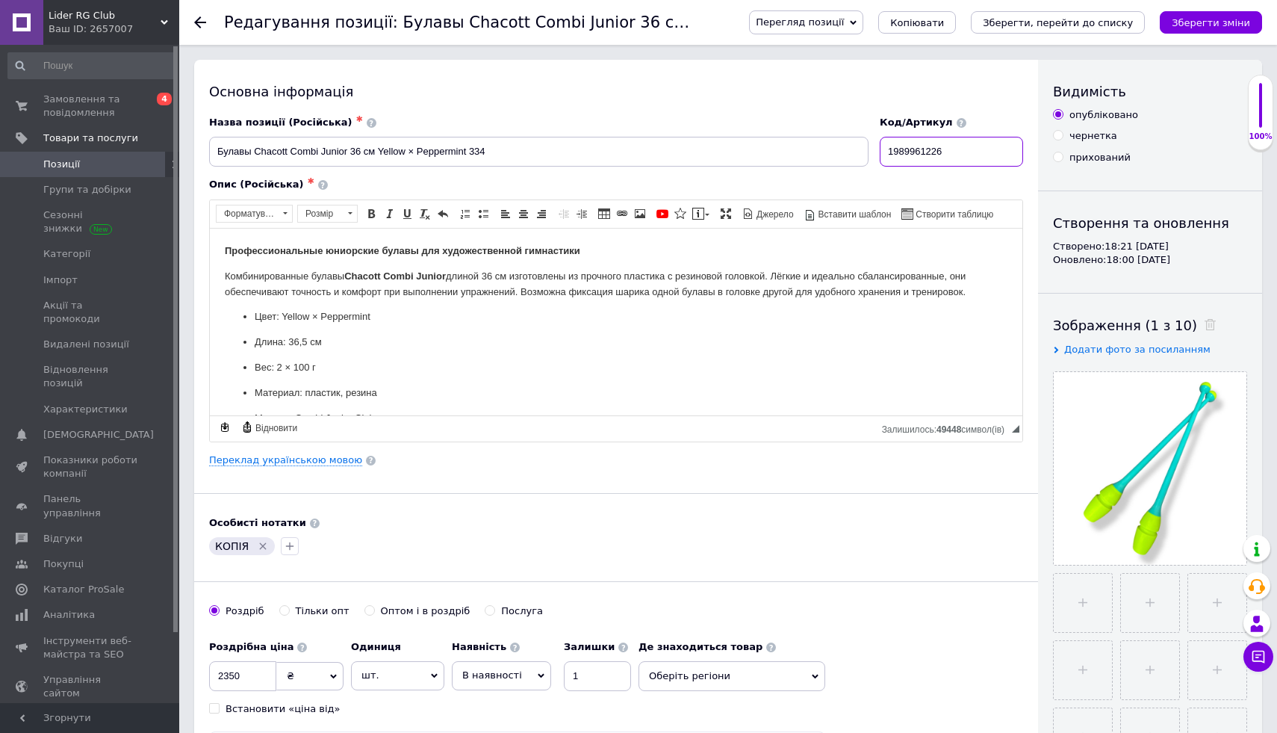
drag, startPoint x: 983, startPoint y: 156, endPoint x: 804, endPoint y: 128, distance: 181.5
click at [805, 128] on div "Назва позиції (Російська) ✱ Булавы Chacott Combi Junior 36 см Yellow × Peppermi…" at bounding box center [616, 142] width 825 height 62
paste input "2710506303"
type input "2710506303"
drag, startPoint x: 506, startPoint y: 149, endPoint x: 214, endPoint y: 137, distance: 292.3
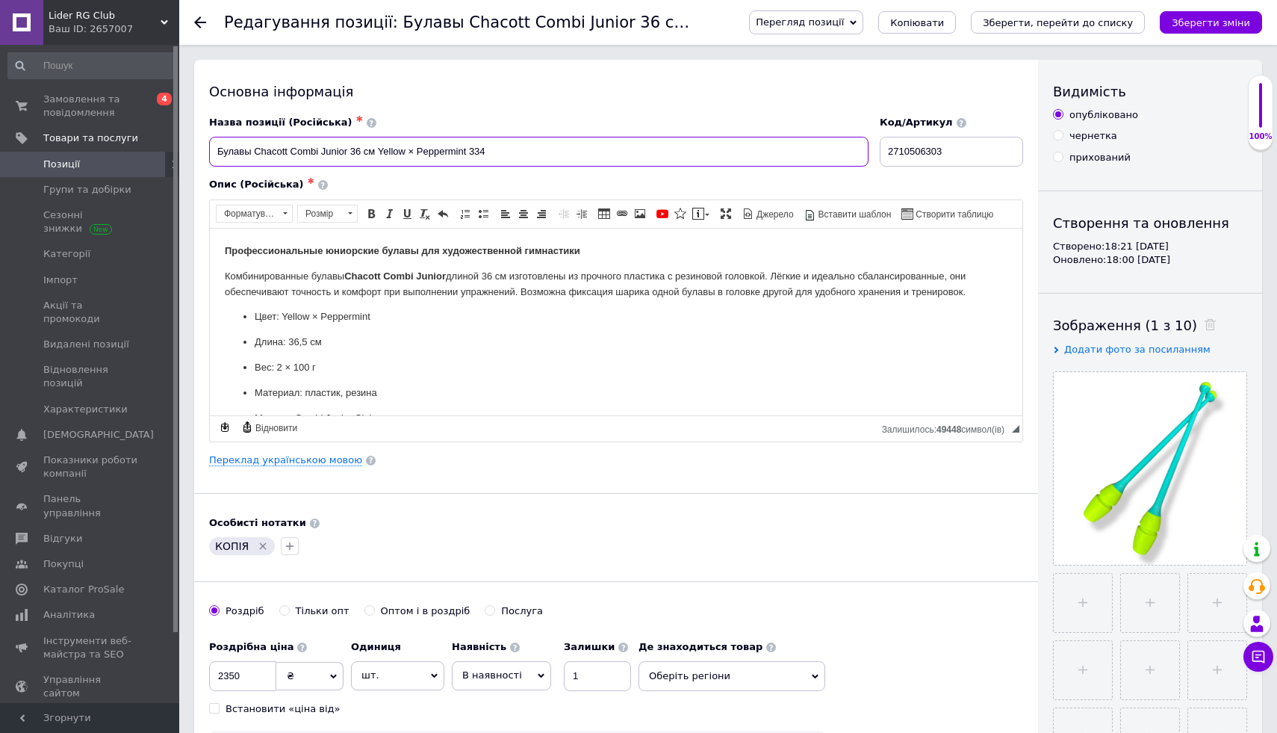
click at [214, 138] on input "Булавы Chacott Combi Junior 36 см Yellow × Peppermint 334" at bounding box center [539, 152] width 660 height 30
paste input "2710506303"
type input "2710506303"
drag, startPoint x: 308, startPoint y: 156, endPoint x: 193, endPoint y: 148, distance: 115.3
click at [195, 148] on div "Основна інформація Назва позиції (Російська) ✱ 2710506303 Код/Артикул 271050630…" at bounding box center [616, 477] width 844 height 834
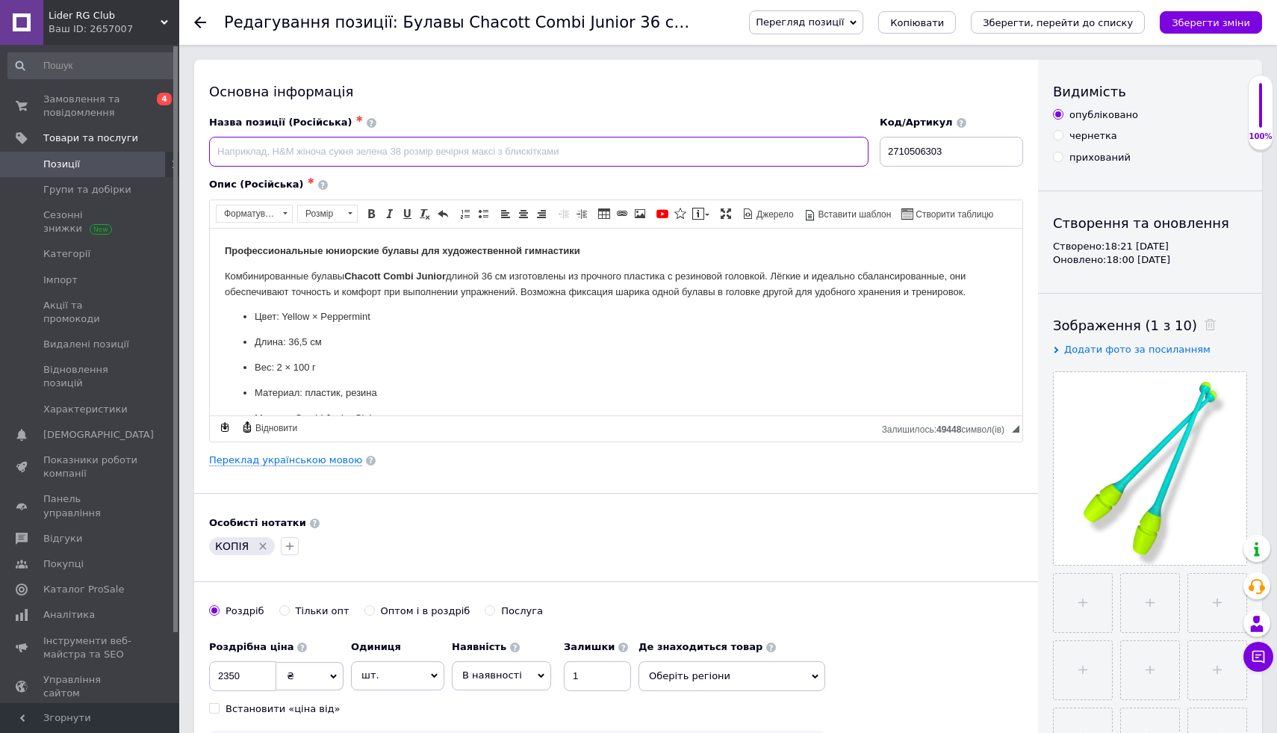
paste input "Булавы Chacott Combi Junior 36 см Pink × Yellow (04-98262)"
type input "Булавы Chacott Combi Junior 36 см Pink × Yellow (04-98262)"
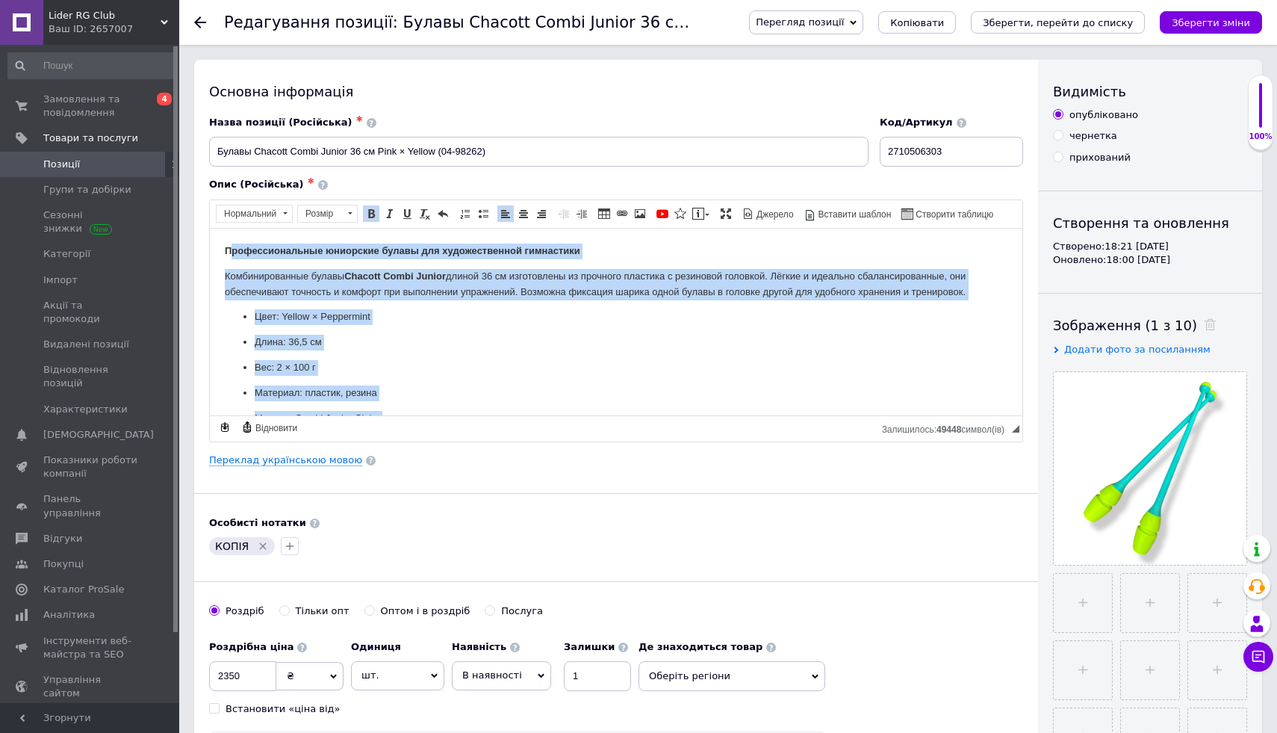
scroll to position [102, 0]
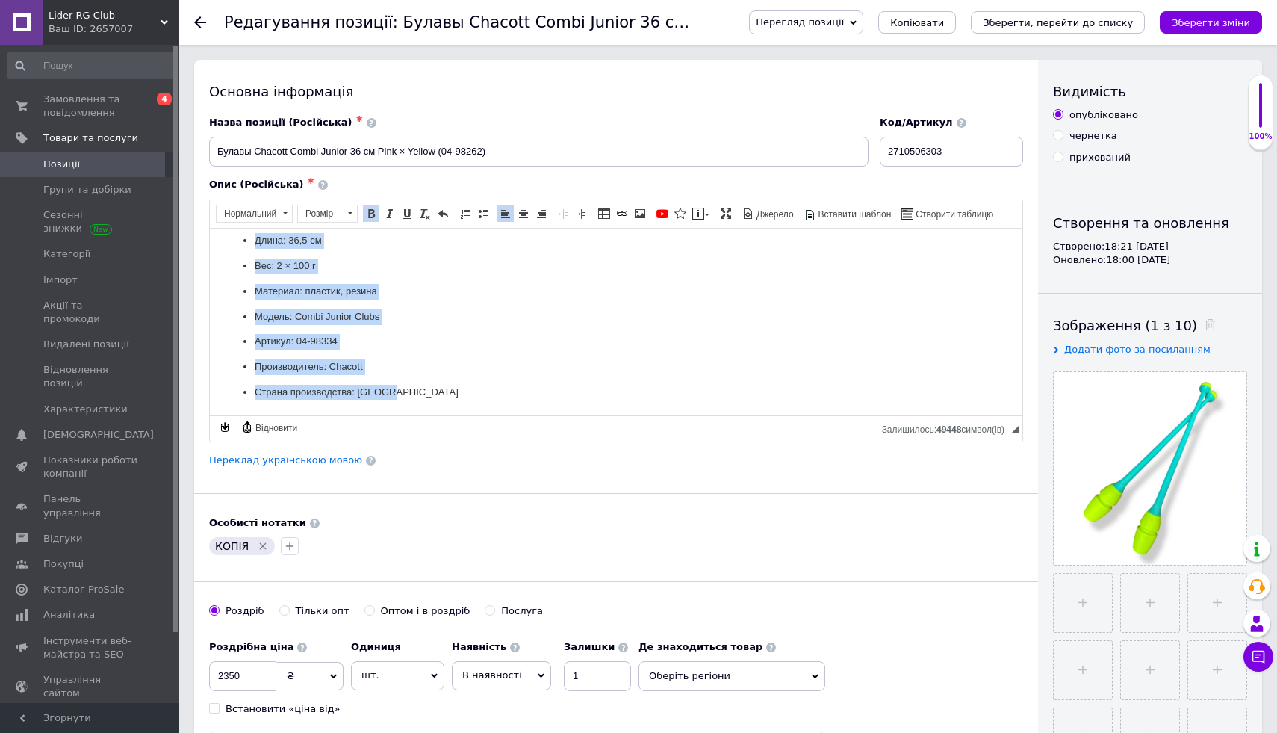
drag, startPoint x: 229, startPoint y: 243, endPoint x: 282, endPoint y: 520, distance: 282.2
click at [282, 415] on html "Профессиональные юниорские булавы для художественной гимнастики Комбинированные…" at bounding box center [616, 270] width 813 height 288
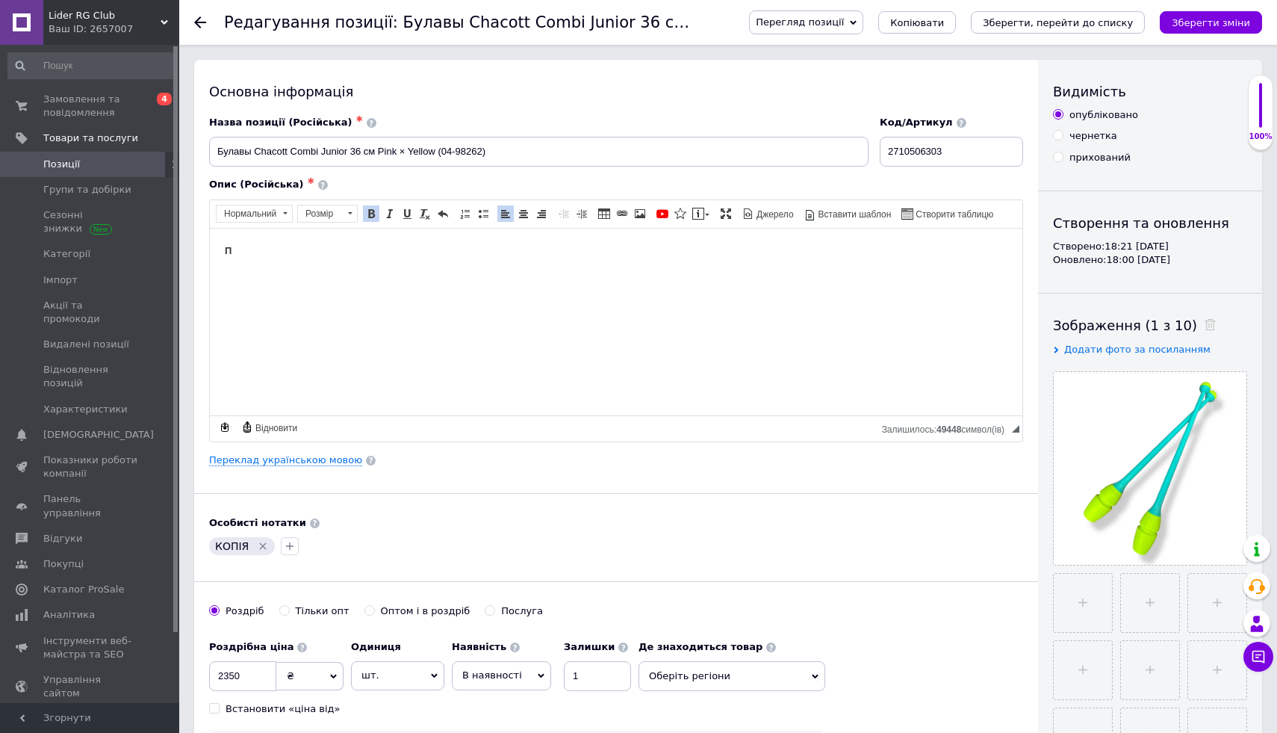
scroll to position [0, 0]
click at [270, 235] on html "П" at bounding box center [616, 251] width 813 height 46
click at [268, 249] on p "П" at bounding box center [616, 251] width 783 height 16
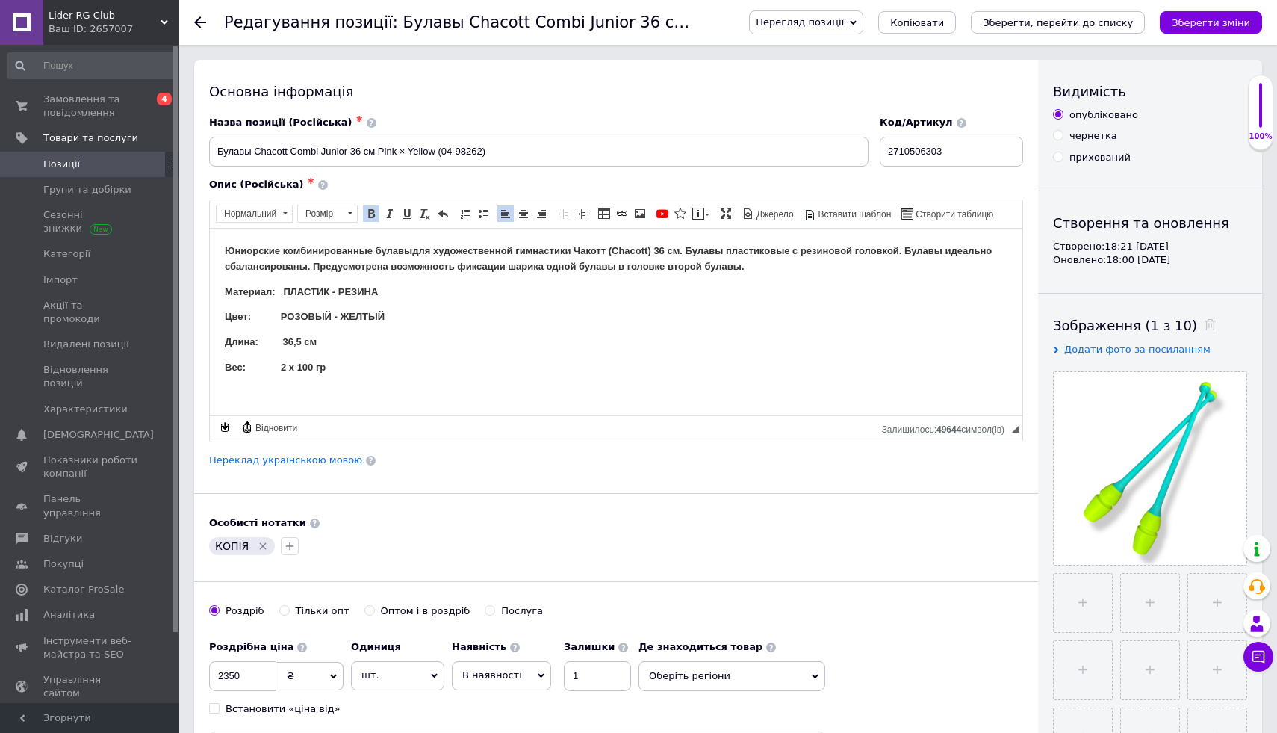
click at [232, 240] on html "Юниорские комбинированные булавы для художественной гимнастики [PERSON_NAME] (C…" at bounding box center [616, 309] width 813 height 162
click at [220, 245] on html "Юниорские комбинированные булавы для художественной гимнастики [PERSON_NAME] (C…" at bounding box center [616, 309] width 813 height 162
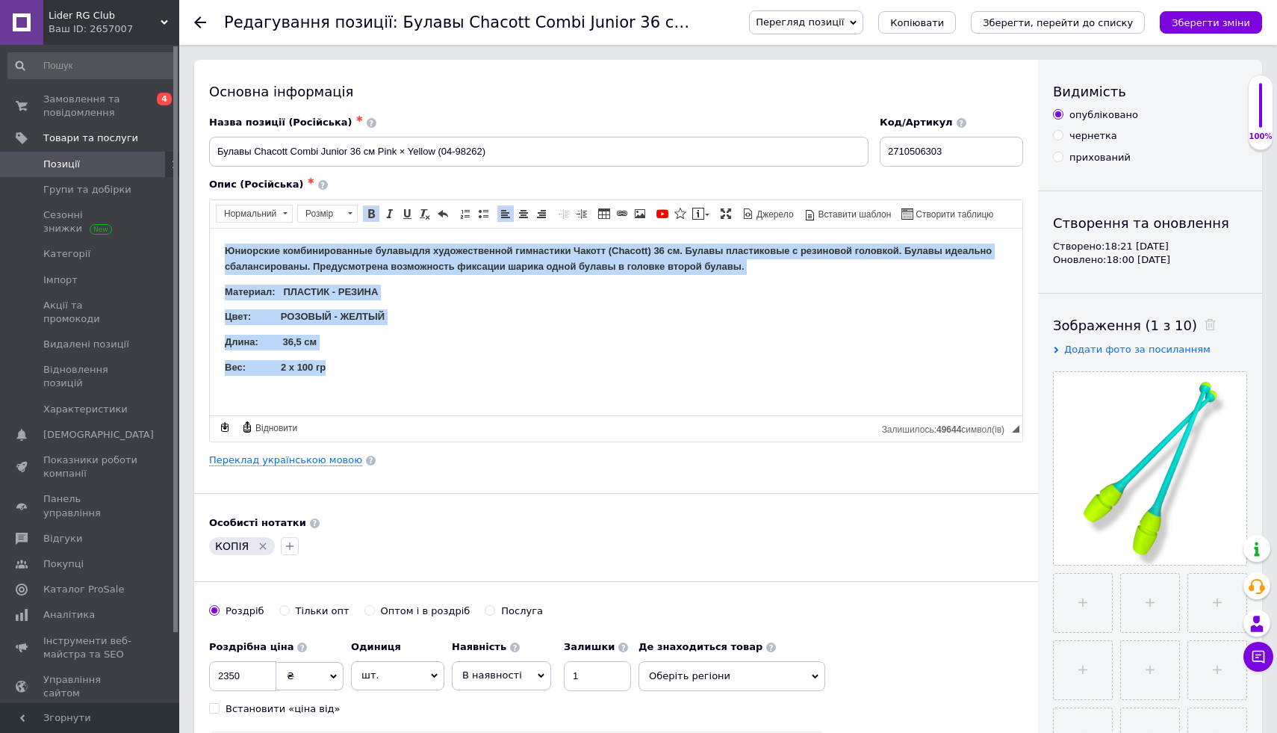
drag, startPoint x: 228, startPoint y: 246, endPoint x: 300, endPoint y: 441, distance: 208.0
click at [300, 390] on html "Юниорские комбинированные булавы для художественной гимнастики [PERSON_NAME] (C…" at bounding box center [616, 309] width 813 height 162
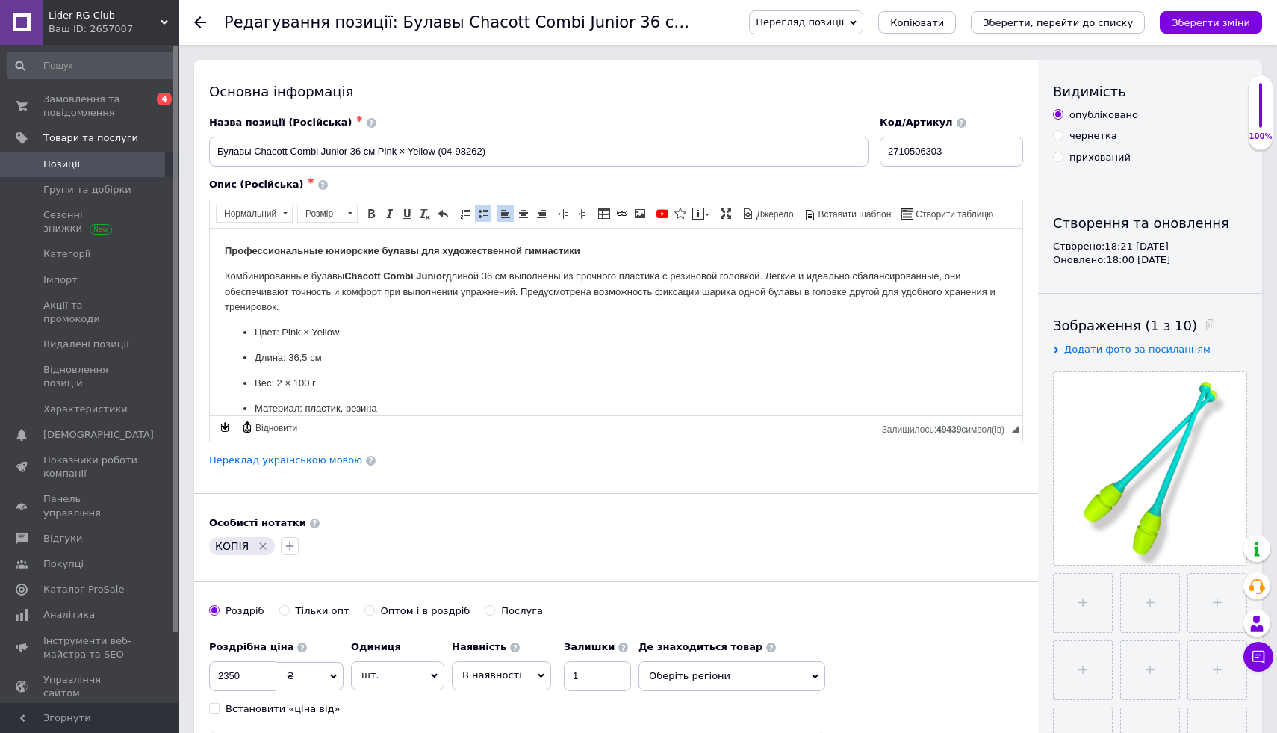
click at [277, 466] on div "Переклад українською мовою" at bounding box center [616, 459] width 814 height 13
click at [280, 462] on link "Переклад українською мовою" at bounding box center [285, 460] width 153 height 12
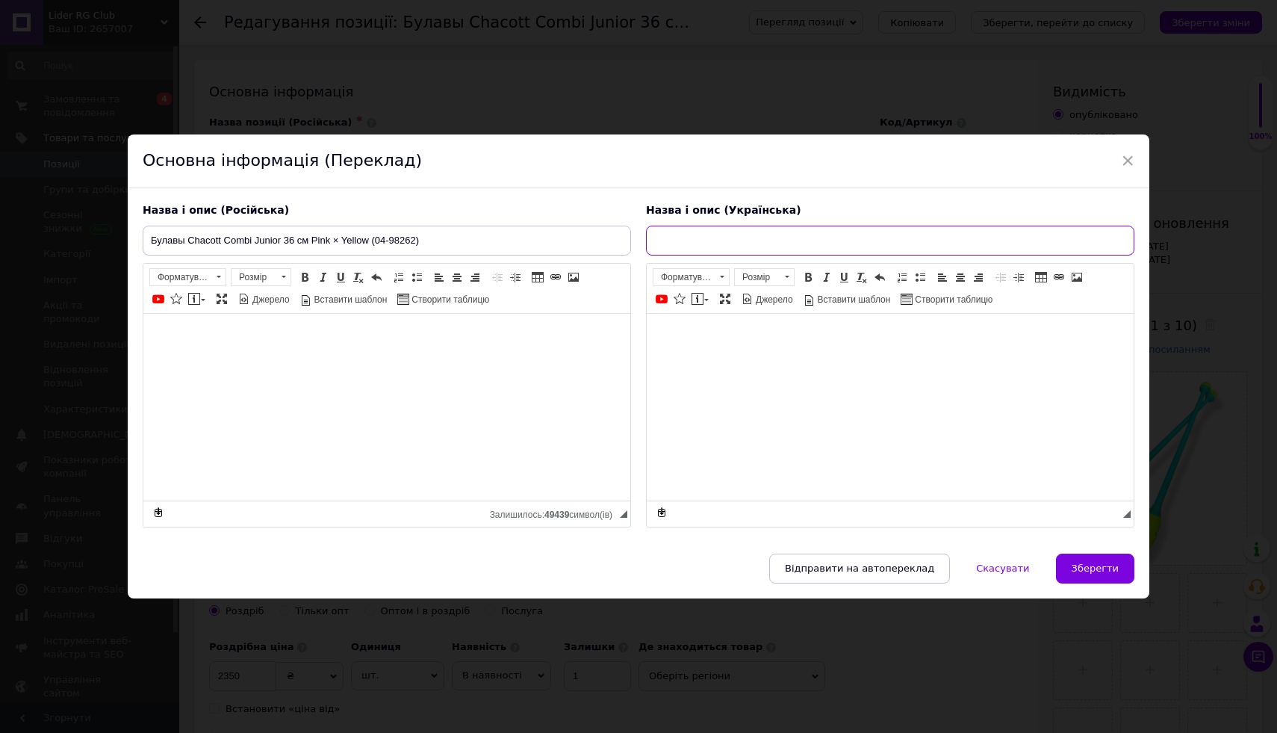
click at [660, 238] on input "text" at bounding box center [890, 241] width 489 height 30
paste input "Булави Chacott Combi Junior 36 см Pink × Yellow (04-98262)"
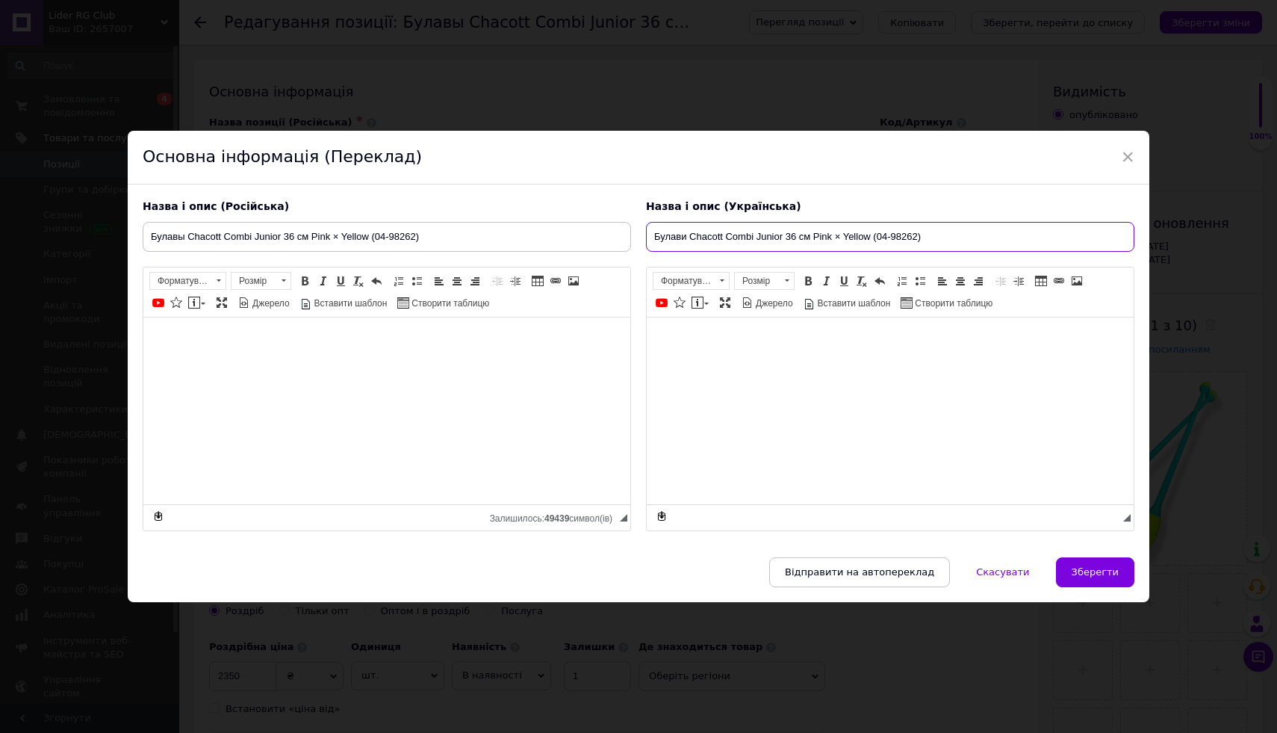
type input "Булави Chacott Combi Junior 36 см Pink × Yellow (04-98262)"
click at [1081, 575] on span "Зберегти" at bounding box center [1095, 571] width 47 height 11
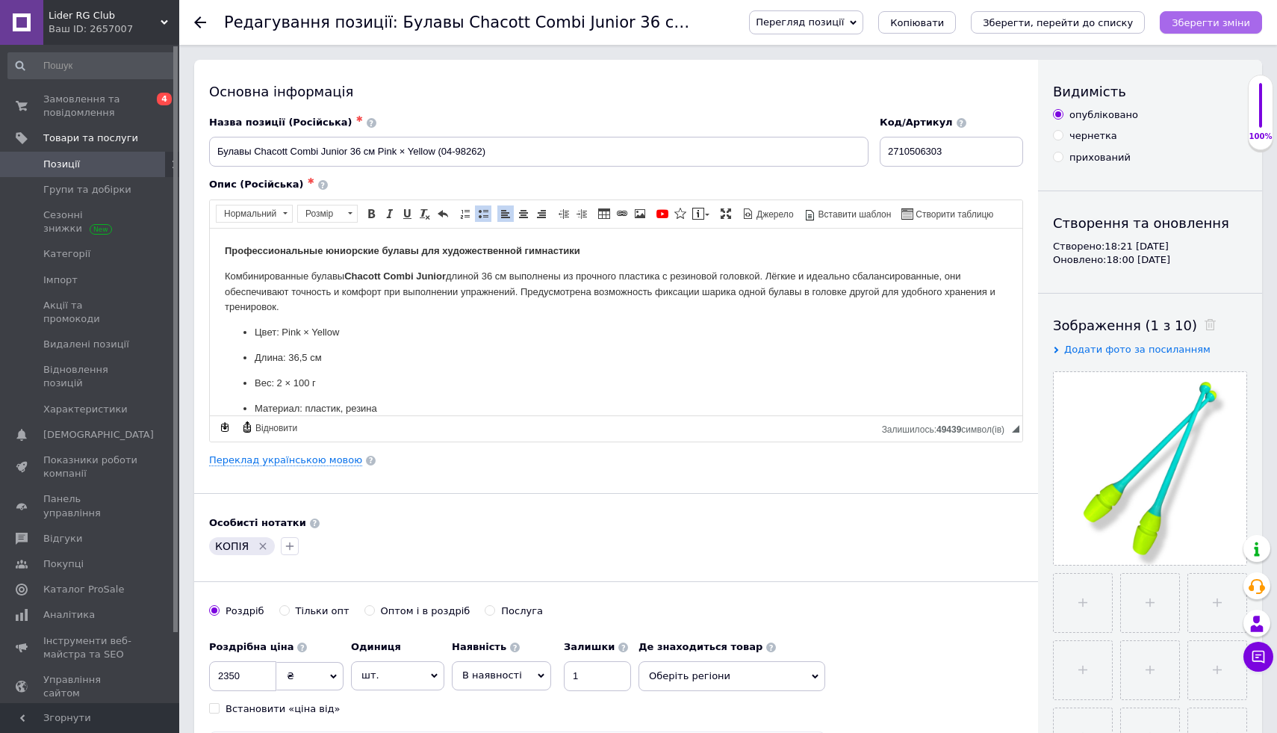
click at [1188, 22] on icon "Зберегти зміни" at bounding box center [1211, 22] width 78 height 11
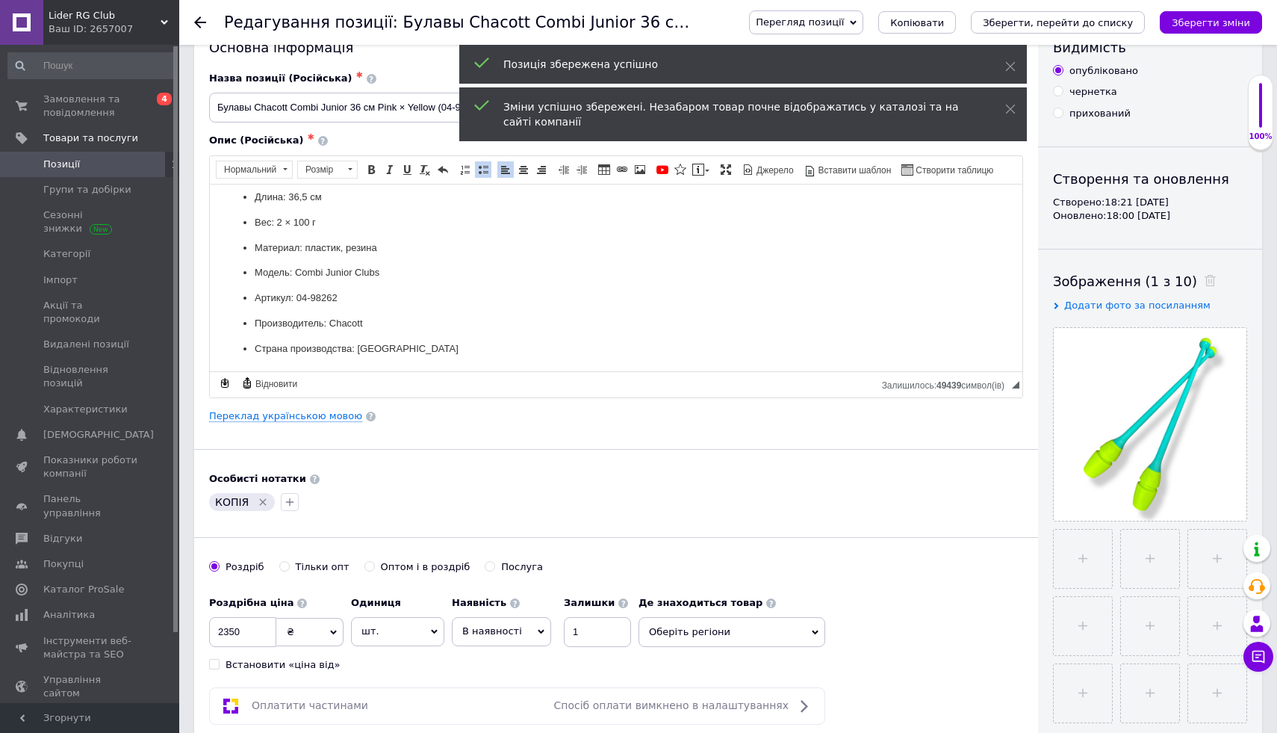
scroll to position [50, 0]
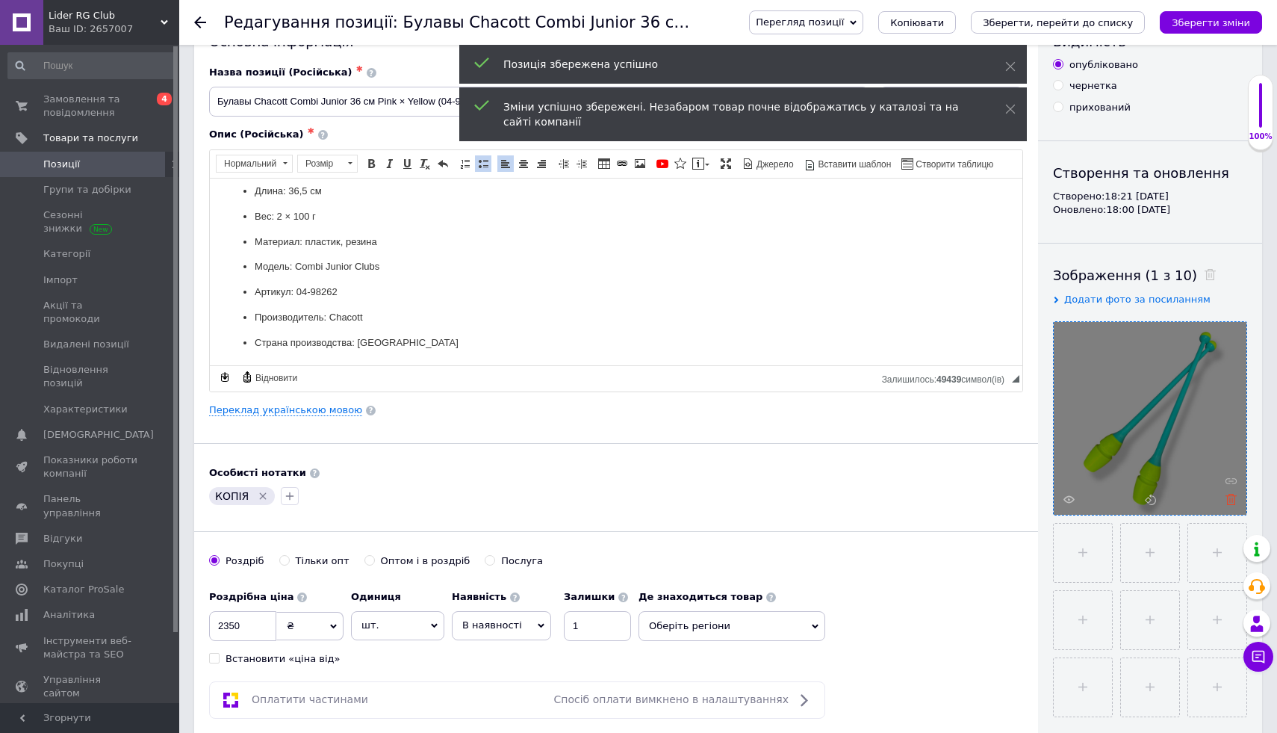
click at [1227, 500] on icon at bounding box center [1231, 499] width 11 height 11
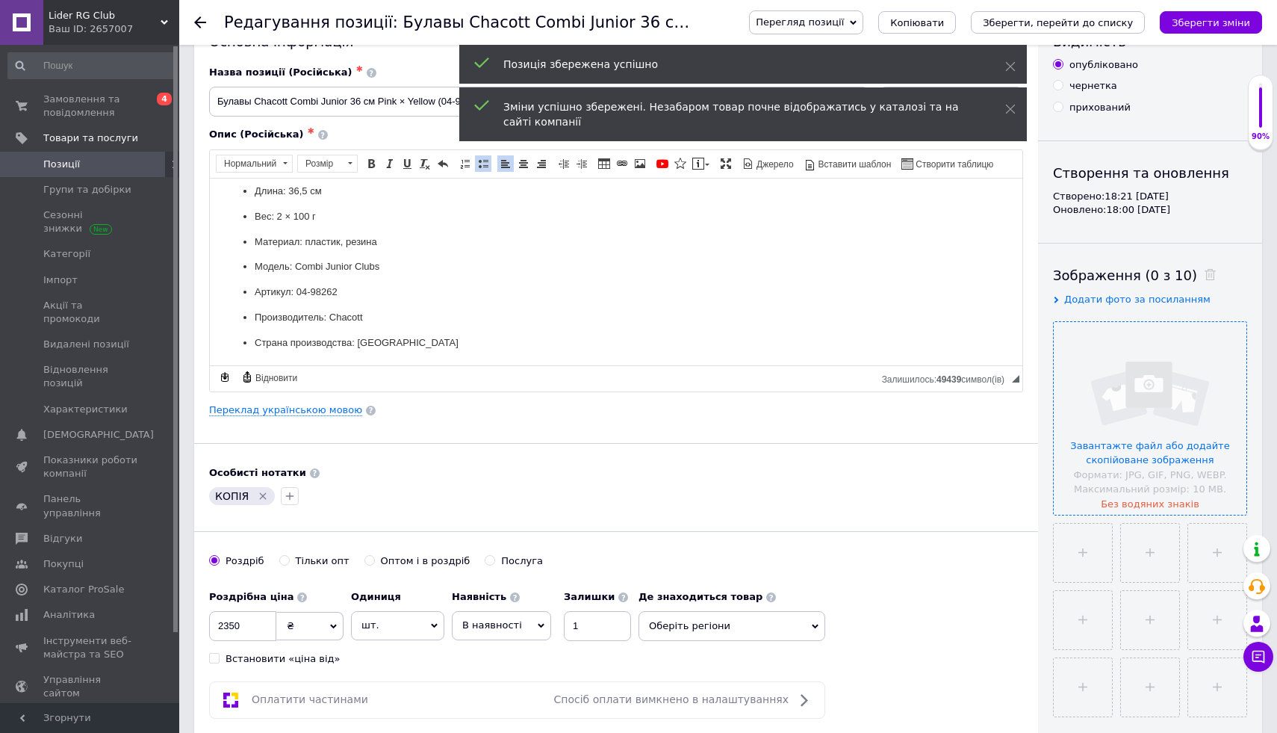
click at [1095, 417] on input "file" at bounding box center [1150, 418] width 193 height 193
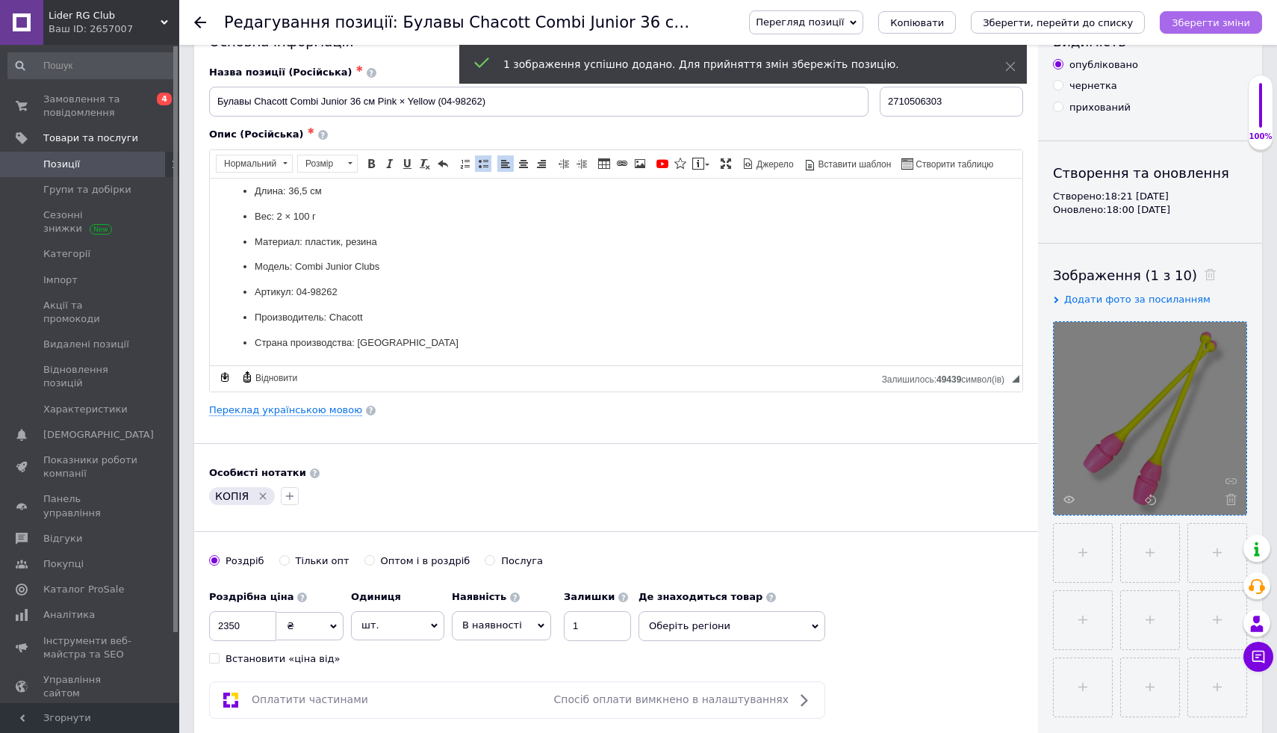
click at [1188, 24] on icon "Зберегти зміни" at bounding box center [1211, 22] width 78 height 11
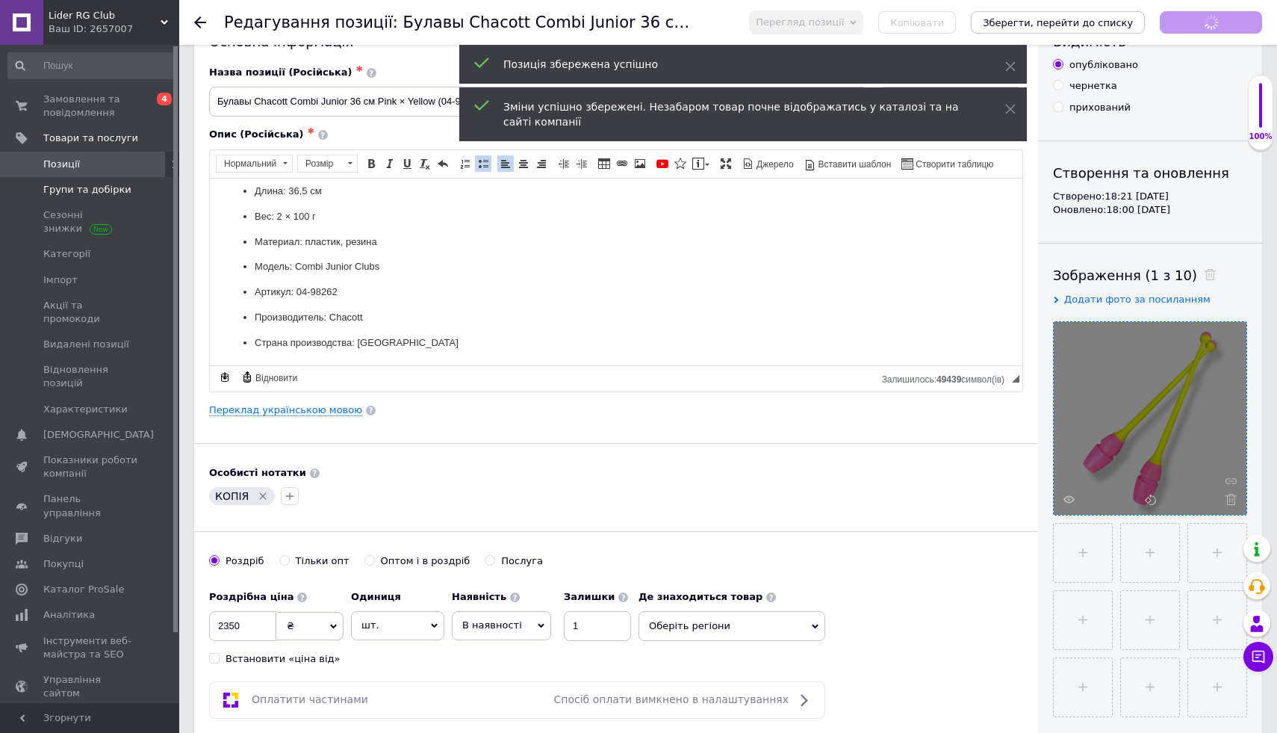
click at [66, 190] on span "Групи та добірки" at bounding box center [87, 189] width 88 height 13
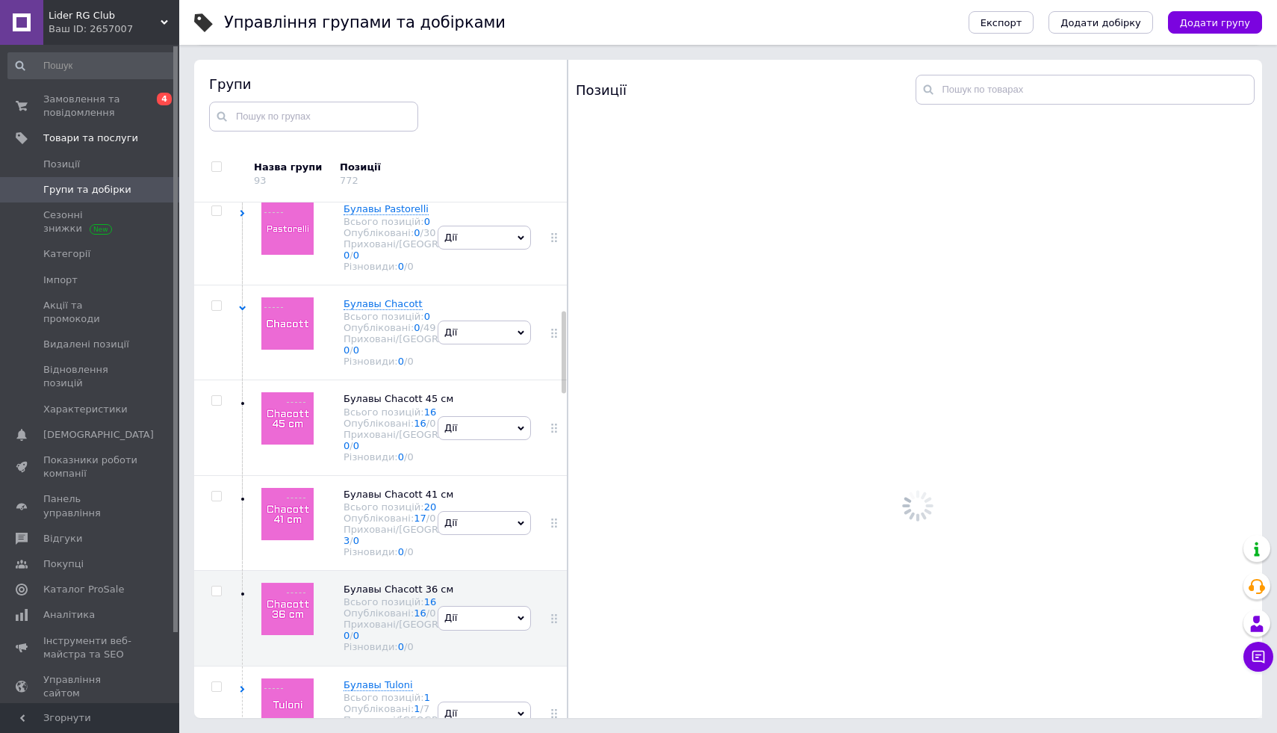
scroll to position [693, 0]
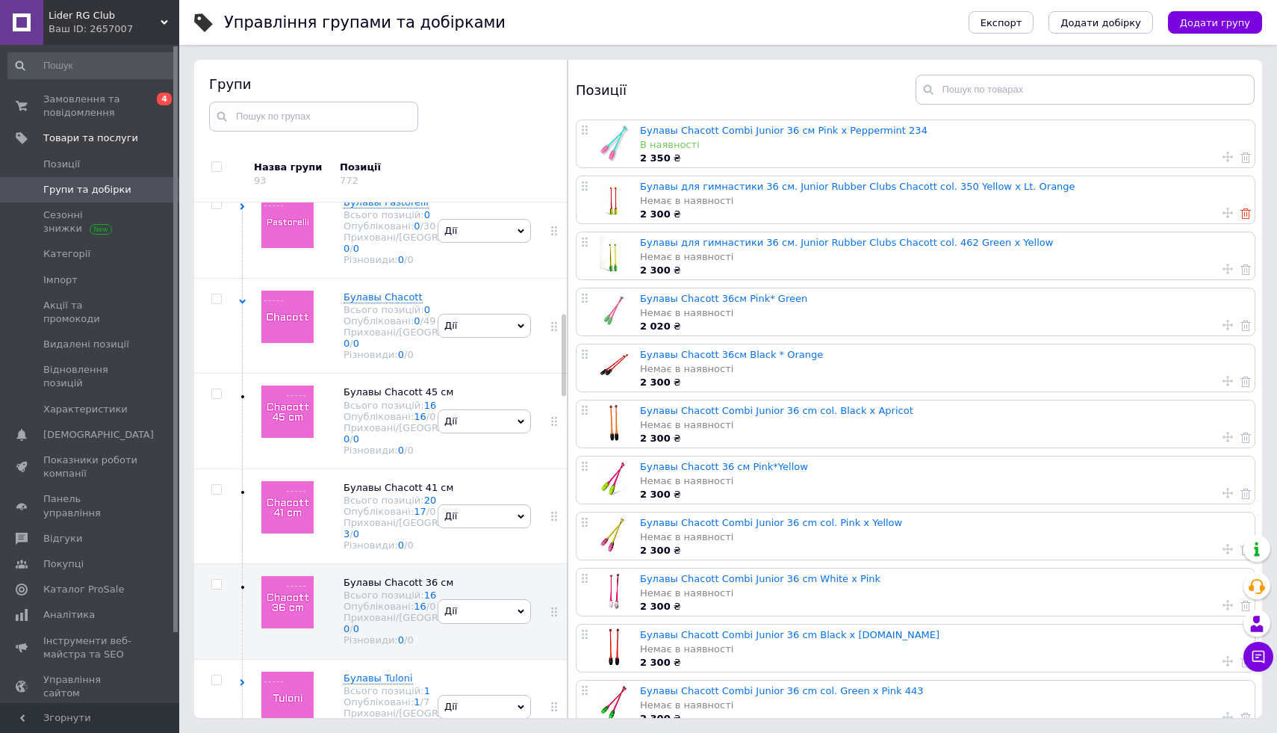
click at [1244, 214] on use at bounding box center [1246, 213] width 10 height 10
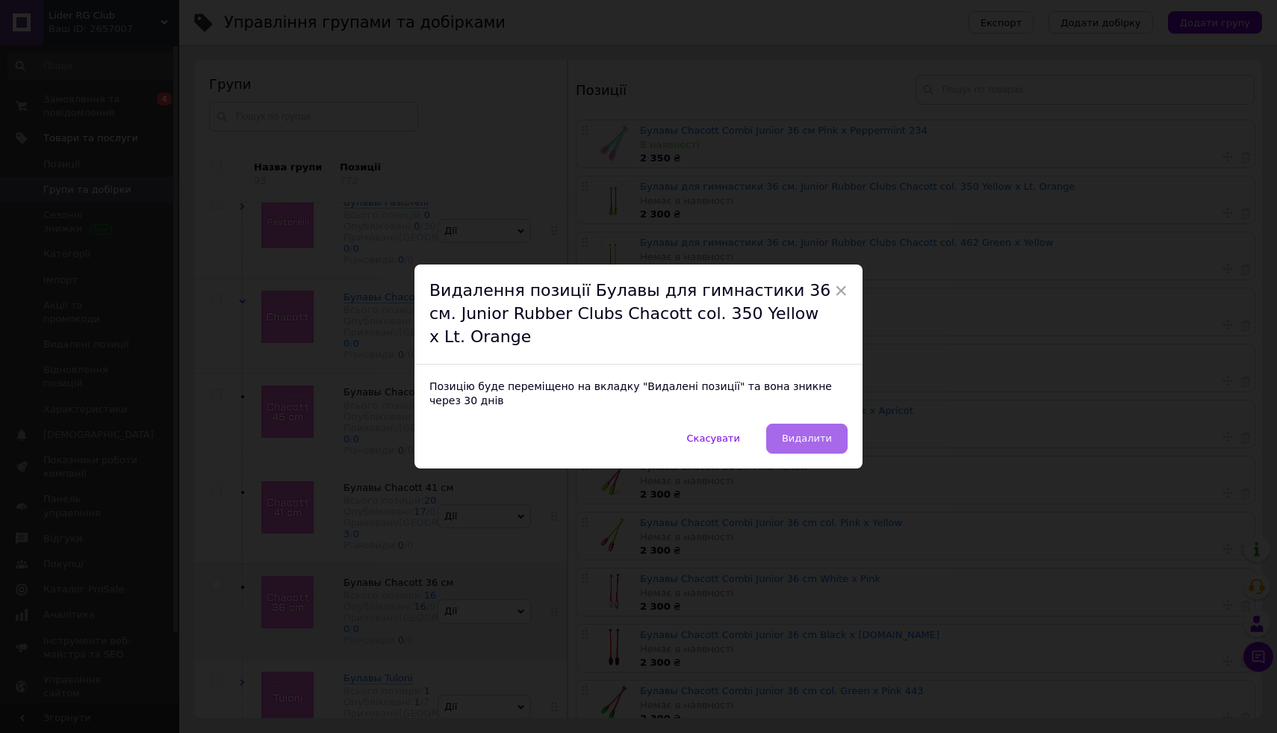
click at [832, 438] on button "Видалити" at bounding box center [806, 439] width 81 height 30
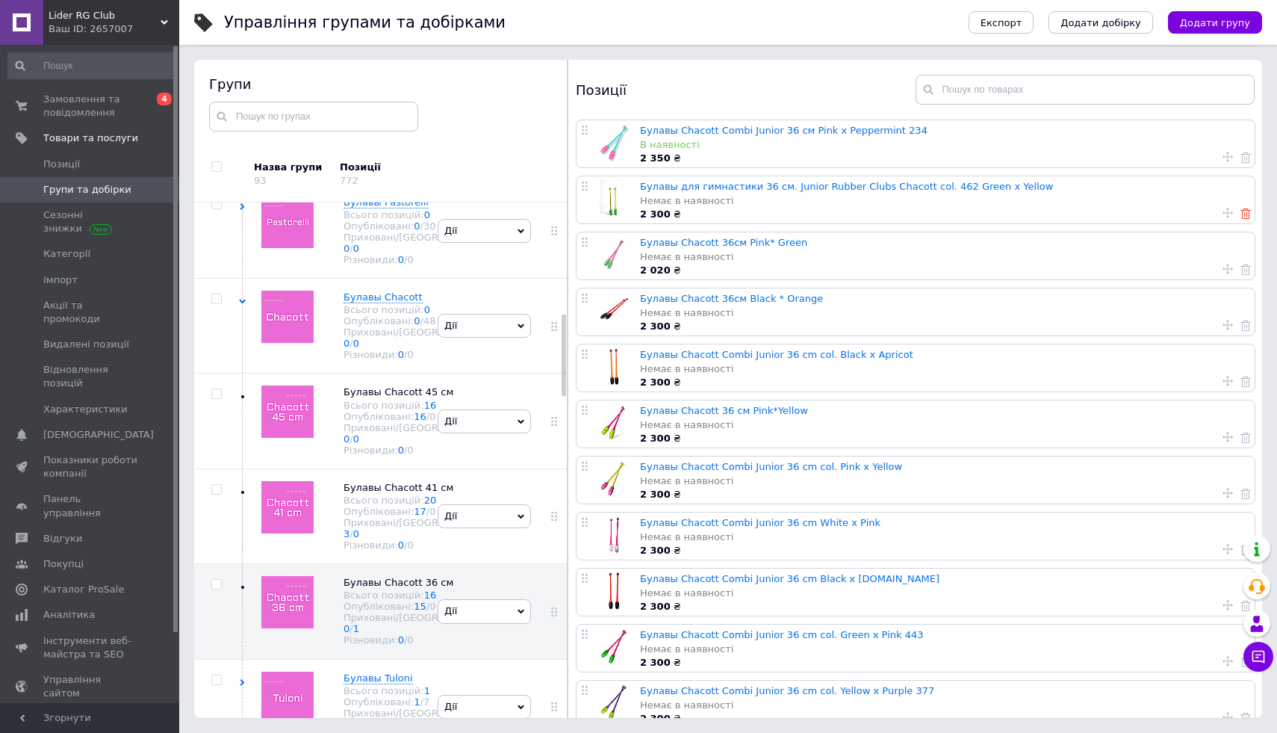
click at [1241, 215] on icon at bounding box center [1246, 213] width 10 height 10
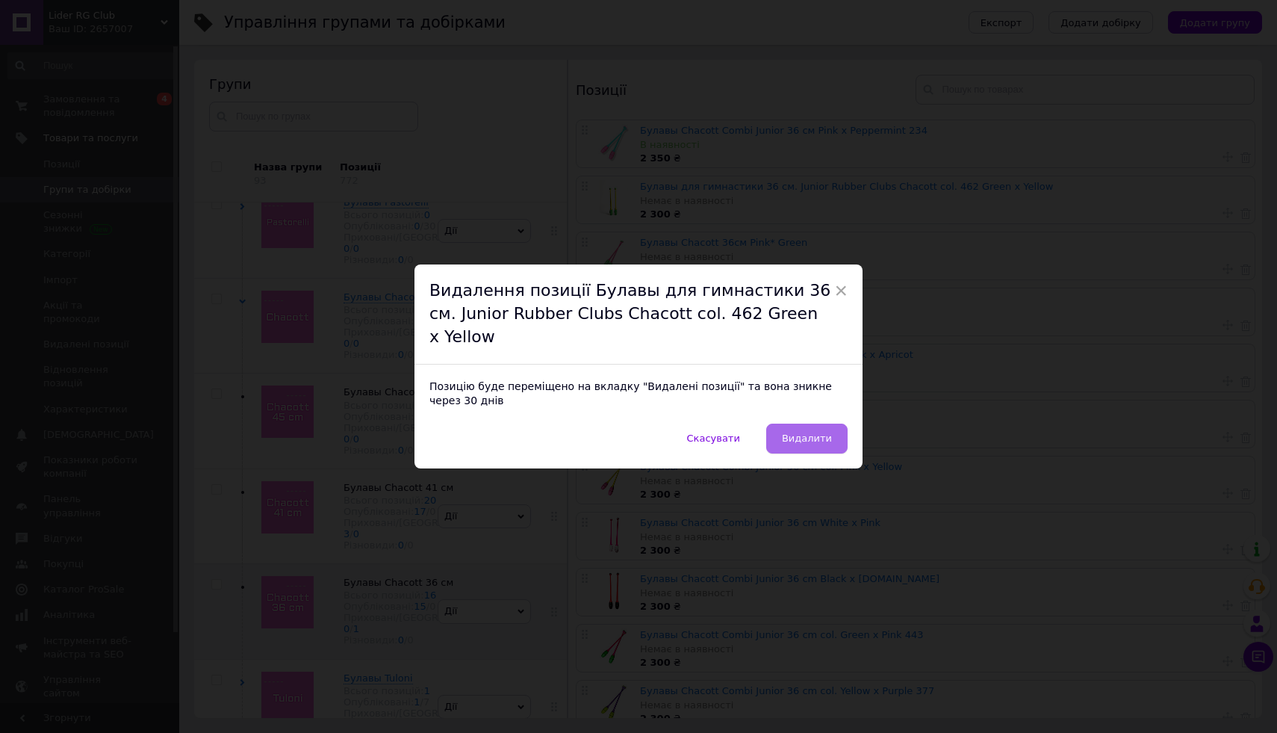
click at [799, 432] on span "Видалити" at bounding box center [807, 437] width 50 height 11
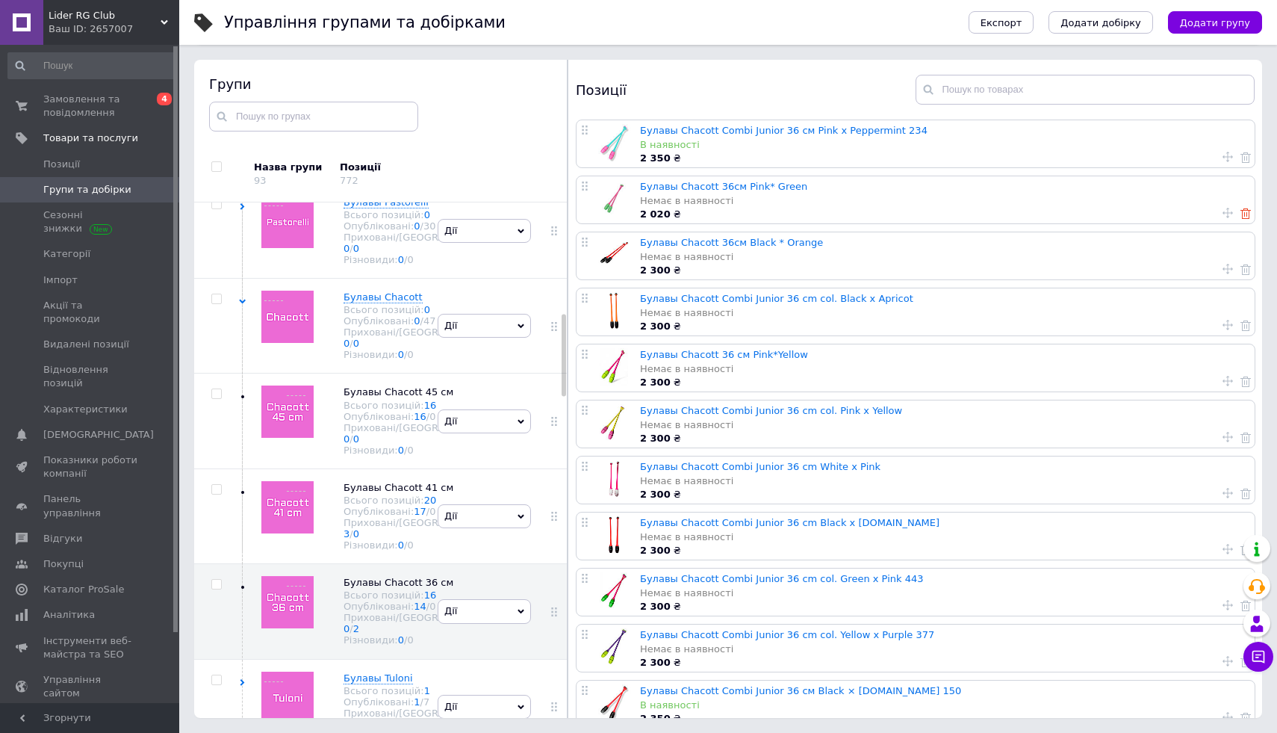
click at [1242, 213] on use at bounding box center [1246, 213] width 10 height 10
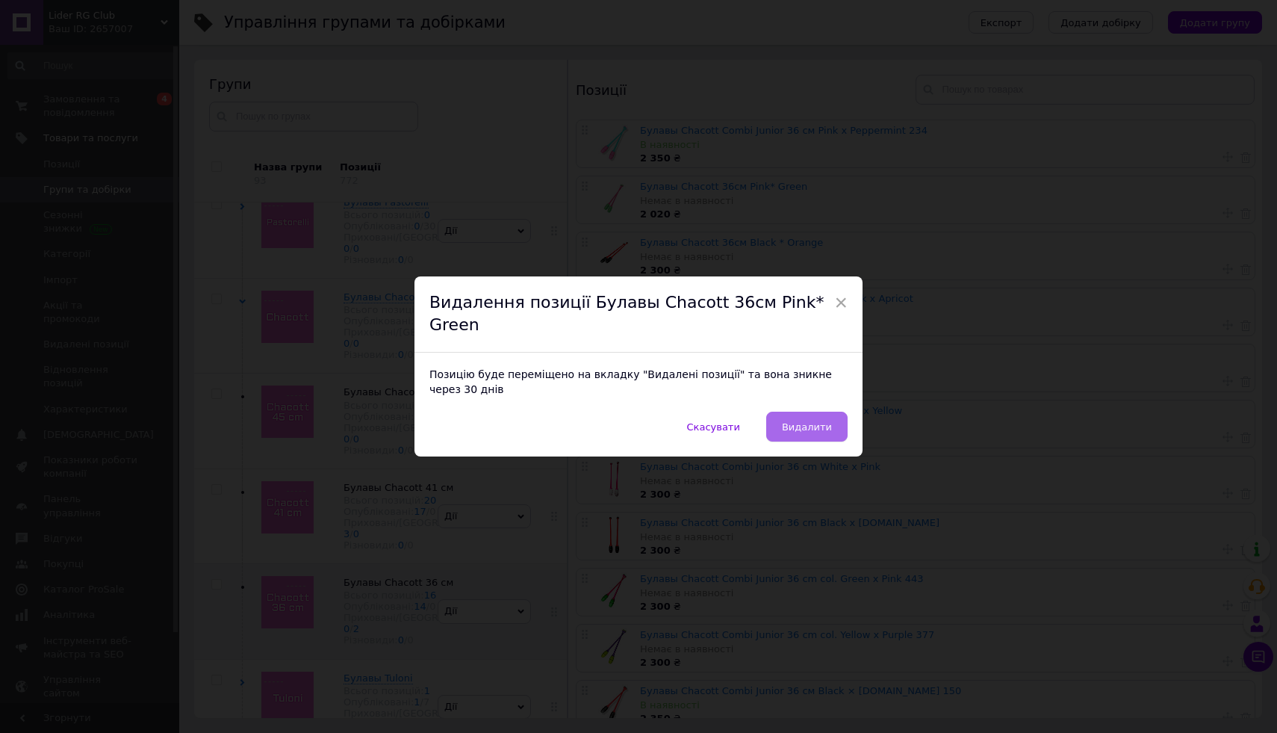
click at [804, 421] on span "Видалити" at bounding box center [807, 426] width 50 height 11
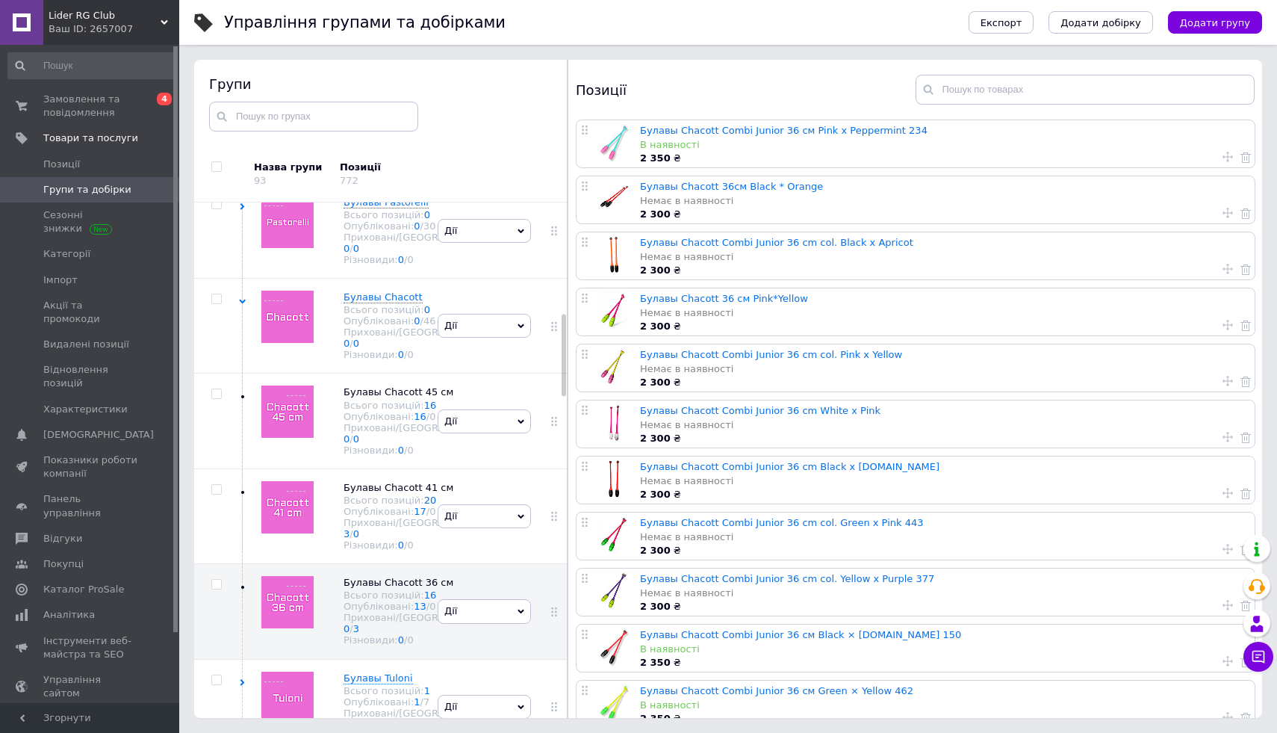
click at [1235, 212] on div at bounding box center [1233, 213] width 36 height 14
click at [1241, 211] on use at bounding box center [1246, 213] width 10 height 10
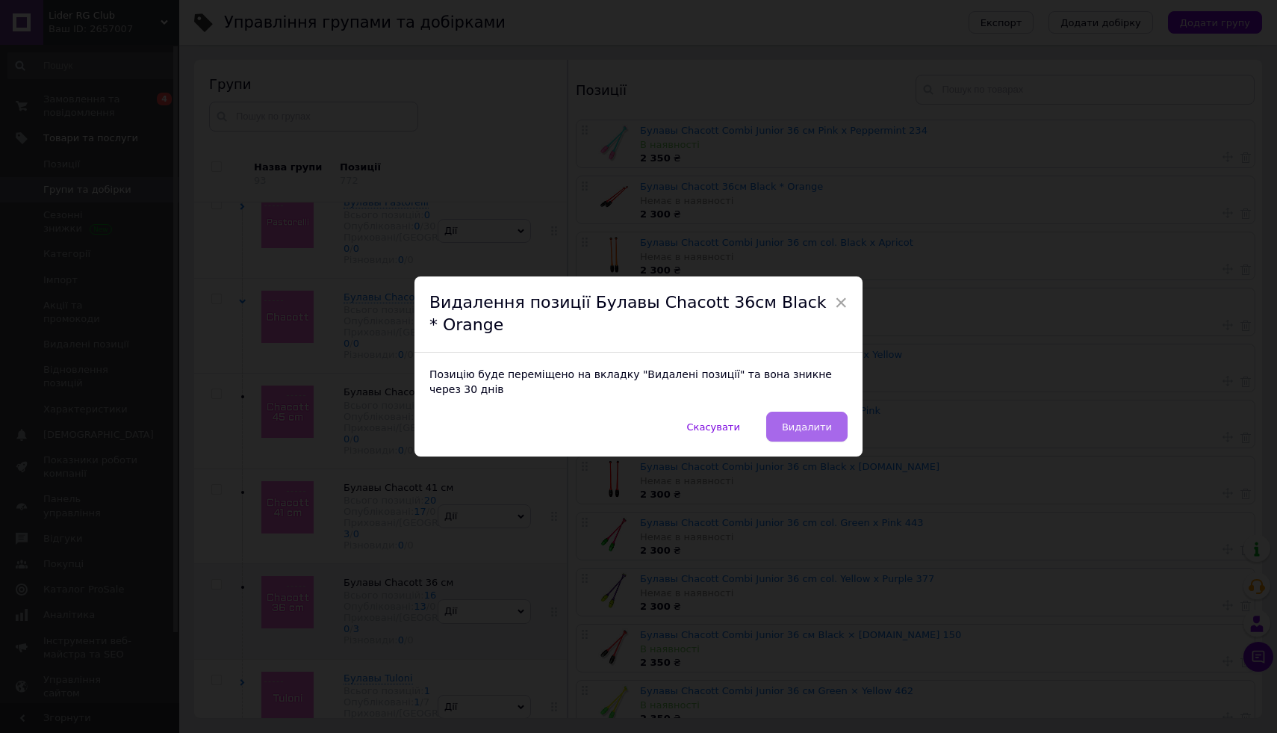
click at [802, 421] on span "Видалити" at bounding box center [807, 426] width 50 height 11
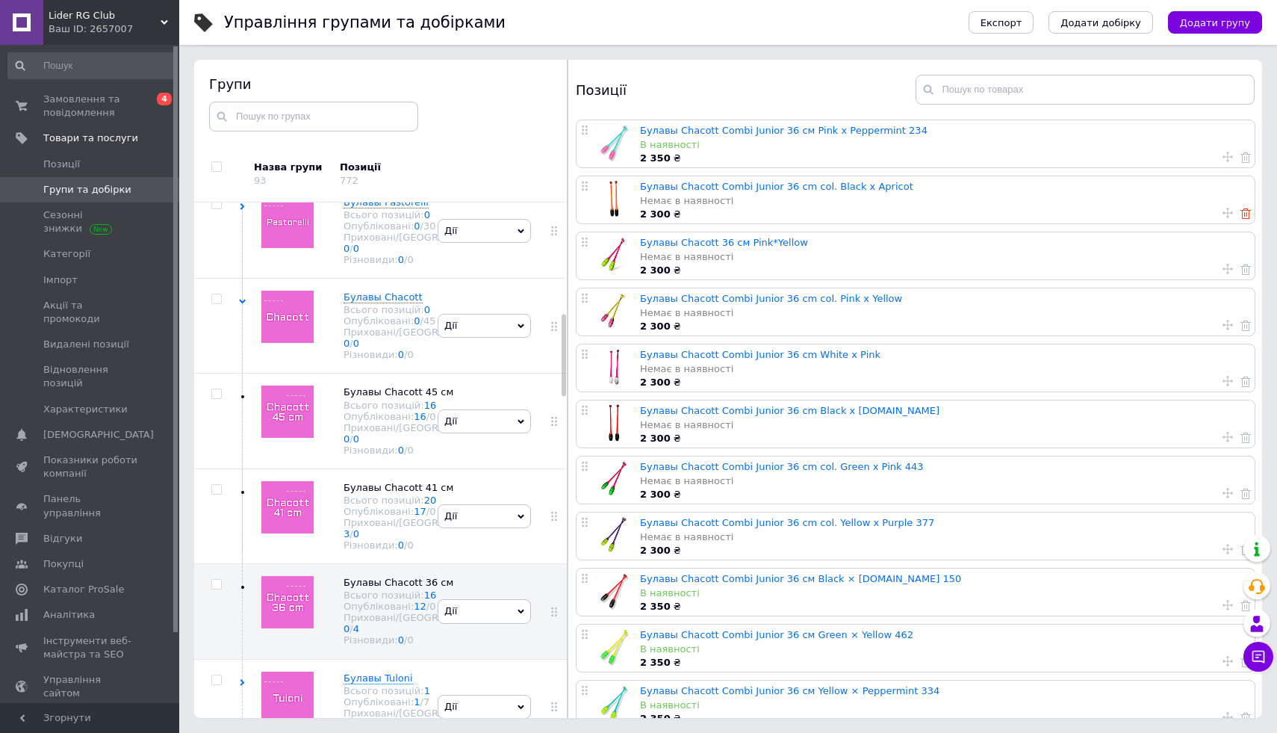
click at [1241, 214] on icon at bounding box center [1246, 213] width 10 height 10
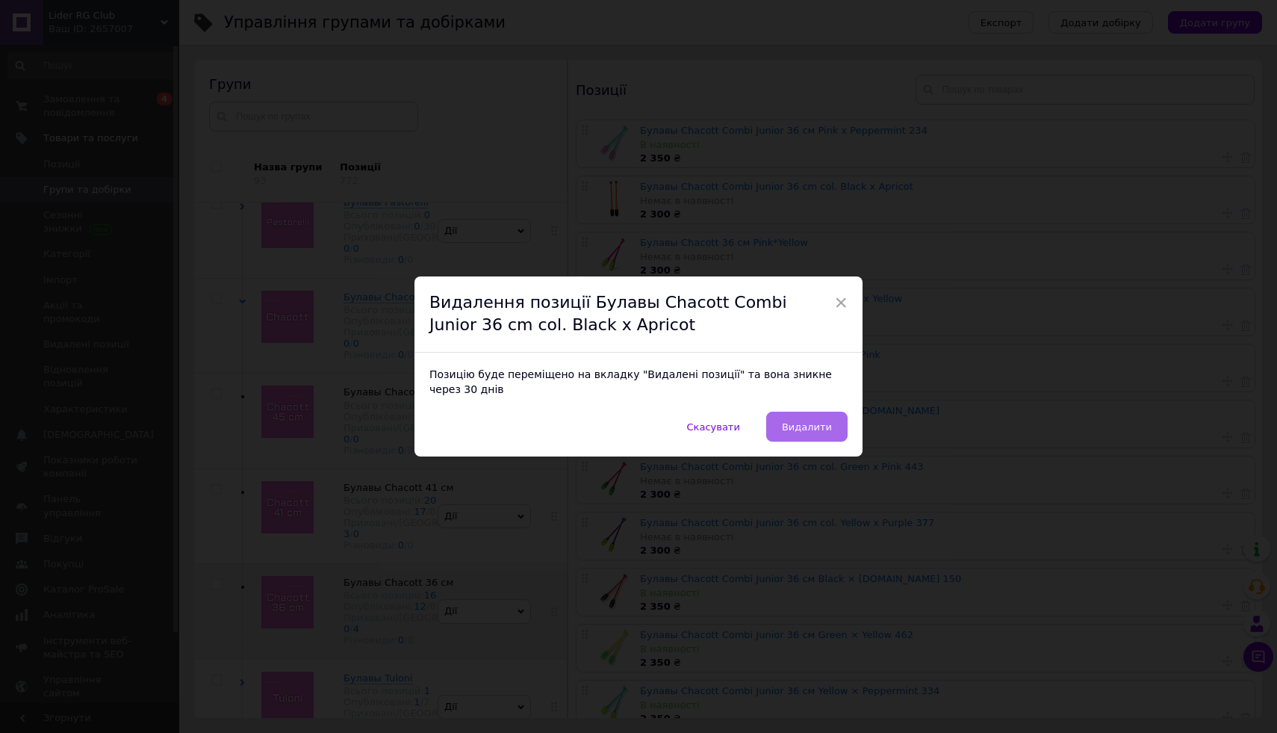
click at [790, 420] on button "Видалити" at bounding box center [806, 427] width 81 height 30
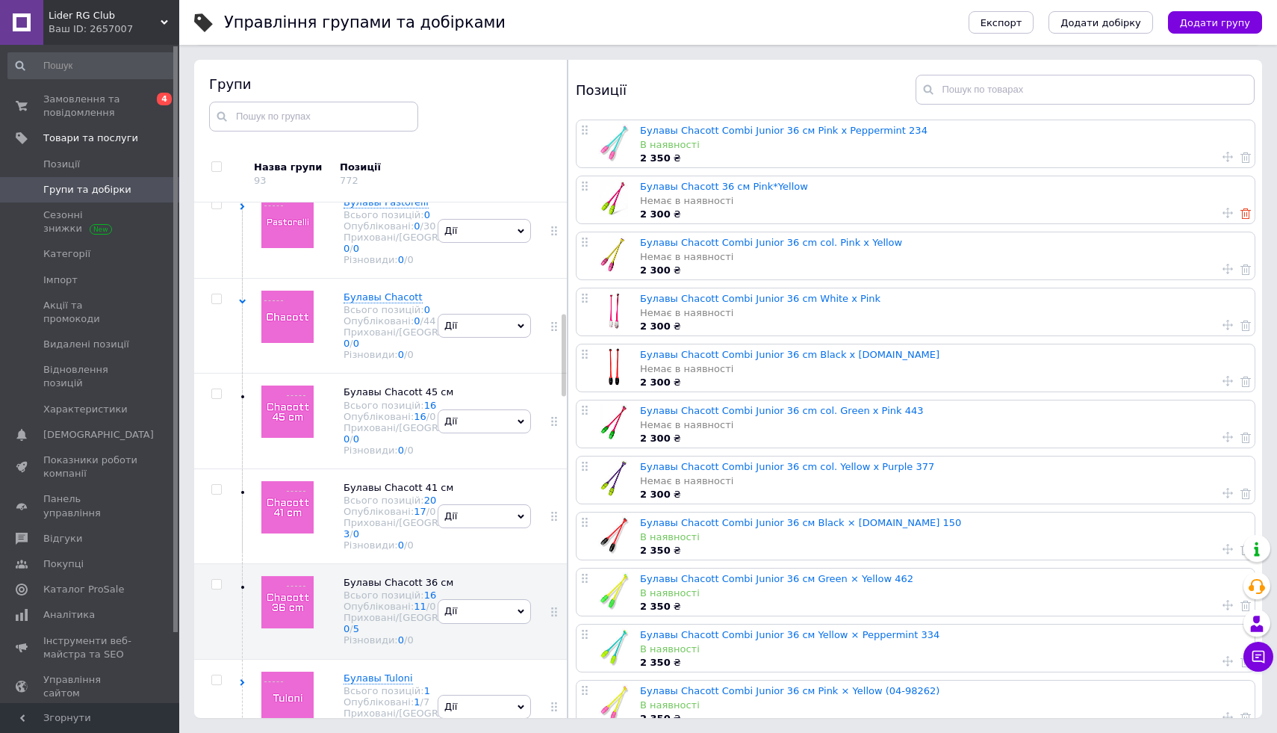
click at [1241, 214] on icon at bounding box center [1246, 213] width 10 height 10
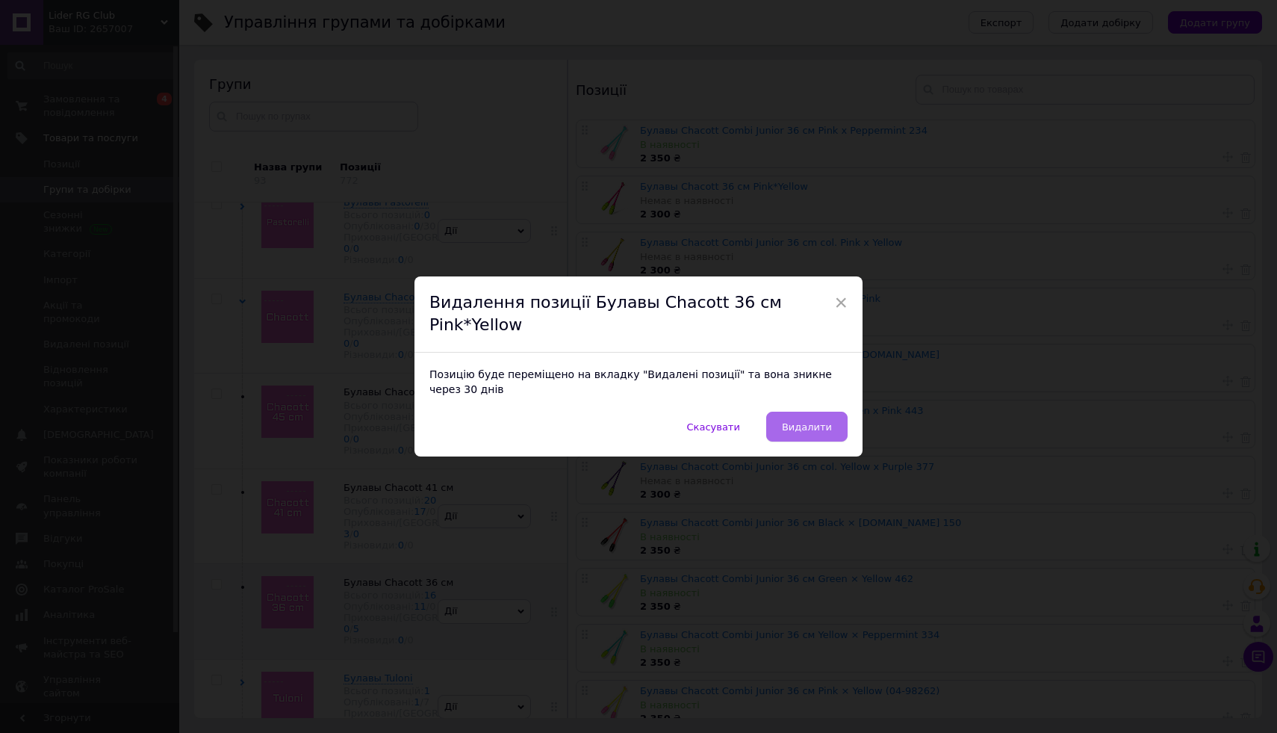
click at [815, 421] on span "Видалити" at bounding box center [807, 426] width 50 height 11
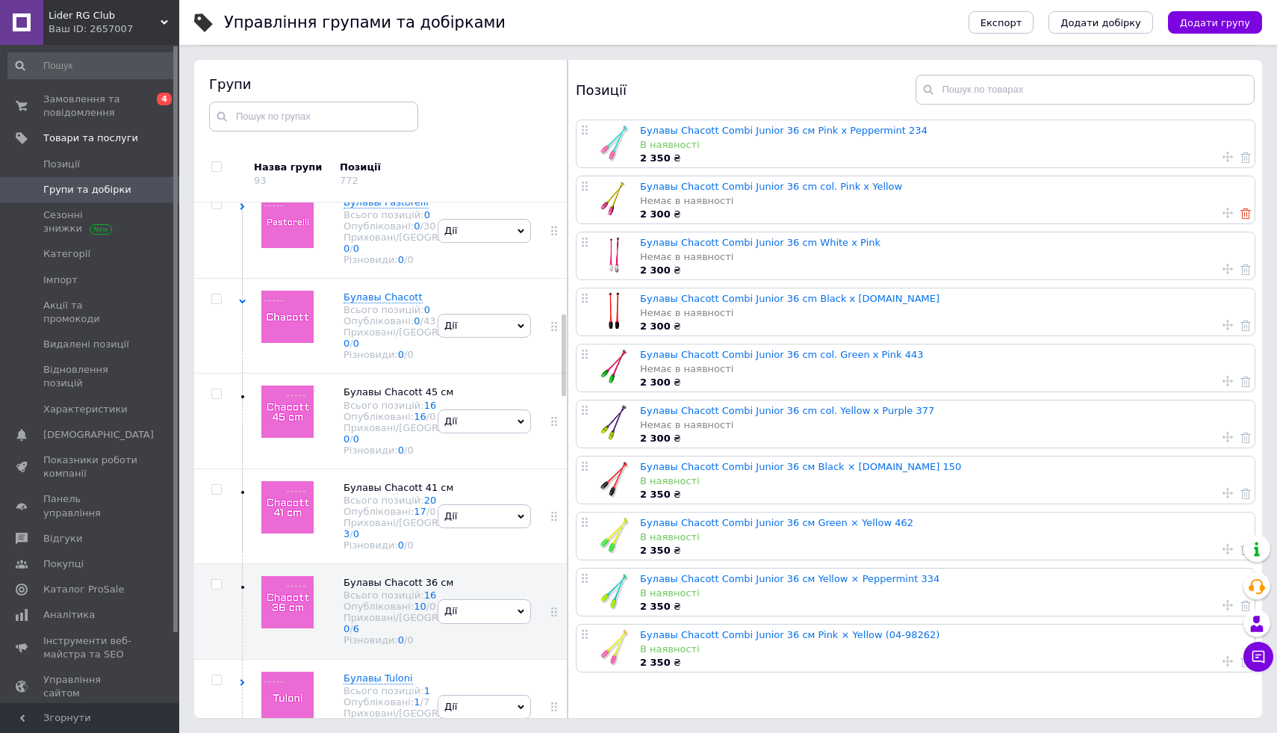
click at [1241, 214] on icon at bounding box center [1246, 213] width 10 height 10
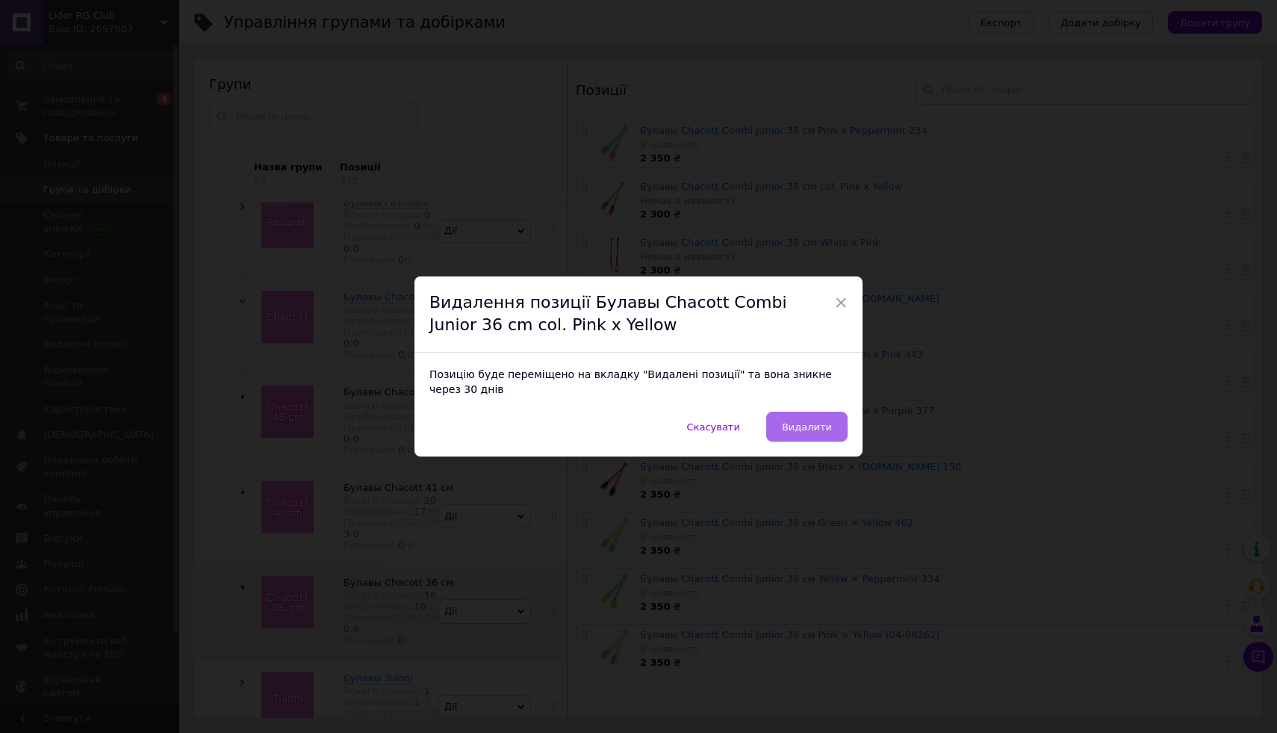
click at [794, 431] on span "Видалити" at bounding box center [807, 426] width 50 height 11
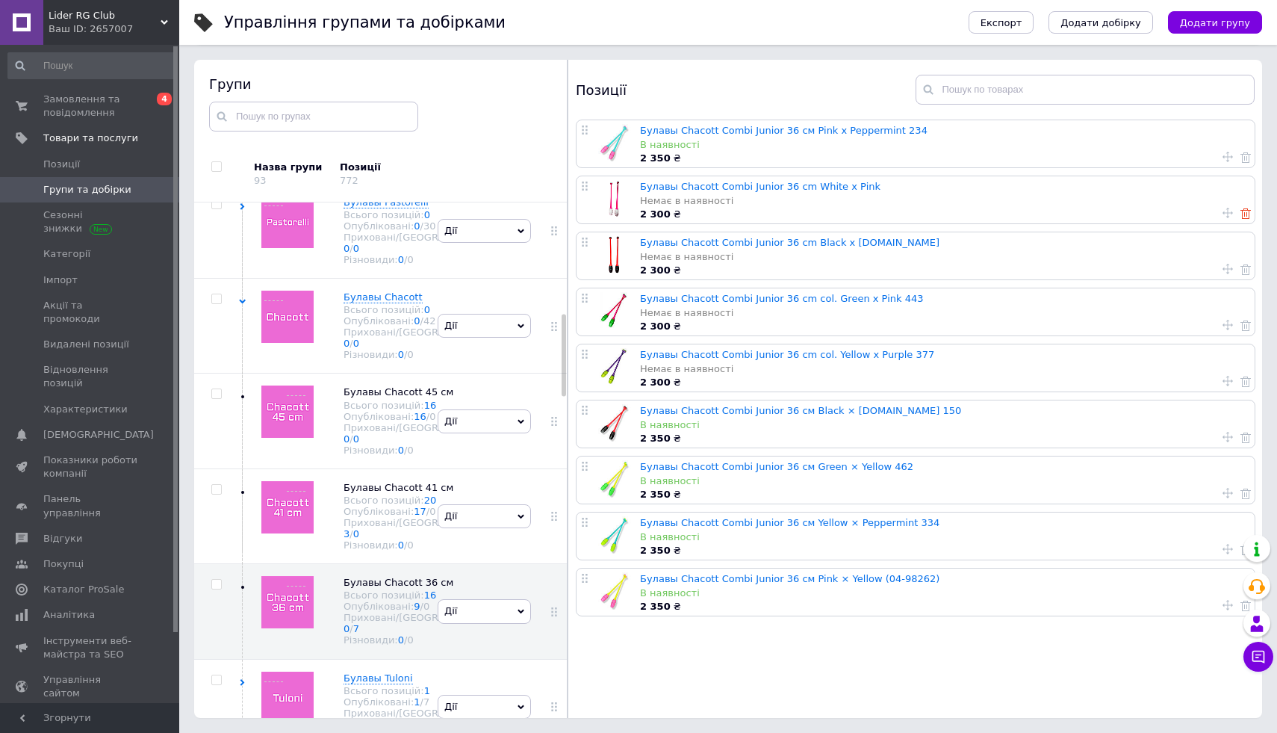
click at [1242, 214] on use at bounding box center [1246, 213] width 10 height 10
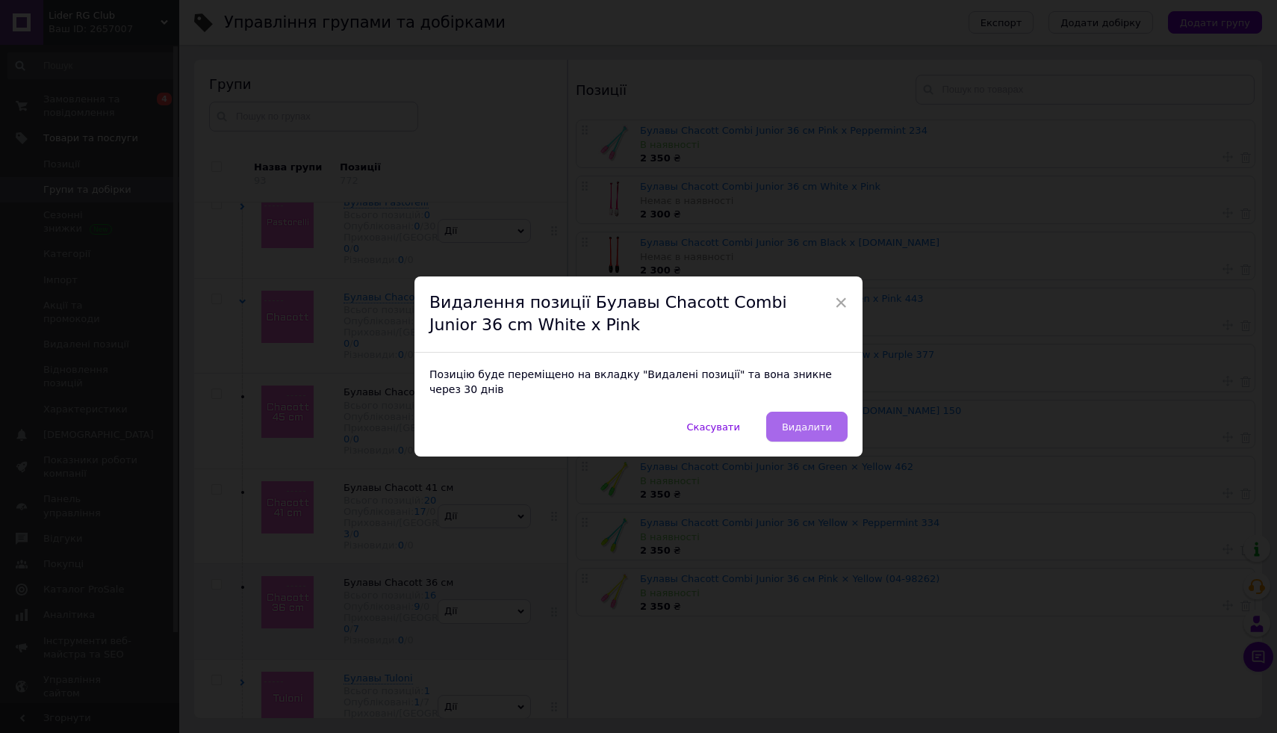
click at [798, 429] on span "Видалити" at bounding box center [807, 426] width 50 height 11
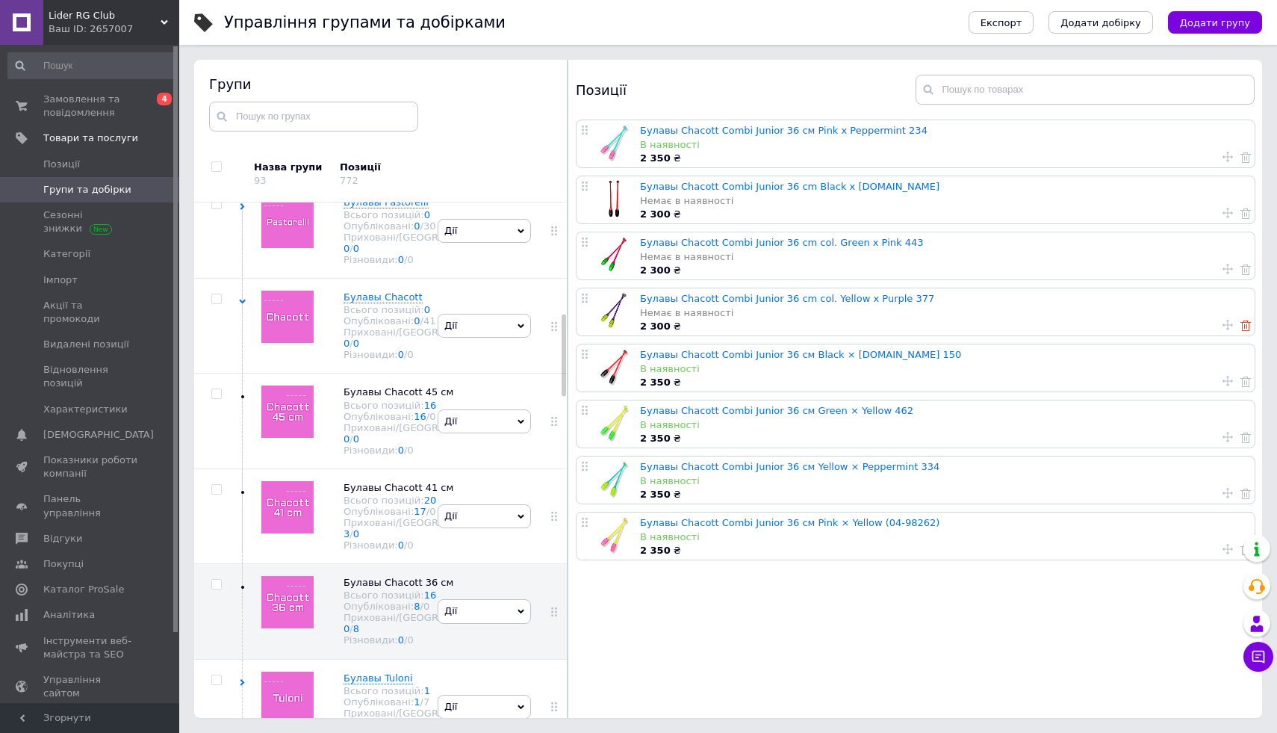
click at [1241, 325] on use at bounding box center [1246, 325] width 10 height 10
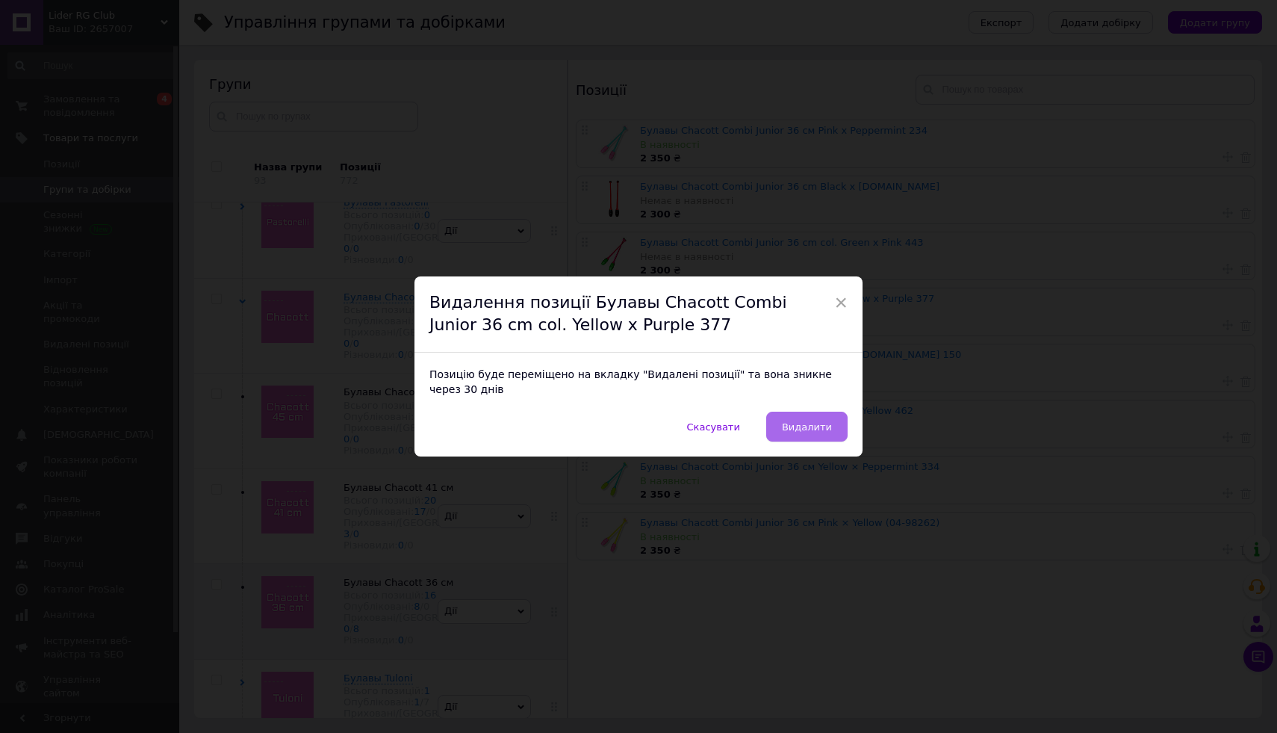
click at [787, 421] on button "Видалити" at bounding box center [806, 427] width 81 height 30
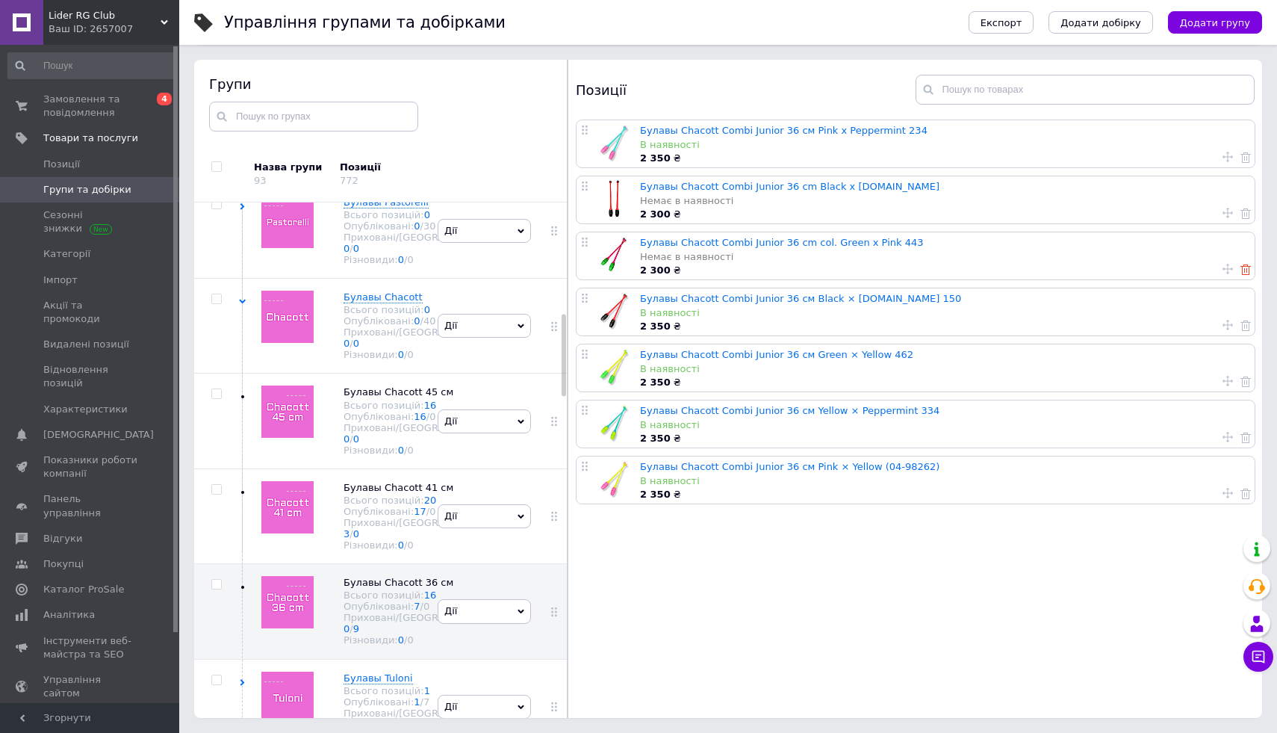
click at [1242, 269] on use at bounding box center [1246, 269] width 10 height 10
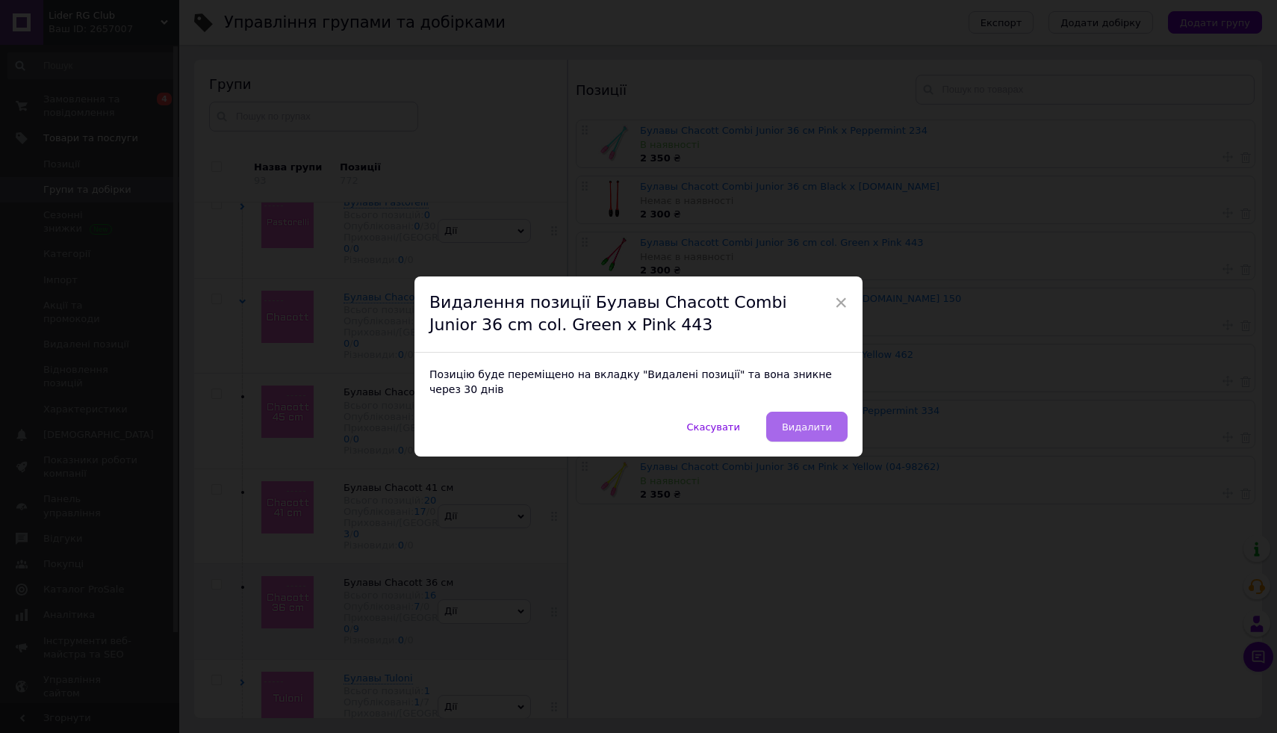
click at [790, 421] on span "Видалити" at bounding box center [807, 426] width 50 height 11
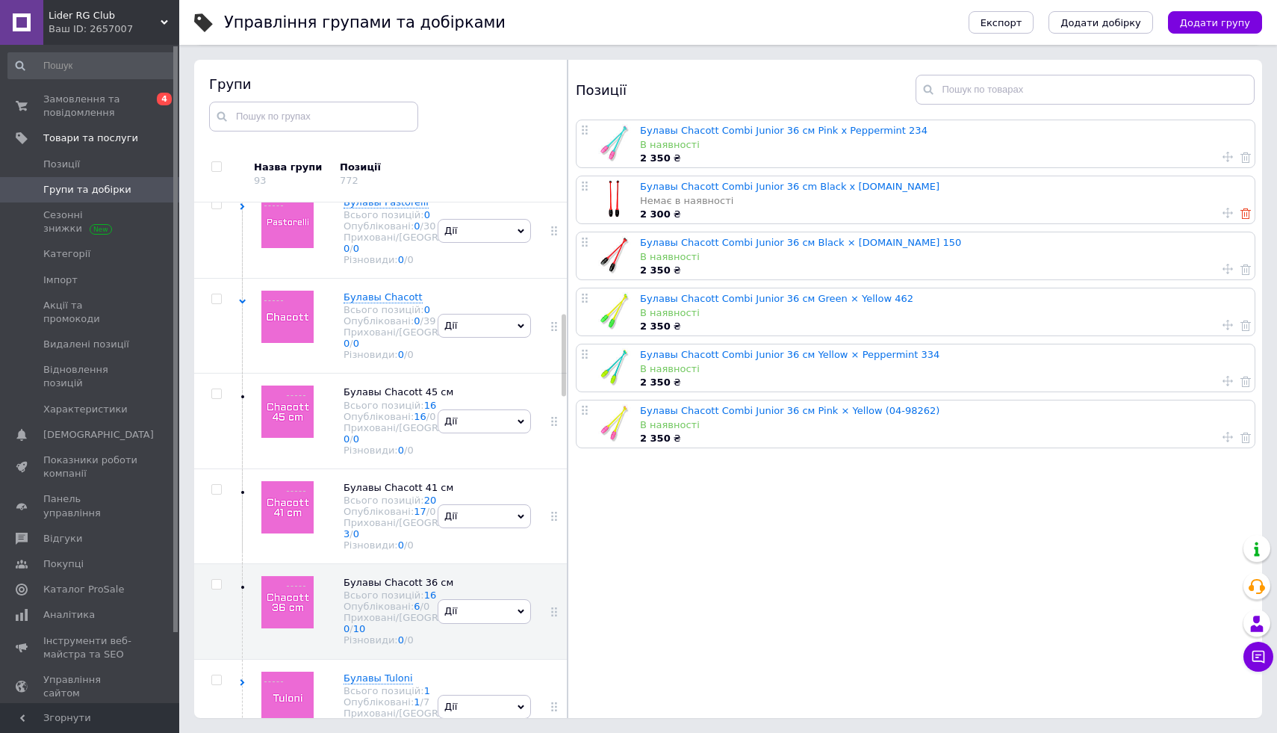
click at [1241, 215] on icon at bounding box center [1246, 213] width 10 height 10
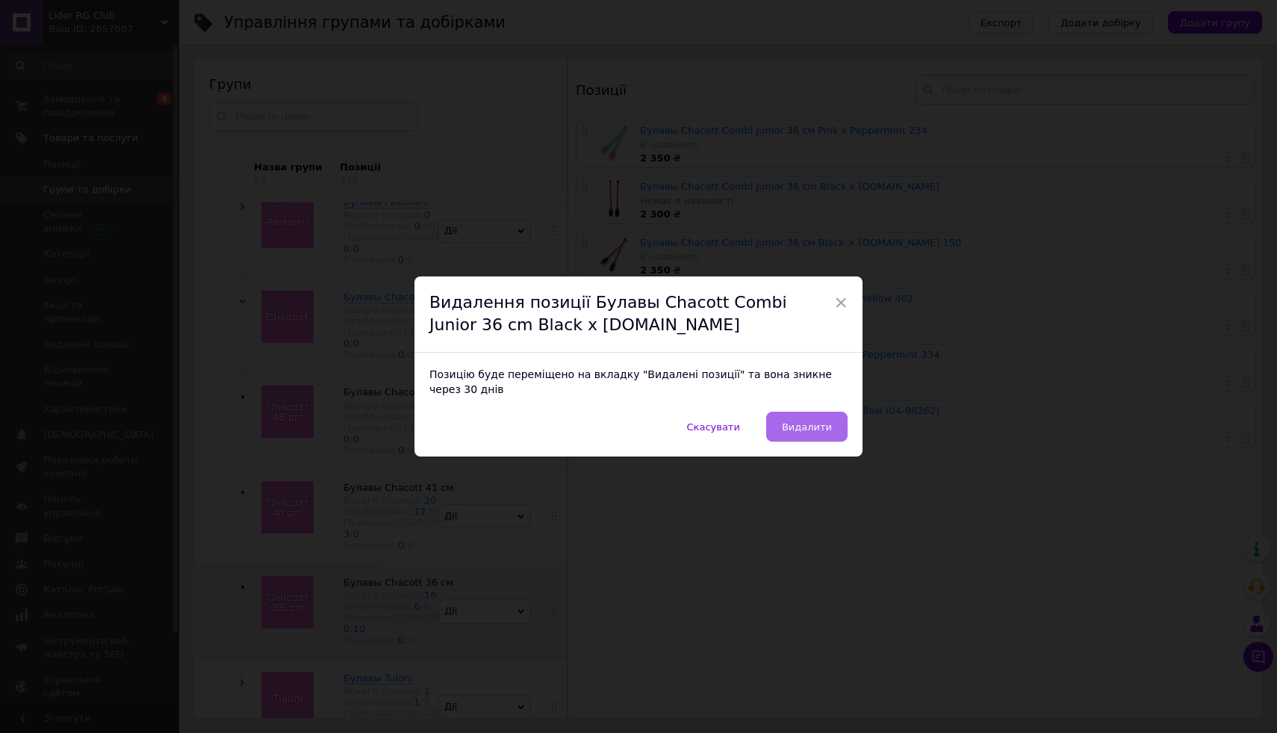
click at [793, 430] on span "Видалити" at bounding box center [807, 426] width 50 height 11
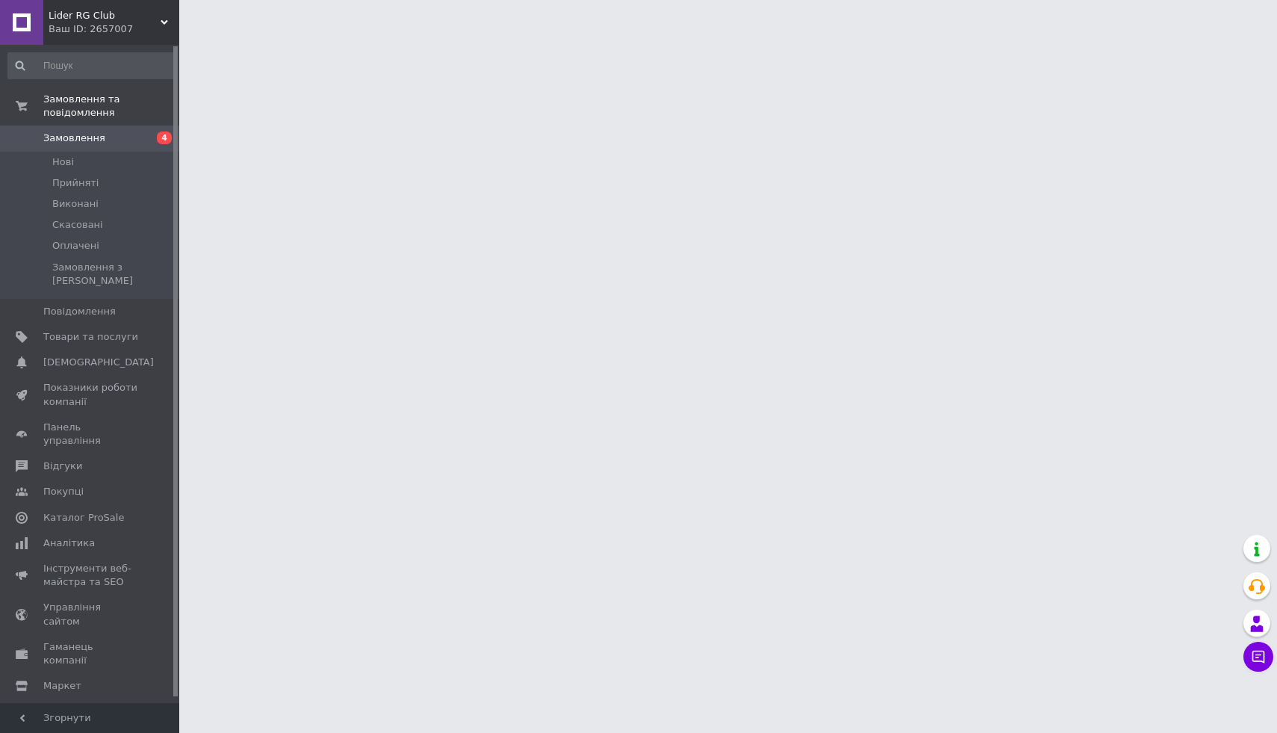
click at [85, 143] on span "Замовлення" at bounding box center [74, 137] width 62 height 13
